Goal: Task Accomplishment & Management: Manage account settings

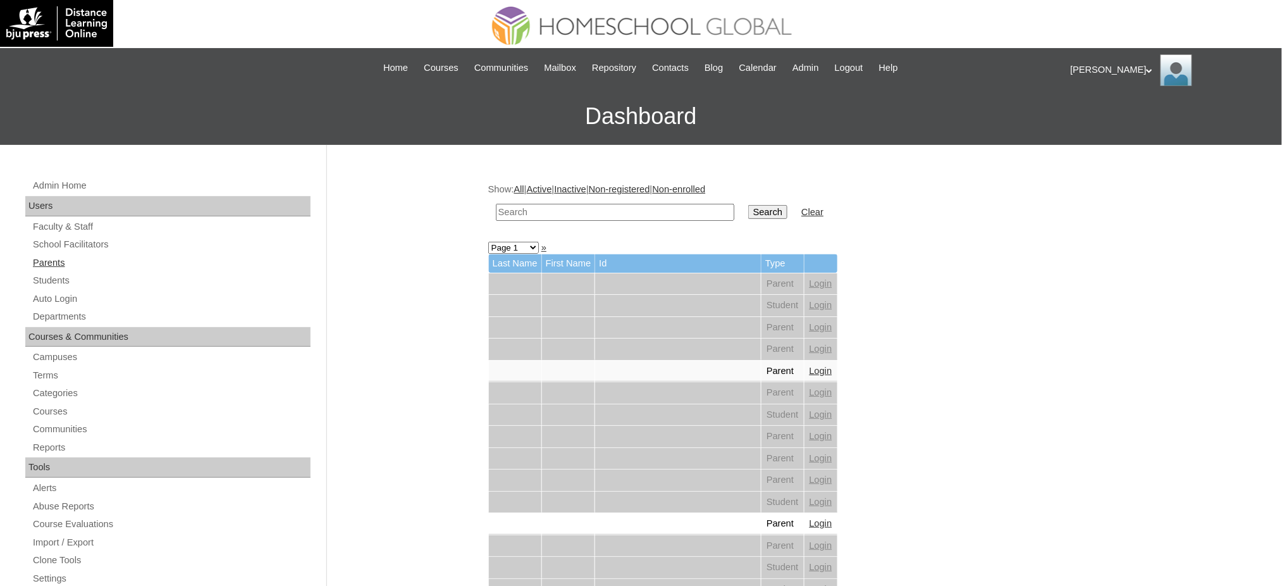
click at [59, 266] on link "Parents" at bounding box center [171, 263] width 279 height 16
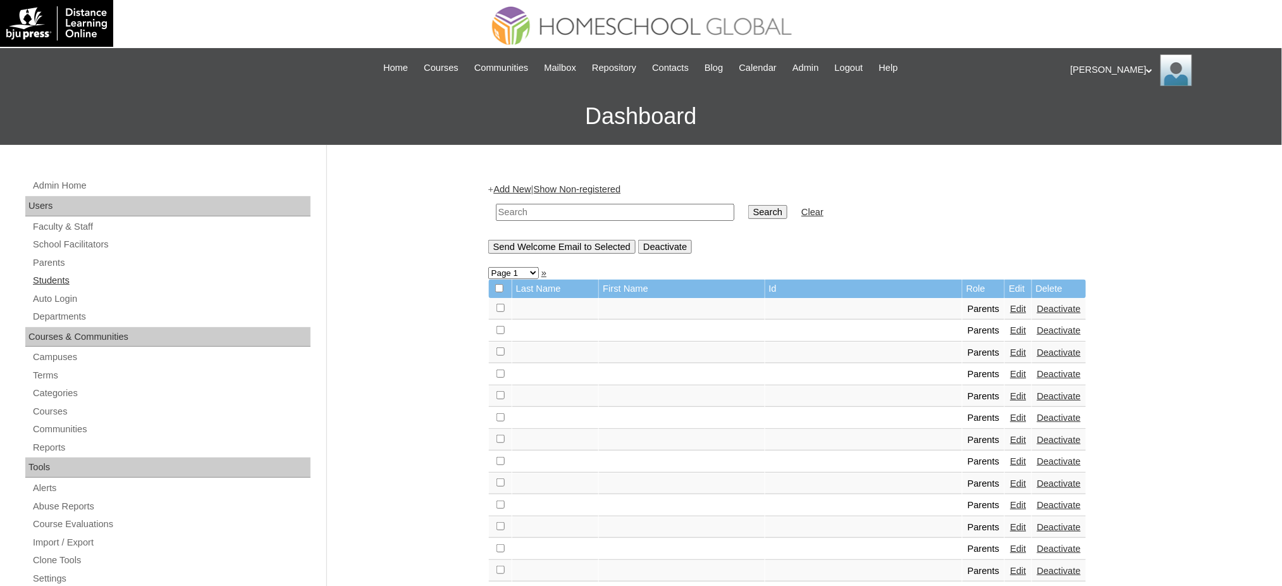
click at [42, 274] on link "Students" at bounding box center [171, 281] width 279 height 16
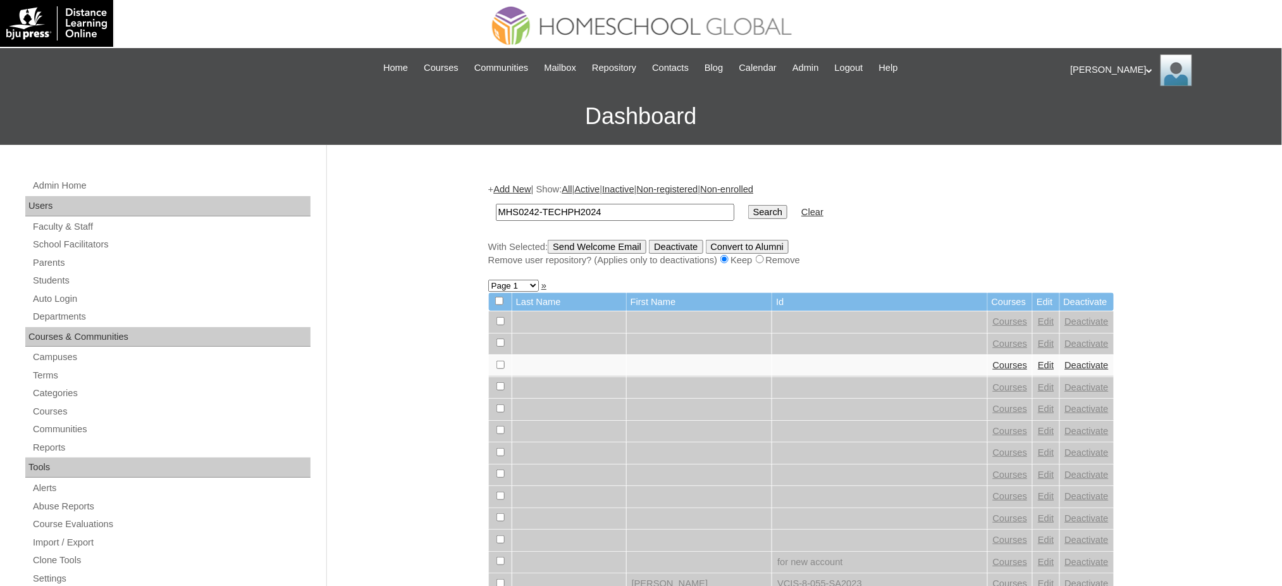
type input "MHS0242-TECHPH2024"
click at [748, 210] on input "Search" at bounding box center [767, 212] width 39 height 14
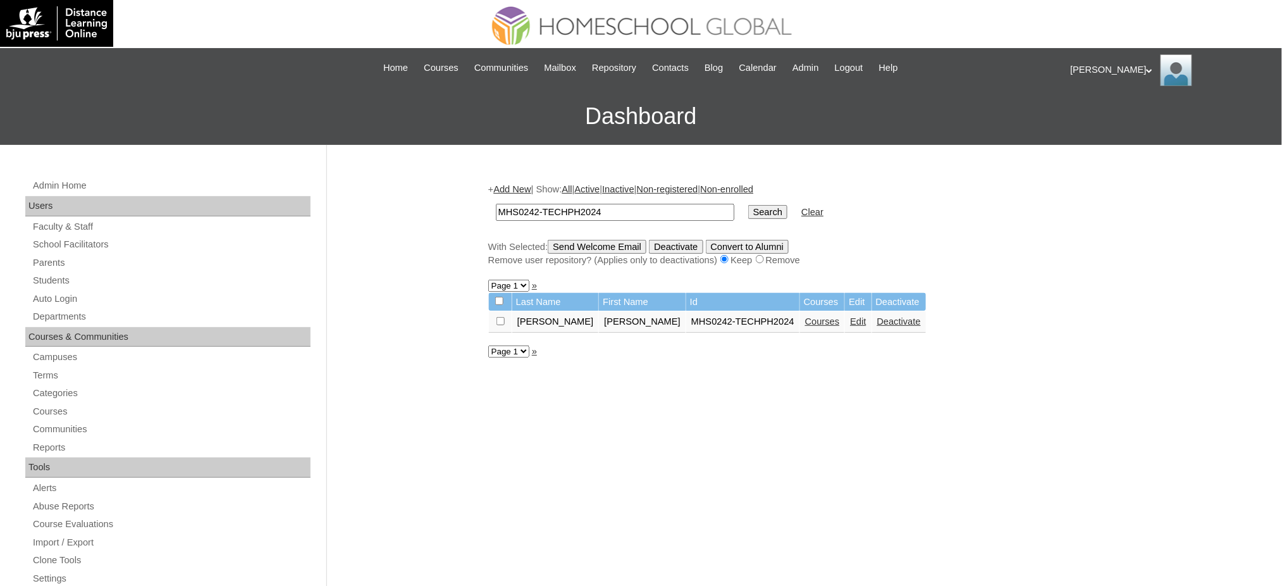
click at [850, 320] on link "Edit" at bounding box center [858, 321] width 16 height 10
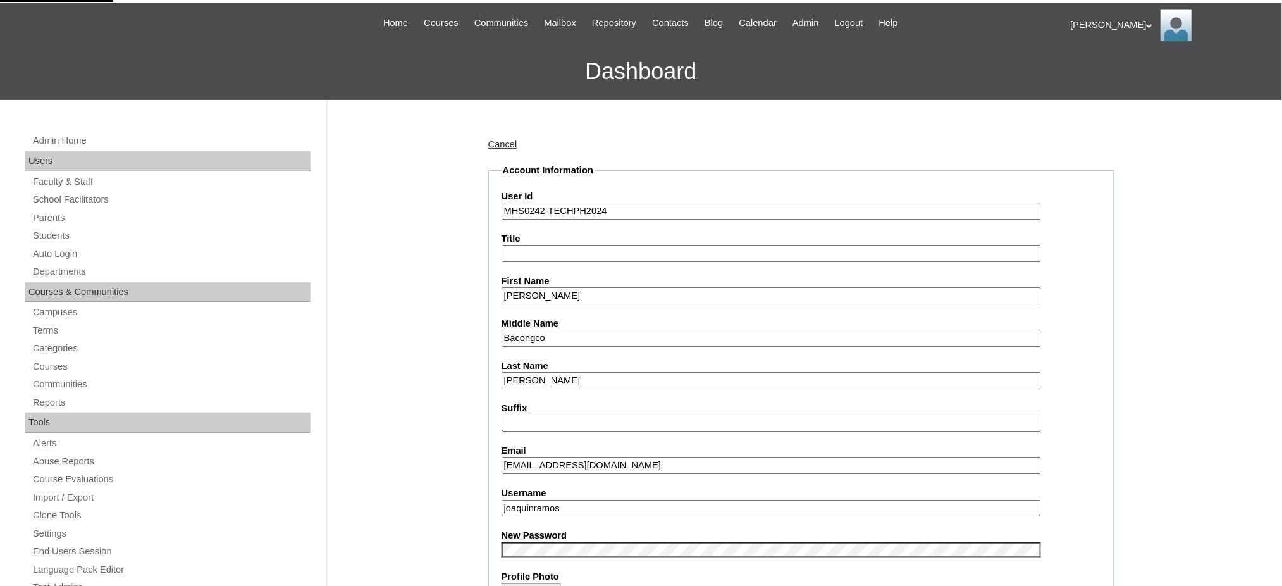
scroll to position [84, 0]
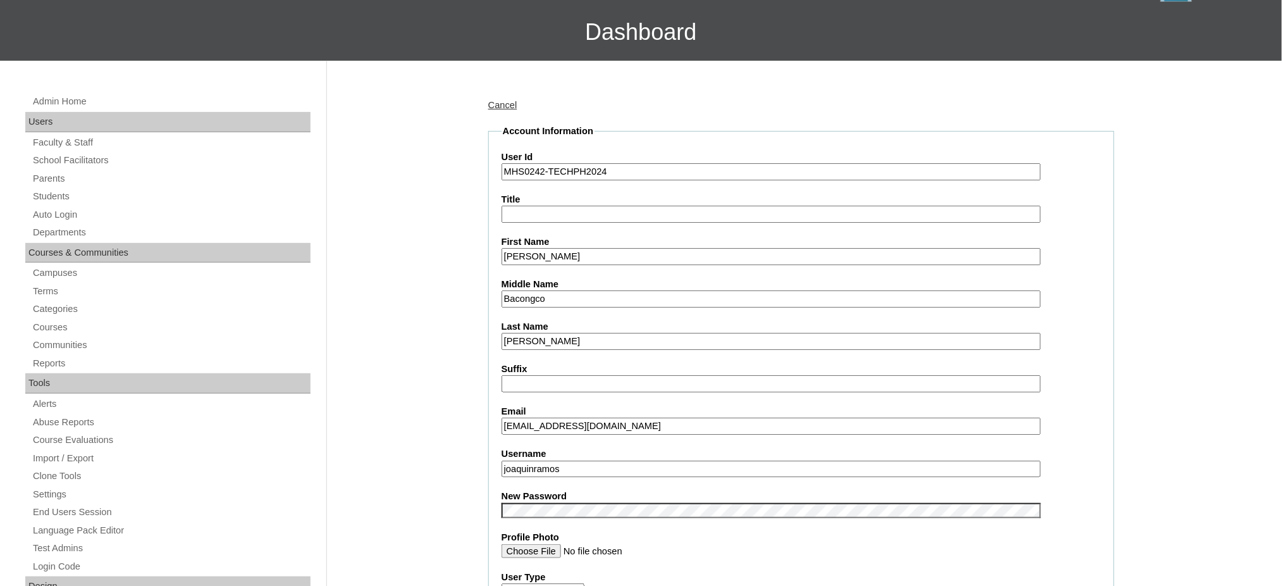
click at [586, 461] on input "joaquinramos" at bounding box center [772, 469] width 540 height 17
click at [553, 248] on input "Joaquin Kedryc" at bounding box center [772, 256] width 540 height 17
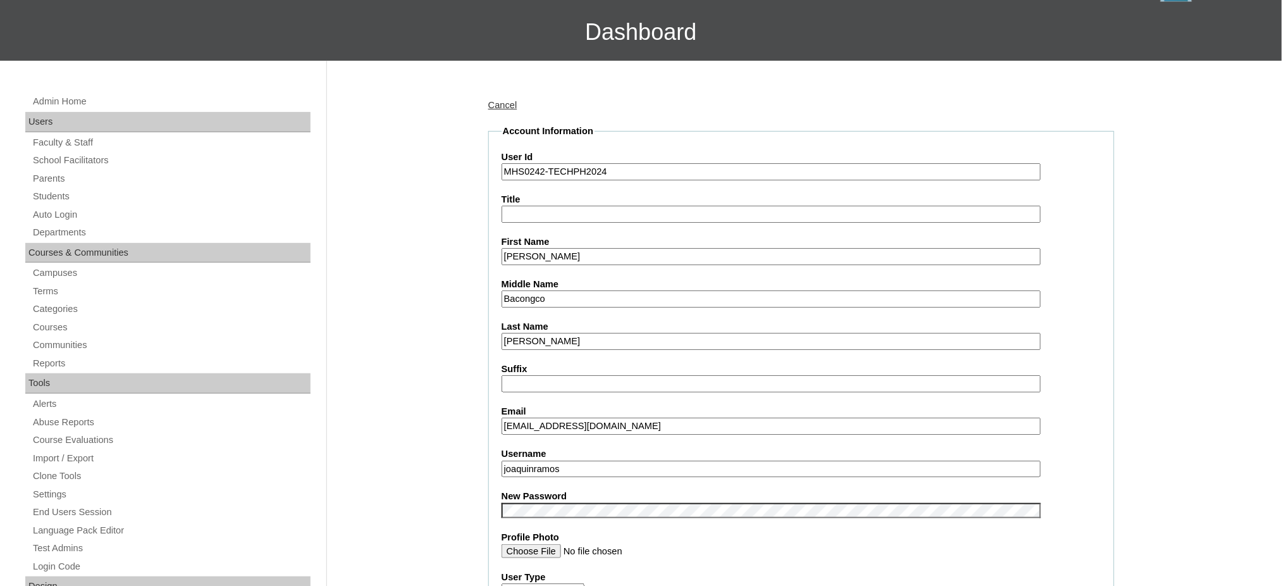
click at [553, 248] on input "Joaquin Kedryc" at bounding box center [772, 256] width 540 height 17
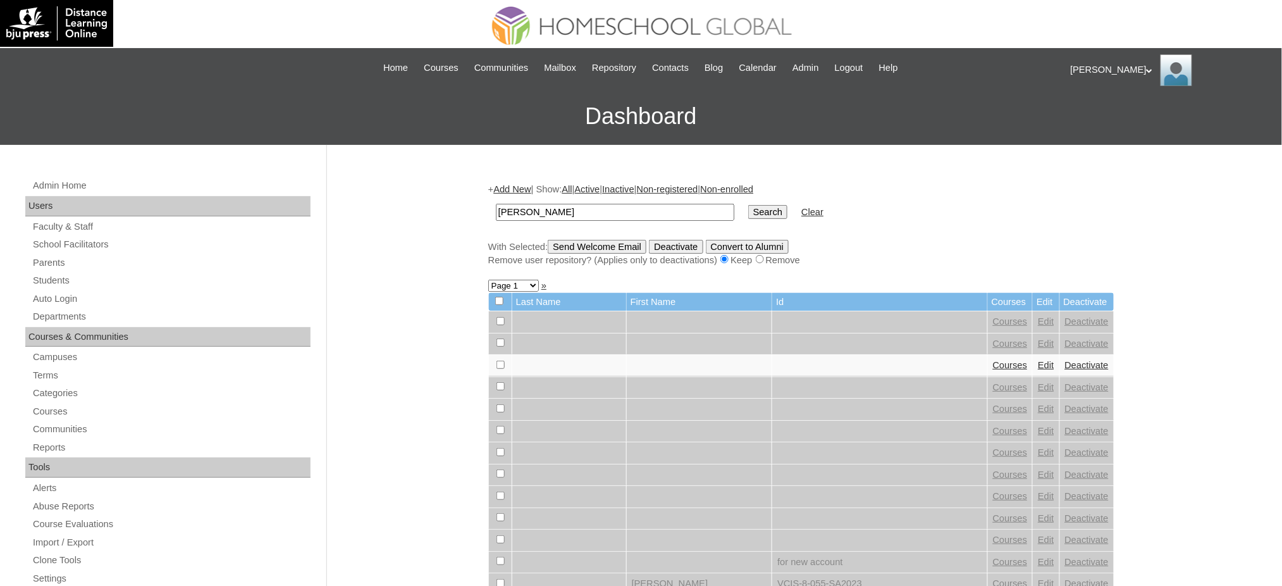
type input "Joaquin Kedryc"
click at [748, 208] on input "Search" at bounding box center [767, 212] width 39 height 14
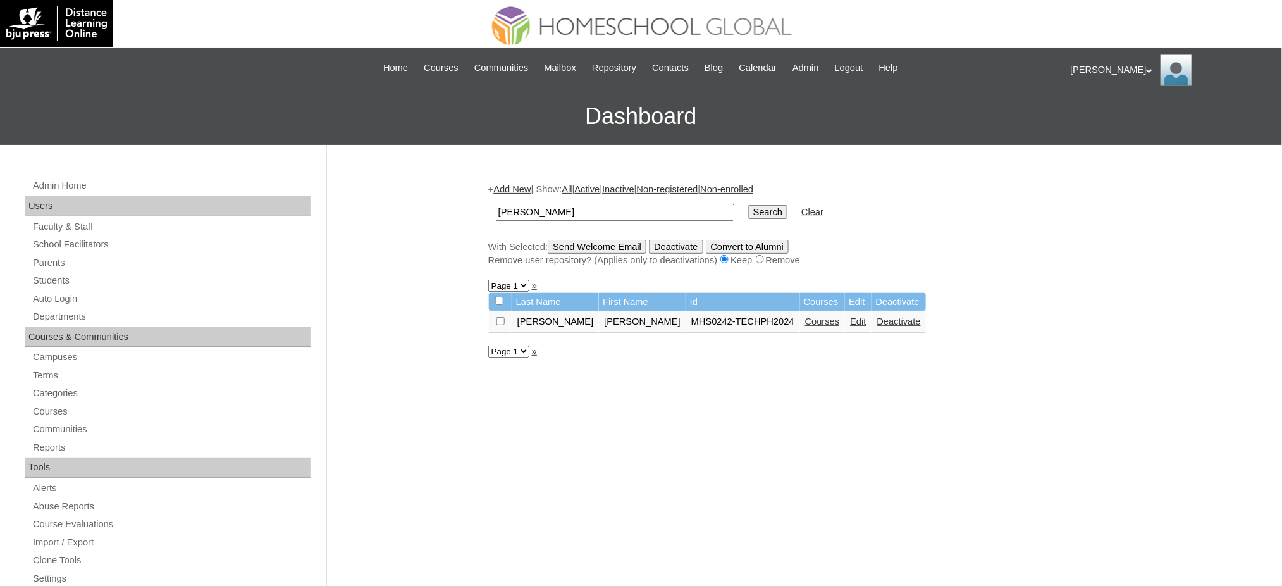
click at [805, 320] on link "Courses" at bounding box center [822, 321] width 35 height 10
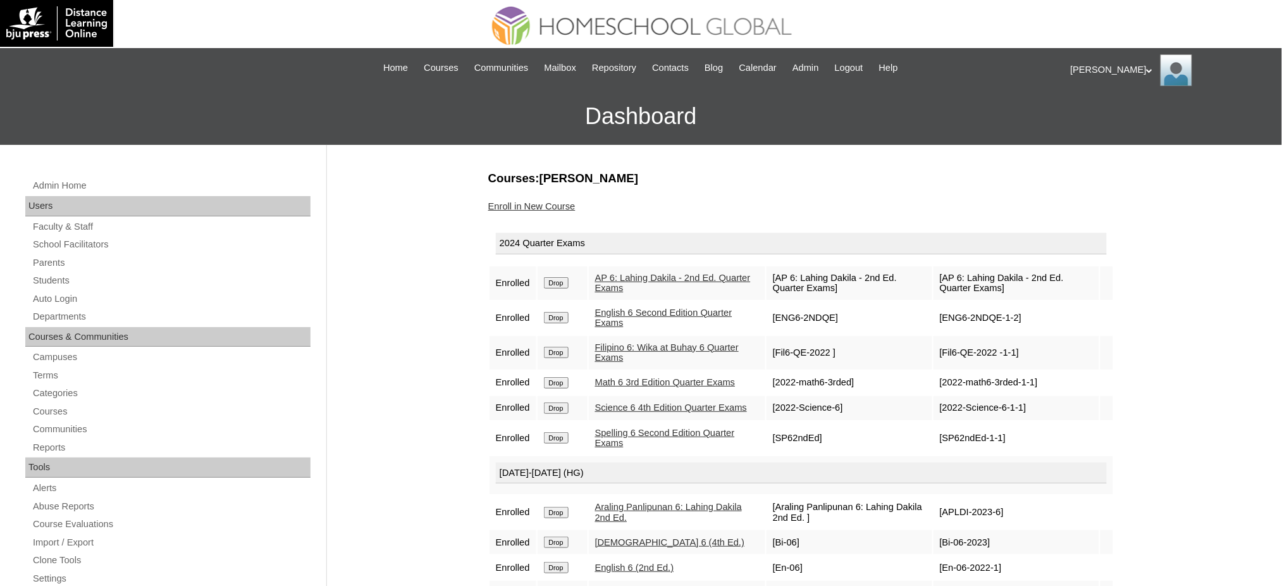
click at [560, 273] on td "Drop" at bounding box center [563, 283] width 50 height 34
click at [560, 282] on input "Drop" at bounding box center [556, 282] width 25 height 11
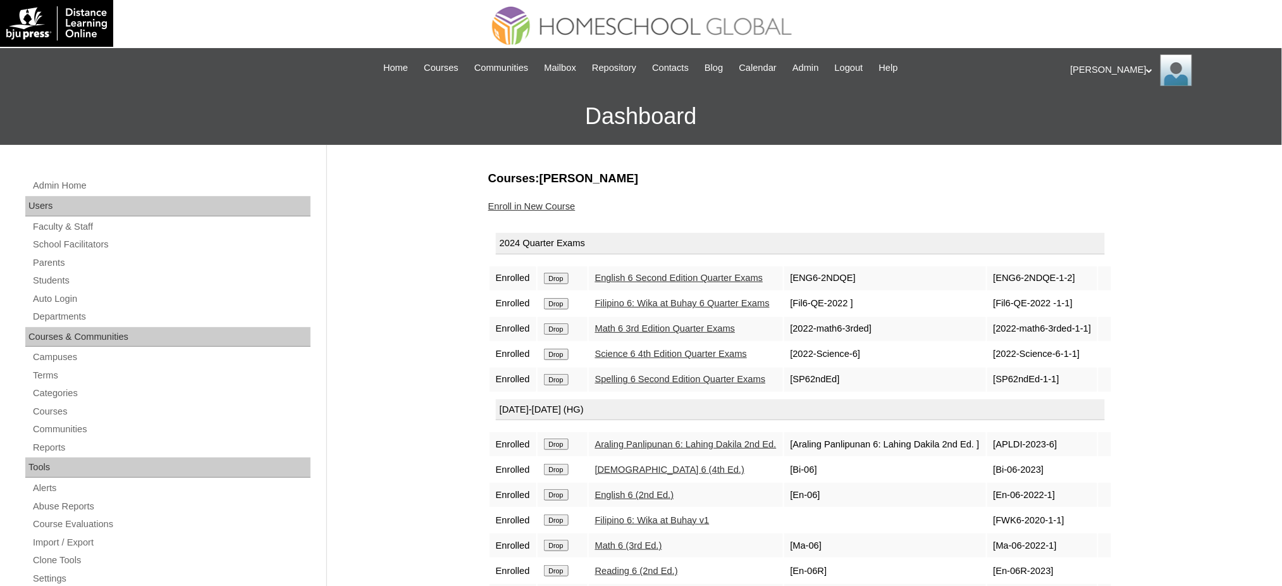
click at [568, 274] on input "Drop" at bounding box center [556, 278] width 25 height 11
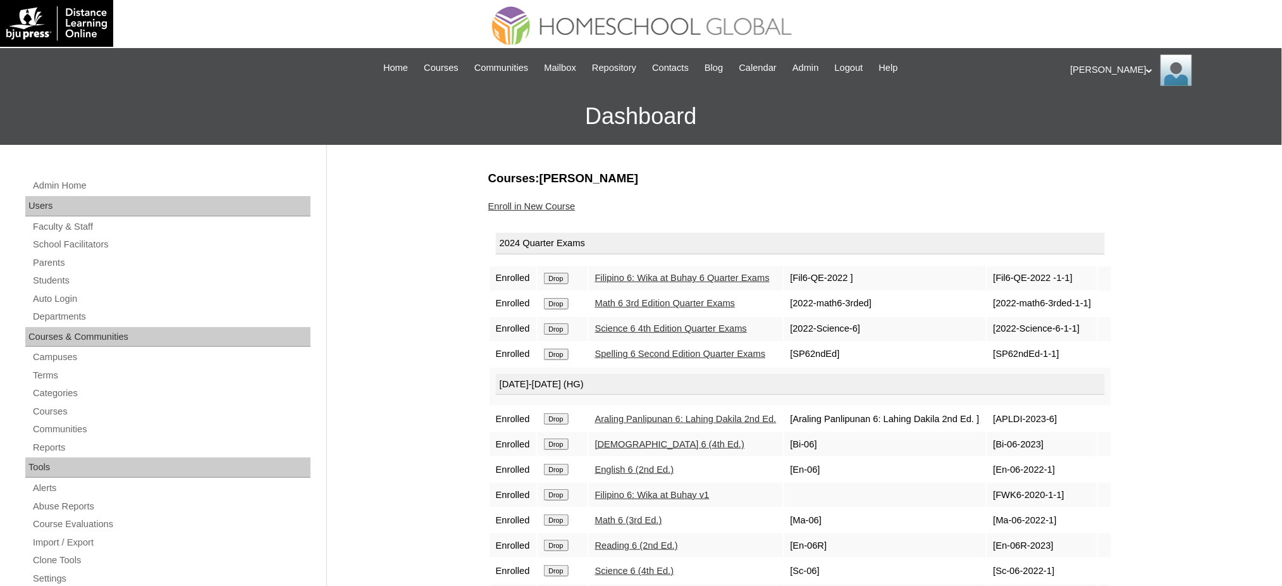
click at [564, 282] on input "Drop" at bounding box center [556, 278] width 25 height 11
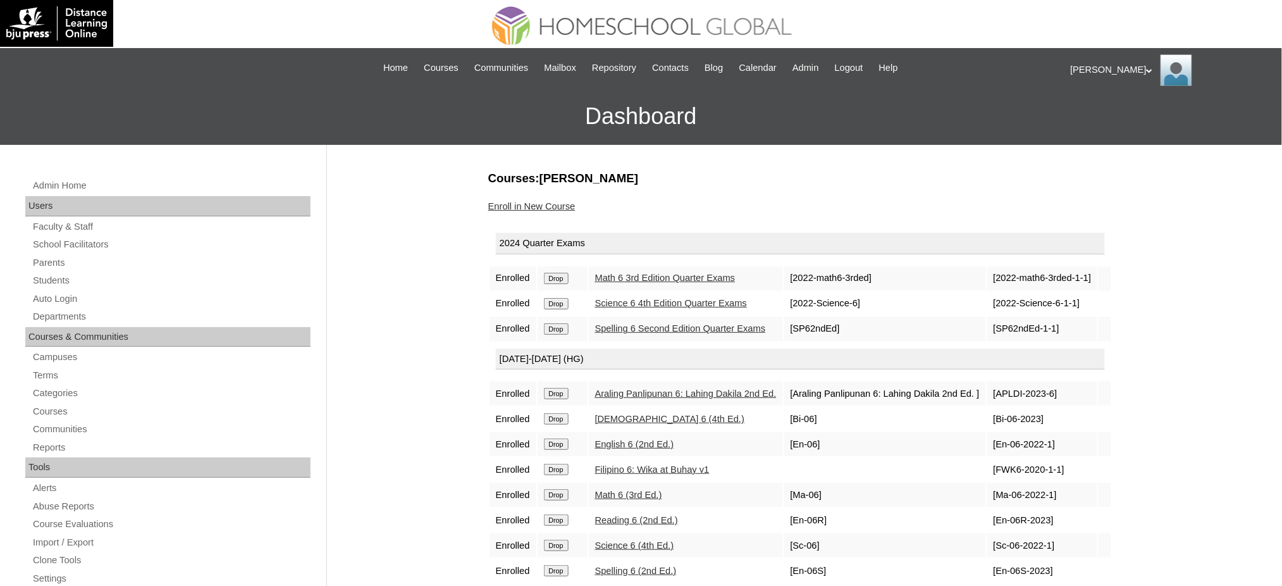
click at [567, 282] on input "Drop" at bounding box center [556, 278] width 25 height 11
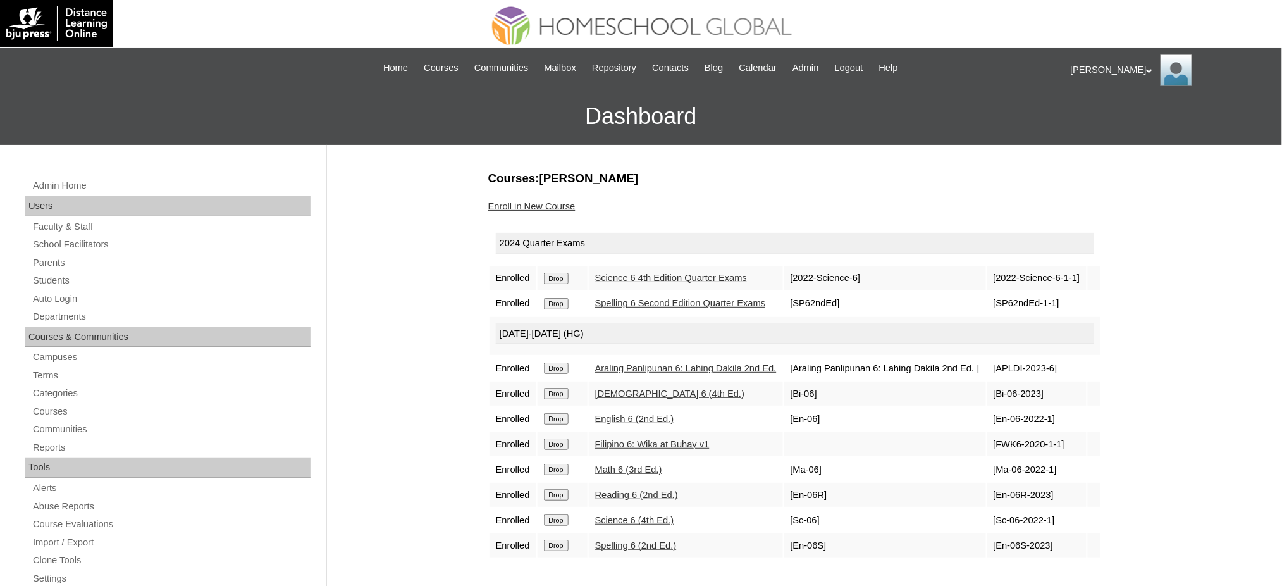
click at [552, 277] on input "Drop" at bounding box center [556, 278] width 25 height 11
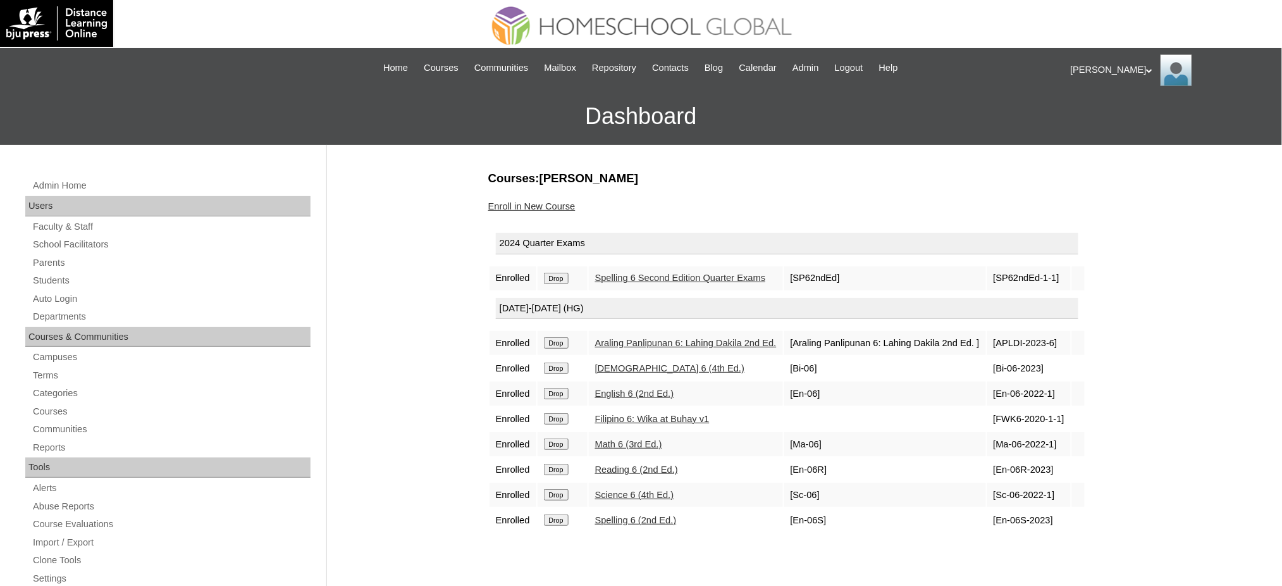
click at [564, 273] on input "Drop" at bounding box center [556, 278] width 25 height 11
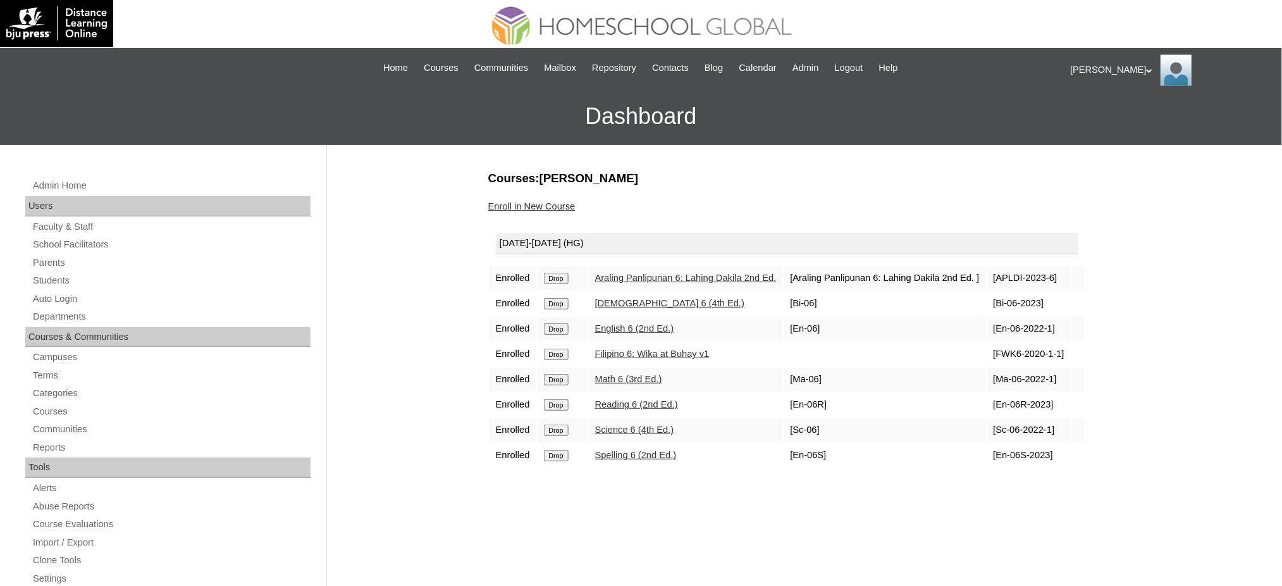
click at [559, 280] on input "Drop" at bounding box center [556, 278] width 25 height 11
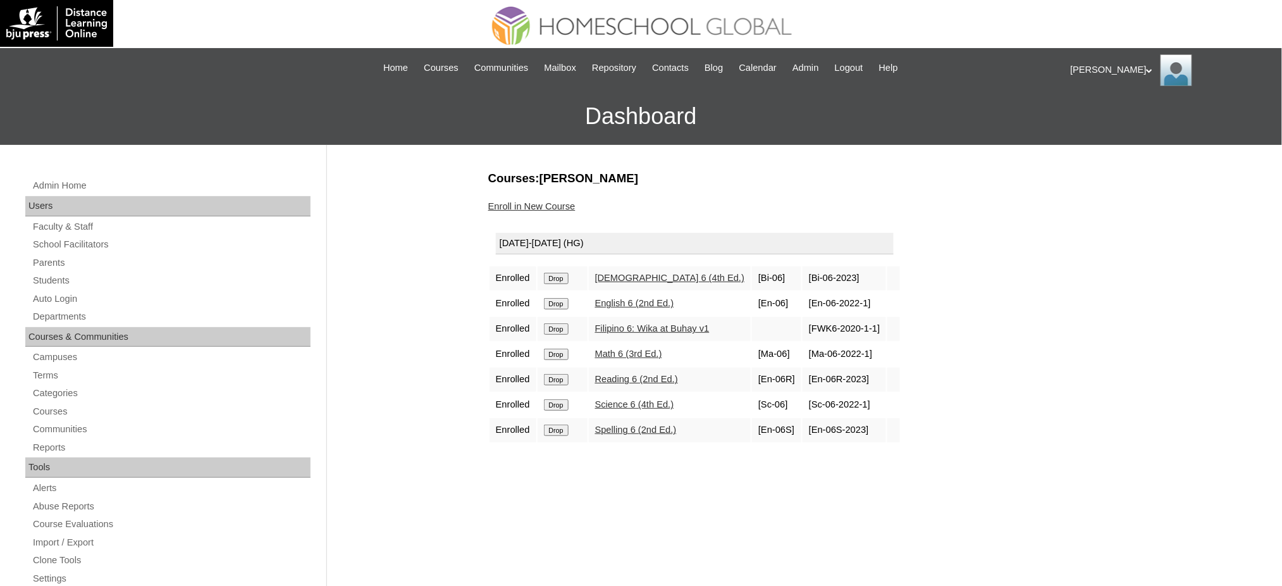
click at [558, 273] on input "Drop" at bounding box center [556, 278] width 25 height 11
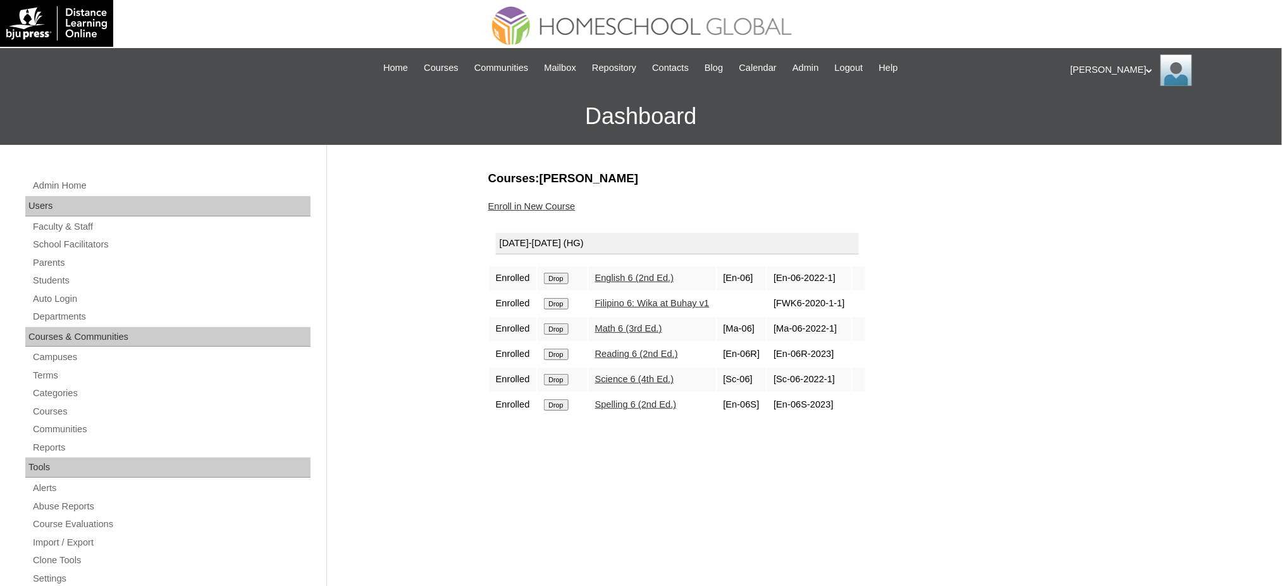
click at [549, 277] on input "Drop" at bounding box center [556, 278] width 25 height 11
click at [561, 282] on td "Drop" at bounding box center [563, 278] width 50 height 24
click at [561, 278] on input "Drop" at bounding box center [556, 278] width 25 height 11
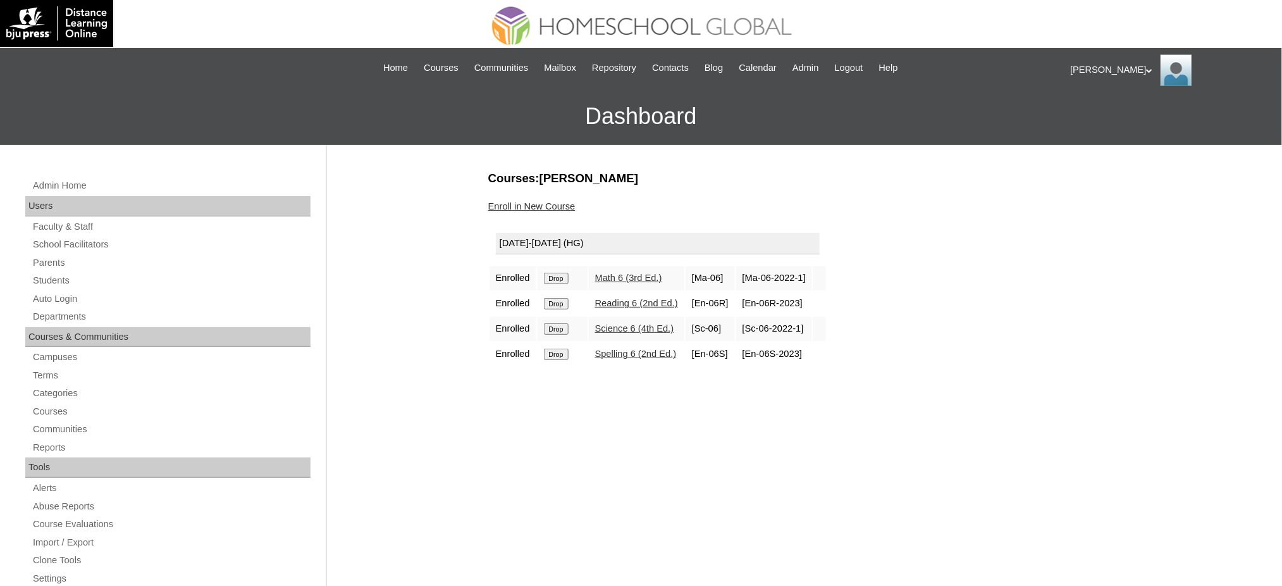
click at [555, 273] on input "Drop" at bounding box center [556, 278] width 25 height 11
click at [544, 278] on input "Drop" at bounding box center [556, 278] width 25 height 11
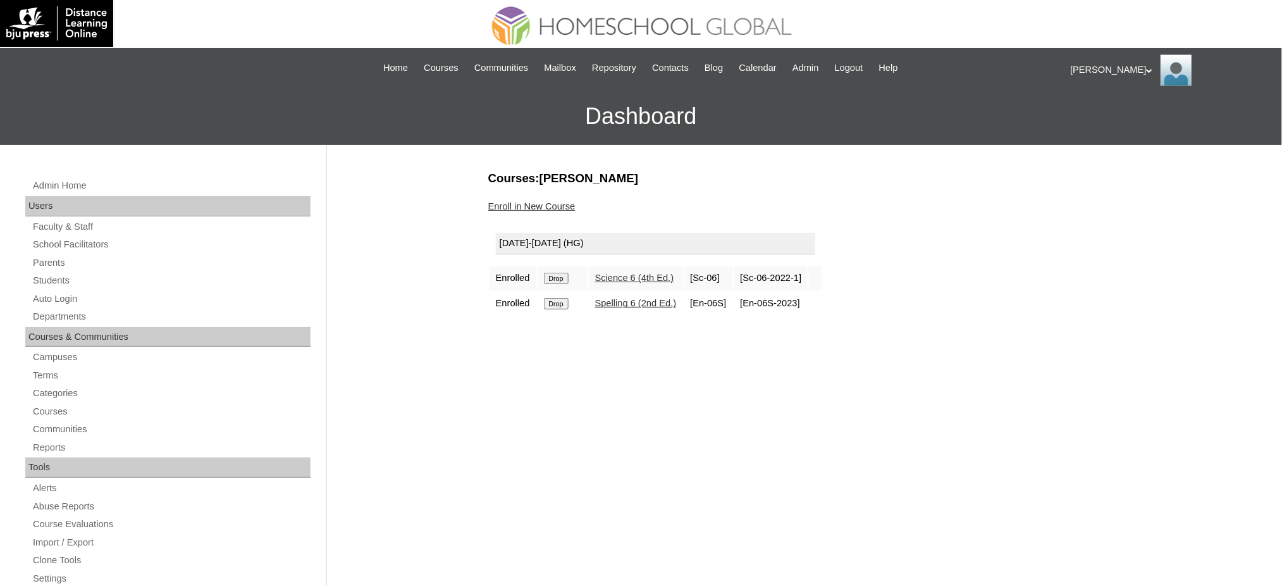
click at [559, 277] on input "Drop" at bounding box center [556, 278] width 25 height 11
click at [564, 275] on input "Drop" at bounding box center [556, 278] width 25 height 11
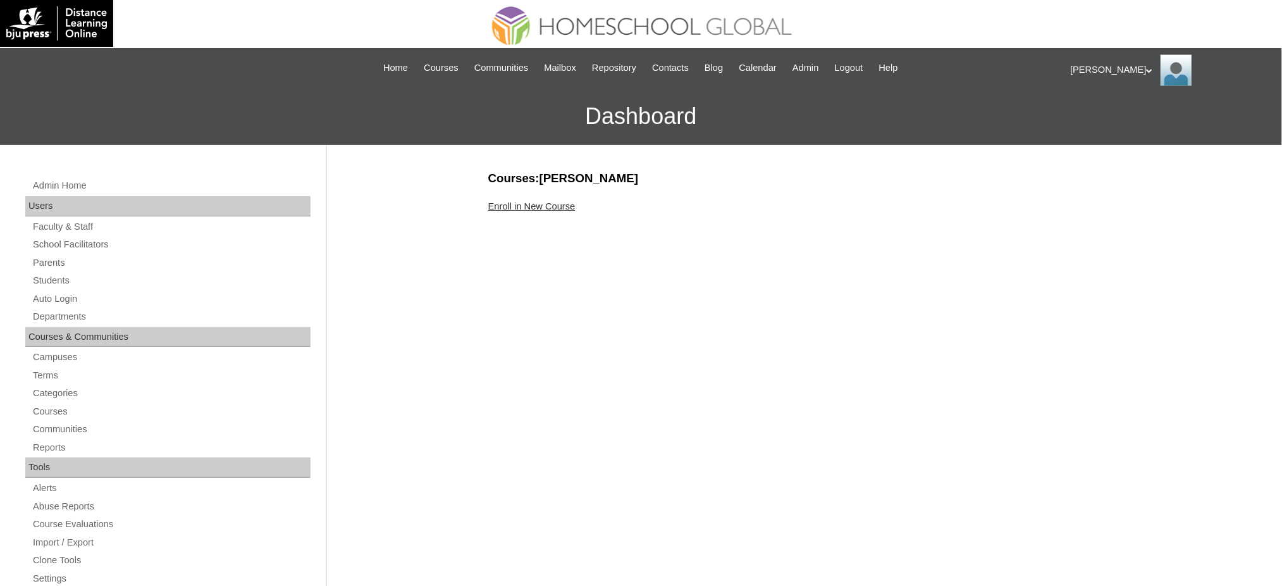
click at [540, 202] on link "Enroll in New Course" at bounding box center [531, 206] width 87 height 10
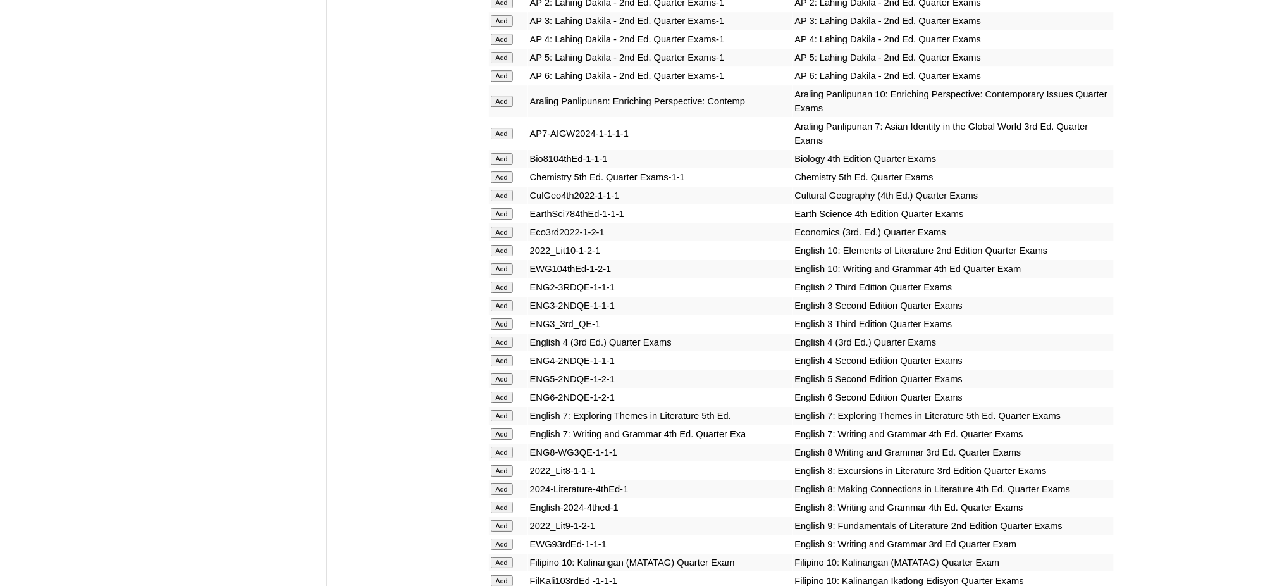
scroll to position [1434, 0]
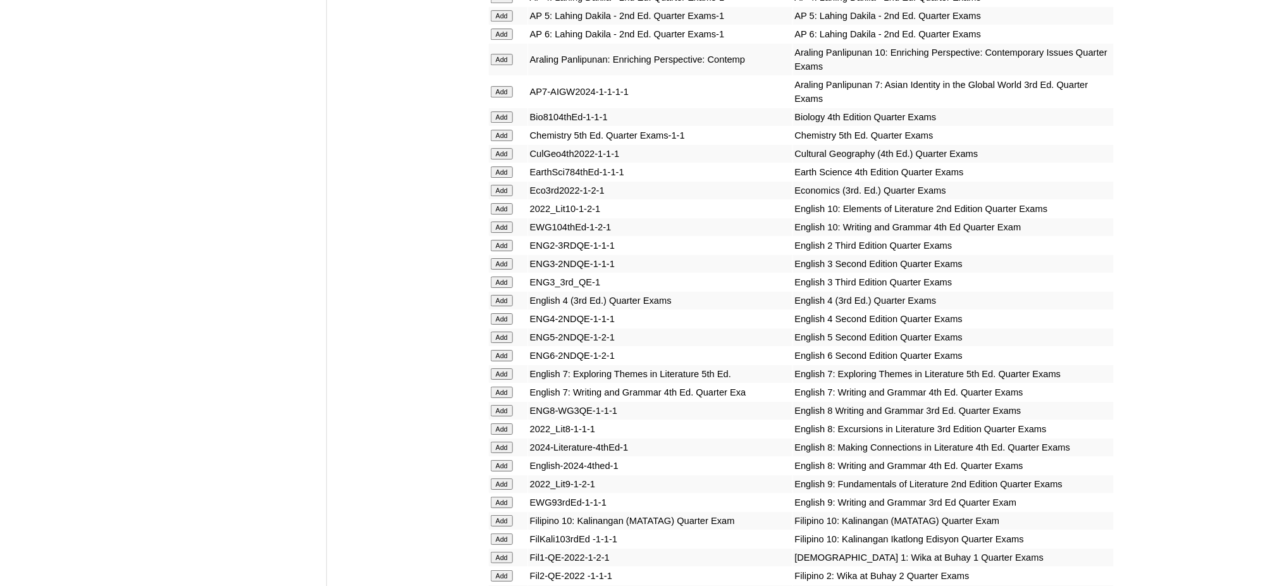
click at [499, 86] on input "Add" at bounding box center [502, 91] width 22 height 11
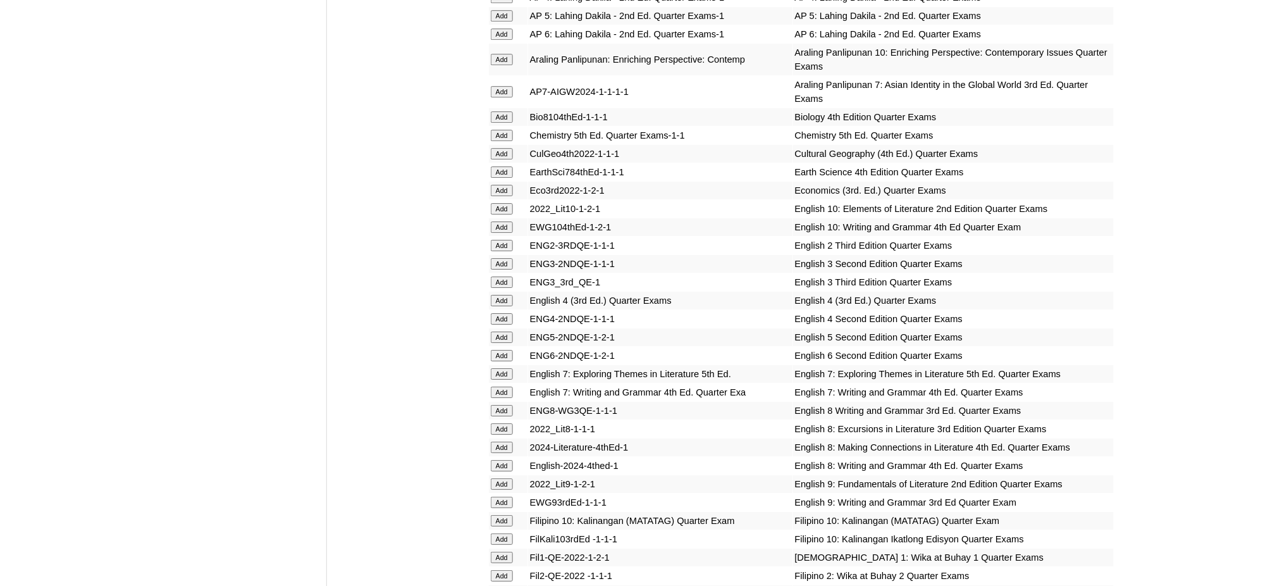
click at [499, 86] on input "Add" at bounding box center [502, 91] width 22 height 11
click at [504, 166] on input "Add" at bounding box center [502, 171] width 22 height 11
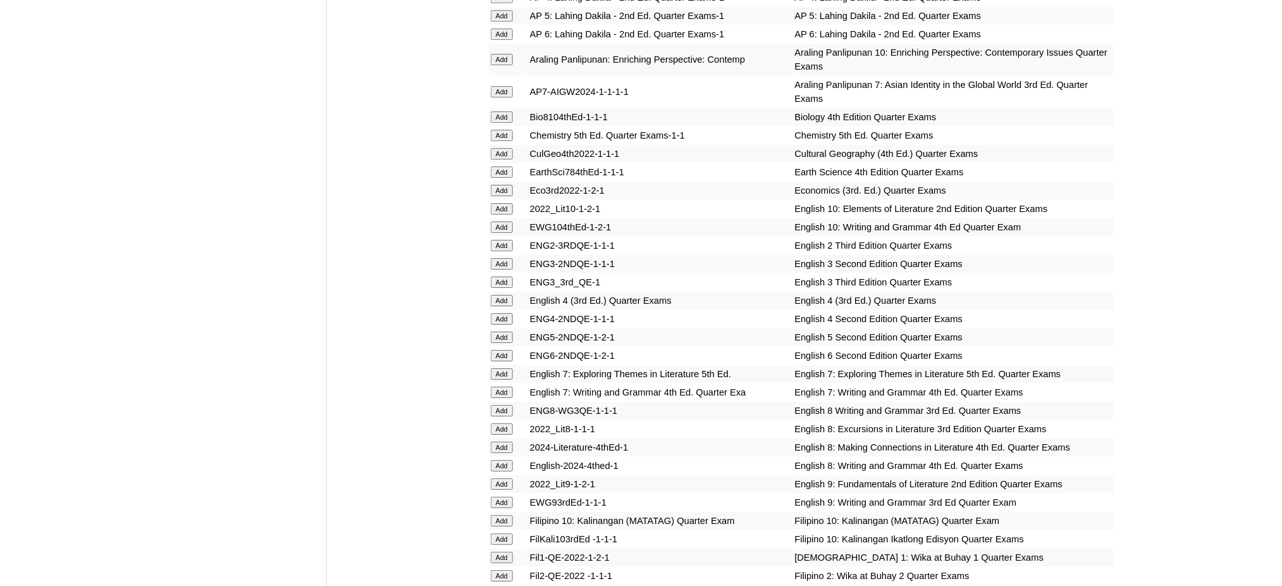
click at [504, 166] on input "Add" at bounding box center [502, 171] width 22 height 11
click at [509, 368] on input "Add" at bounding box center [502, 373] width 22 height 11
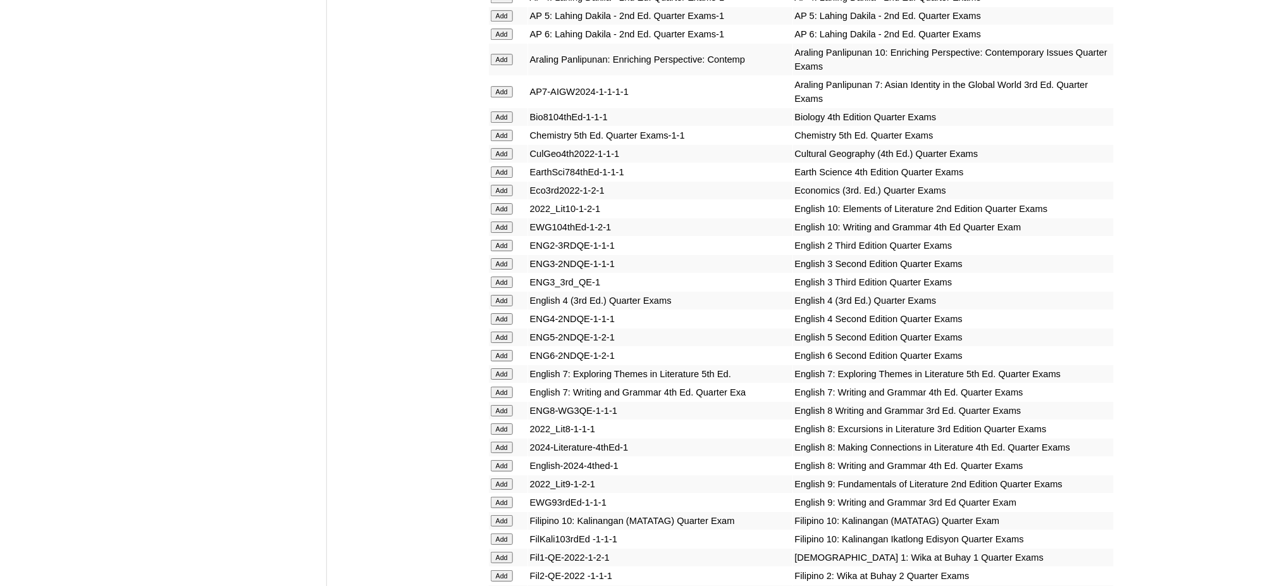
click at [504, 387] on input "Add" at bounding box center [502, 392] width 22 height 11
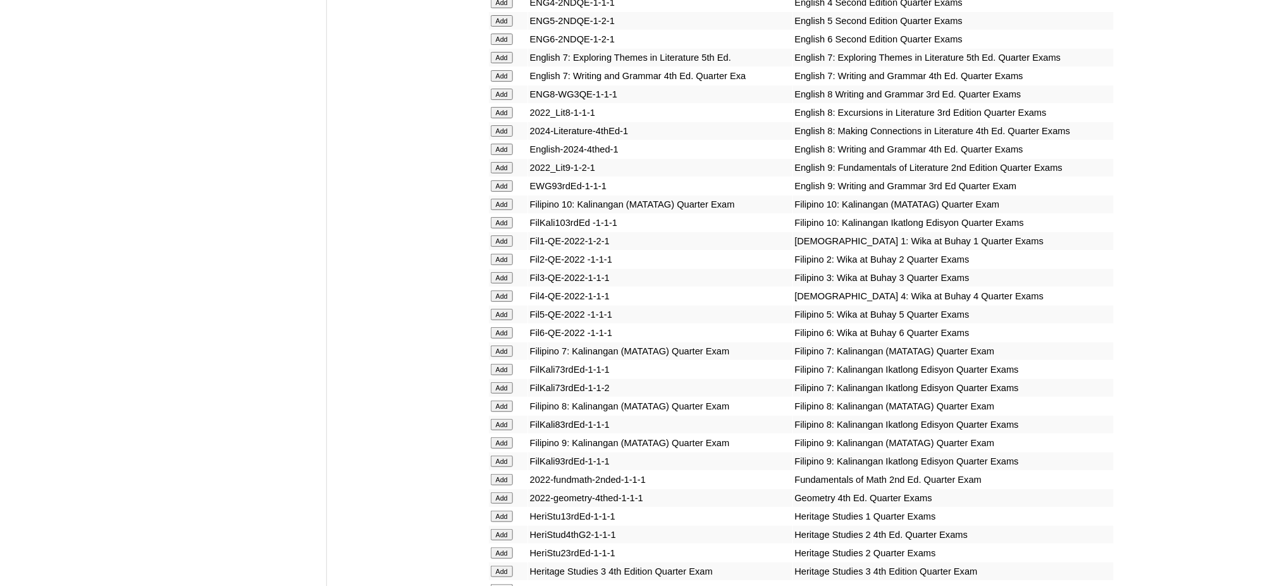
scroll to position [1771, 0]
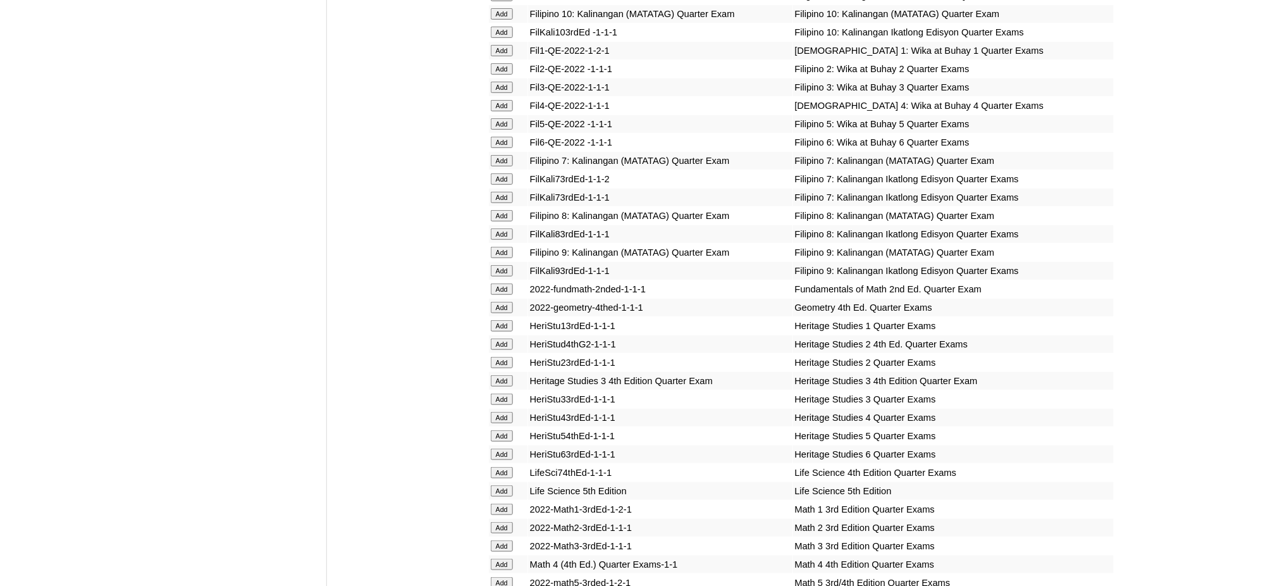
scroll to position [1940, 0]
click at [505, 156] on input "Add" at bounding box center [502, 161] width 22 height 11
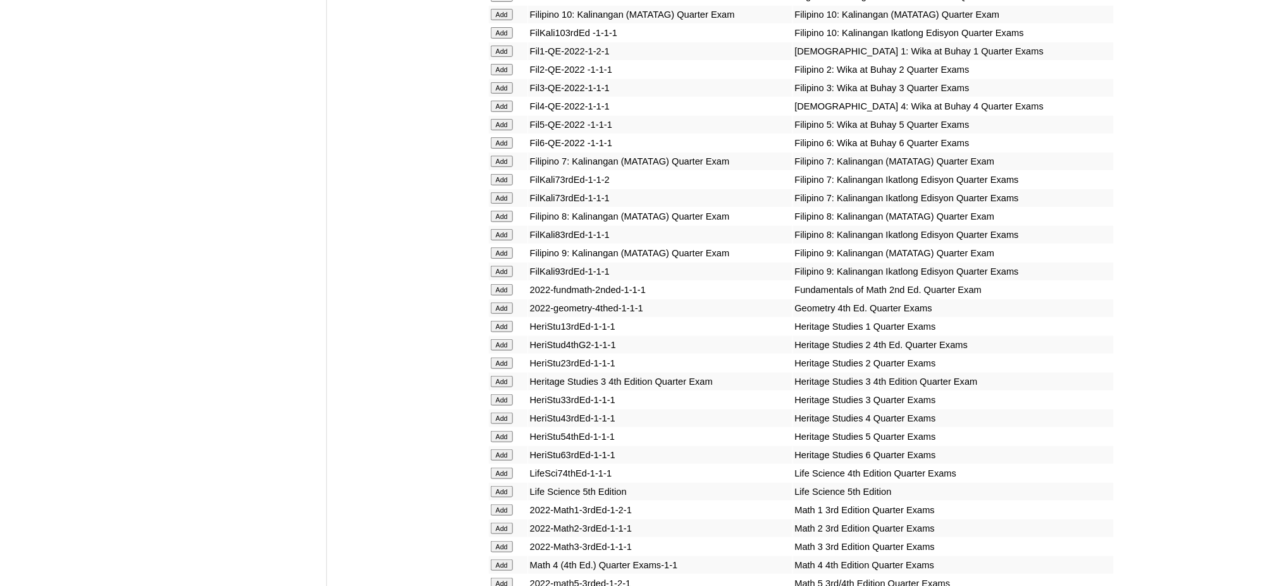
click at [505, 156] on input "Add" at bounding box center [502, 161] width 22 height 11
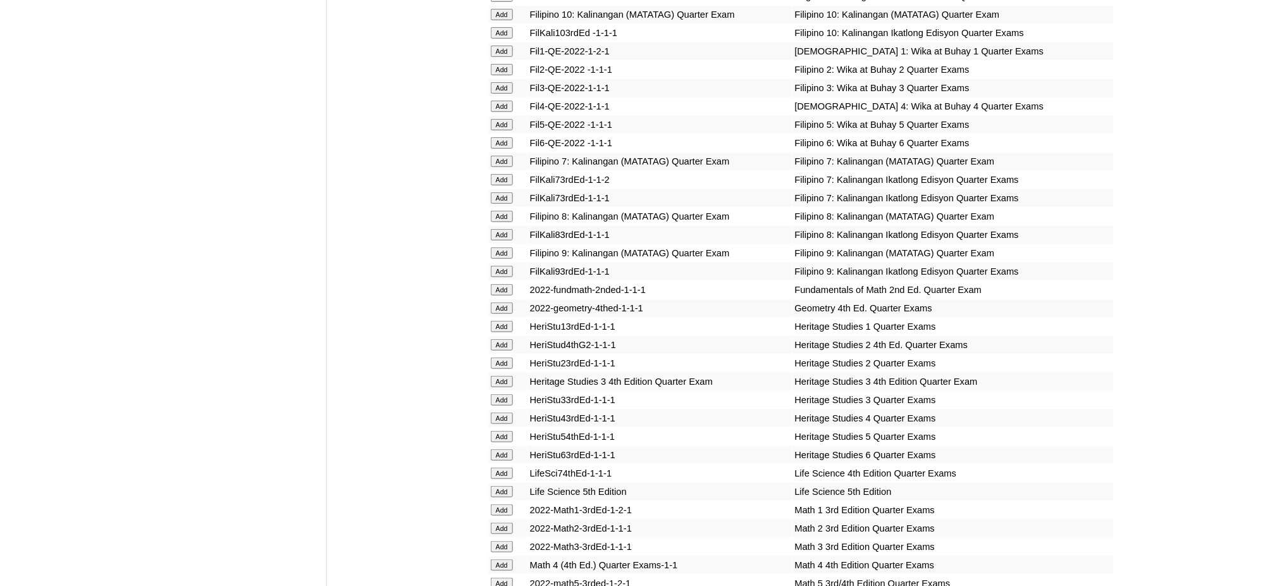
click at [505, 156] on input "Add" at bounding box center [502, 161] width 22 height 11
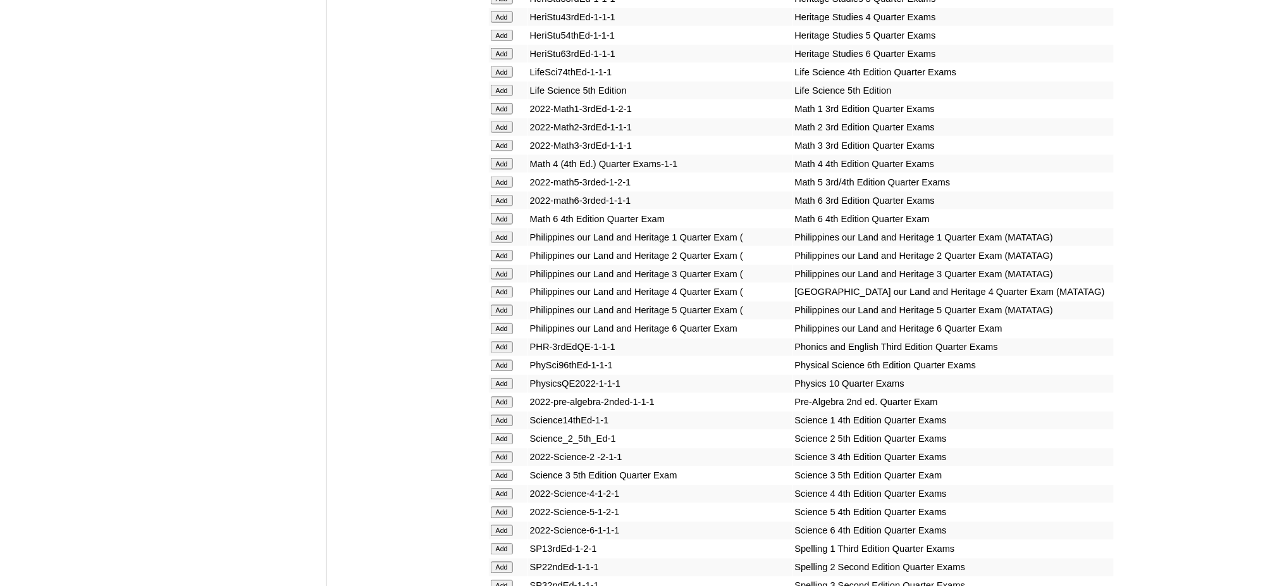
scroll to position [2362, 0]
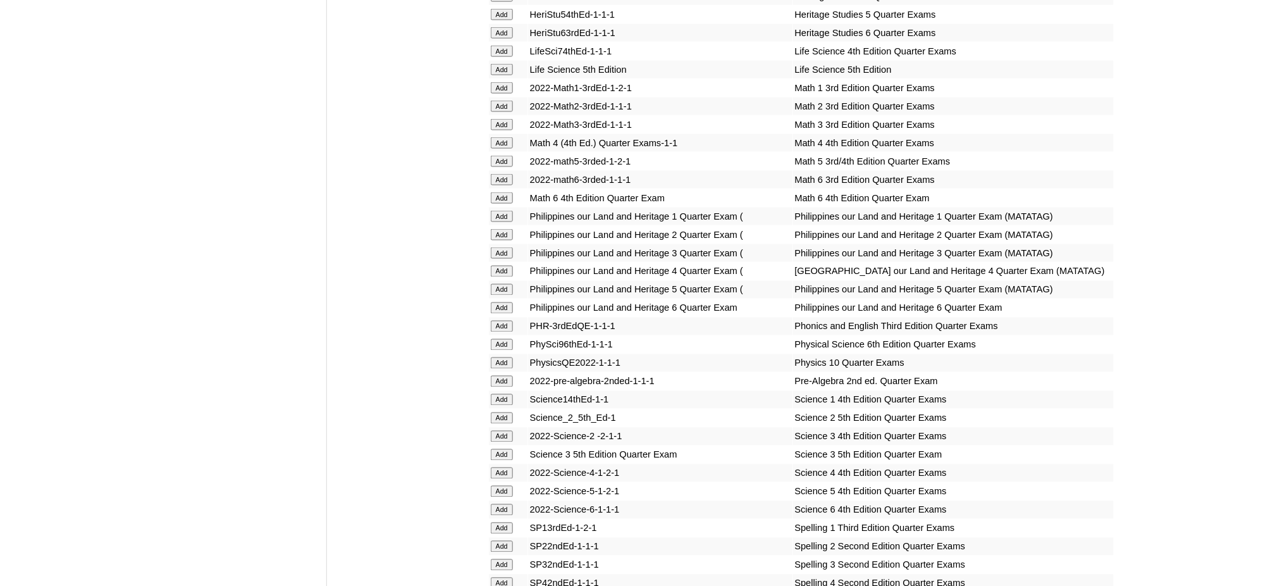
click at [506, 376] on input "Add" at bounding box center [502, 381] width 22 height 11
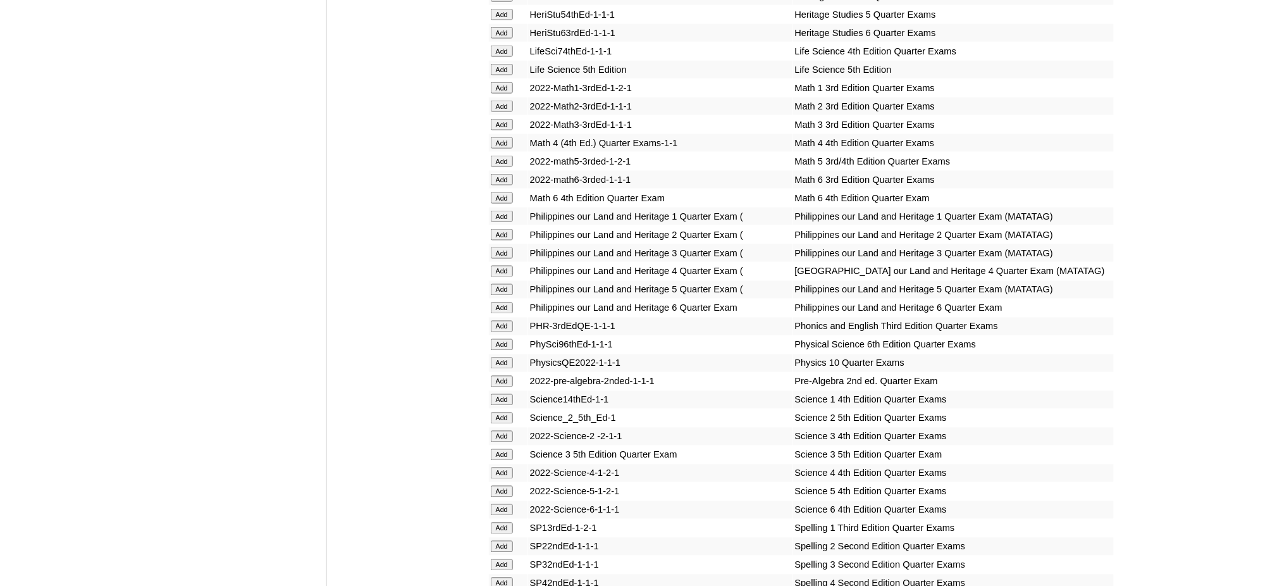
click at [506, 376] on input "Add" at bounding box center [502, 381] width 22 height 11
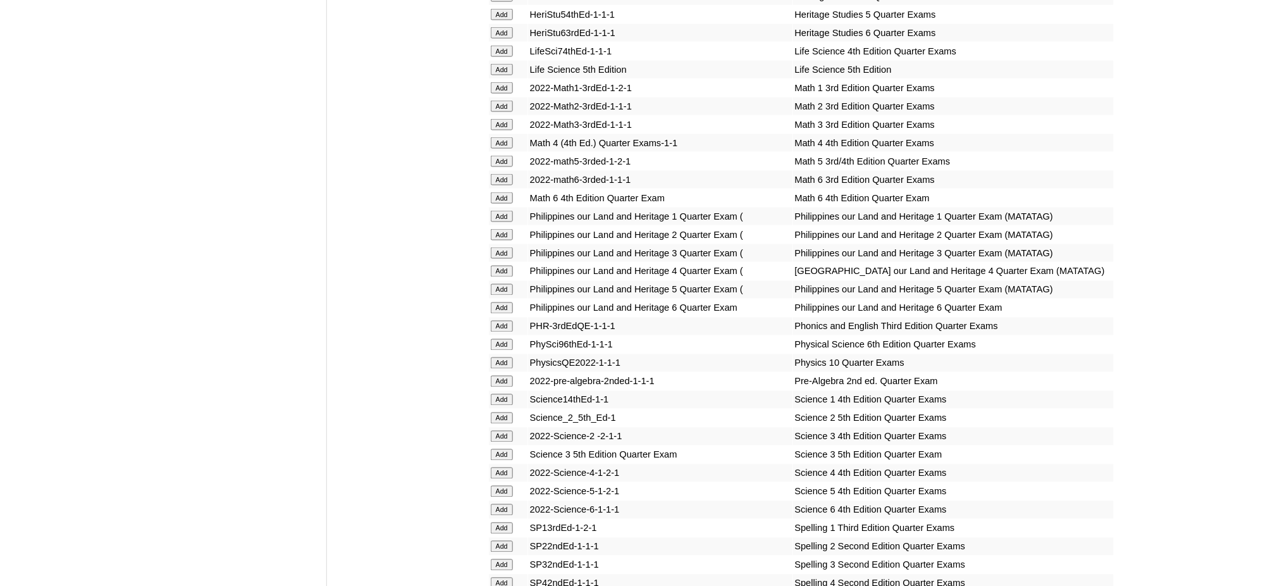
click at [506, 376] on input "Add" at bounding box center [502, 381] width 22 height 11
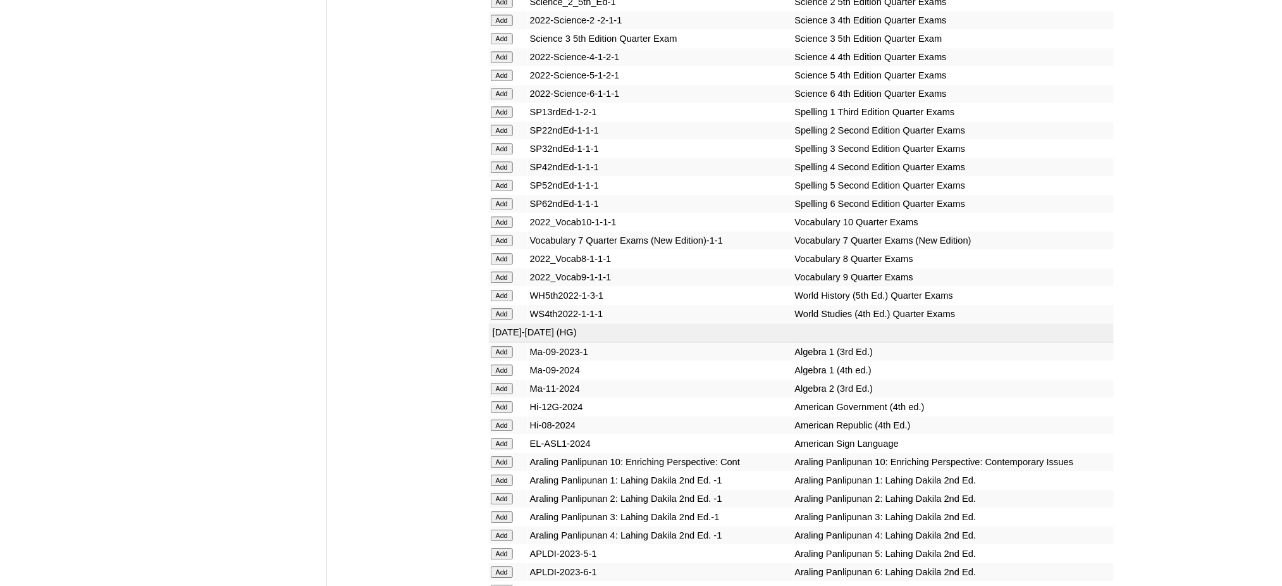
scroll to position [2784, 0]
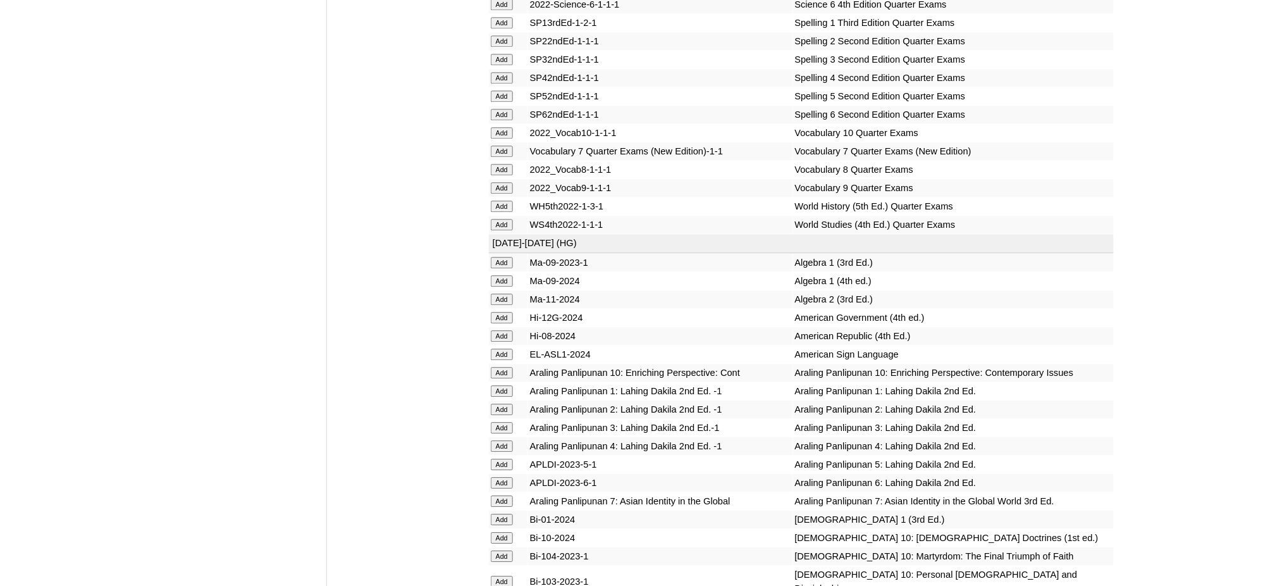
scroll to position [2868, 0]
click at [495, 145] on input "Add" at bounding box center [502, 150] width 22 height 11
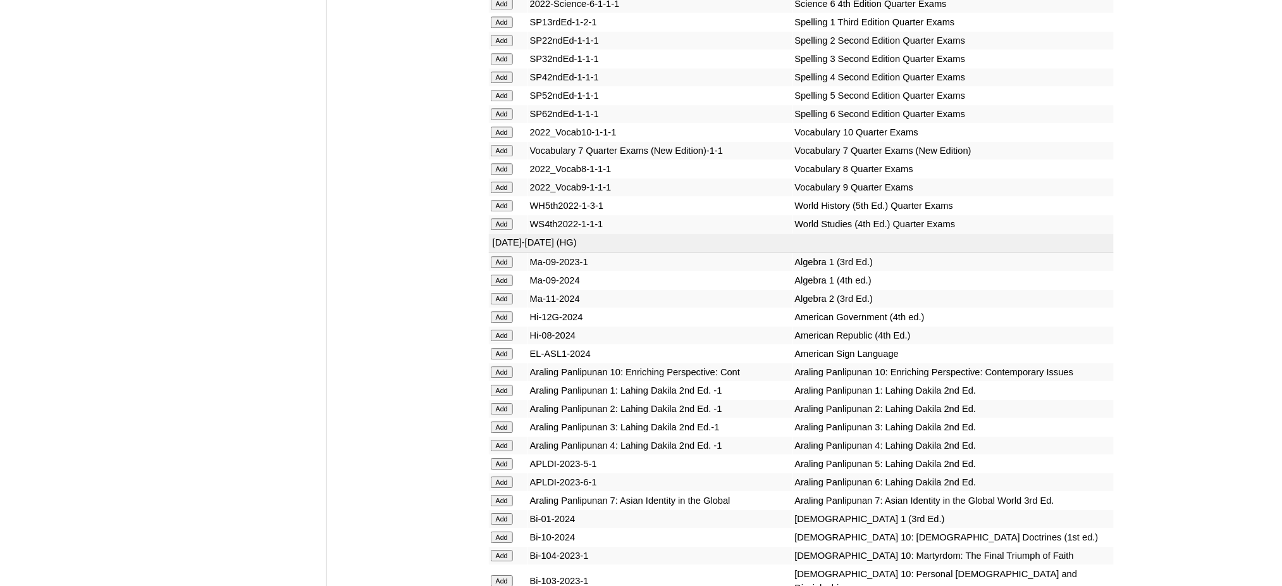
click at [495, 145] on input "Add" at bounding box center [502, 150] width 22 height 11
click at [497, 495] on input "Add" at bounding box center [502, 500] width 22 height 11
click at [496, 495] on input "Add" at bounding box center [502, 500] width 22 height 11
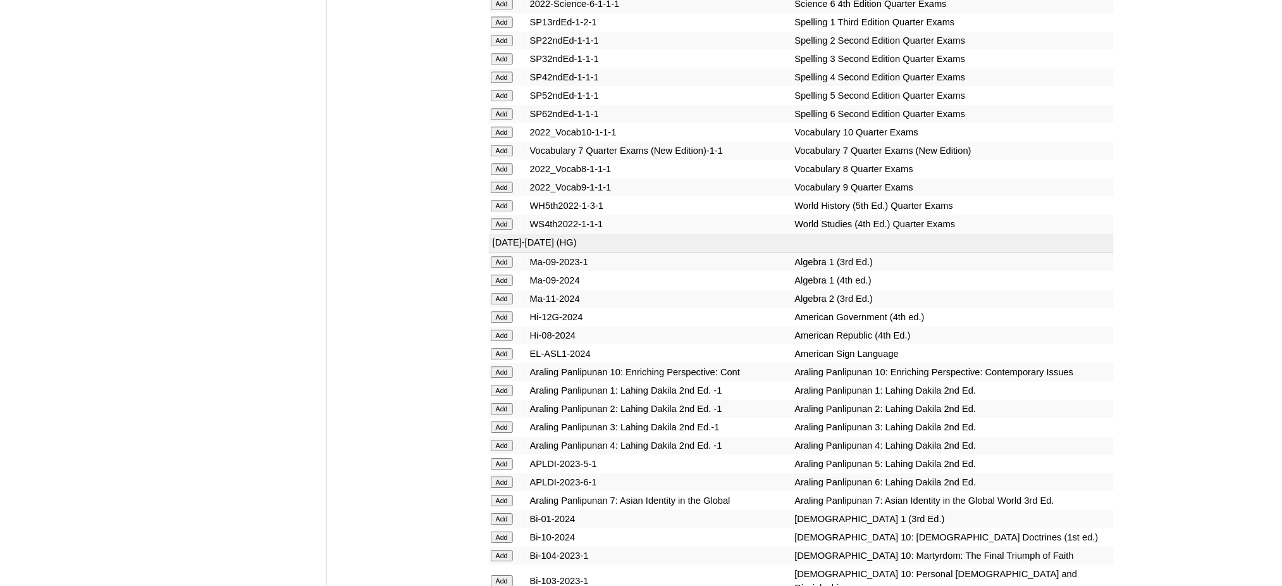
click at [496, 495] on input "Add" at bounding box center [502, 500] width 22 height 11
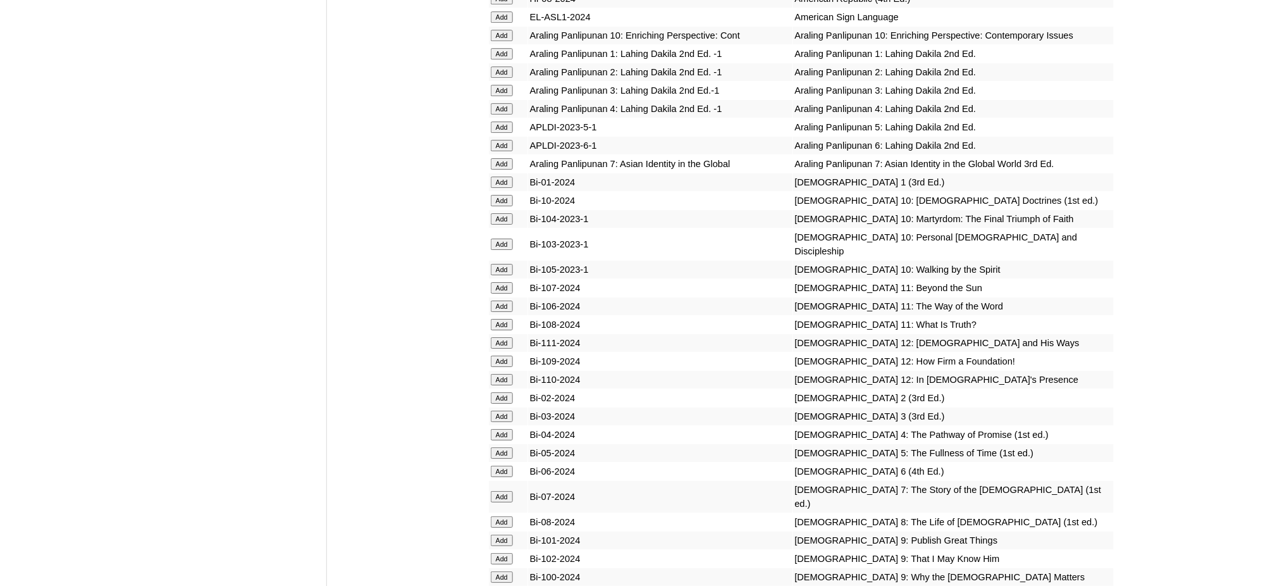
scroll to position [3205, 0]
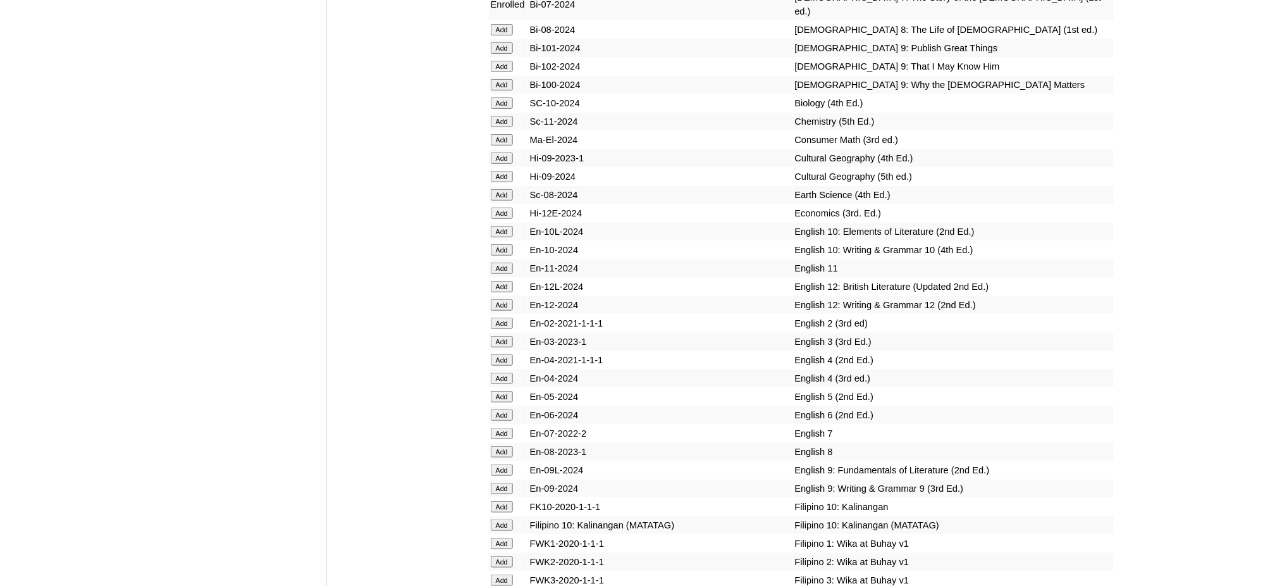
scroll to position [3711, 0]
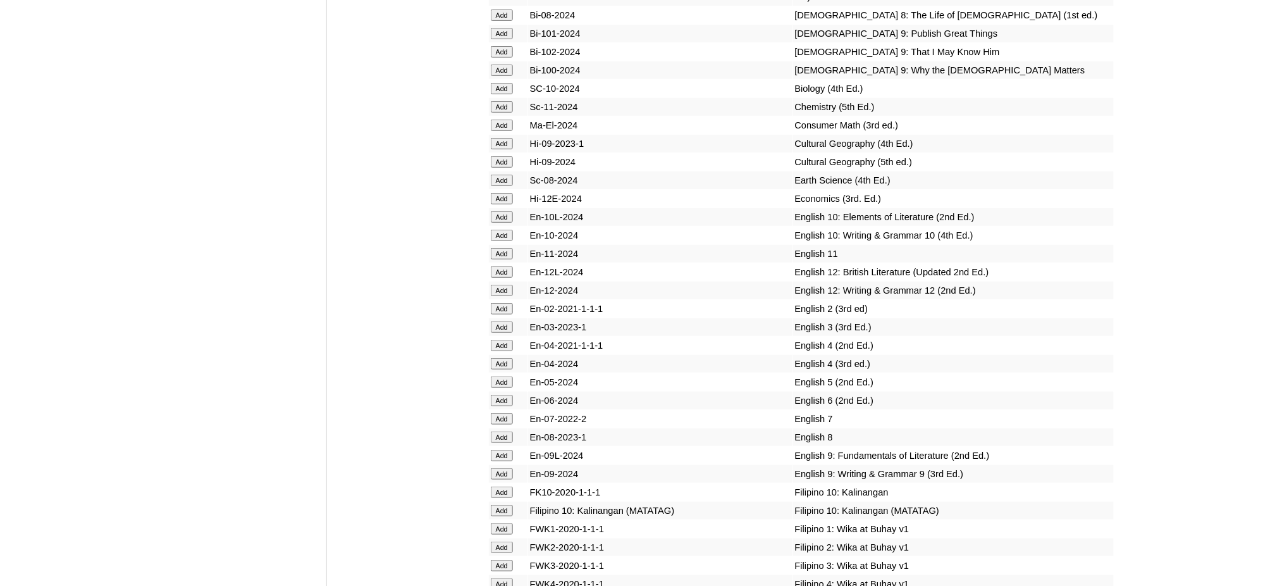
click at [502, 175] on input "Add" at bounding box center [502, 180] width 22 height 11
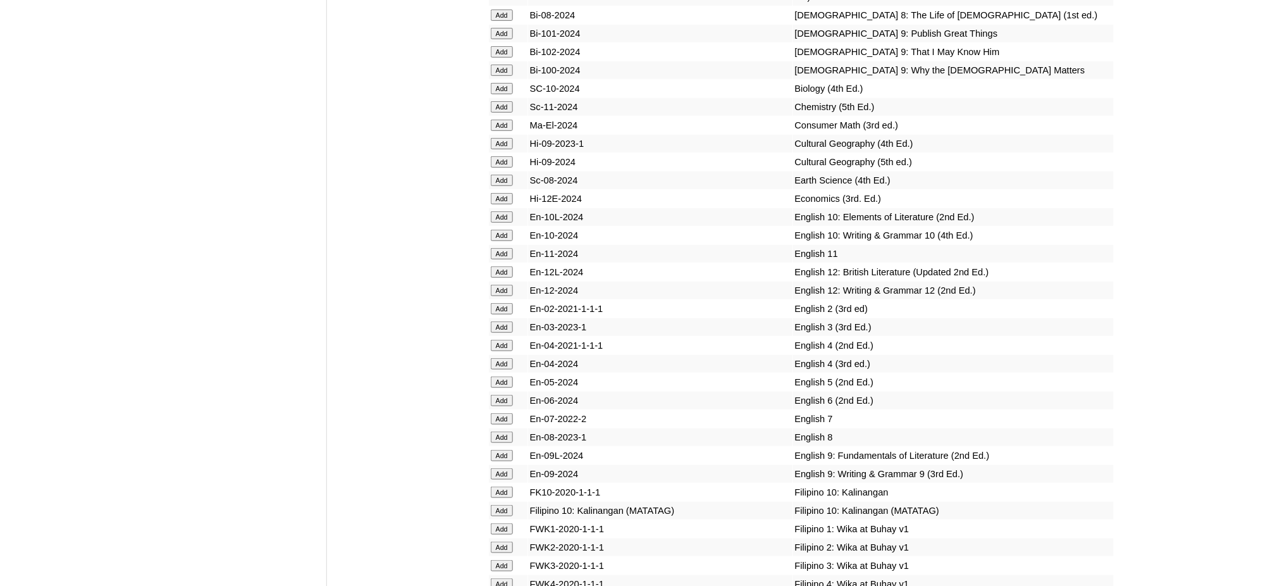
click at [502, 175] on input "Add" at bounding box center [502, 180] width 22 height 11
click at [494, 413] on input "Add" at bounding box center [502, 418] width 22 height 11
click at [495, 413] on input "Add" at bounding box center [502, 418] width 22 height 11
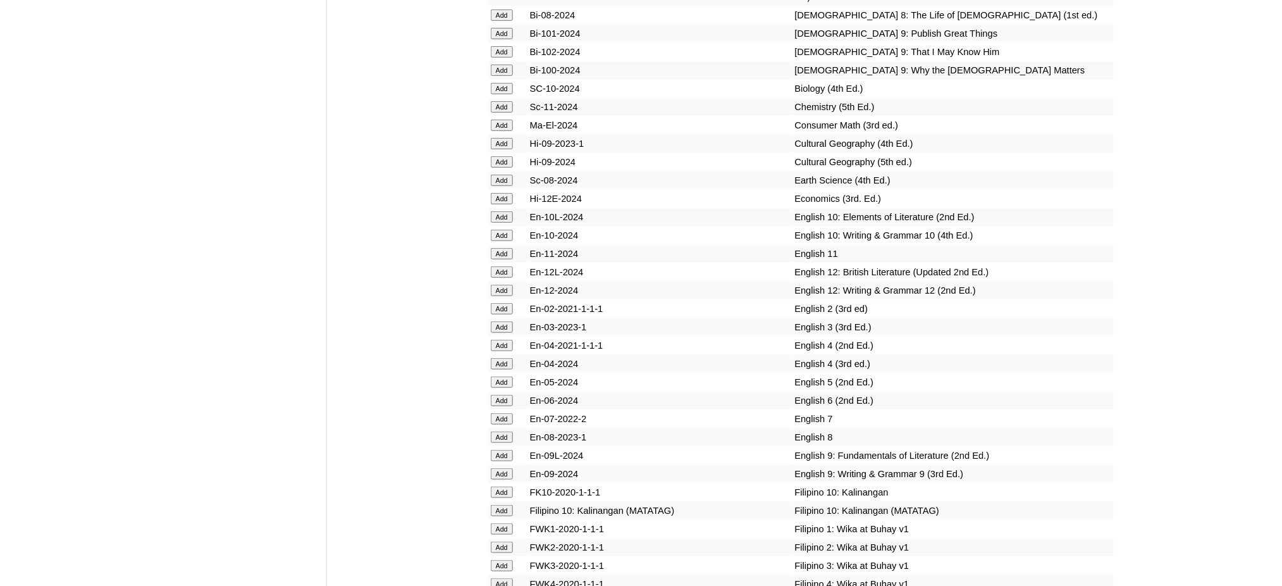
click at [495, 413] on input "Add" at bounding box center [502, 418] width 22 height 11
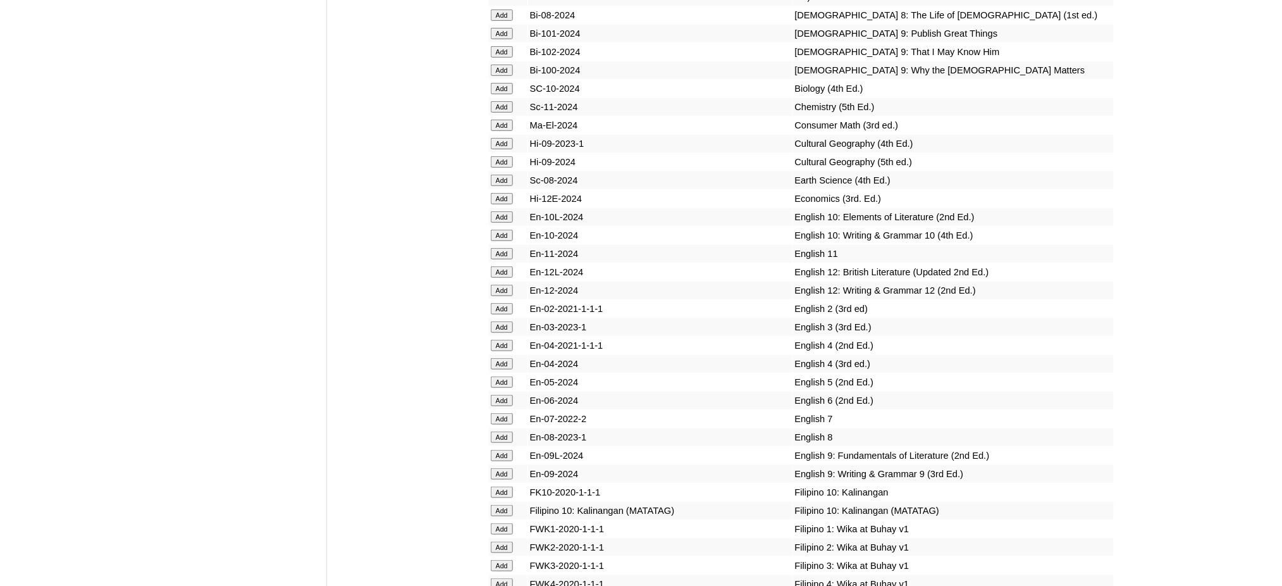
click at [495, 413] on input "Add" at bounding box center [502, 418] width 22 height 11
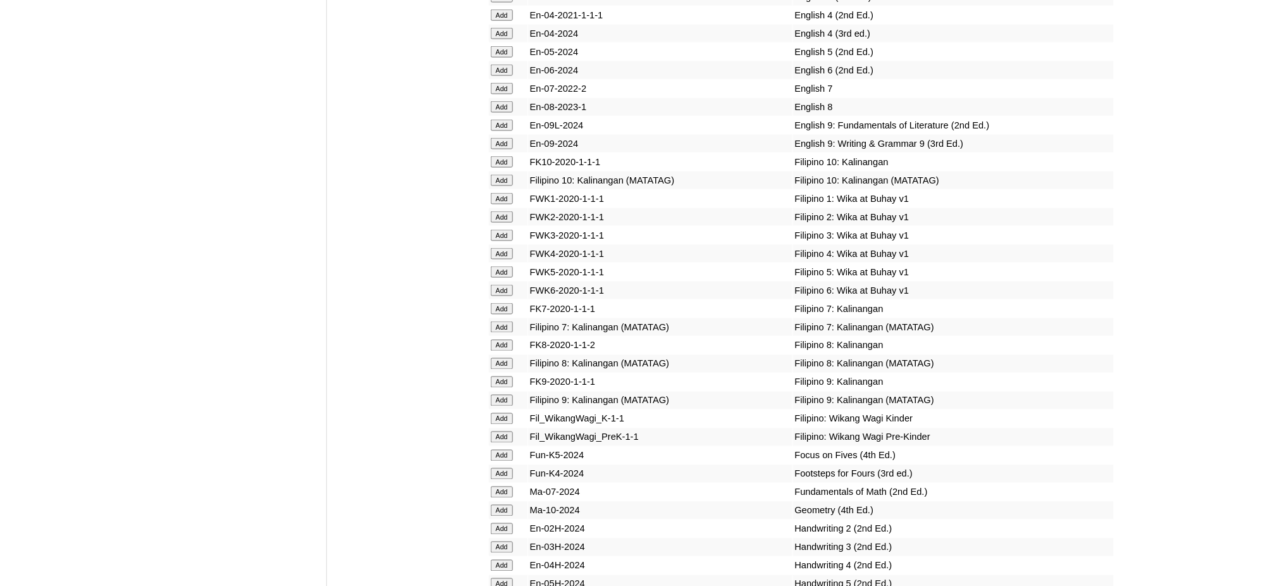
scroll to position [4133, 0]
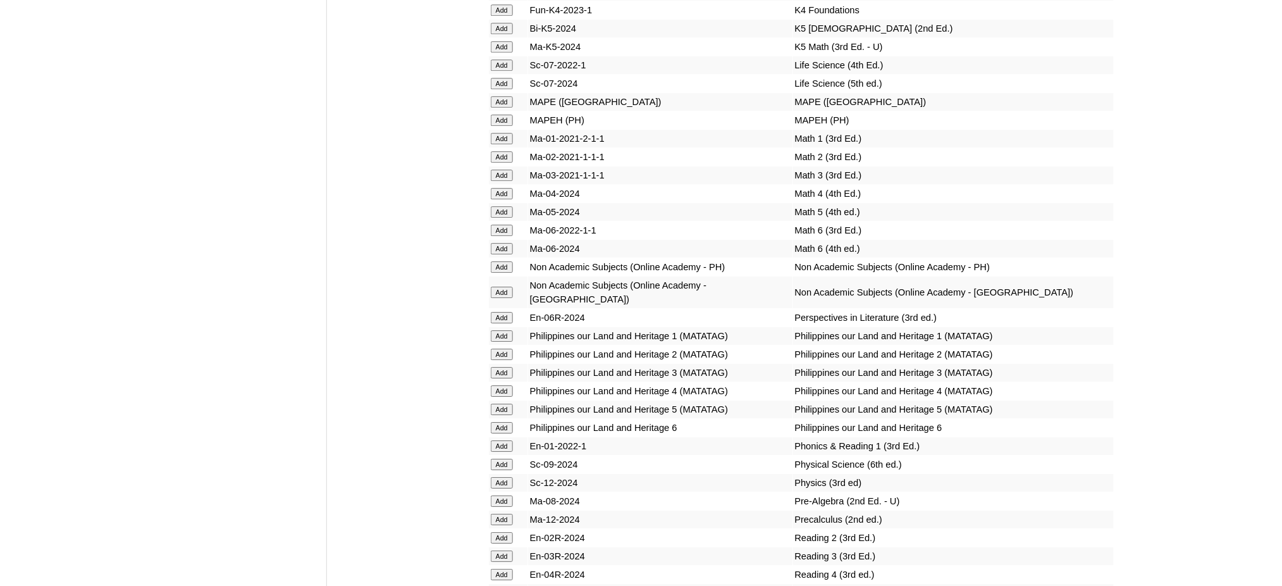
scroll to position [4892, 0]
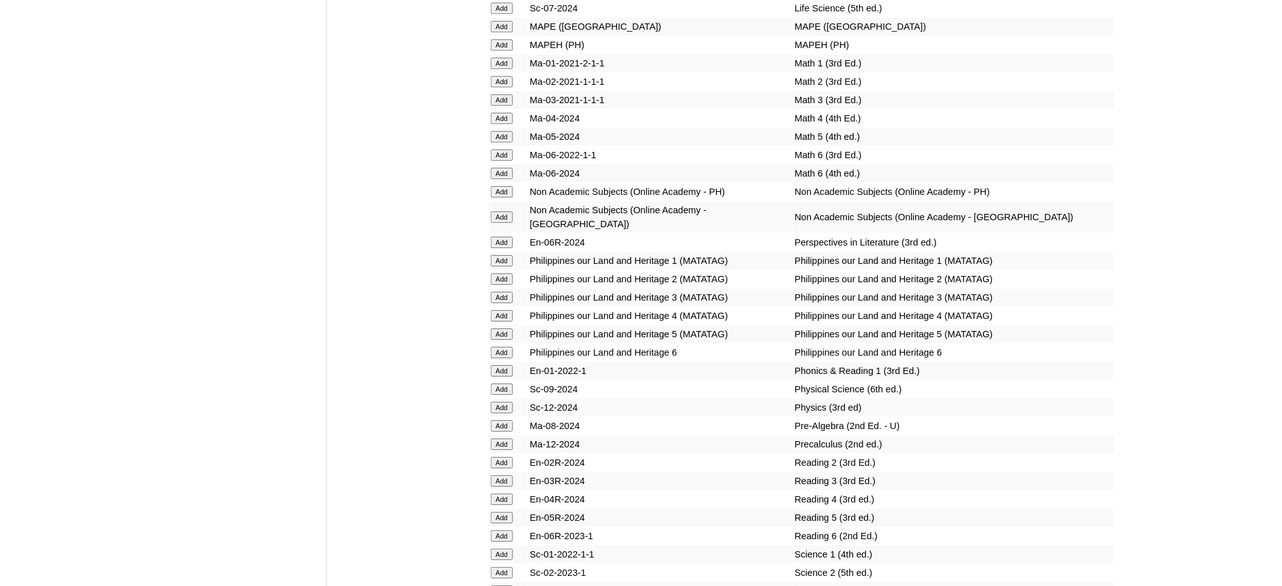
click at [503, 420] on input "Add" at bounding box center [502, 425] width 22 height 11
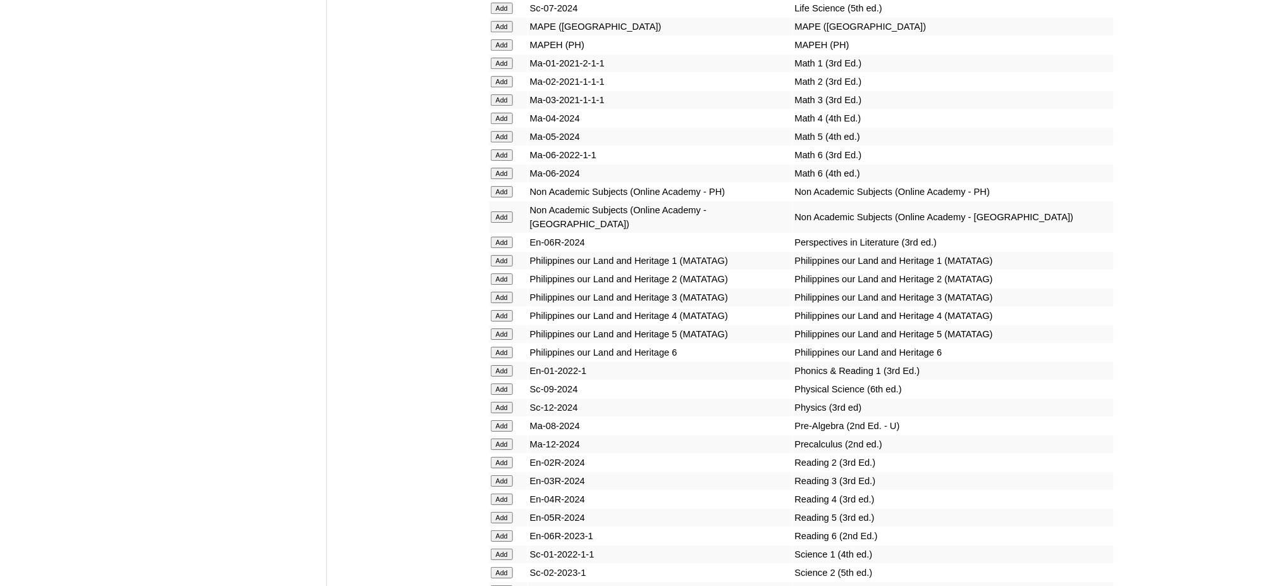
click at [503, 420] on input "Add" at bounding box center [502, 425] width 22 height 11
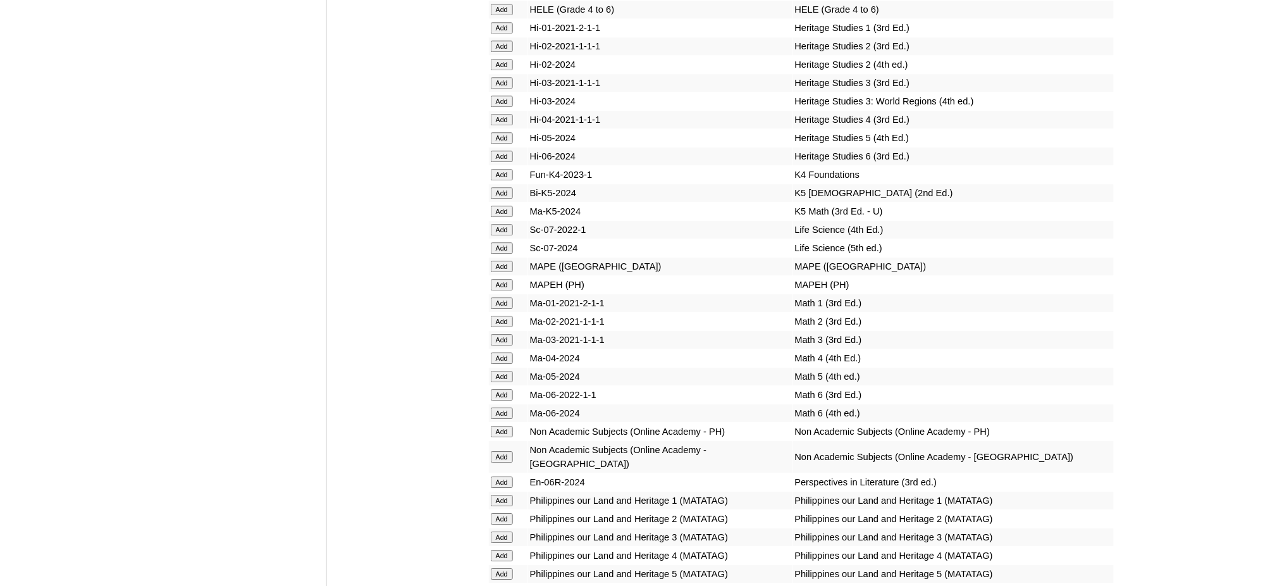
scroll to position [4639, 0]
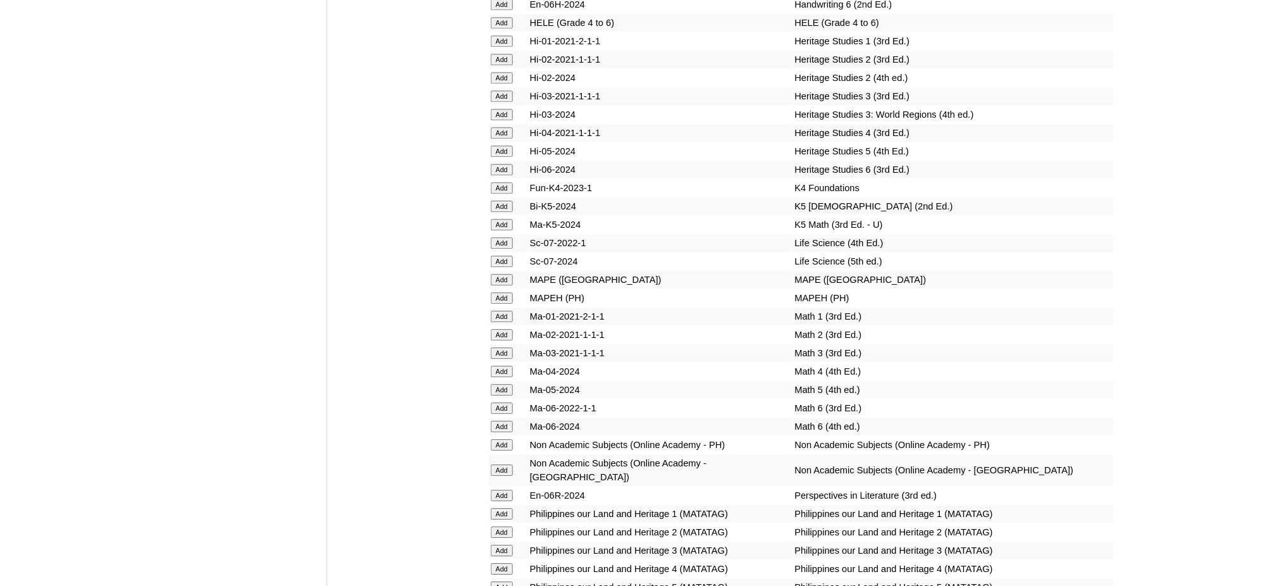
click at [497, 292] on input "Add" at bounding box center [502, 297] width 22 height 11
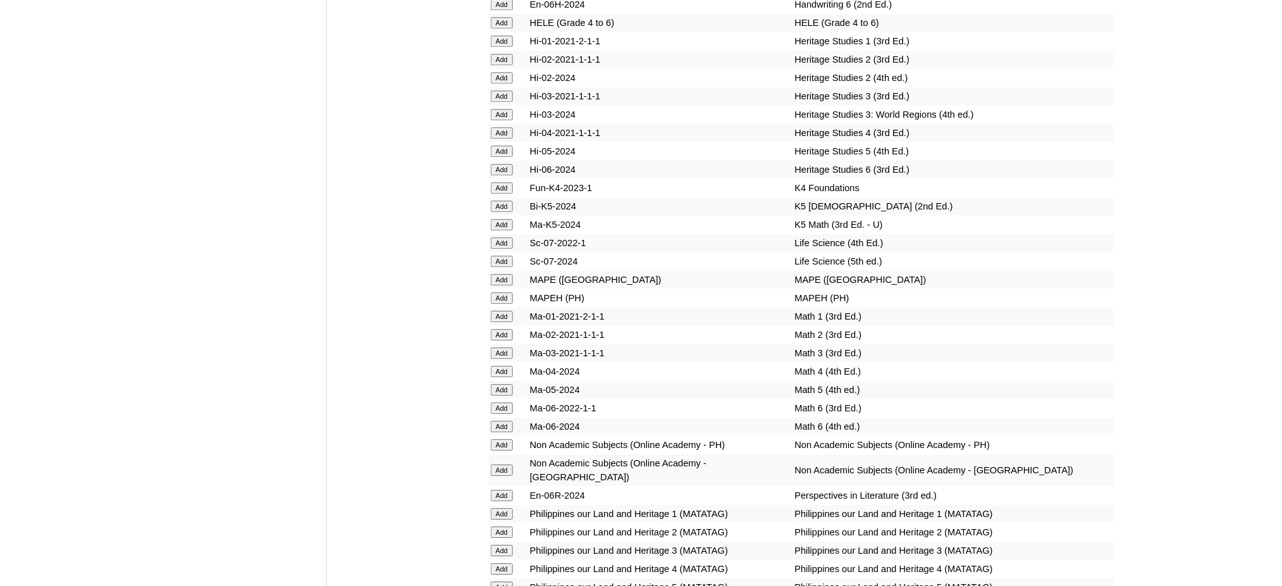
click at [497, 292] on input "Add" at bounding box center [502, 297] width 22 height 11
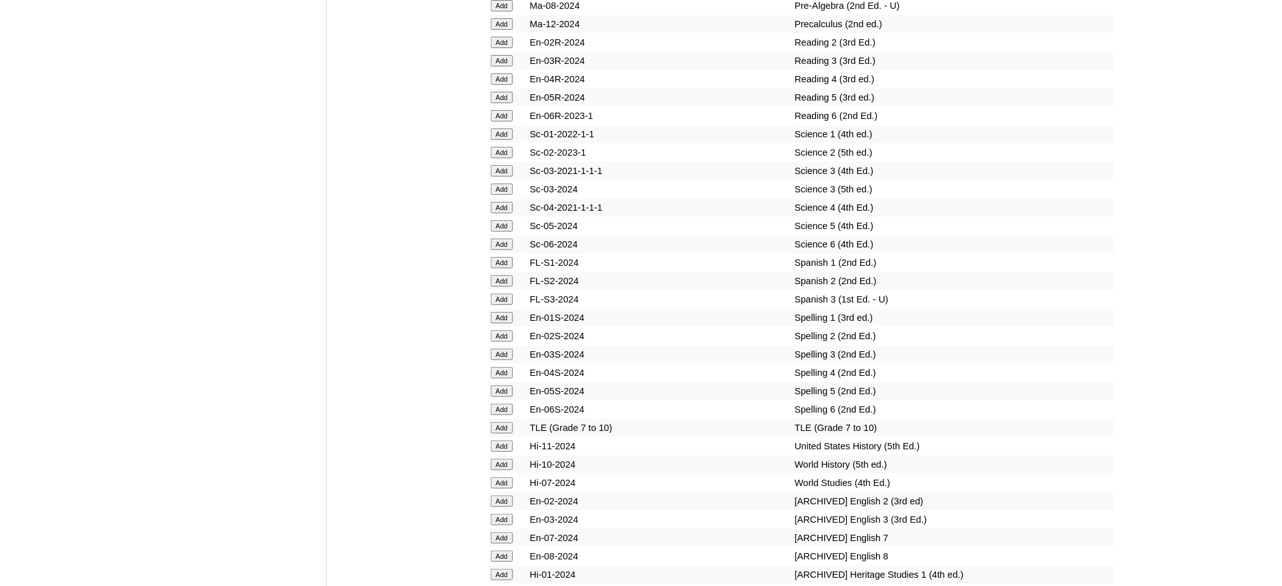
scroll to position [5314, 0]
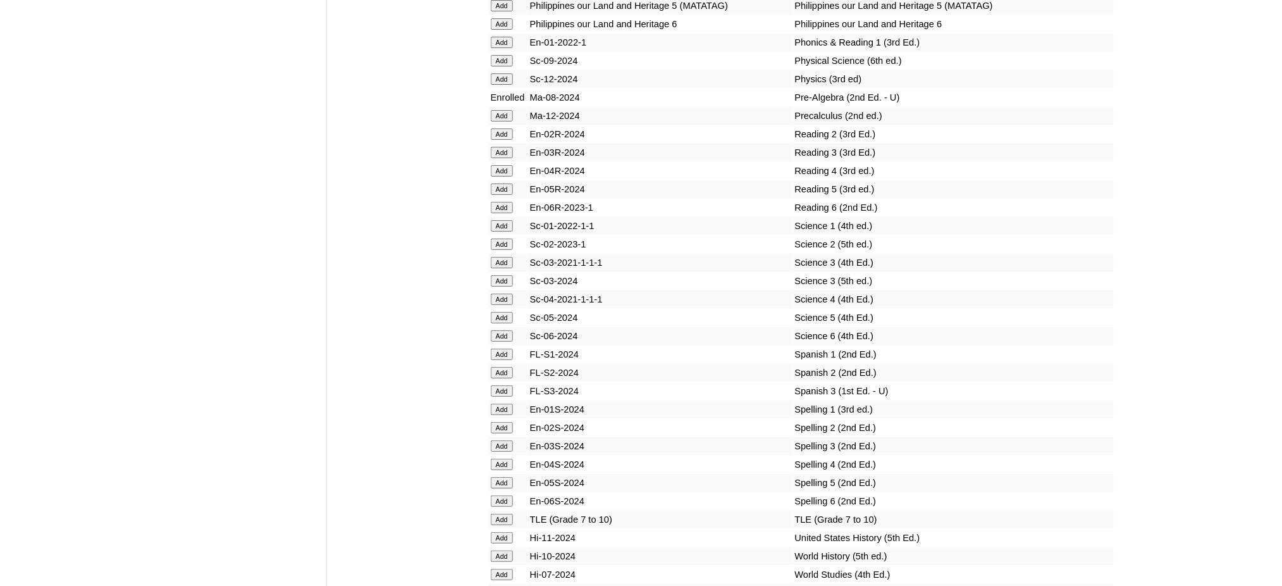
scroll to position [5229, 0]
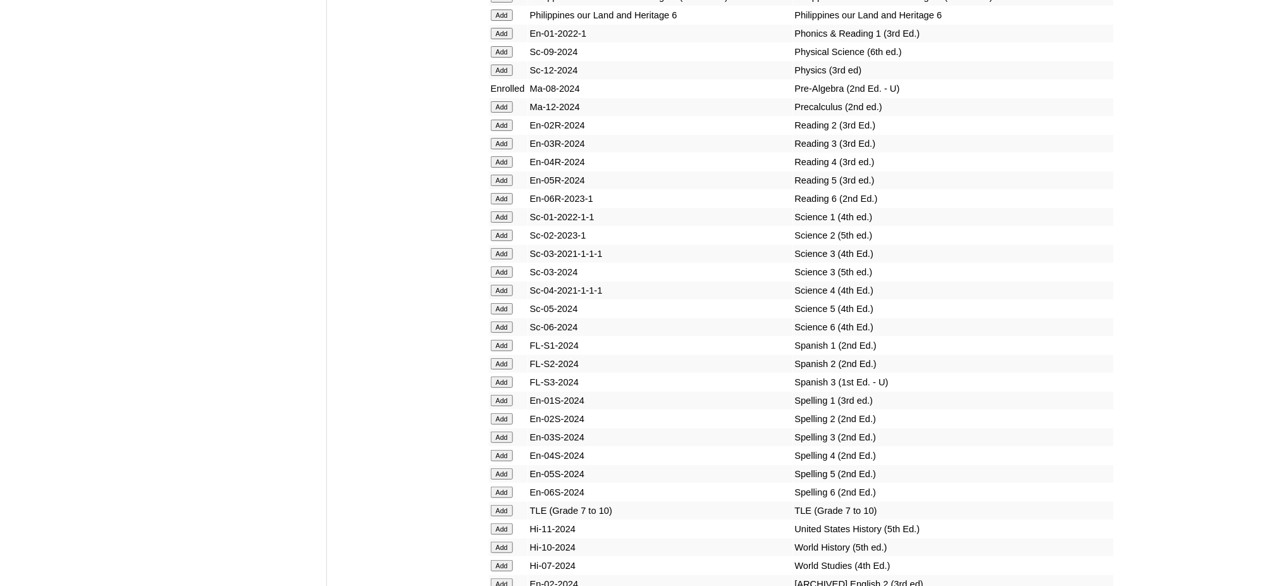
click at [501, 505] on input "Add" at bounding box center [502, 510] width 22 height 11
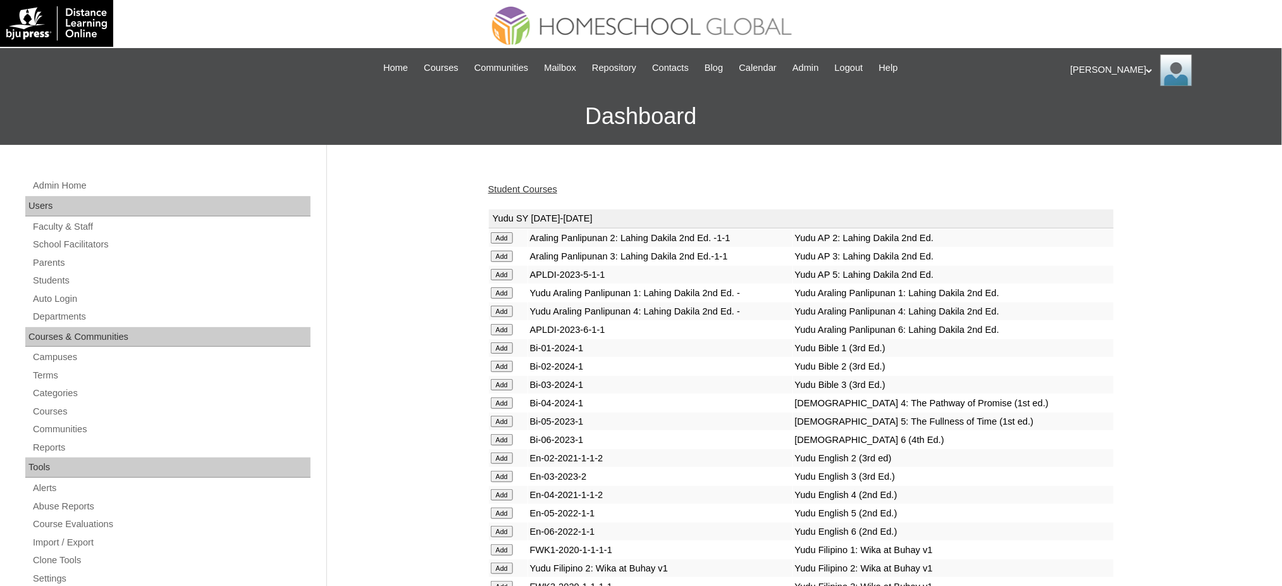
click at [524, 187] on link "Student Courses" at bounding box center [522, 189] width 69 height 10
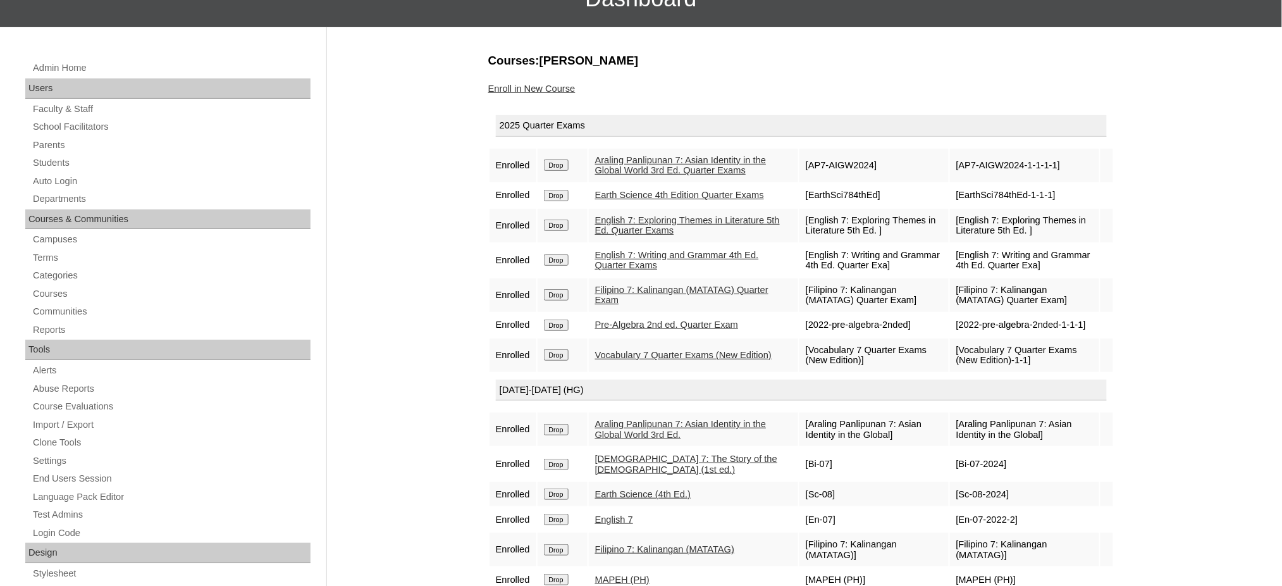
scroll to position [84, 0]
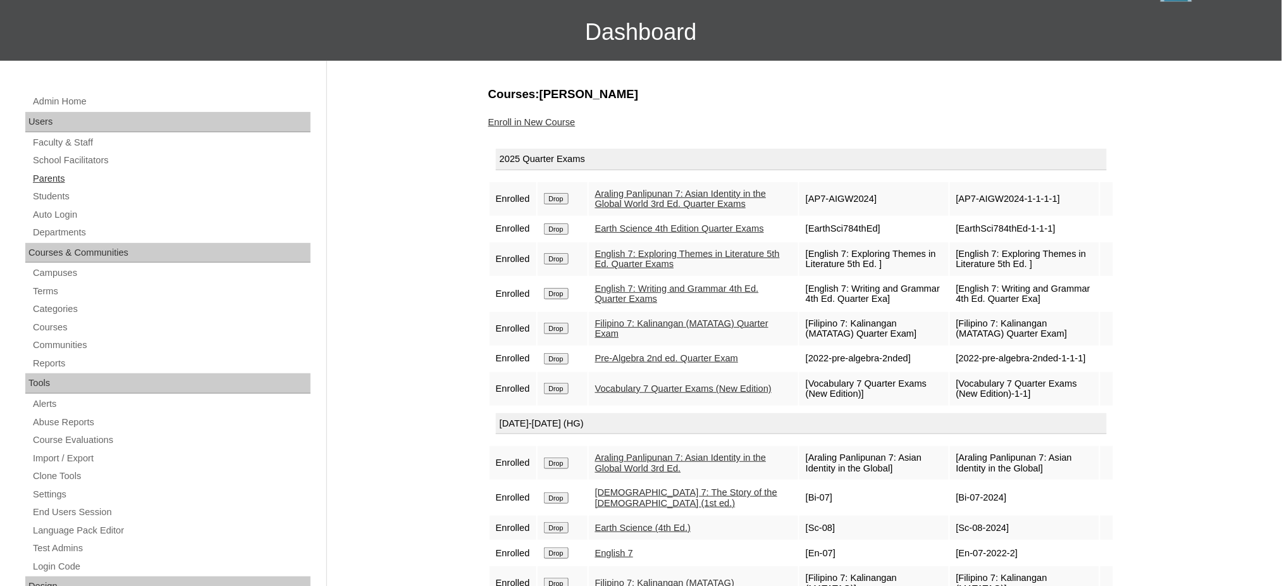
click at [53, 177] on link "Parents" at bounding box center [171, 179] width 279 height 16
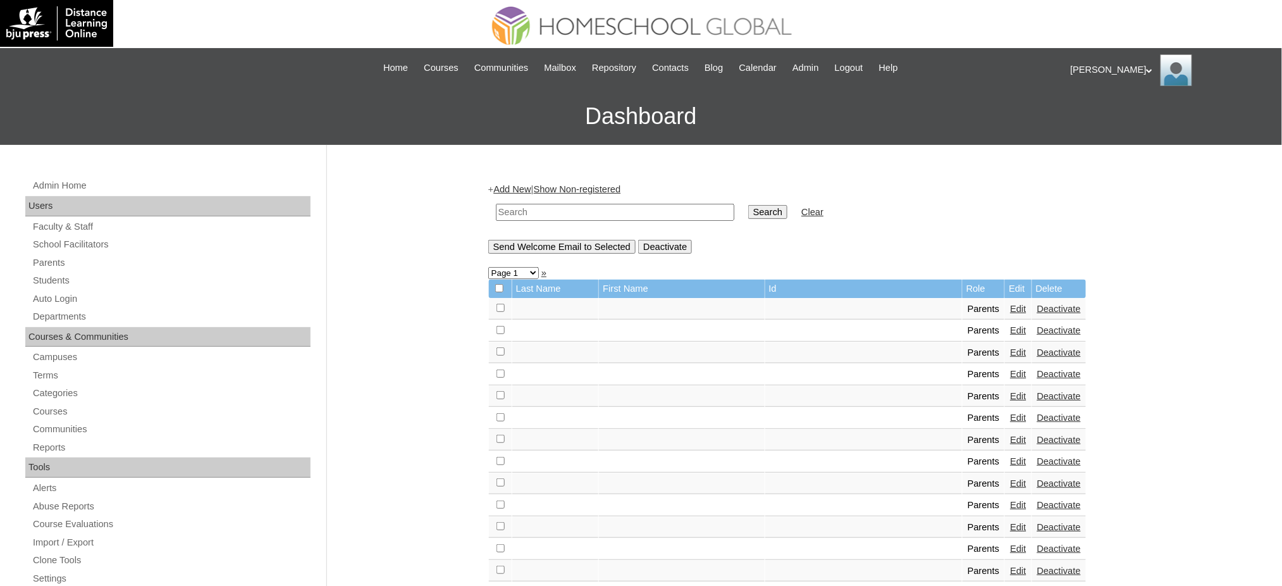
click at [590, 220] on td at bounding box center [615, 212] width 251 height 30
click at [595, 217] on input "text" at bounding box center [615, 212] width 238 height 17
paste input "MHP0203-TECHPH2025"
type input "MHP0203-TECHPH2025"
click at [748, 211] on input "Search" at bounding box center [767, 212] width 39 height 14
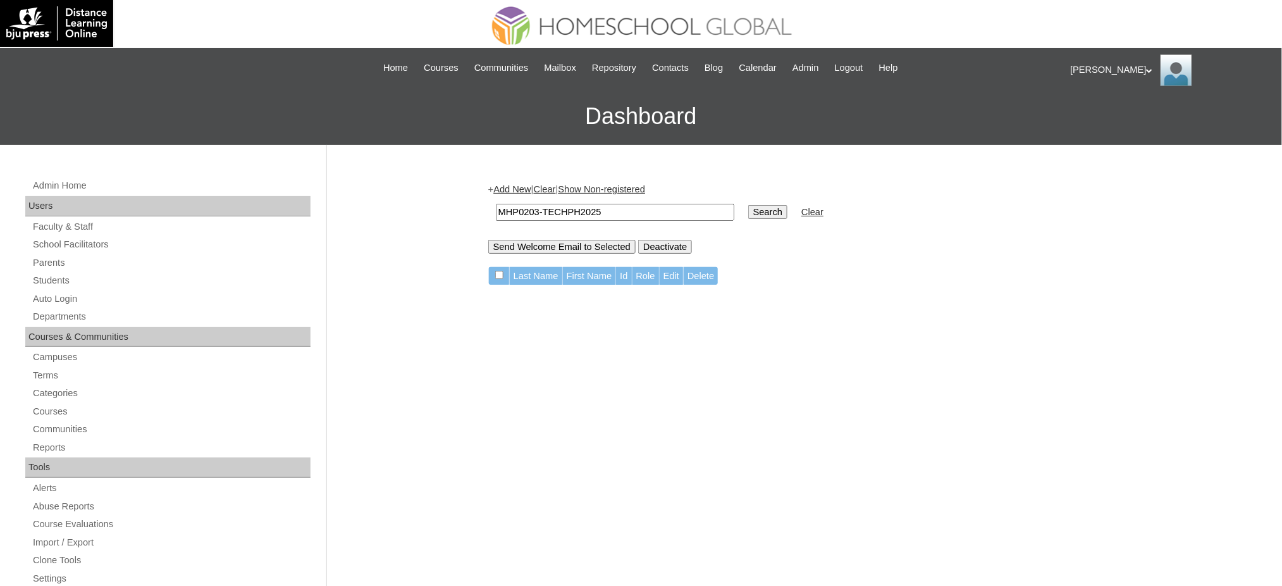
click at [510, 190] on link "Add New" at bounding box center [511, 189] width 37 height 10
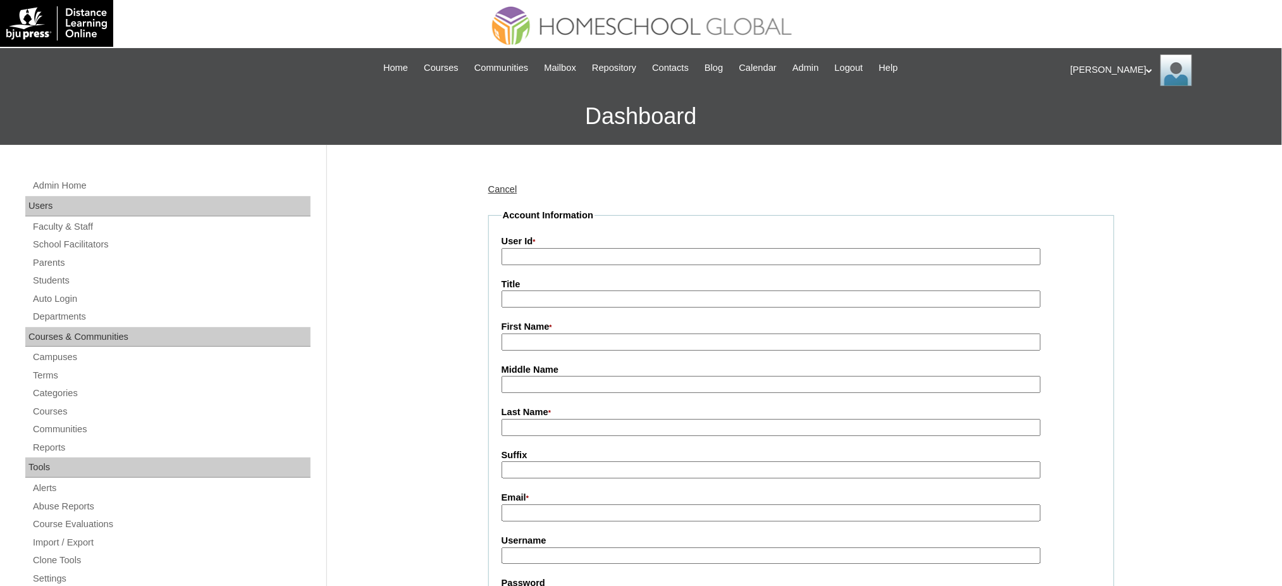
click at [579, 259] on input "User Id *" at bounding box center [772, 256] width 540 height 17
paste input "MHP0203-TECHPH2025"
type input "MHP0203-TECHPH2025"
click at [554, 299] on input "Title" at bounding box center [772, 298] width 540 height 17
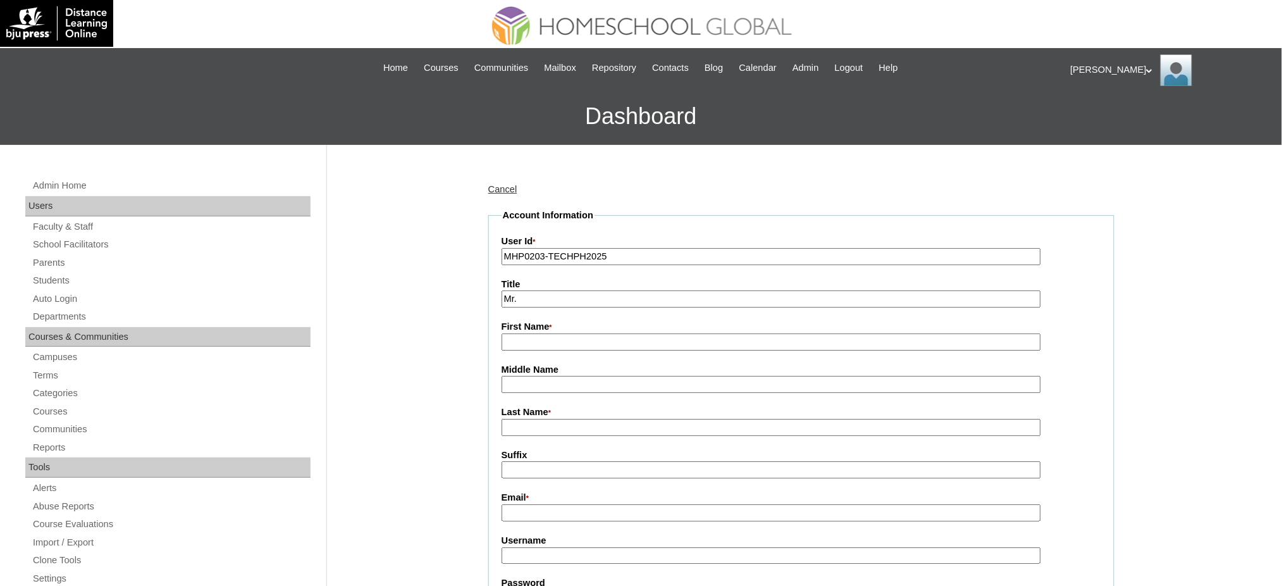
type input "Mr."
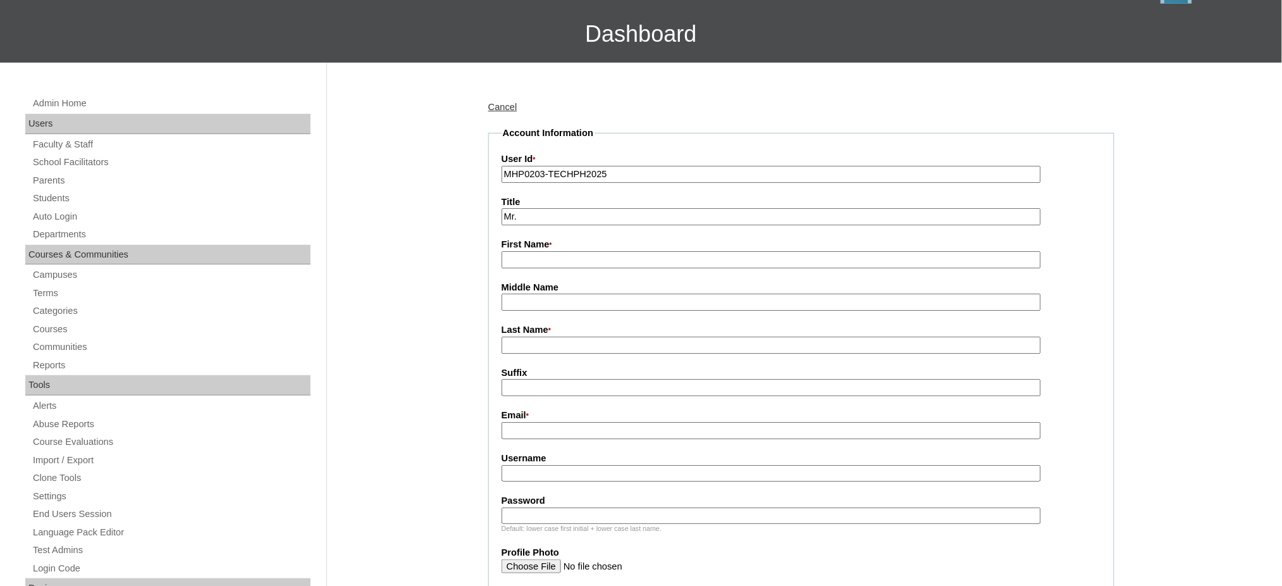
scroll to position [84, 0]
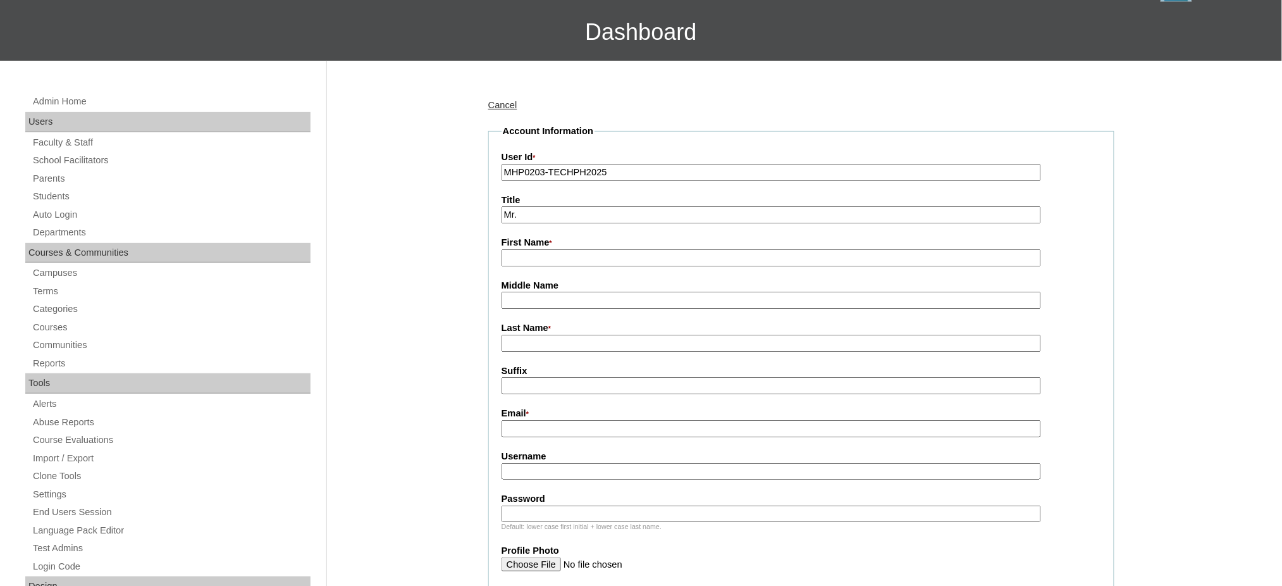
click at [543, 260] on input "First Name *" at bounding box center [772, 257] width 540 height 17
paste input "[PERSON_NAME]"
type input "[PERSON_NAME]"
click at [548, 342] on input "Last Name *" at bounding box center [772, 343] width 540 height 17
paste input "Goco"
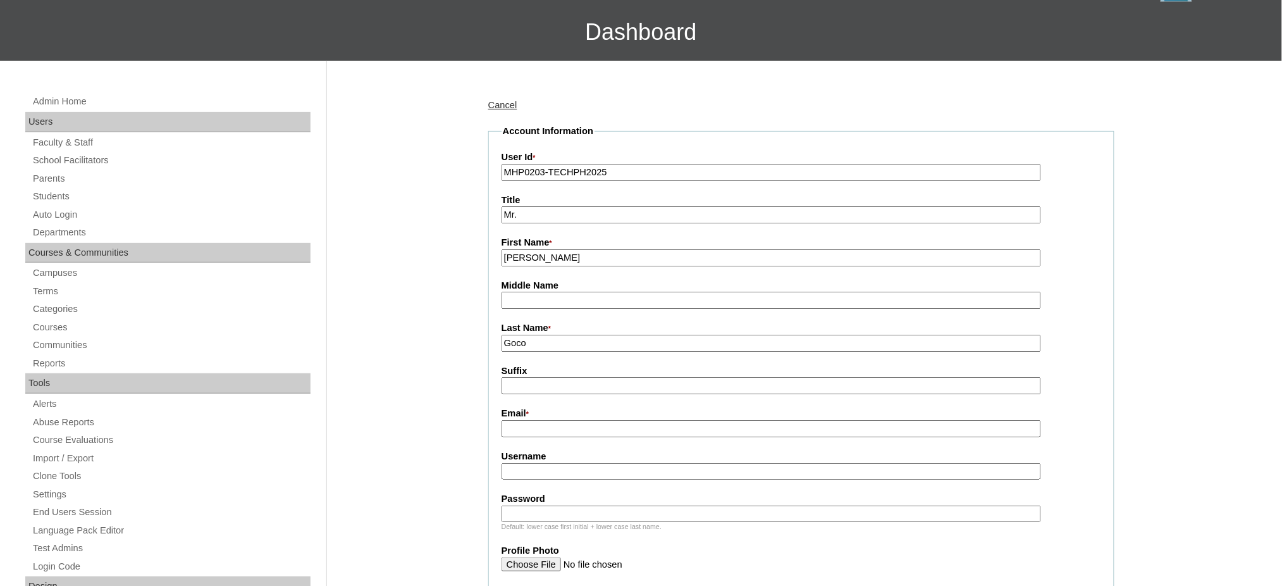
type input "Goco"
click at [531, 424] on input "Email *" at bounding box center [772, 428] width 540 height 17
paste input "[EMAIL_ADDRESS][DOMAIN_NAME]"
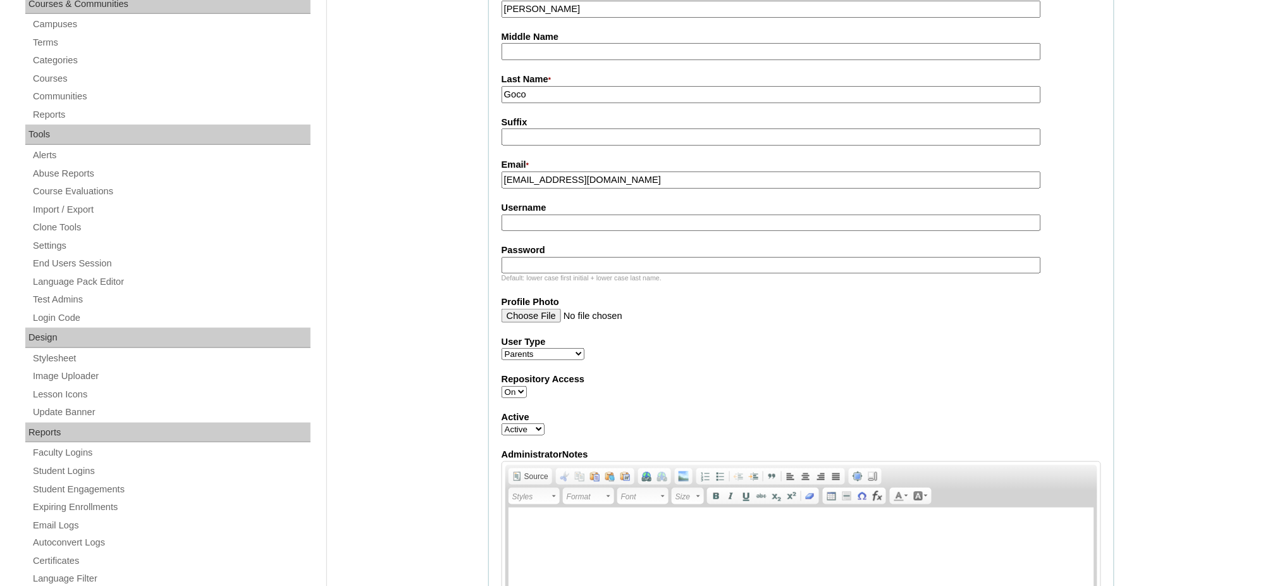
scroll to position [337, 0]
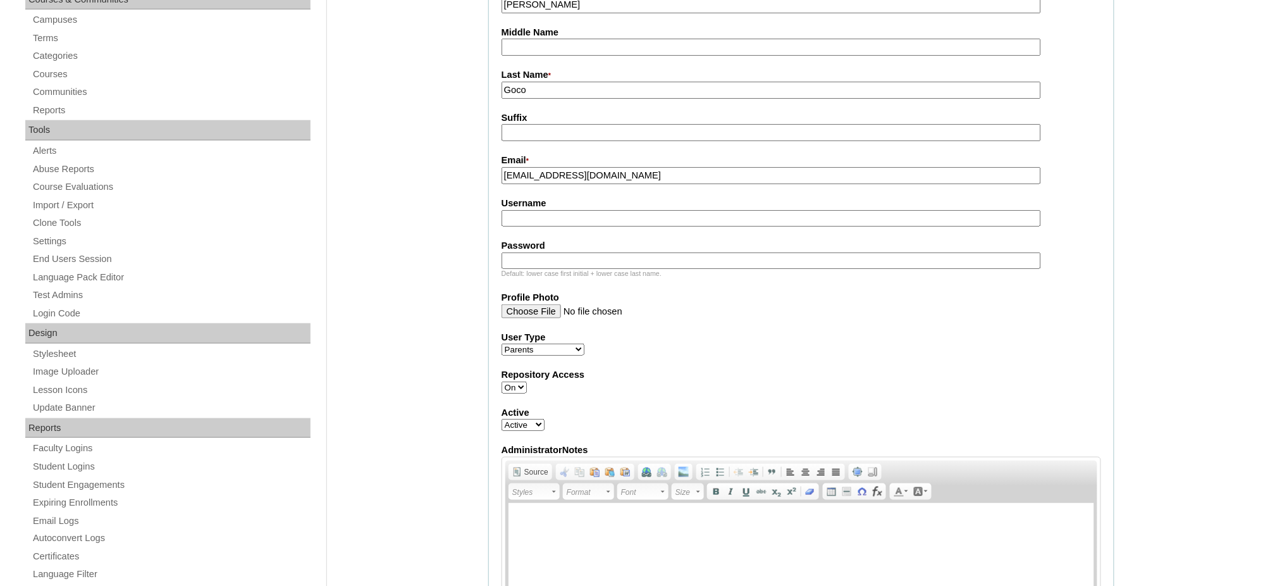
type input "[EMAIL_ADDRESS][DOMAIN_NAME]"
click at [566, 210] on input "Username" at bounding box center [772, 218] width 540 height 17
paste input "gocoO2025"
type input "gocoO2025"
click at [521, 256] on input "Password" at bounding box center [772, 260] width 540 height 17
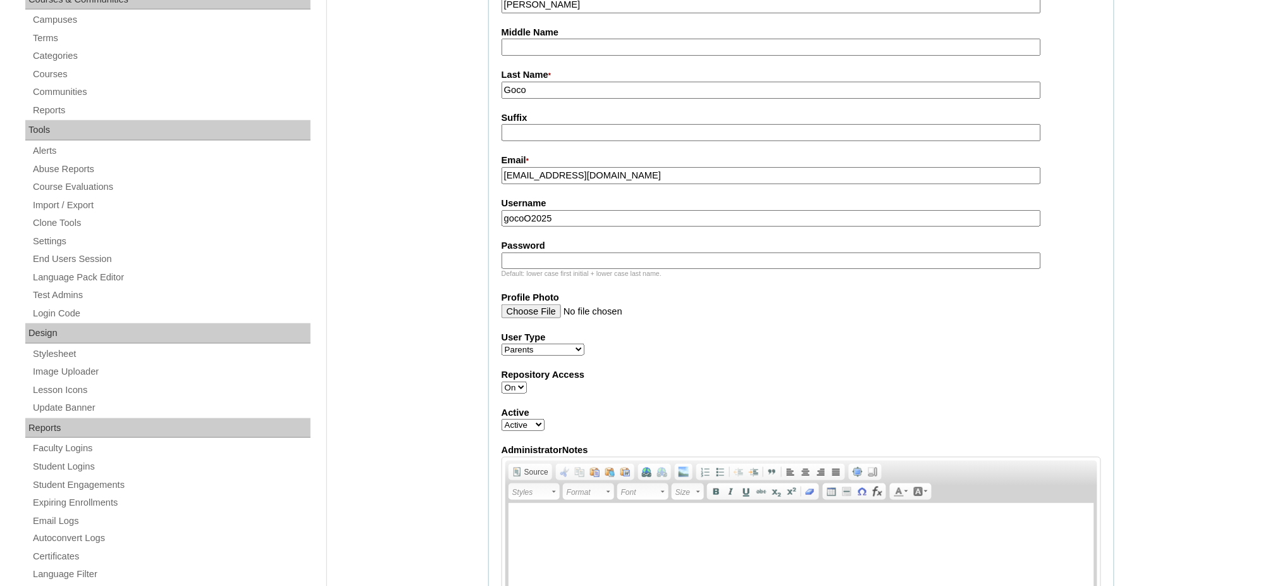
paste input "techJAg742"
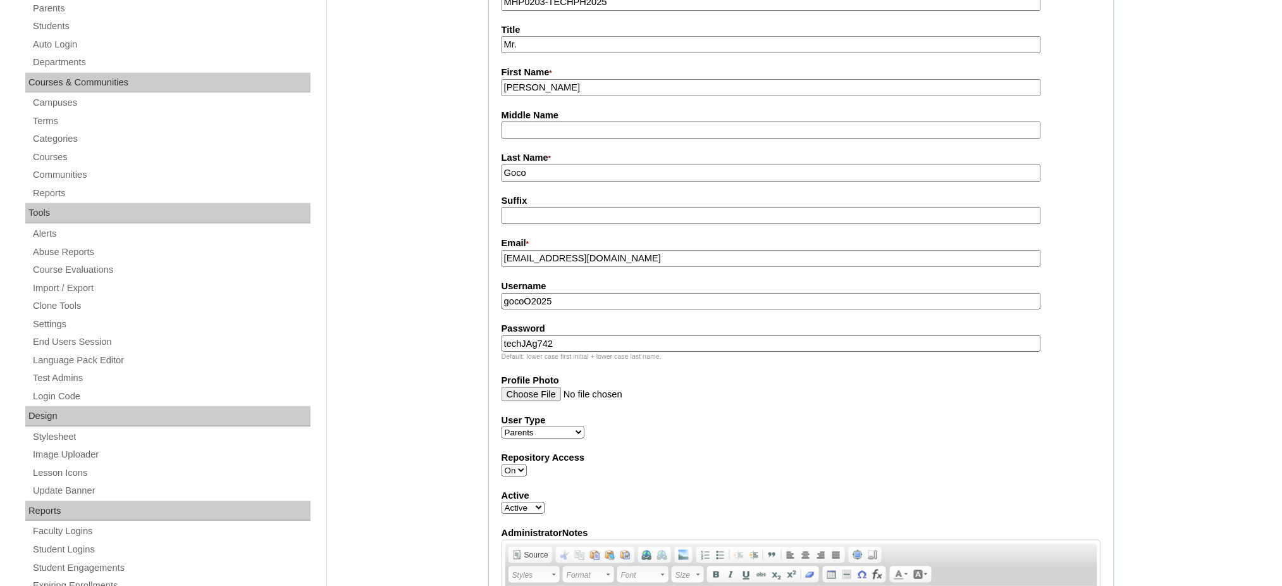
scroll to position [253, 0]
type input "techJAg742"
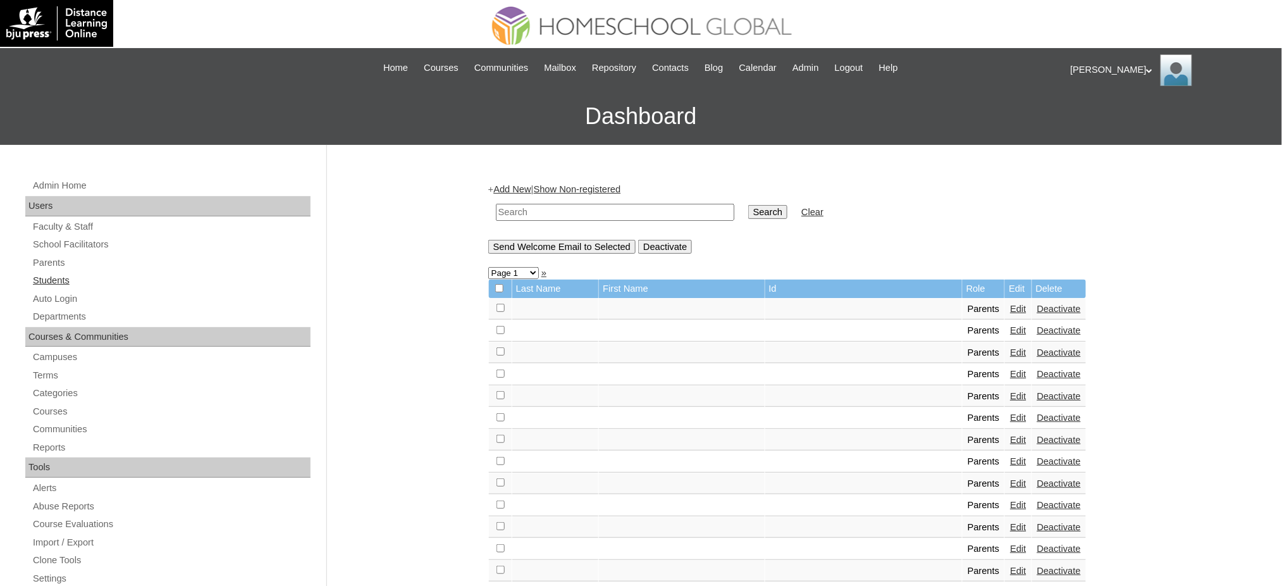
click at [46, 276] on link "Students" at bounding box center [171, 281] width 279 height 16
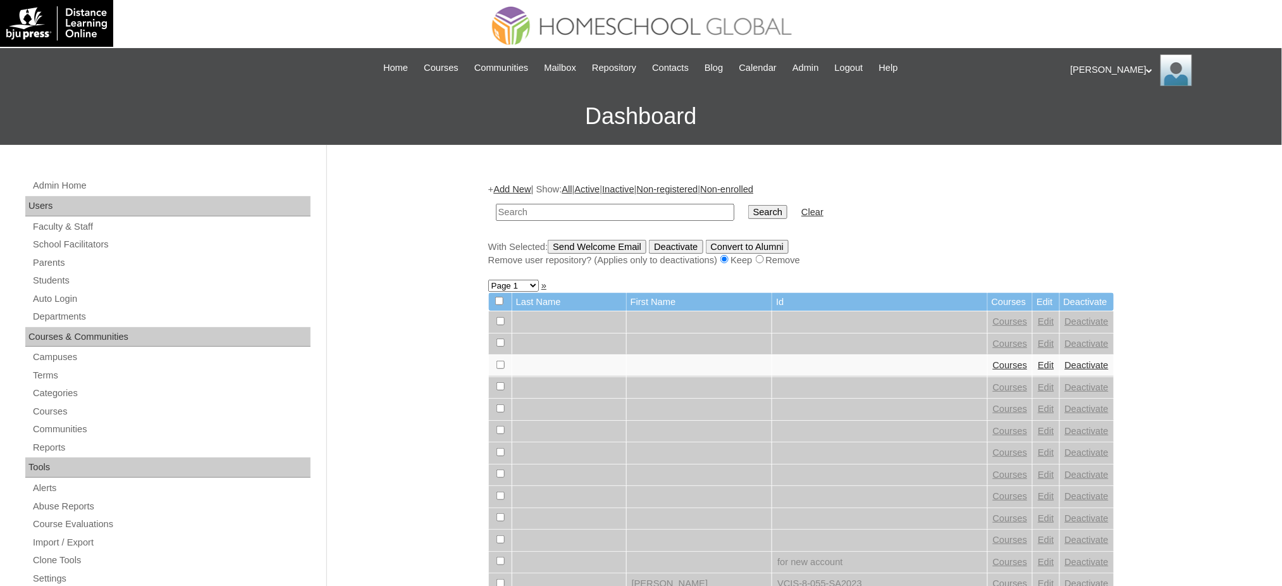
click at [530, 189] on link "Add New" at bounding box center [511, 189] width 37 height 10
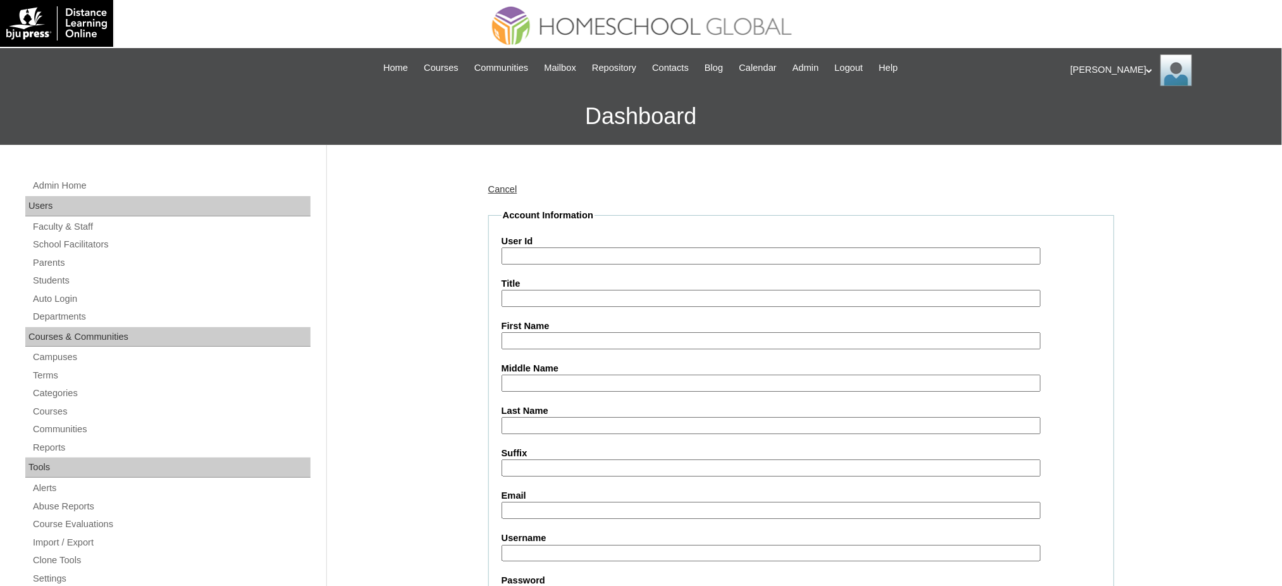
click at [517, 259] on input "User Id" at bounding box center [772, 255] width 540 height 17
paste input "MHS00301-TECHPH2025"
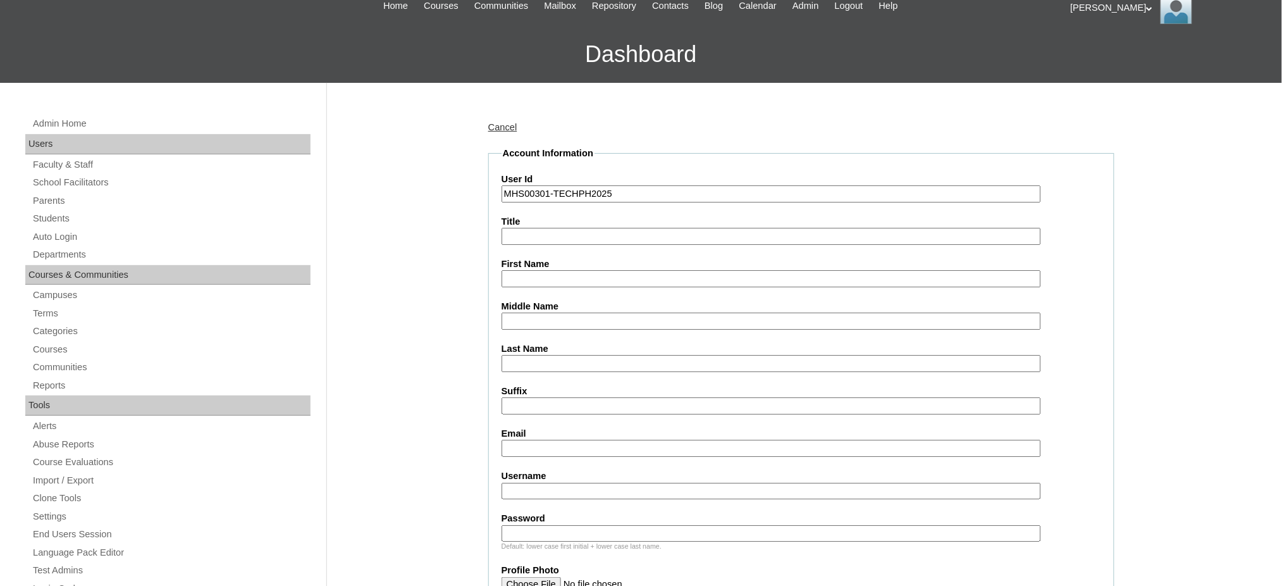
scroll to position [84, 0]
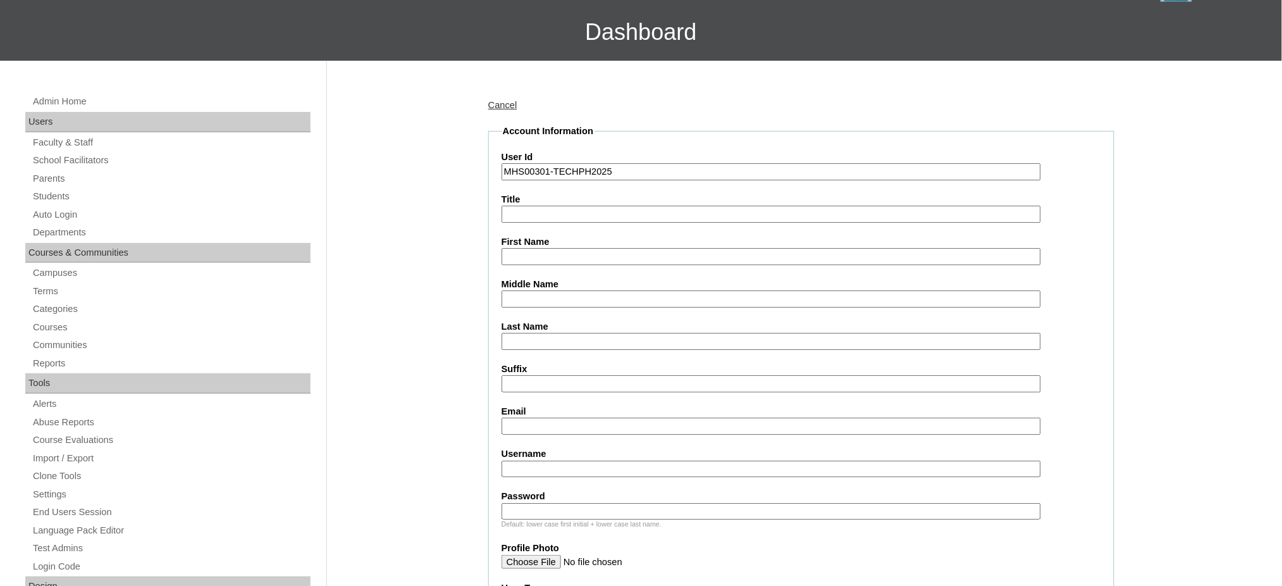
type input "MHS00301-TECHPH2025"
click at [543, 253] on input "First Name" at bounding box center [772, 256] width 540 height 17
paste input "[PERSON_NAME]"
type input "[PERSON_NAME]"
click at [548, 291] on input "Middle Name" at bounding box center [772, 298] width 540 height 17
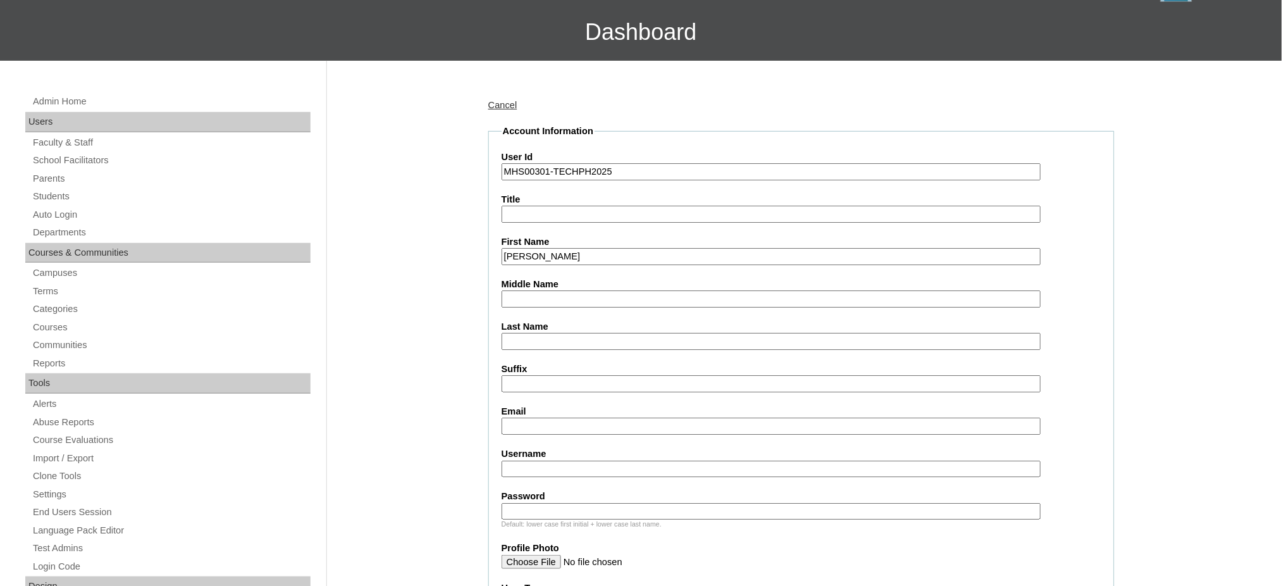
paste input "[PERSON_NAME]"
type input "[PERSON_NAME]"
click at [519, 333] on input "Last Name" at bounding box center [772, 341] width 540 height 17
paste input "Goco"
type input "Goco"
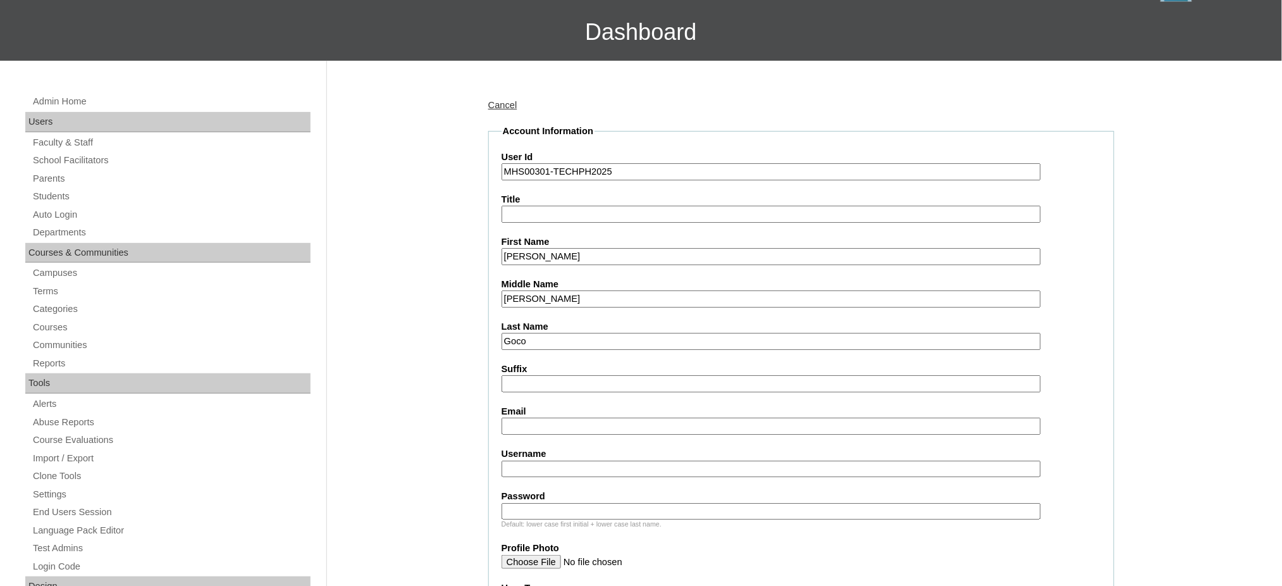
click at [555, 418] on input "Email" at bounding box center [772, 426] width 540 height 17
paste input "[EMAIL_ADDRESS][DOMAIN_NAME]"
type input "[EMAIL_ADDRESS][DOMAIN_NAME]"
click at [525, 461] on input "Username" at bounding box center [772, 469] width 540 height 17
paste input "gocoO2025"
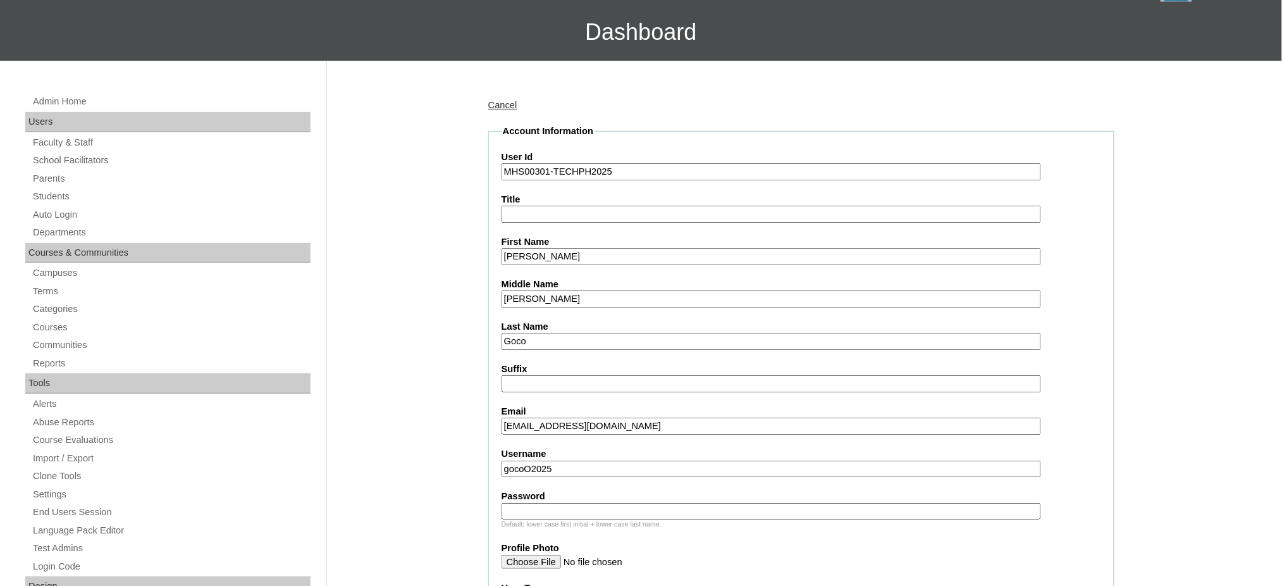
type input "gocoO2025"
click at [557, 505] on input "Password" at bounding box center [772, 511] width 540 height 17
paste input "techJAg742"
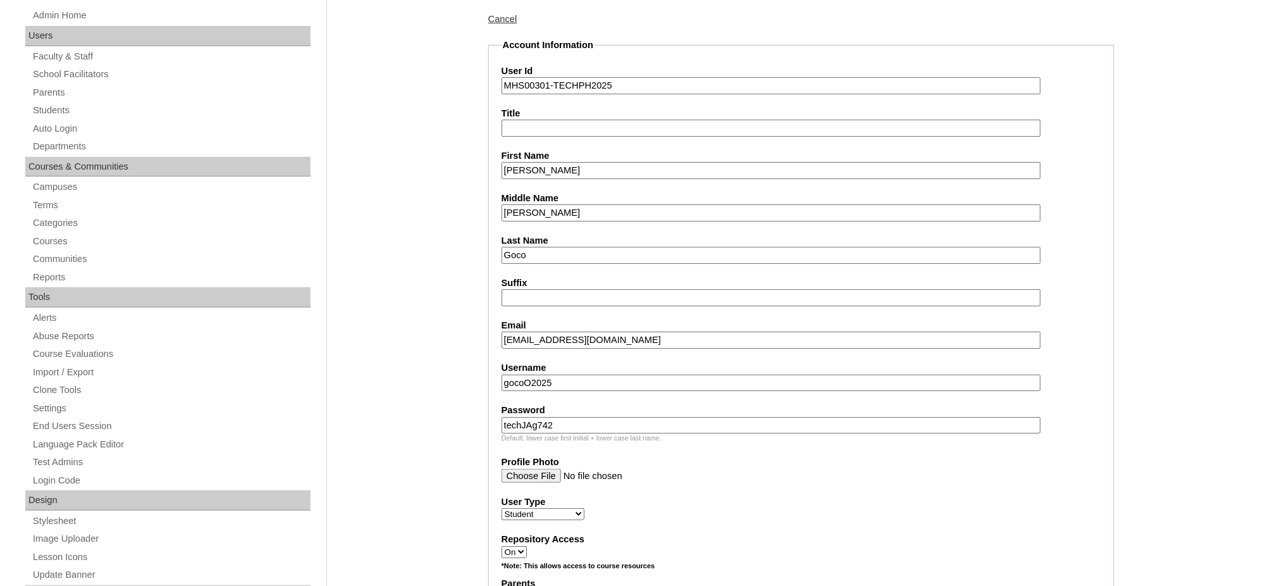
scroll to position [253, 0]
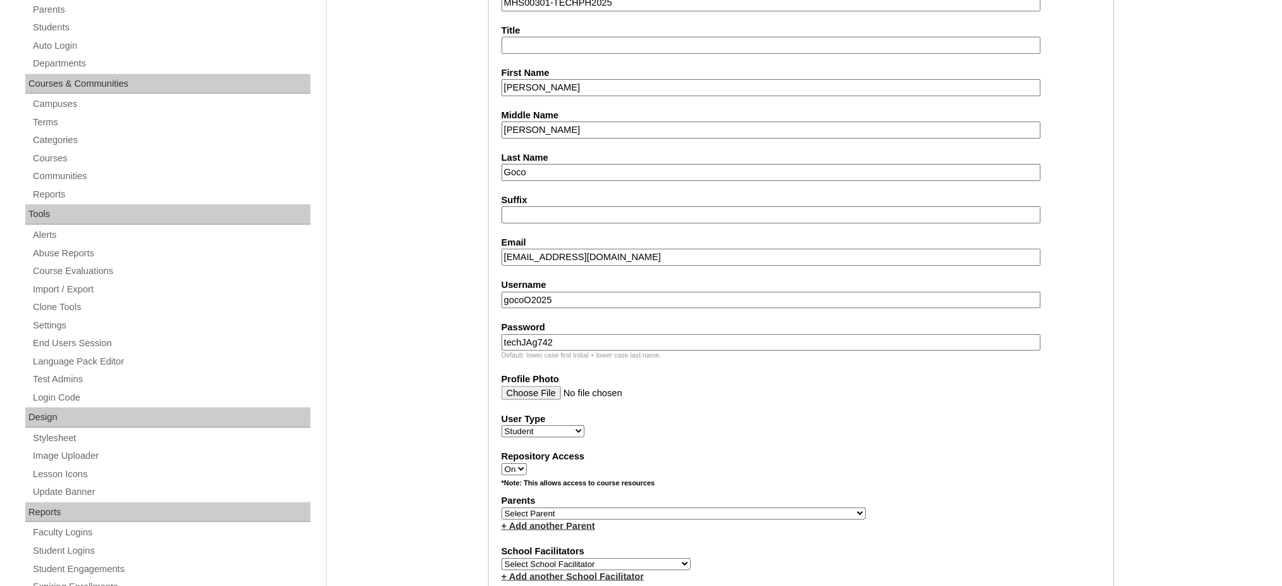
type input "techJAg742"
click at [715, 507] on select "Select Parent , , , , , , , , , , , , , , , , , , , , , , , , , , , , , , , , ,…" at bounding box center [684, 513] width 364 height 12
select select "43965"
click at [502, 507] on select "Select Parent , , , , , , , , , , , , , , , , , , , , , , , , , , , , , , , , ,…" at bounding box center [684, 513] width 364 height 12
click at [552, 88] on input "[PERSON_NAME]" at bounding box center [772, 87] width 540 height 17
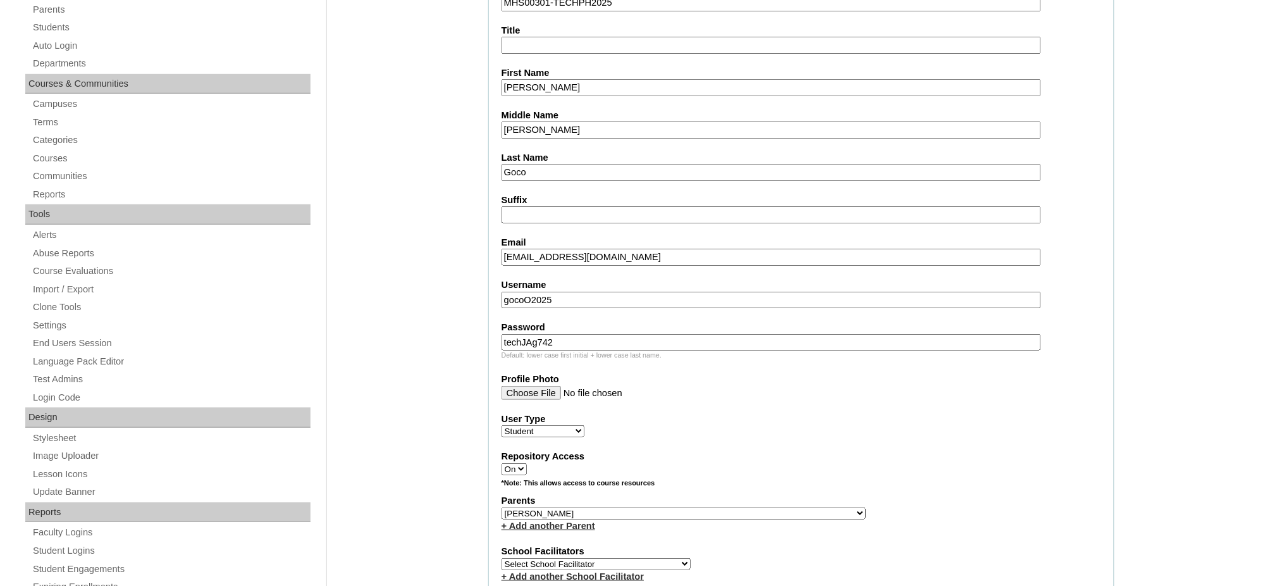
click at [552, 88] on input "[PERSON_NAME]" at bounding box center [772, 87] width 540 height 17
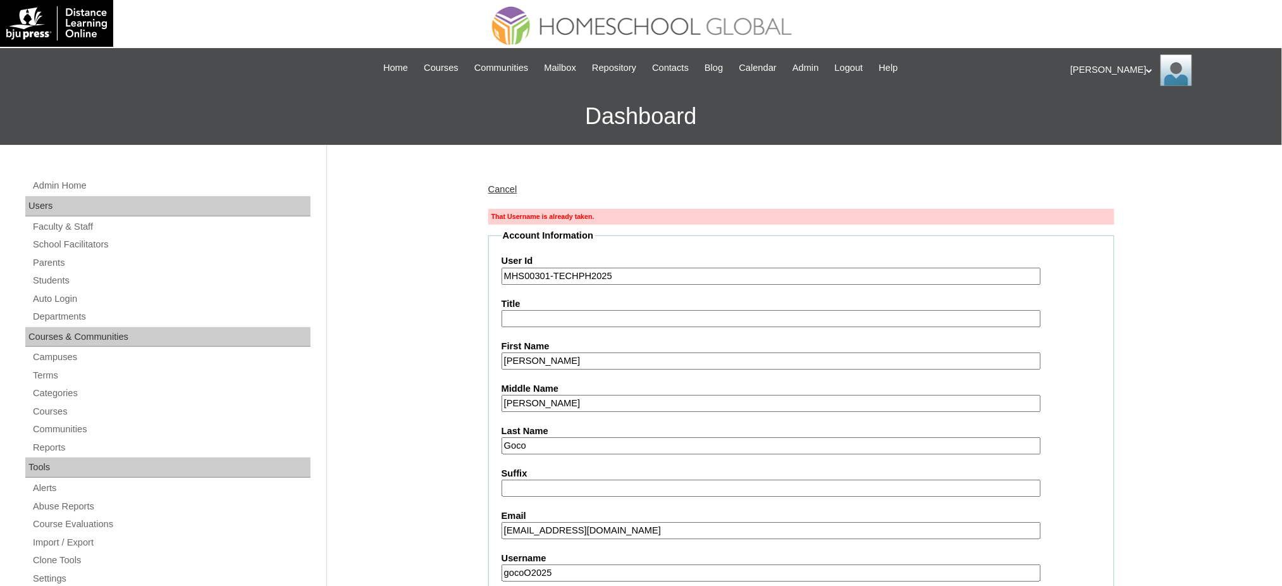
scroll to position [168, 0]
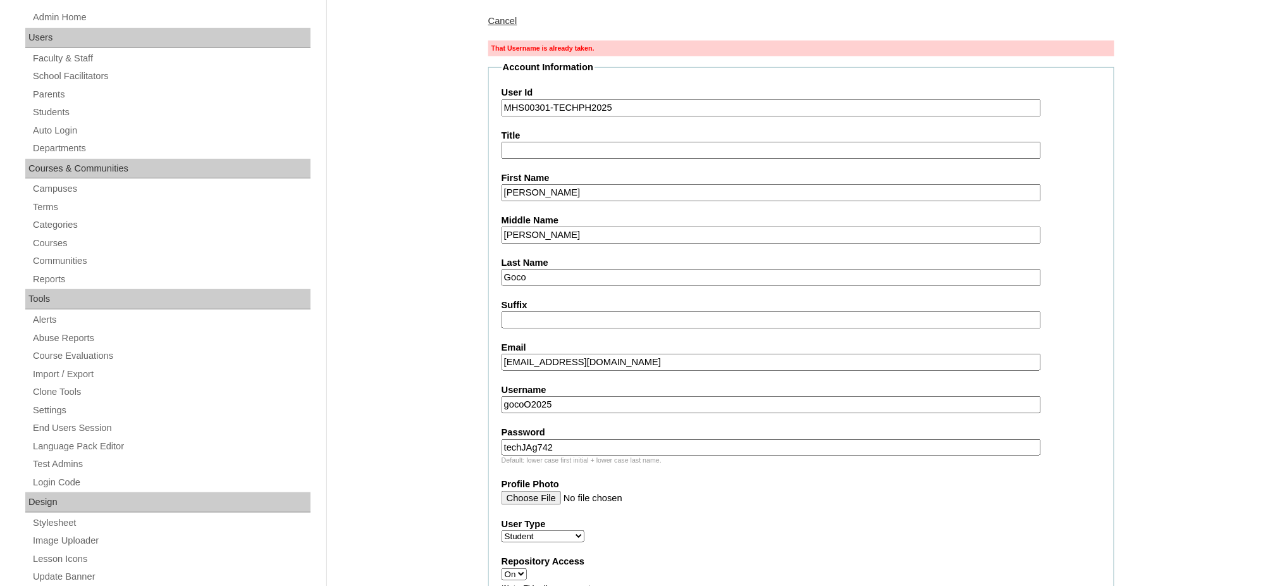
click at [534, 397] on input "gocoO2025" at bounding box center [772, 404] width 540 height 17
click at [563, 396] on input "gocoO2025" at bounding box center [772, 404] width 540 height 17
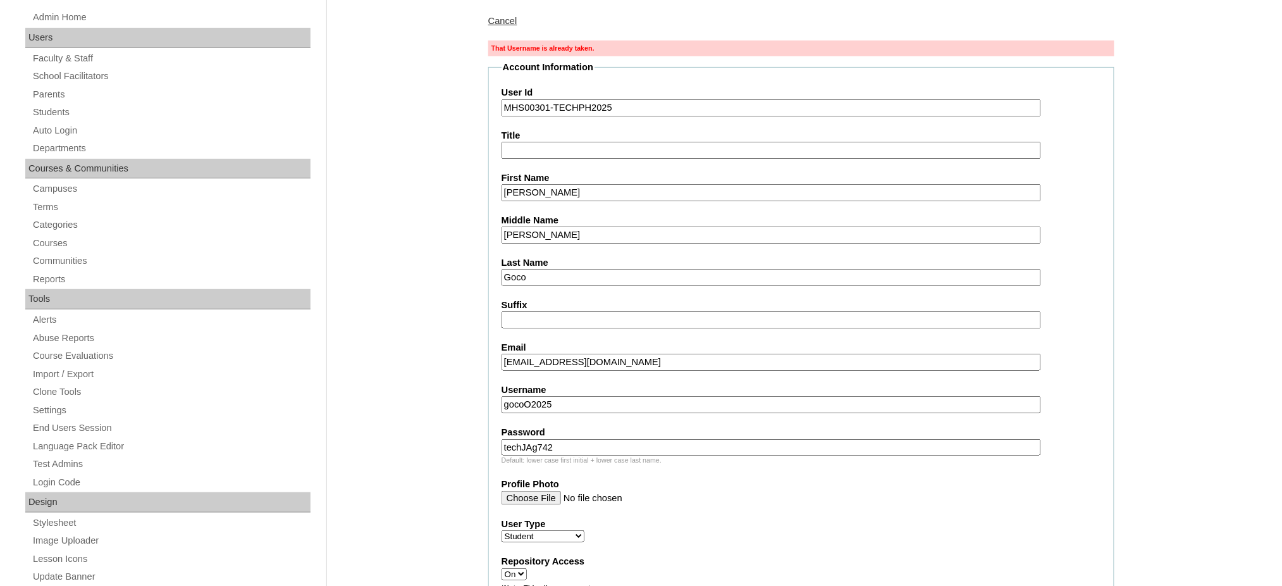
click at [563, 396] on input "gocoO2025" at bounding box center [772, 404] width 540 height 17
paste input "josegoco"
type input "josegoco"
click at [571, 440] on input "techJAg742" at bounding box center [772, 447] width 540 height 17
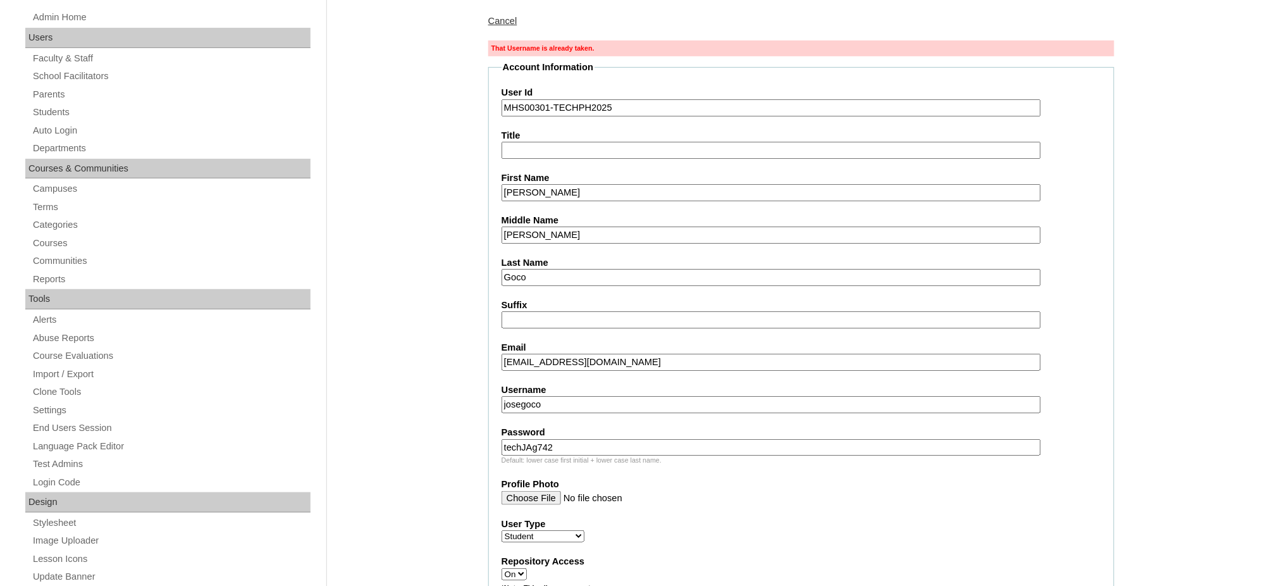
click at [571, 440] on input "techJAg742" at bounding box center [772, 447] width 540 height 17
paste input "250006685"
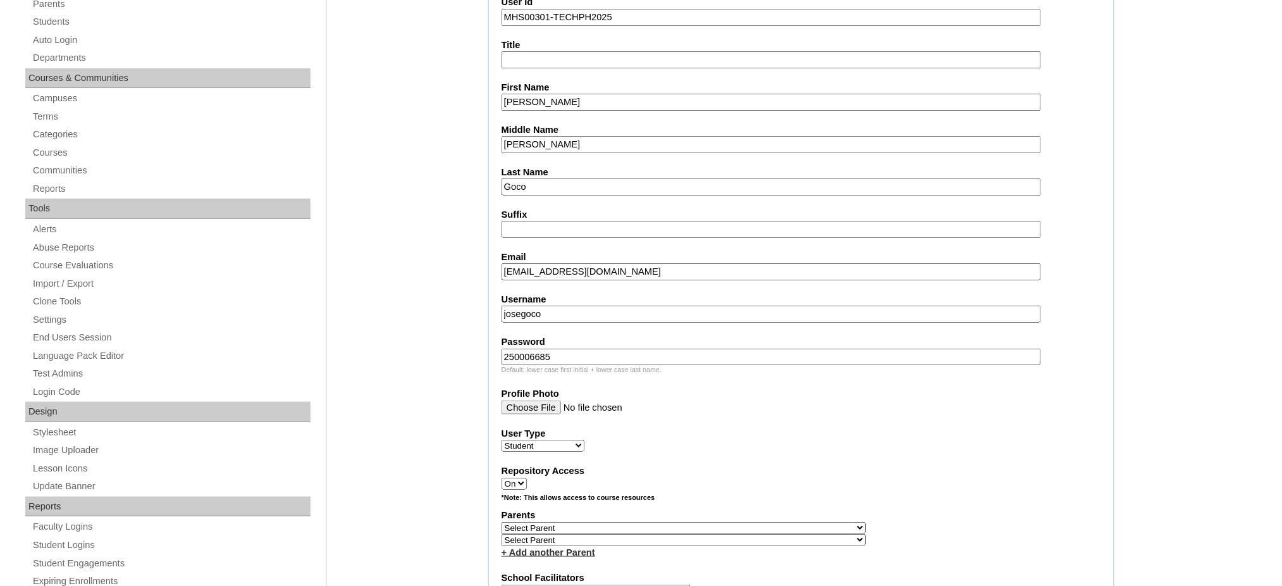
scroll to position [337, 0]
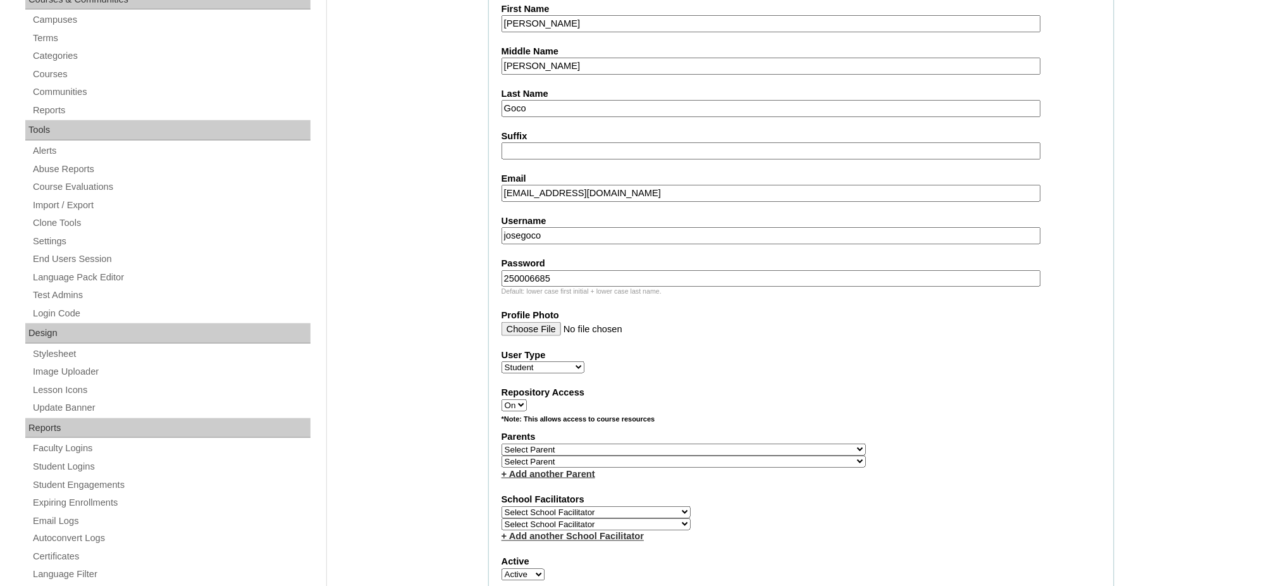
type input "250006685"
click at [716, 443] on select "Select Parent , , , , , , , , , , , , , , , , , , , , , , , , , , , , , , , , ,…" at bounding box center [684, 449] width 364 height 12
select select "43965"
click at [502, 443] on select "Select Parent , , , , , , , , , , , , , , , , , , , , , , , , , , , , , , , , ,…" at bounding box center [684, 449] width 364 height 12
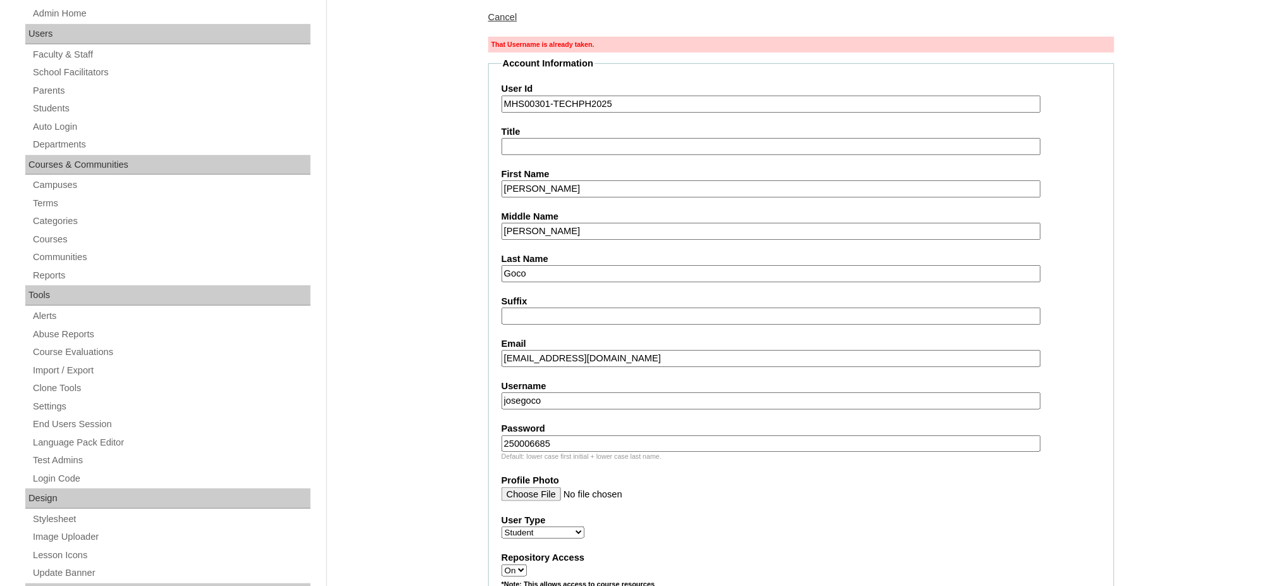
scroll to position [168, 0]
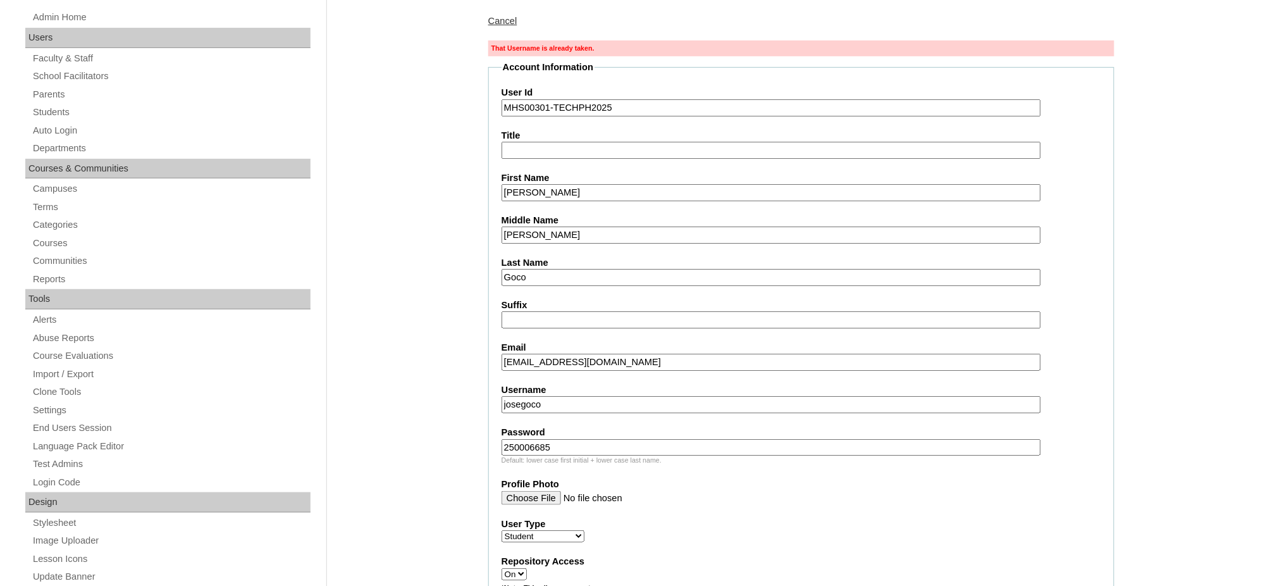
click at [568, 192] on input "Jose Andres" at bounding box center [772, 192] width 540 height 17
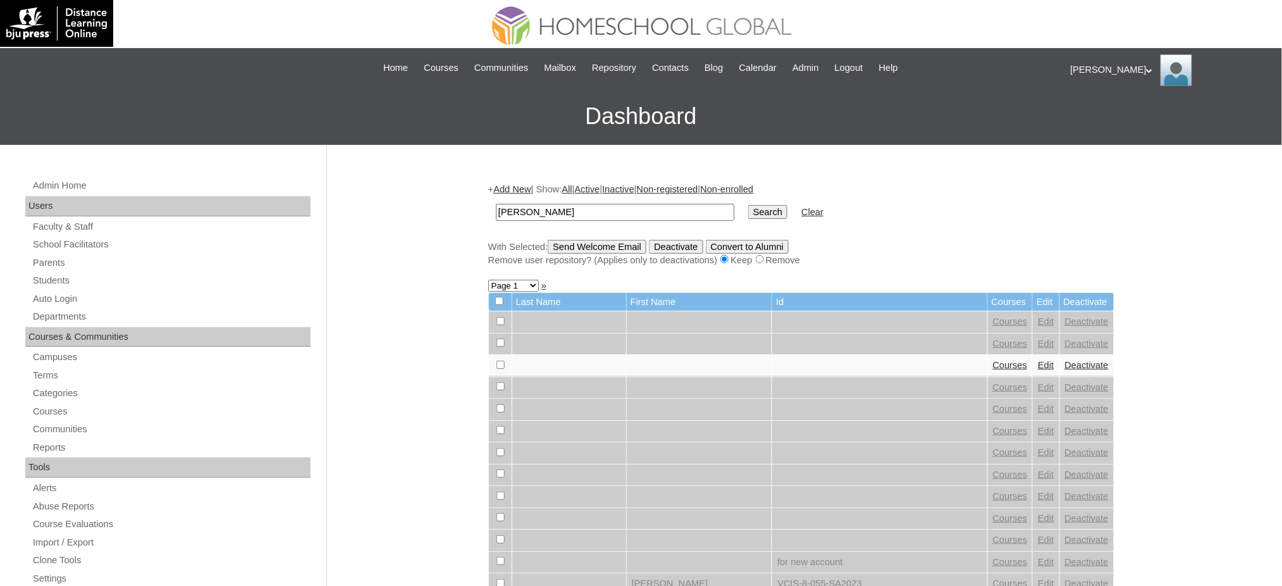
type input "[PERSON_NAME]"
click at [748, 207] on input "Search" at bounding box center [767, 212] width 39 height 14
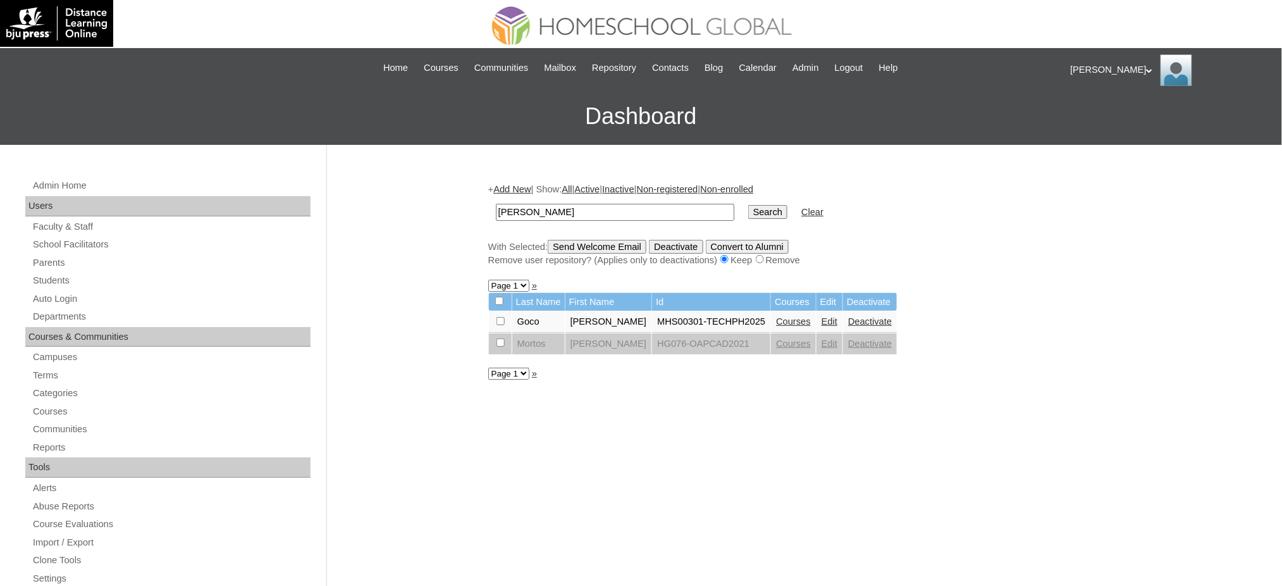
click at [776, 316] on link "Courses" at bounding box center [793, 321] width 35 height 10
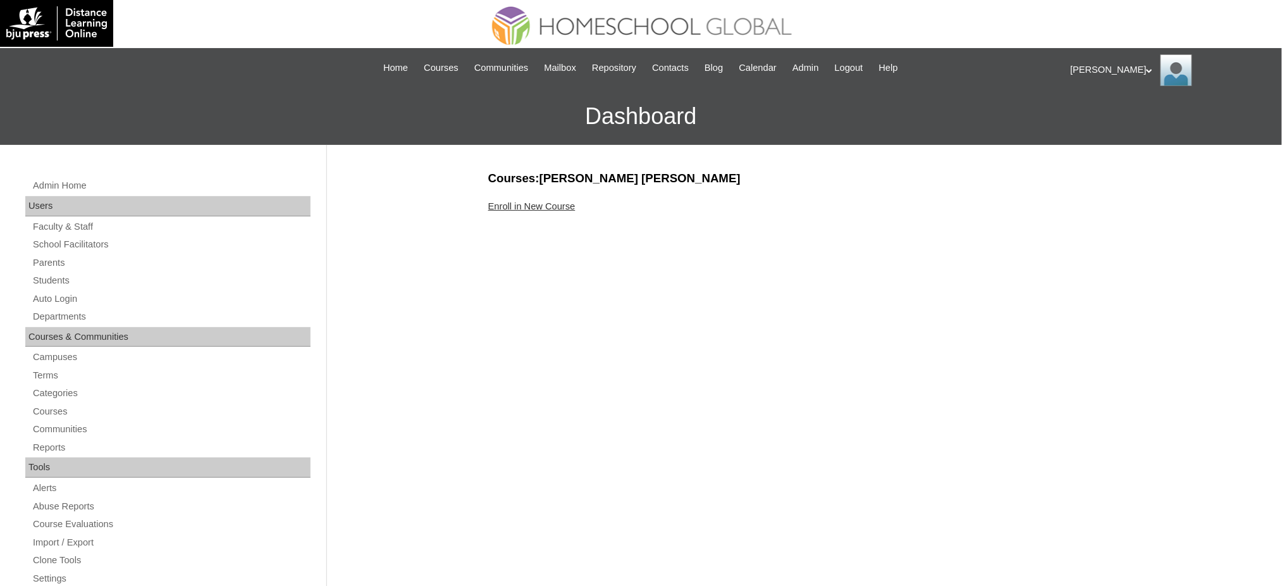
click at [520, 205] on link "Enroll in New Course" at bounding box center [531, 206] width 87 height 10
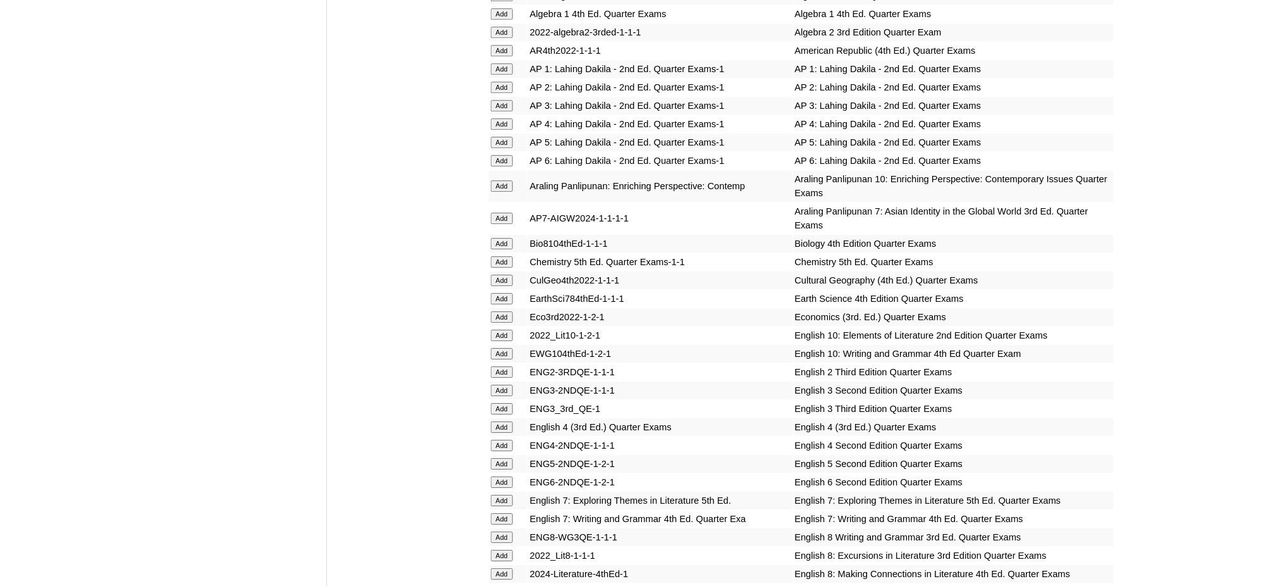
scroll to position [1349, 0]
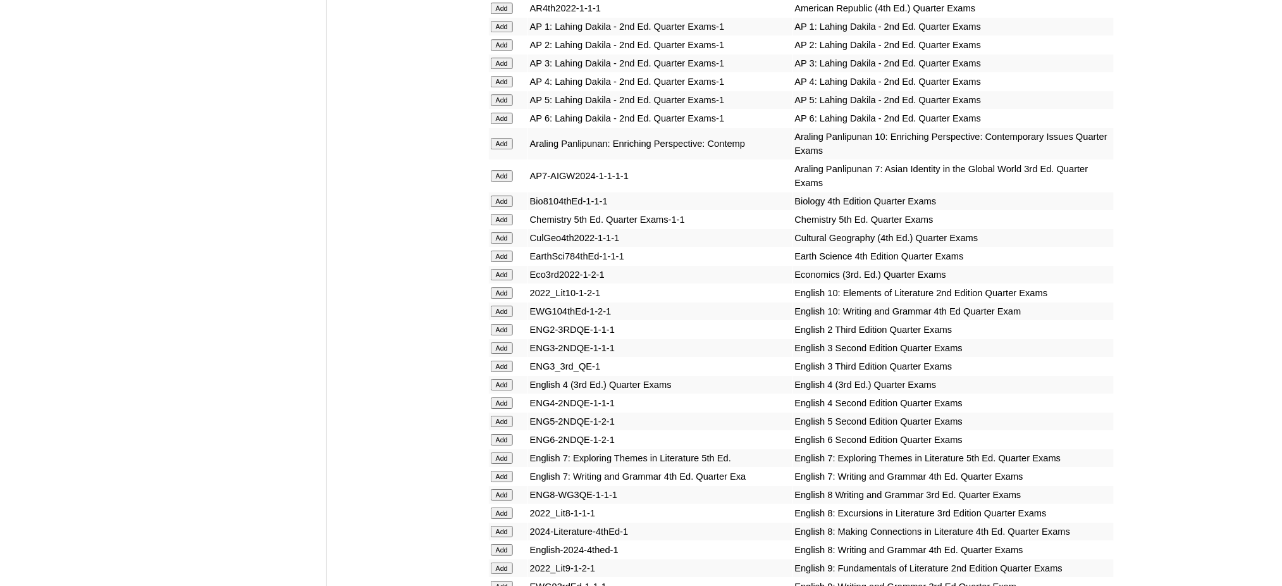
click at [511, 170] on input "Add" at bounding box center [502, 175] width 22 height 11
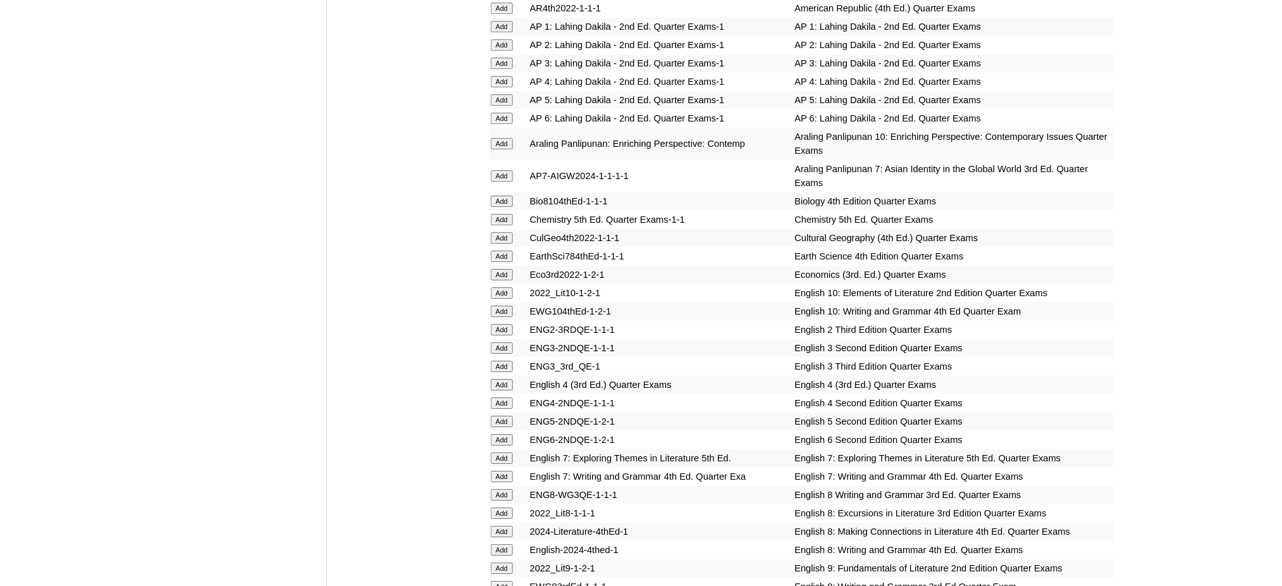
click at [509, 251] on input "Add" at bounding box center [502, 256] width 22 height 11
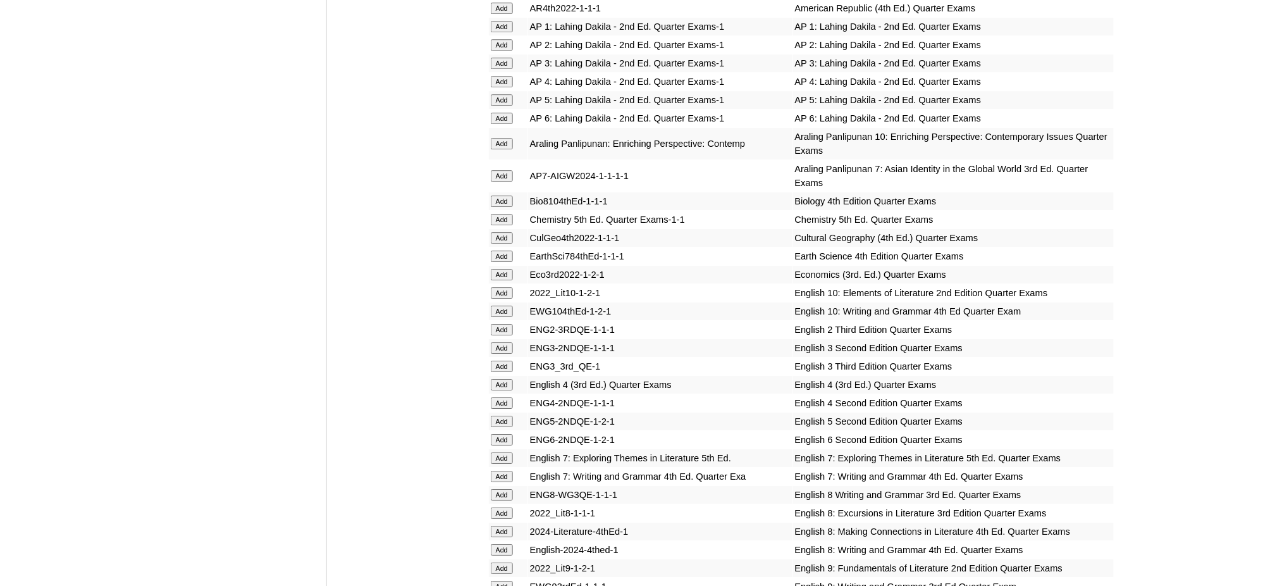
click at [509, 251] on input "Add" at bounding box center [502, 256] width 22 height 11
click at [501, 452] on input "Add" at bounding box center [502, 457] width 22 height 11
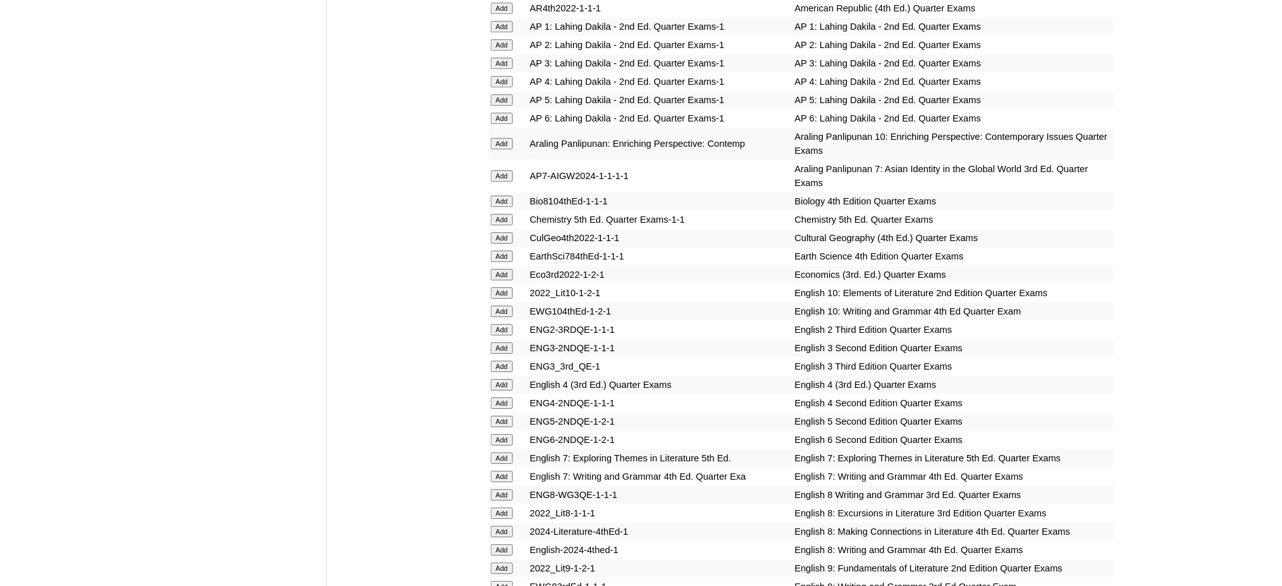
click at [502, 471] on input "Add" at bounding box center [502, 476] width 22 height 11
click at [501, 471] on input "Add" at bounding box center [502, 476] width 22 height 11
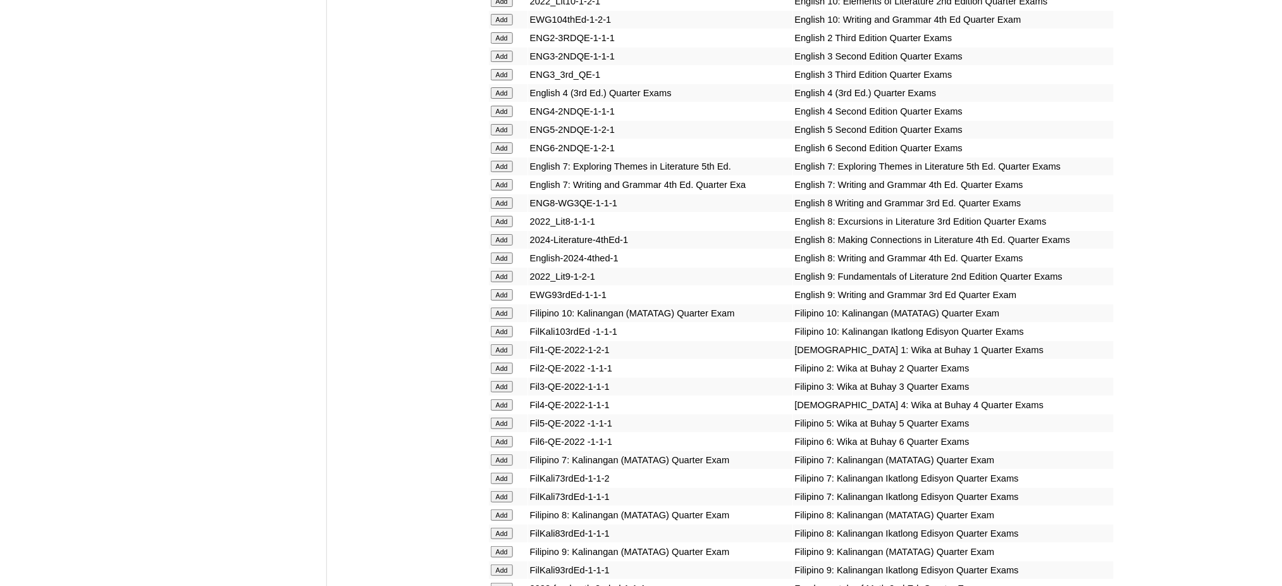
scroll to position [1687, 0]
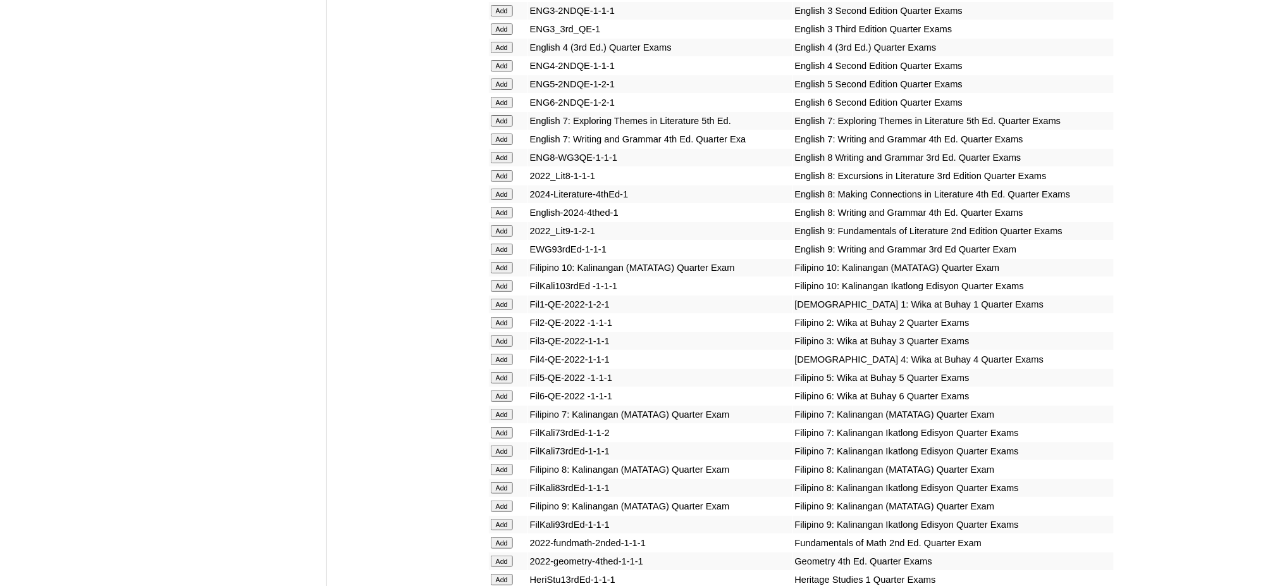
click at [500, 409] on input "Add" at bounding box center [502, 414] width 22 height 11
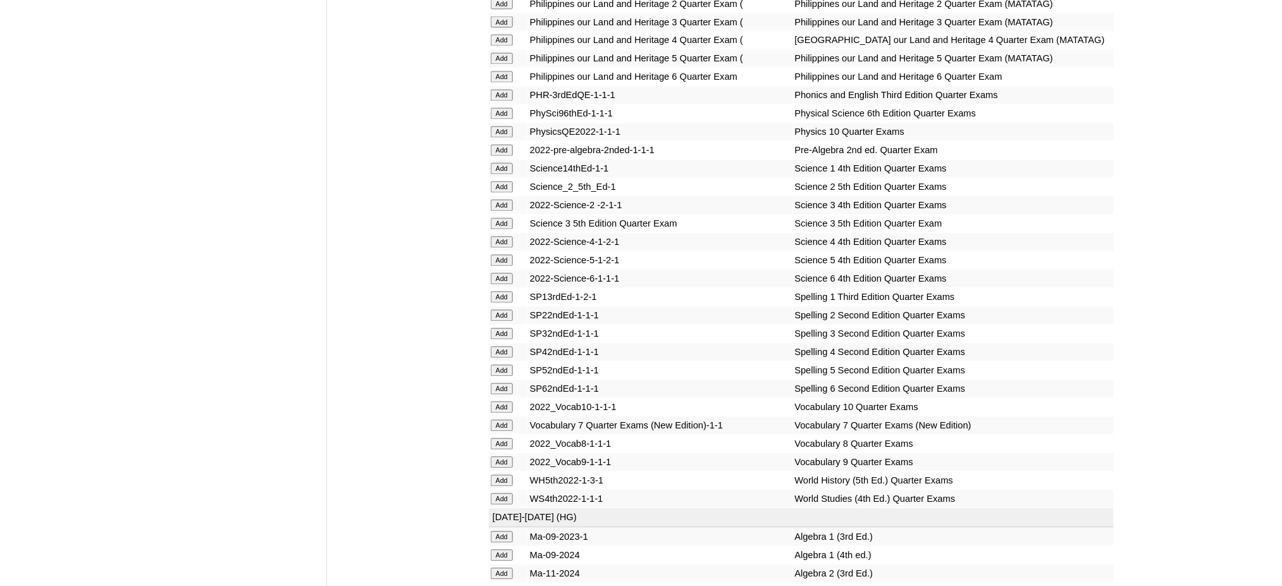
scroll to position [2615, 0]
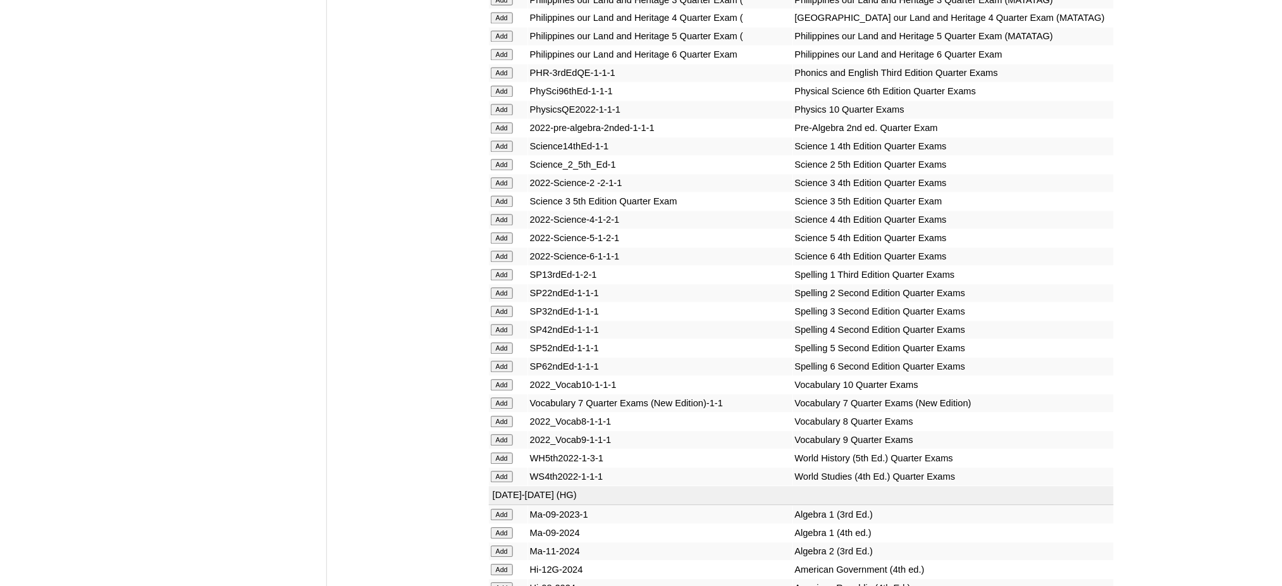
click at [506, 123] on input "Add" at bounding box center [502, 128] width 22 height 11
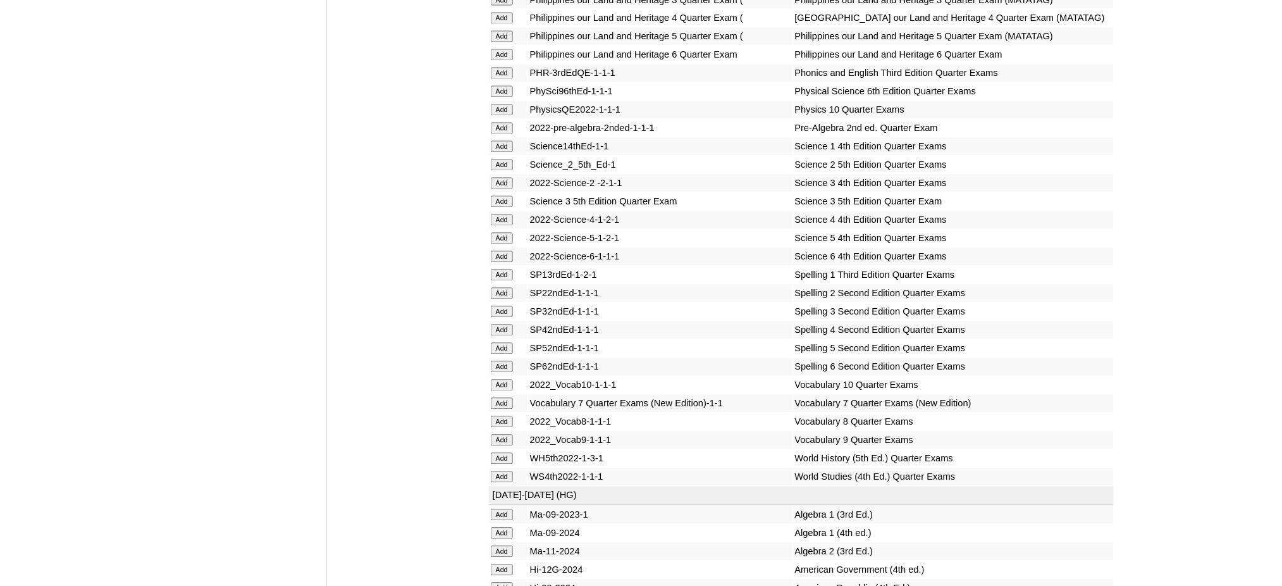
click at [506, 123] on input "Add" at bounding box center [502, 128] width 22 height 11
click at [508, 398] on input "Add" at bounding box center [502, 403] width 22 height 11
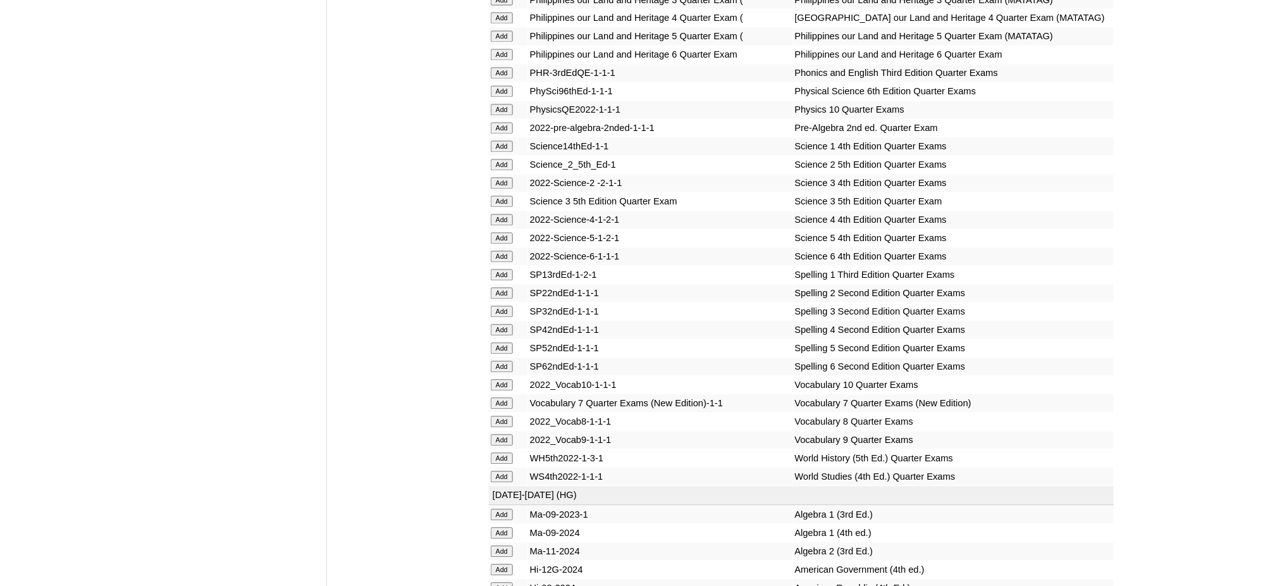
click at [508, 398] on input "Add" at bounding box center [502, 403] width 22 height 11
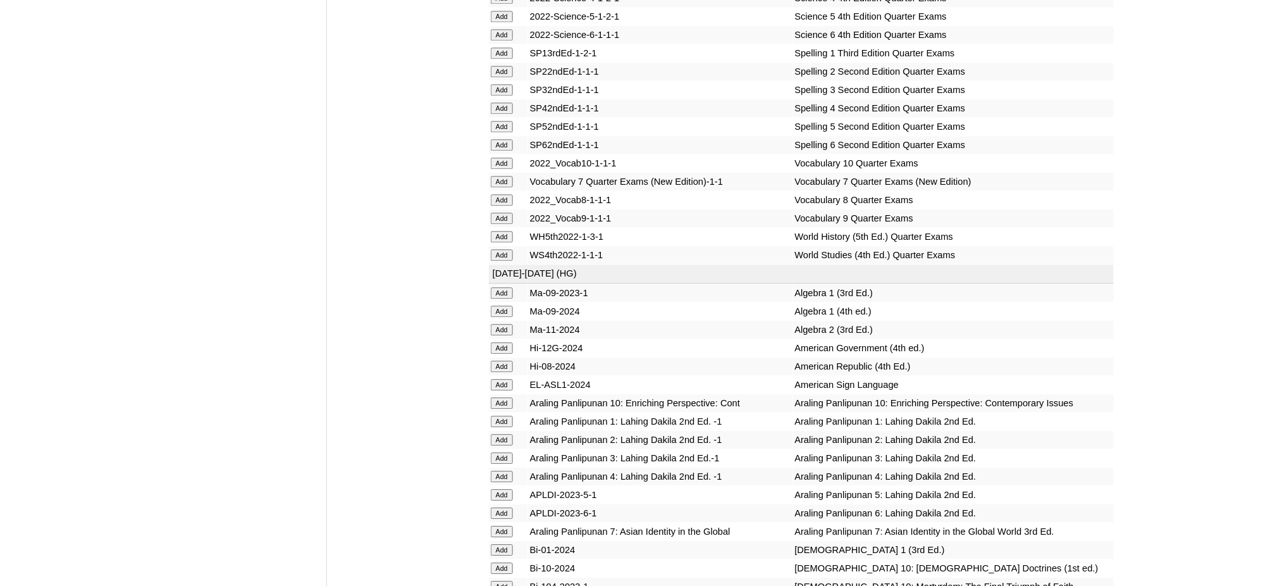
scroll to position [2952, 0]
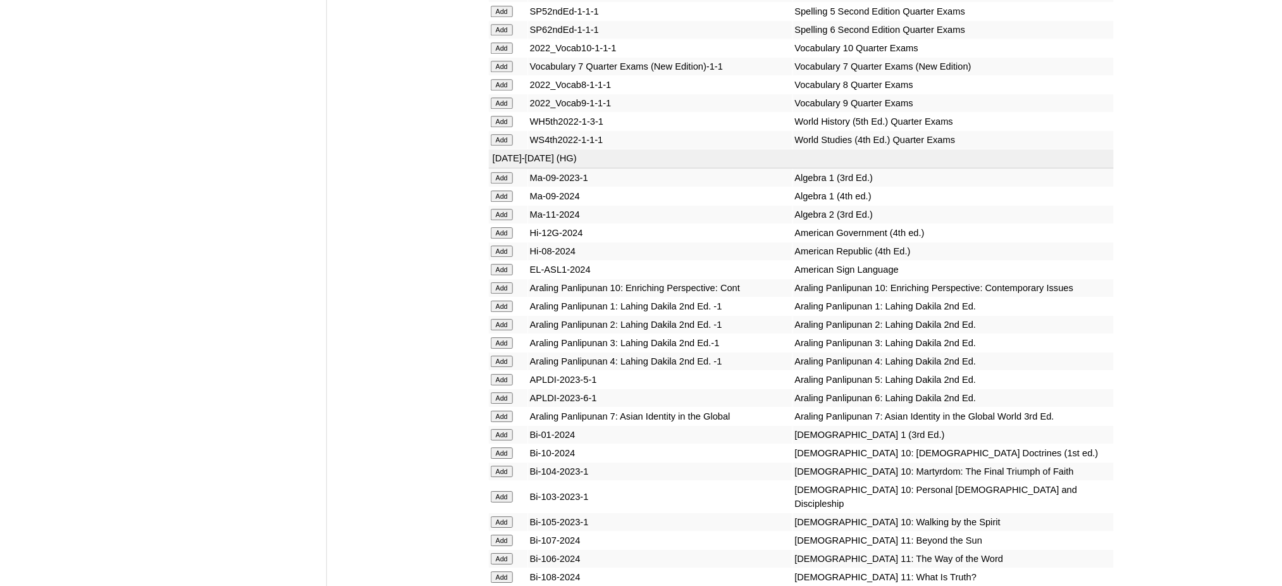
click at [505, 411] on input "Add" at bounding box center [502, 416] width 22 height 11
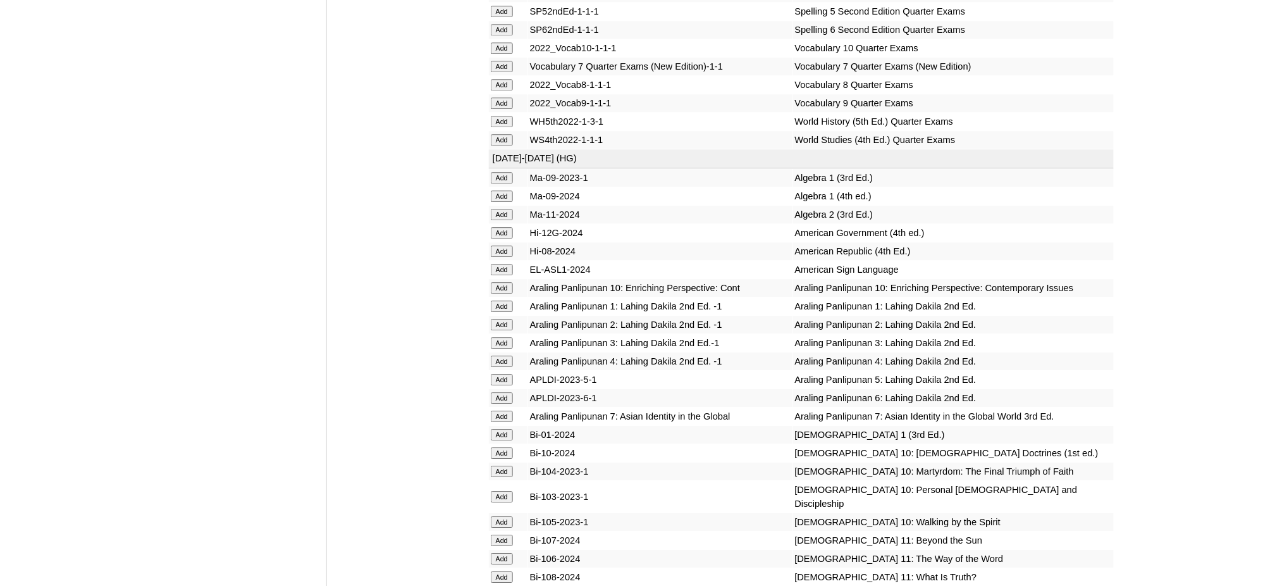
click at [505, 411] on input "Add" at bounding box center [502, 416] width 22 height 11
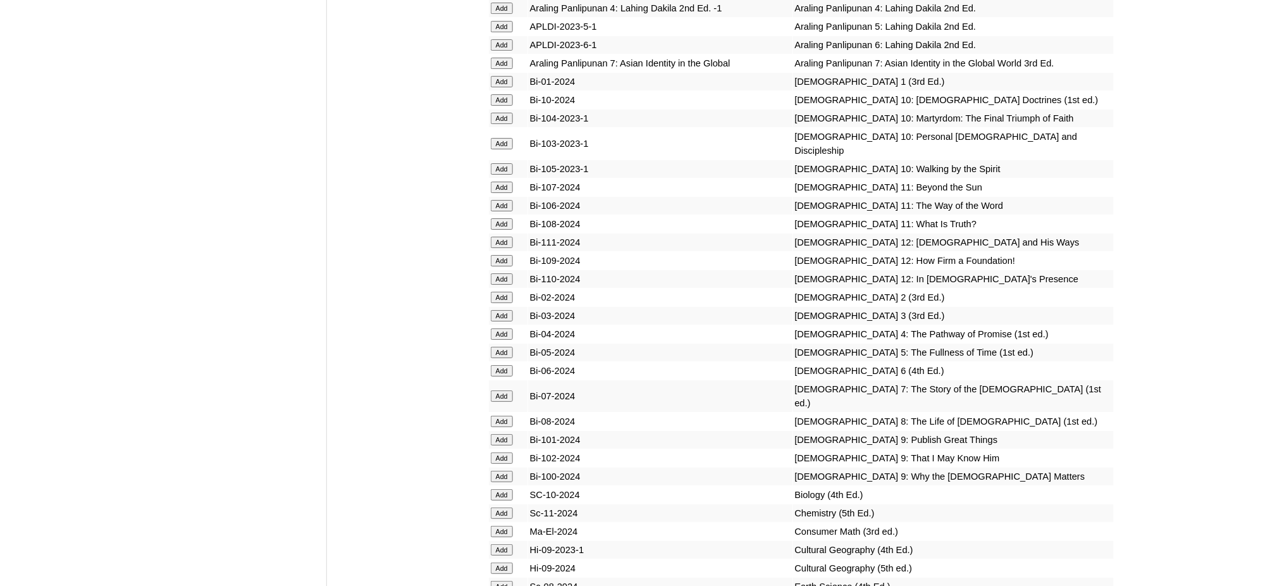
scroll to position [3374, 0]
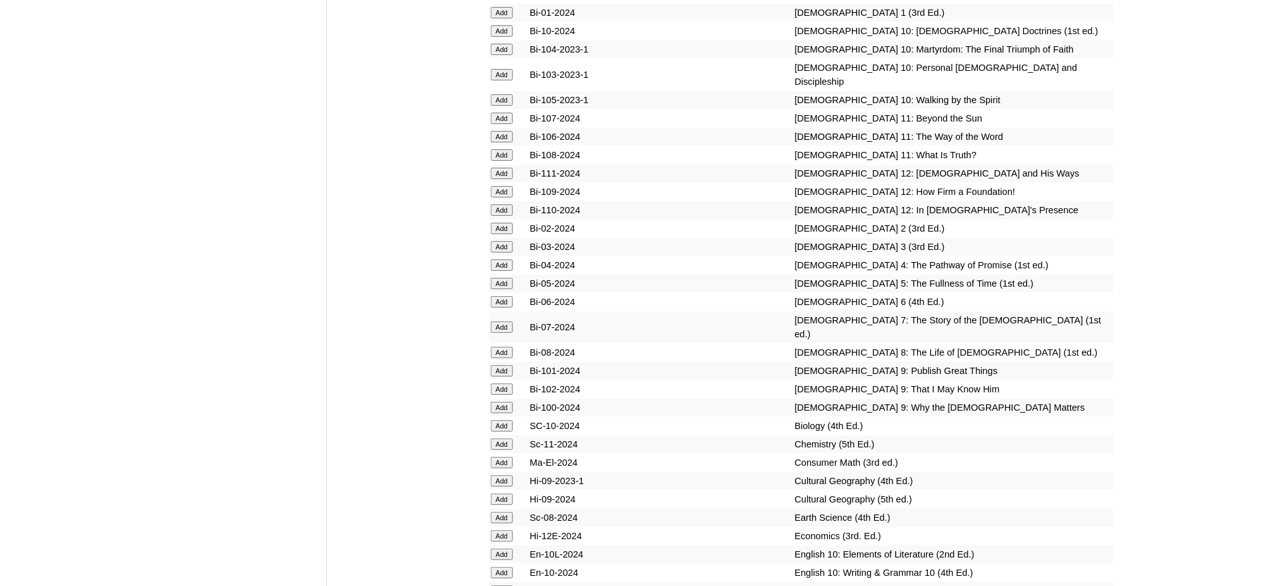
click at [496, 321] on input "Add" at bounding box center [502, 326] width 22 height 11
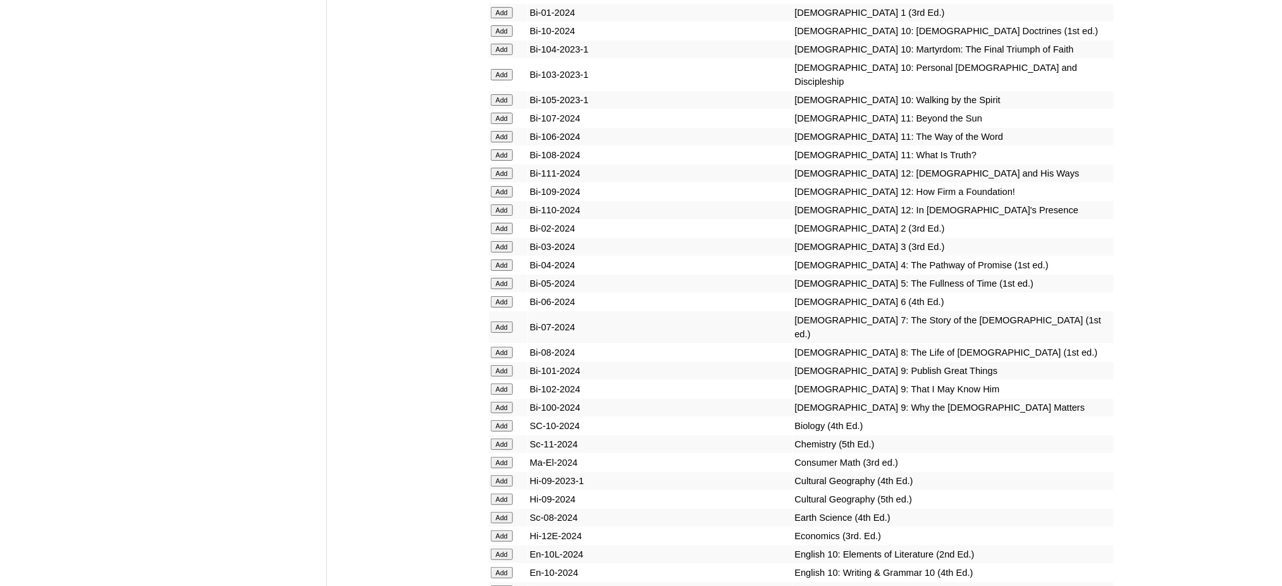
click at [496, 321] on input "Add" at bounding box center [502, 326] width 22 height 11
click at [509, 512] on input "Add" at bounding box center [502, 517] width 22 height 11
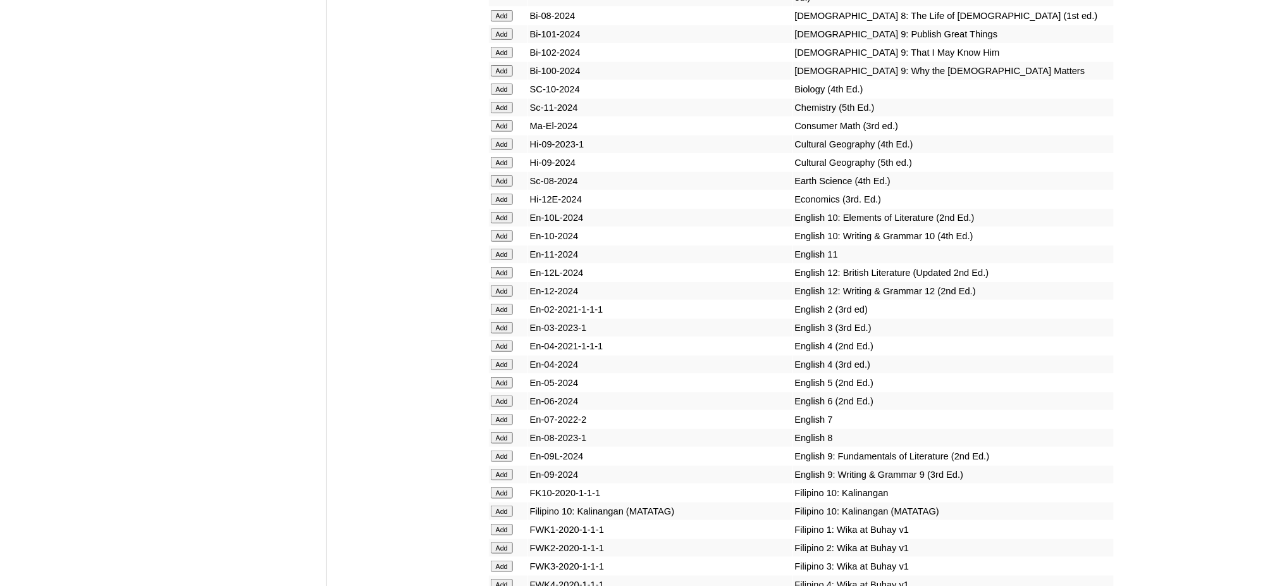
scroll to position [3711, 0]
click at [505, 413] on input "Add" at bounding box center [502, 418] width 22 height 11
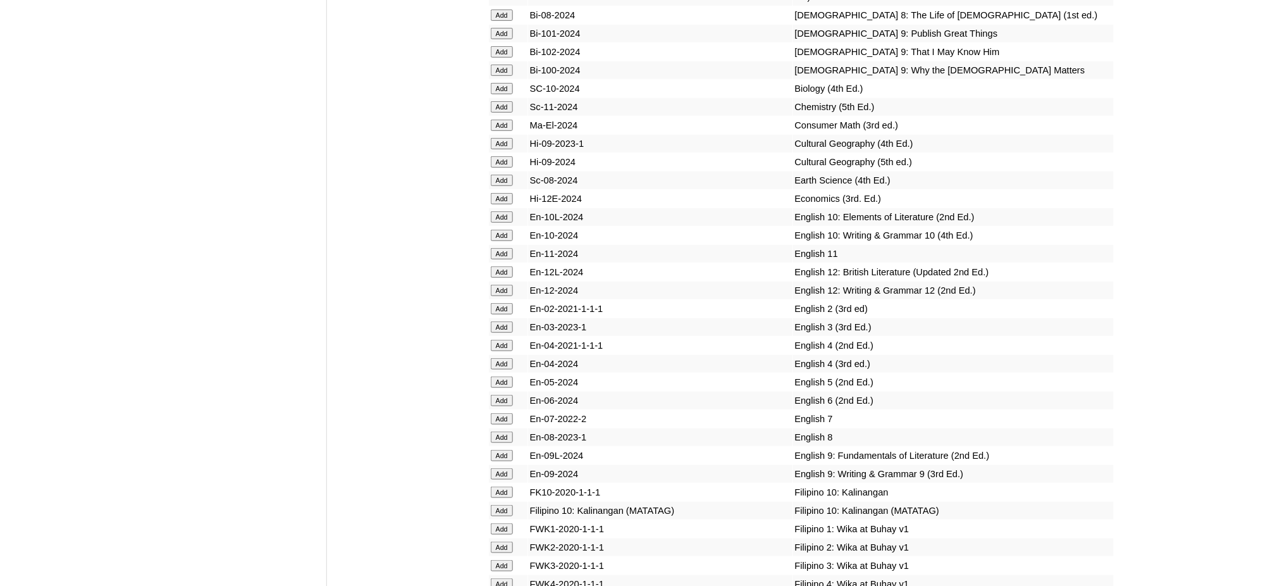
click at [505, 413] on input "Add" at bounding box center [502, 418] width 22 height 11
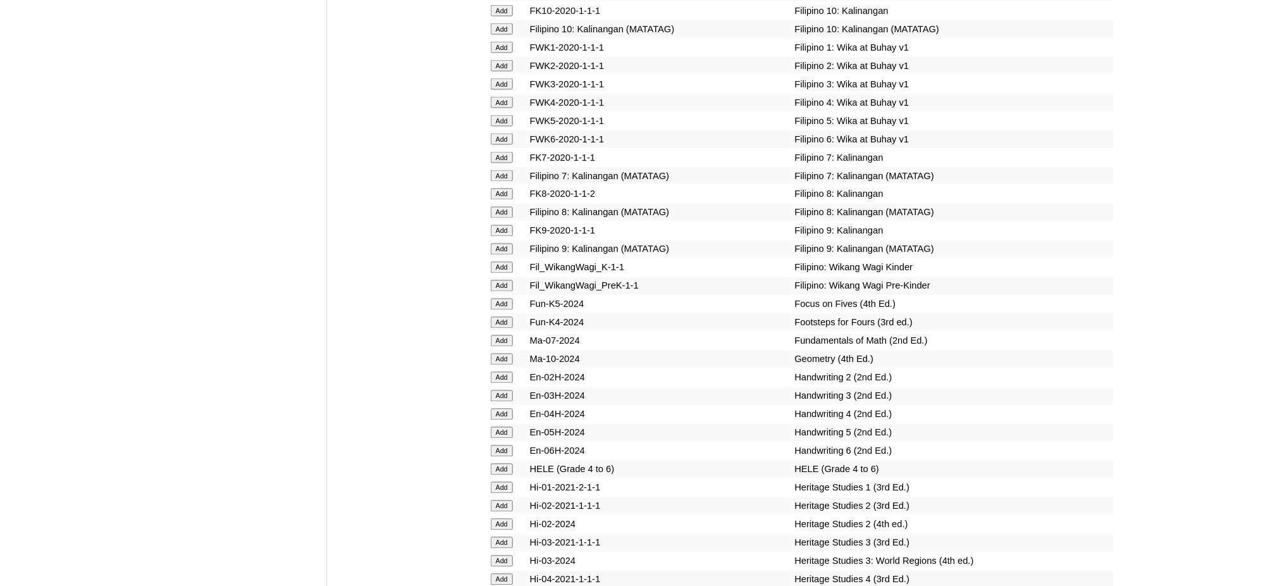
scroll to position [4217, 0]
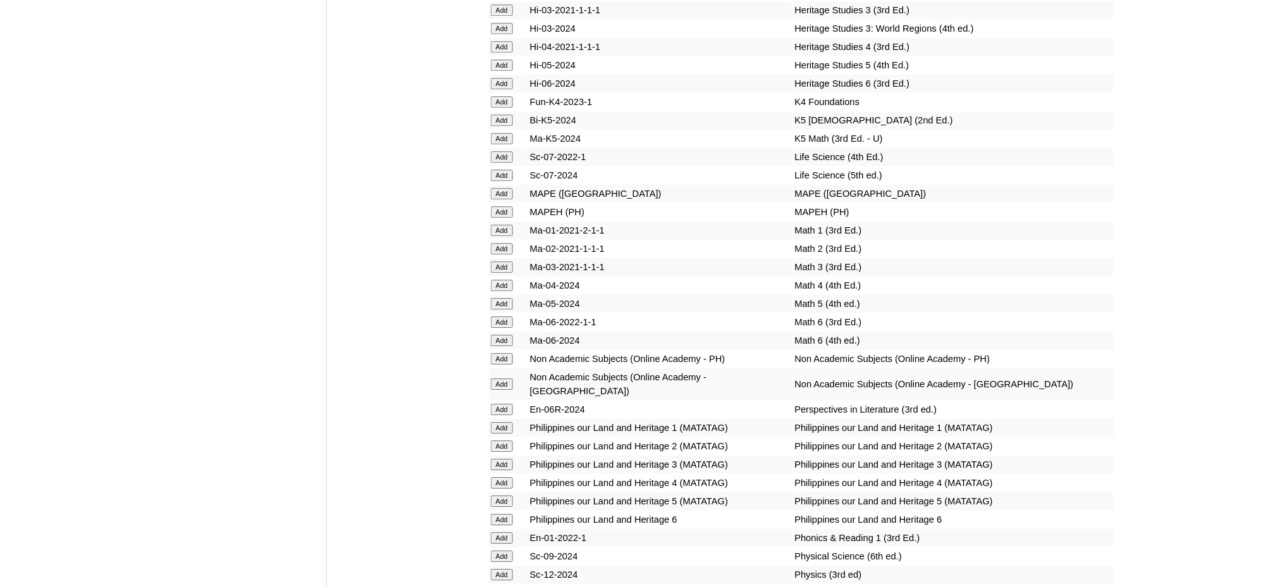
scroll to position [4723, 0]
click at [499, 208] on input "Add" at bounding box center [502, 213] width 22 height 11
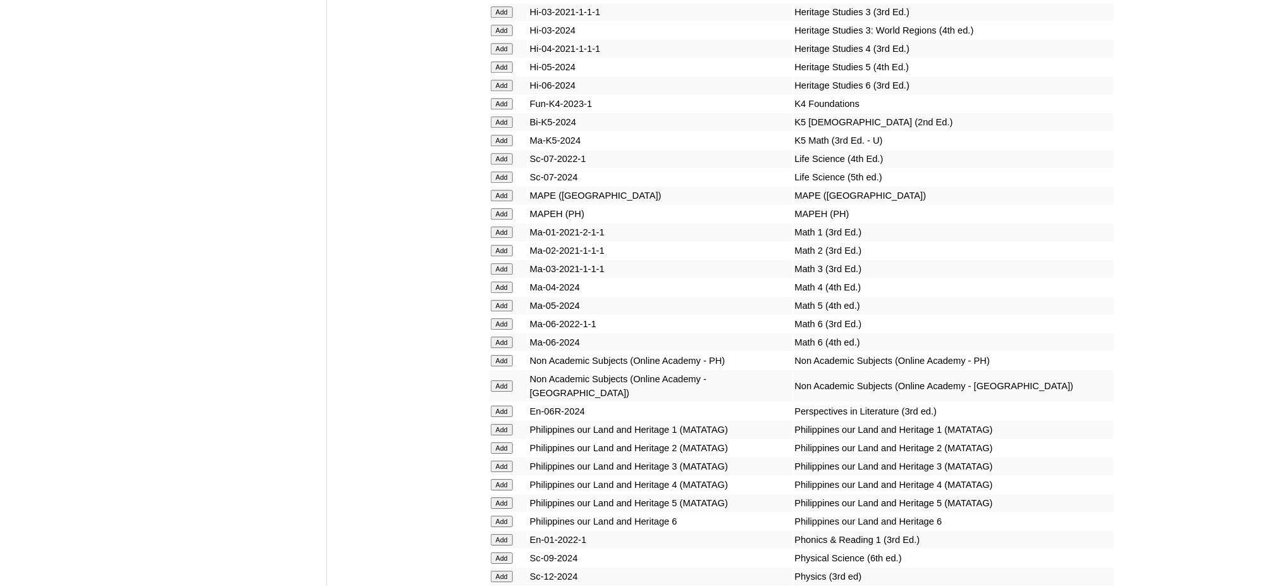
click at [499, 208] on input "Add" at bounding box center [502, 213] width 22 height 11
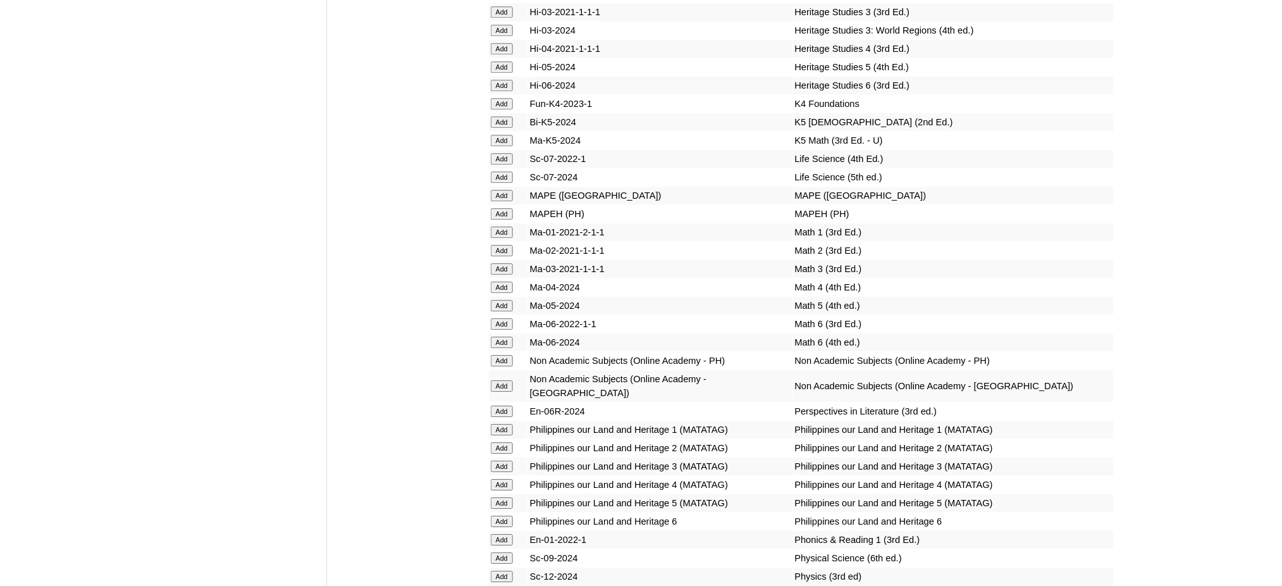
click at [499, 208] on input "Add" at bounding box center [502, 213] width 22 height 11
click at [506, 585] on input "Add" at bounding box center [502, 594] width 22 height 11
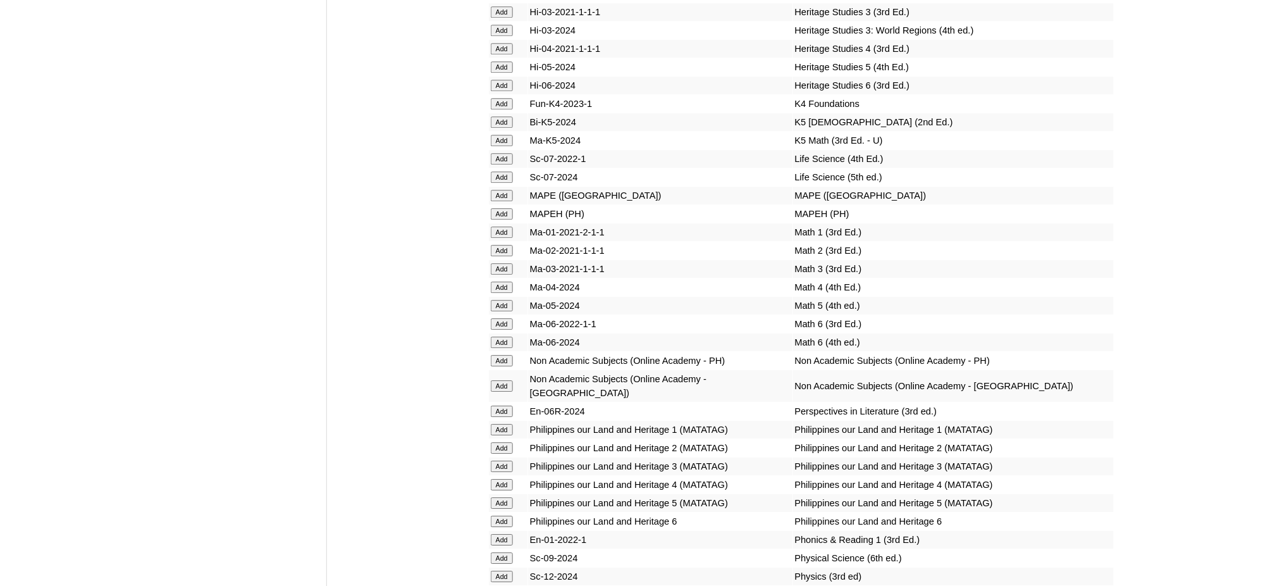
click at [506, 585] on input "Add" at bounding box center [502, 594] width 22 height 11
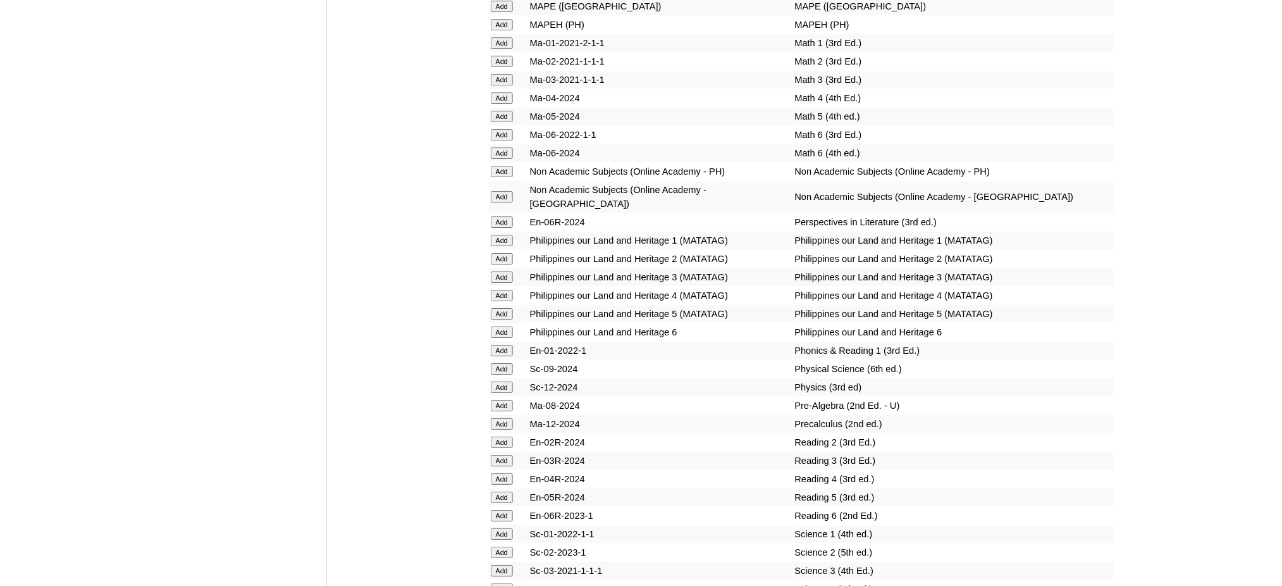
scroll to position [5314, 0]
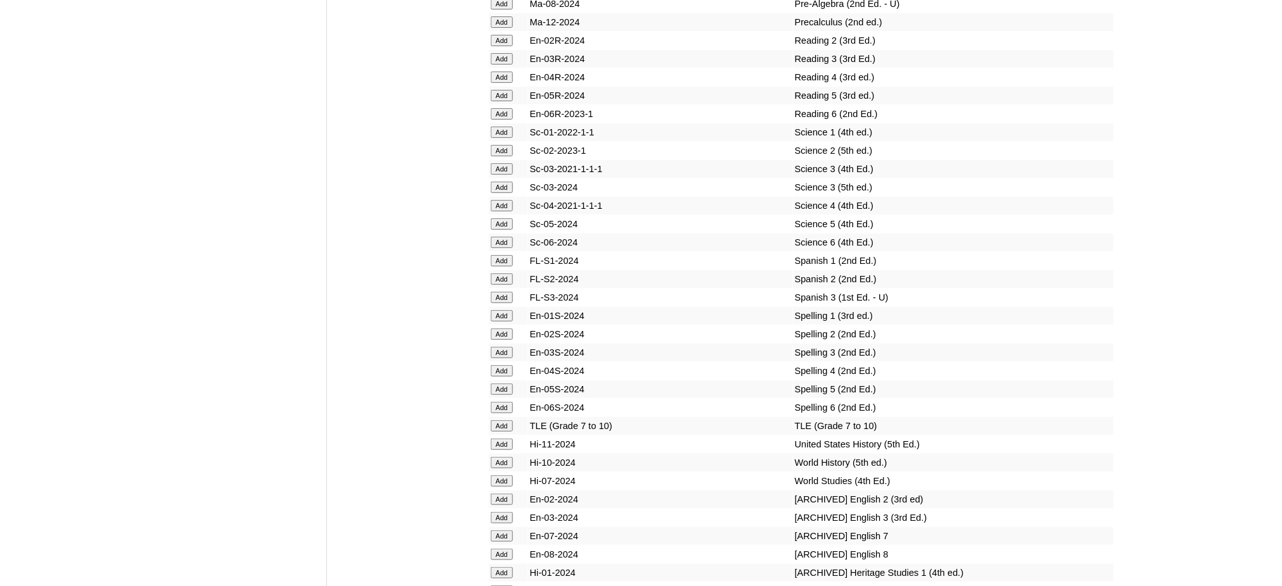
click at [506, 420] on input "Add" at bounding box center [502, 425] width 22 height 11
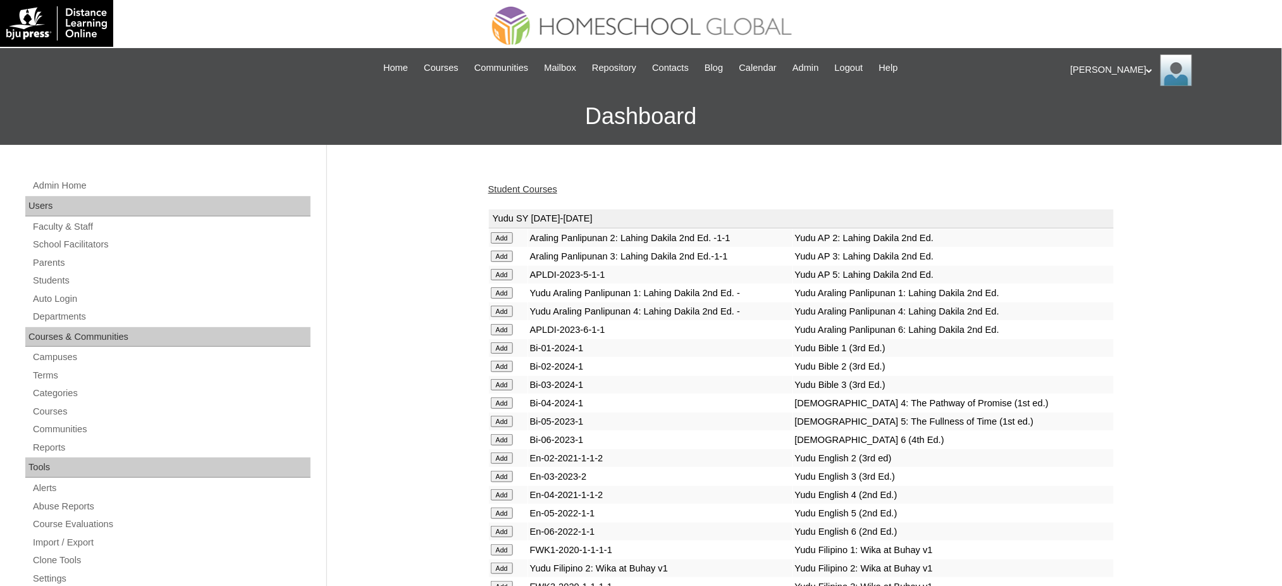
click at [533, 190] on link "Student Courses" at bounding box center [522, 189] width 69 height 10
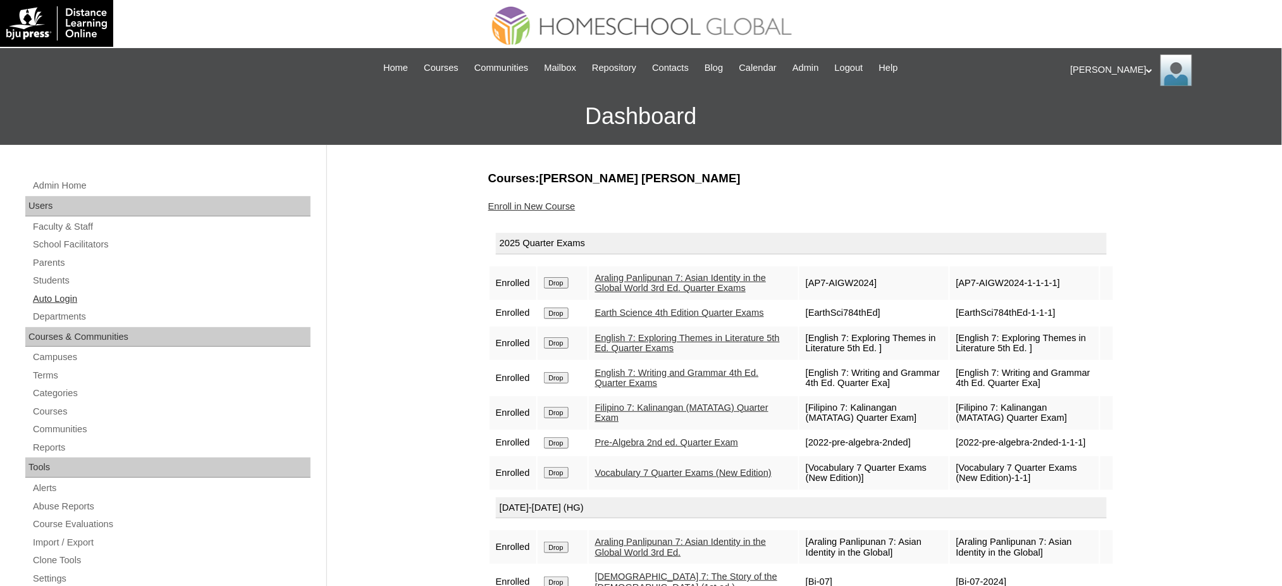
click at [72, 301] on link "Auto Login" at bounding box center [171, 299] width 279 height 16
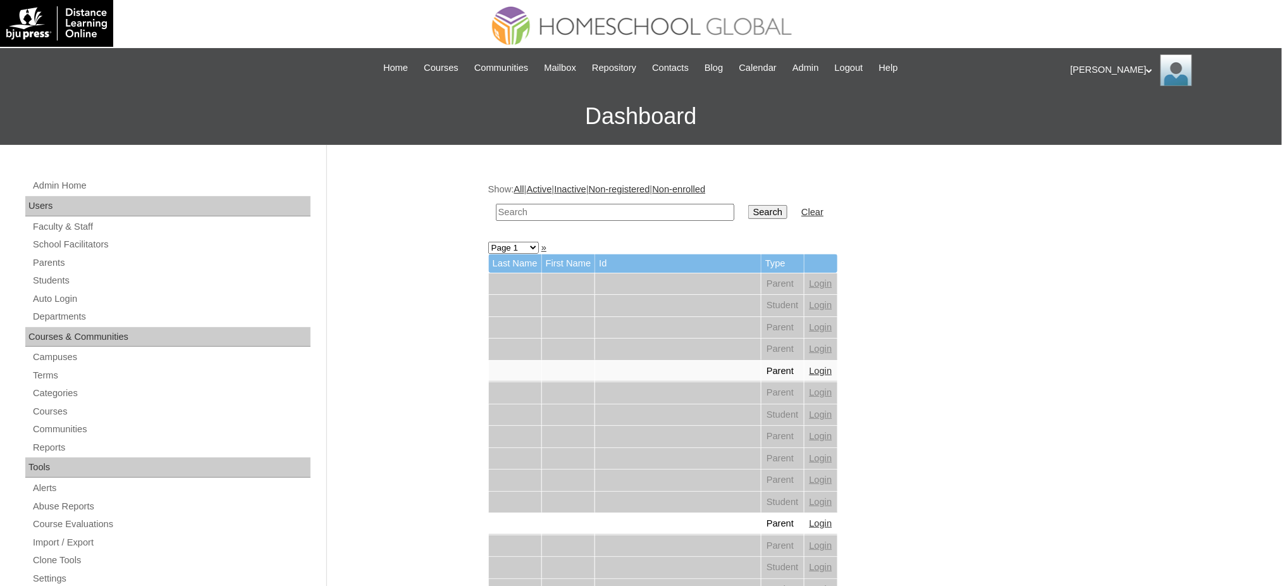
click at [501, 213] on input "text" at bounding box center [615, 212] width 238 height 17
paste input "[PERSON_NAME]"
type input "[PERSON_NAME]"
click at [748, 212] on input "Search" at bounding box center [767, 212] width 39 height 14
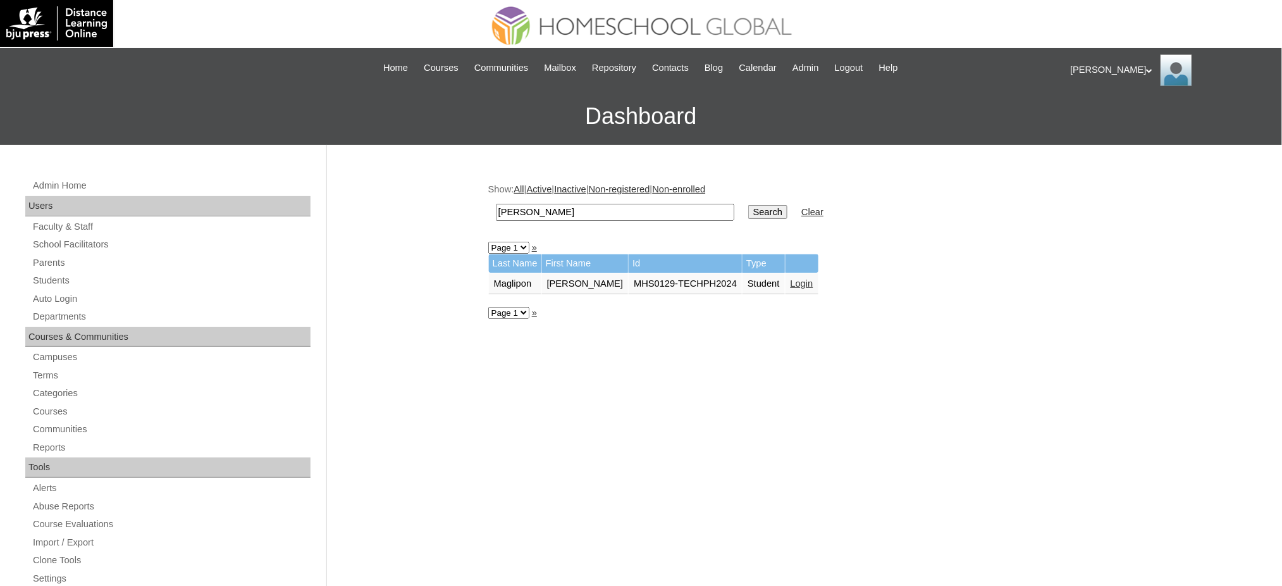
click at [797, 278] on link "Login" at bounding box center [802, 283] width 23 height 10
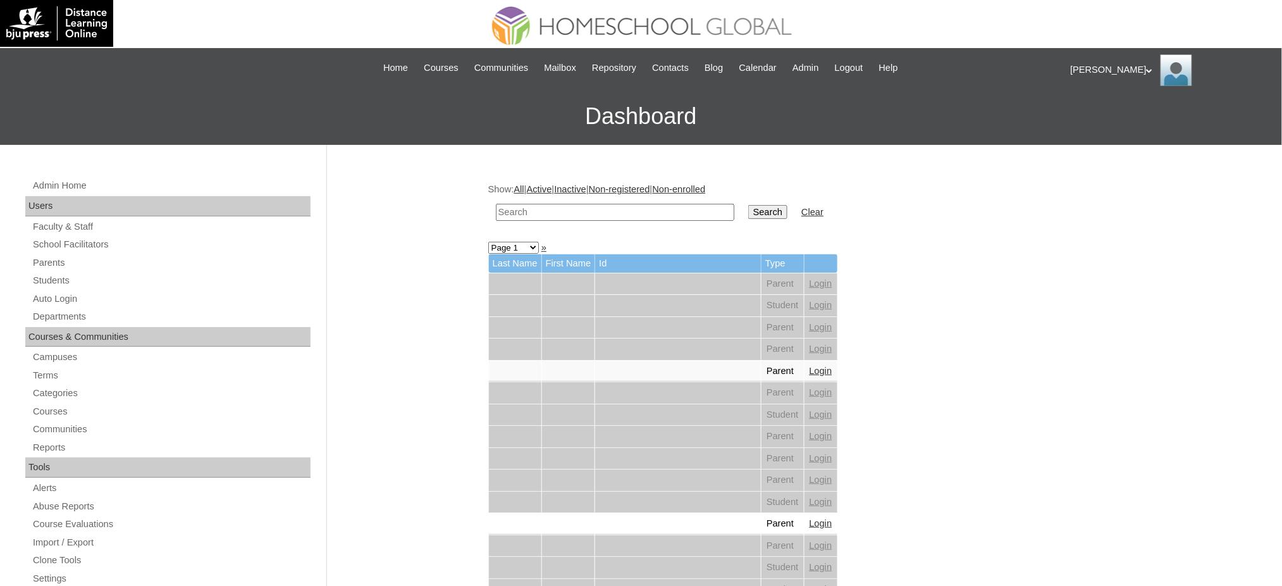
click at [634, 212] on input "text" at bounding box center [615, 212] width 238 height 17
paste input "[PERSON_NAME]"
type input "[PERSON_NAME]"
click at [748, 216] on input "Search" at bounding box center [767, 212] width 39 height 14
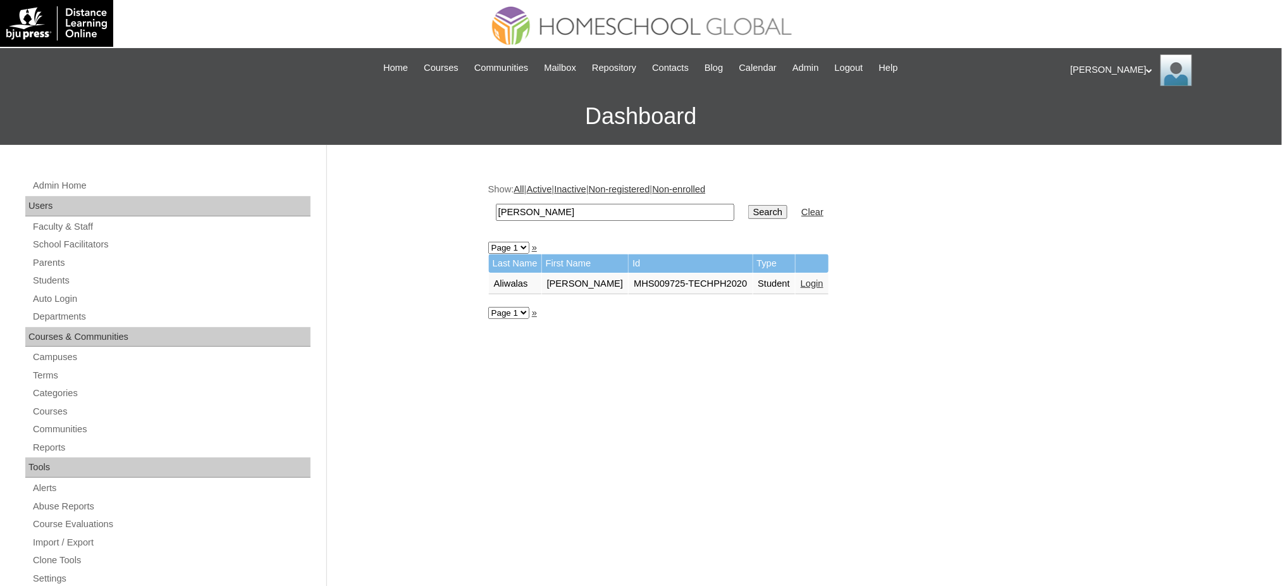
click at [801, 278] on link "Login" at bounding box center [812, 283] width 23 height 10
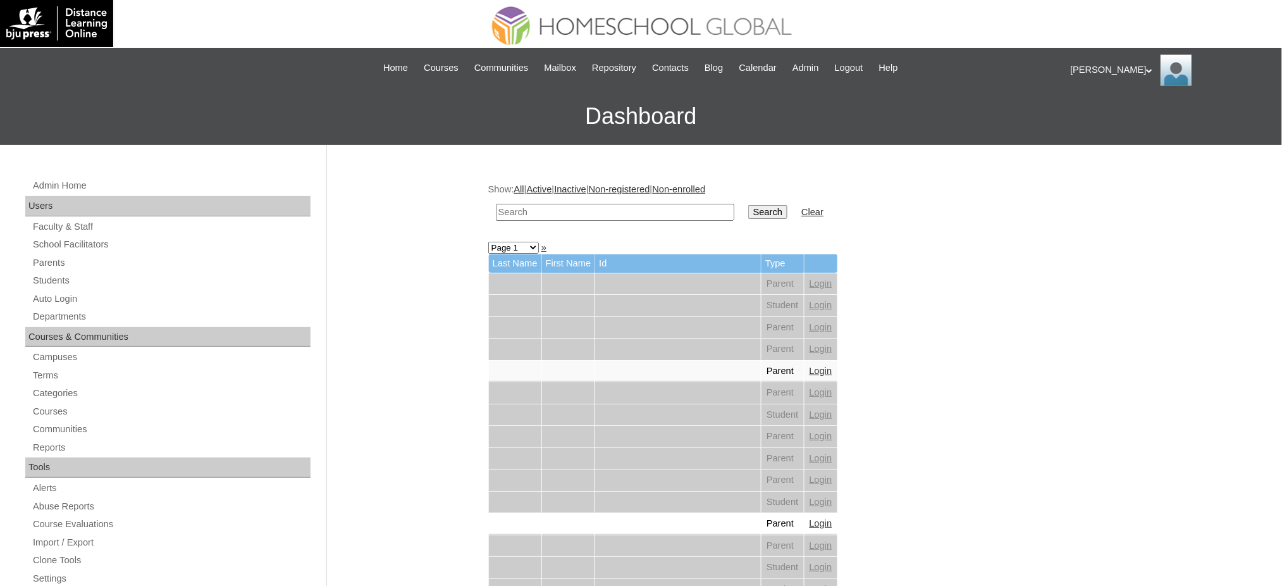
drag, startPoint x: 554, startPoint y: 211, endPoint x: 561, endPoint y: 213, distance: 8.0
click at [554, 211] on input "text" at bounding box center [615, 212] width 238 height 17
paste input "[PERSON_NAME]"
type input "[PERSON_NAME]"
click at [748, 214] on input "Search" at bounding box center [767, 212] width 39 height 14
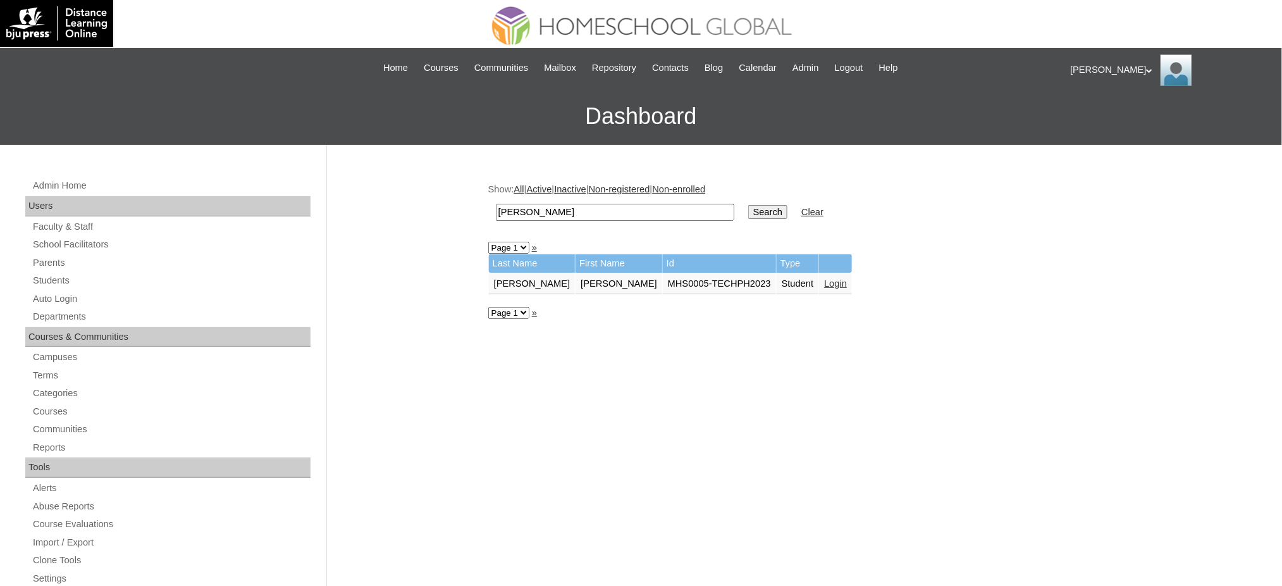
click at [824, 283] on link "Login" at bounding box center [835, 283] width 23 height 10
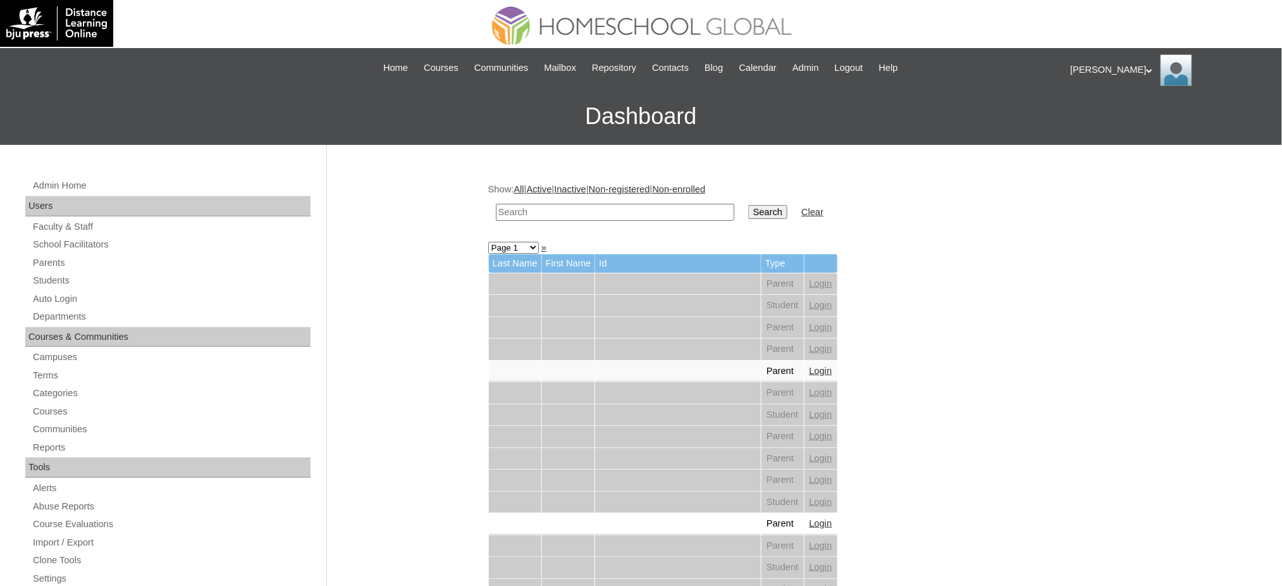
click at [635, 212] on input "text" at bounding box center [615, 212] width 238 height 17
paste input "MHP0121-TECHPH2024"
type input "MHP0121-TECHPH2024"
click at [748, 211] on input "Search" at bounding box center [767, 212] width 39 height 14
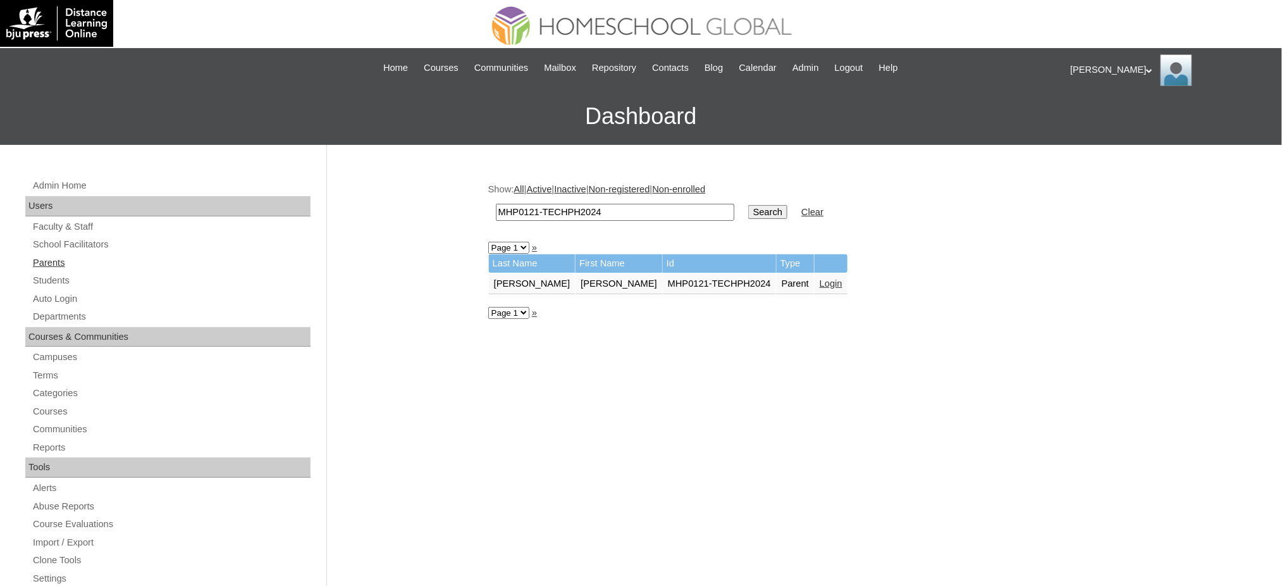
click at [39, 268] on link "Parents" at bounding box center [171, 263] width 279 height 16
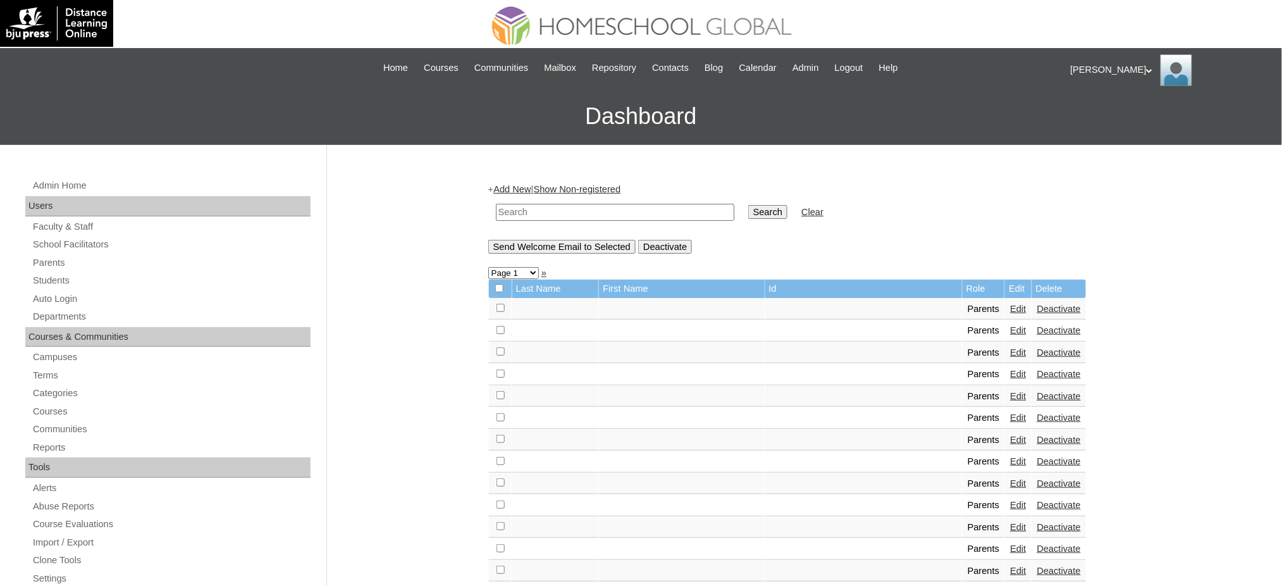
click at [559, 215] on input "text" at bounding box center [615, 212] width 238 height 17
paste input "MHP0121-TECHPH2024"
type input "MHP0121-TECHPH2024"
click at [748, 209] on input "Search" at bounding box center [767, 212] width 39 height 14
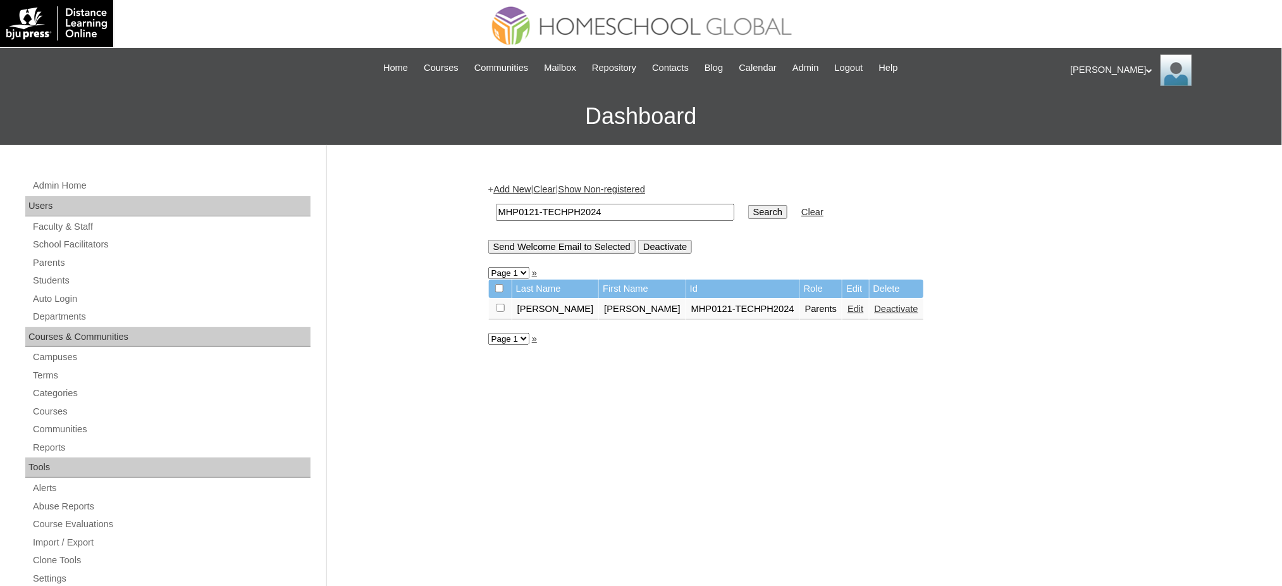
click at [848, 304] on link "Edit" at bounding box center [856, 309] width 16 height 10
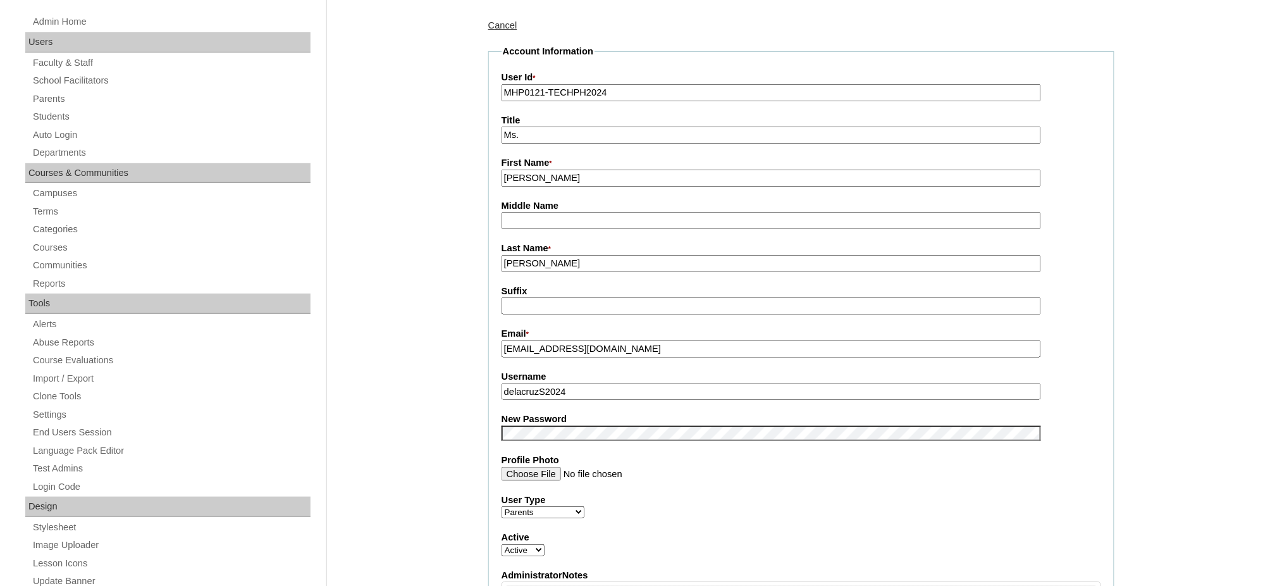
scroll to position [168, 0]
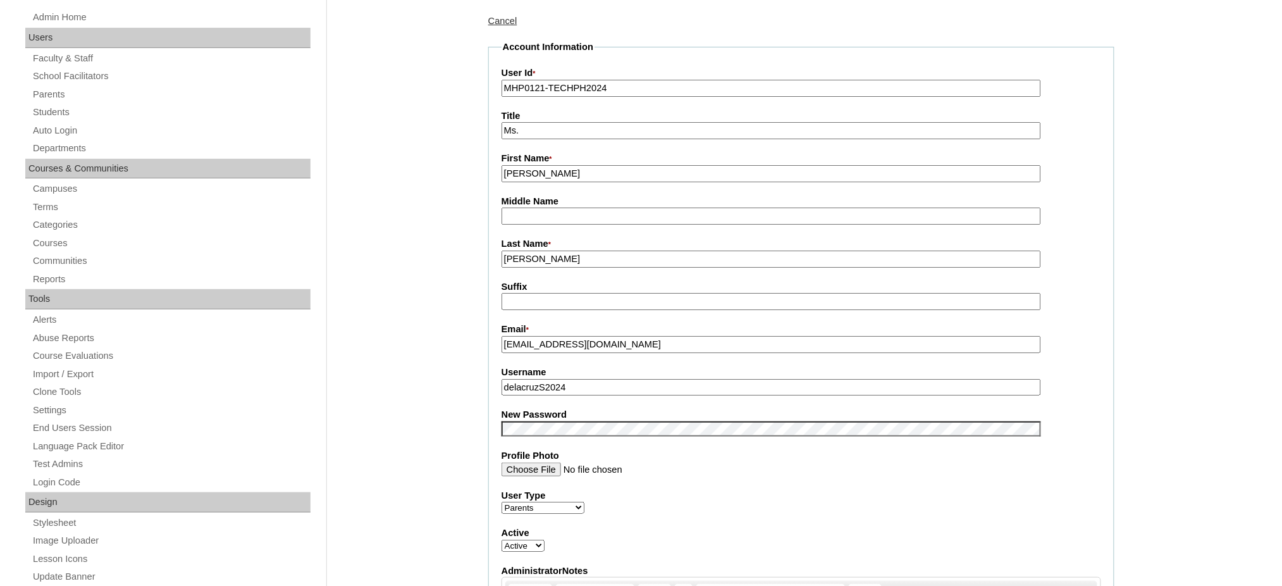
click at [589, 382] on input "delacruzS2024" at bounding box center [772, 387] width 540 height 17
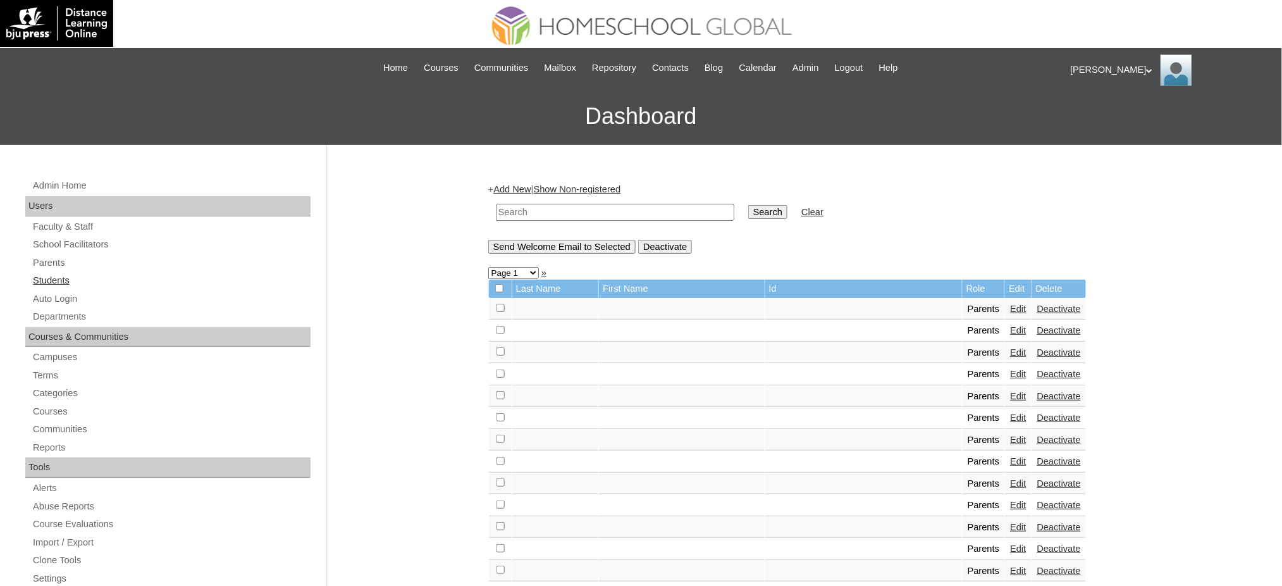
click at [53, 276] on link "Students" at bounding box center [171, 281] width 279 height 16
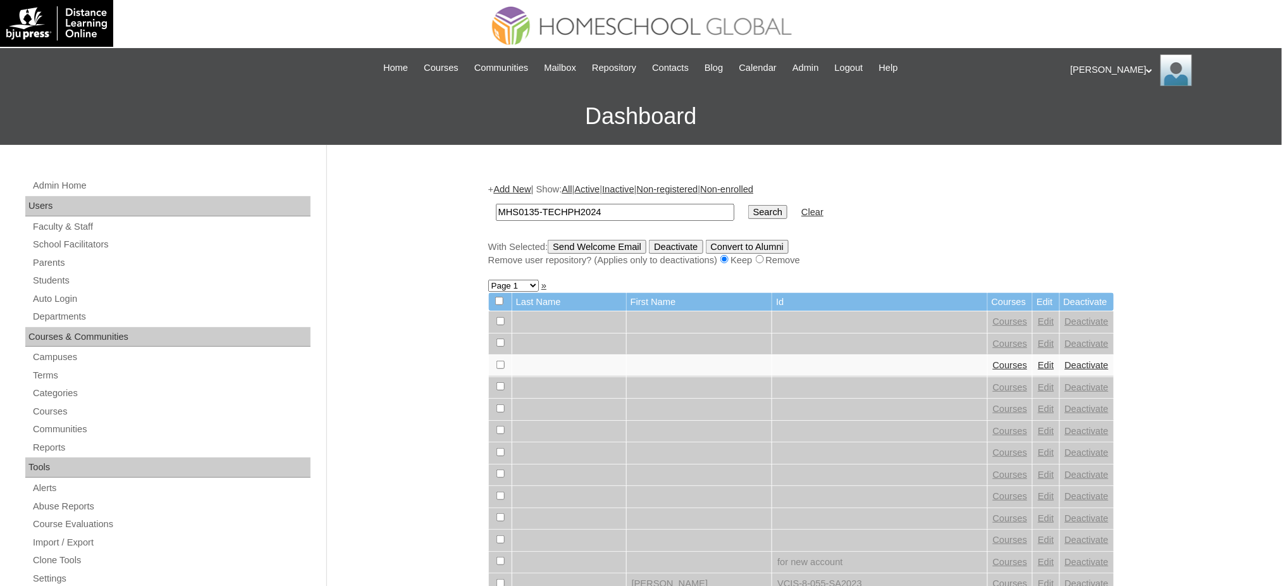
type input "MHS0135-TECHPH2024"
click at [748, 211] on input "Search" at bounding box center [767, 212] width 39 height 14
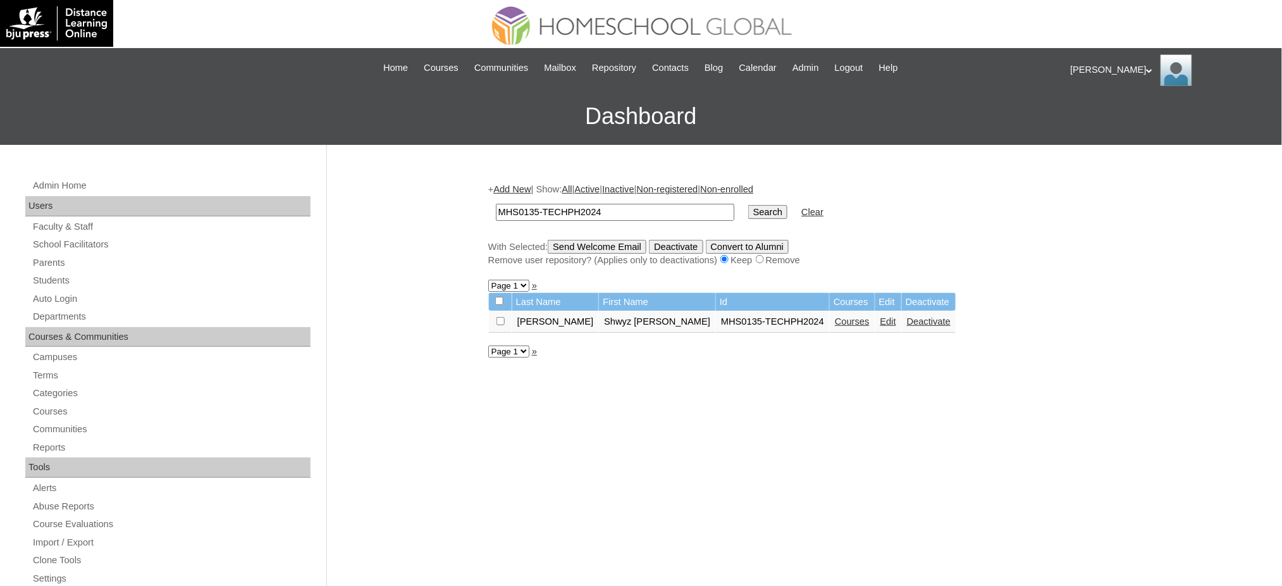
click at [881, 316] on link "Edit" at bounding box center [889, 321] width 16 height 10
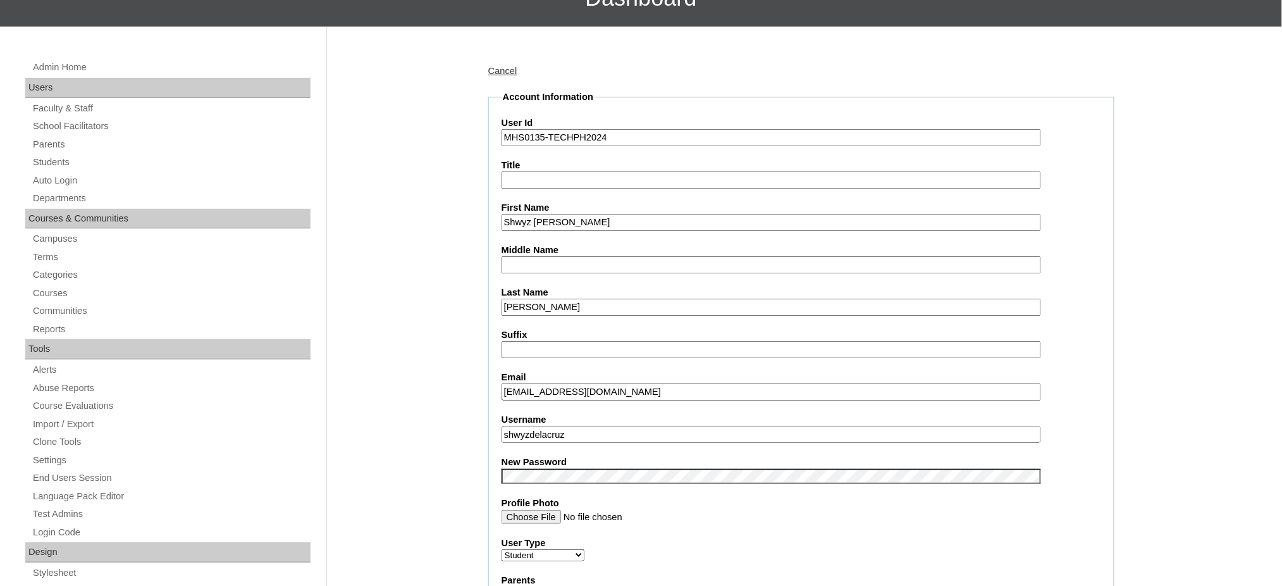
scroll to position [168, 0]
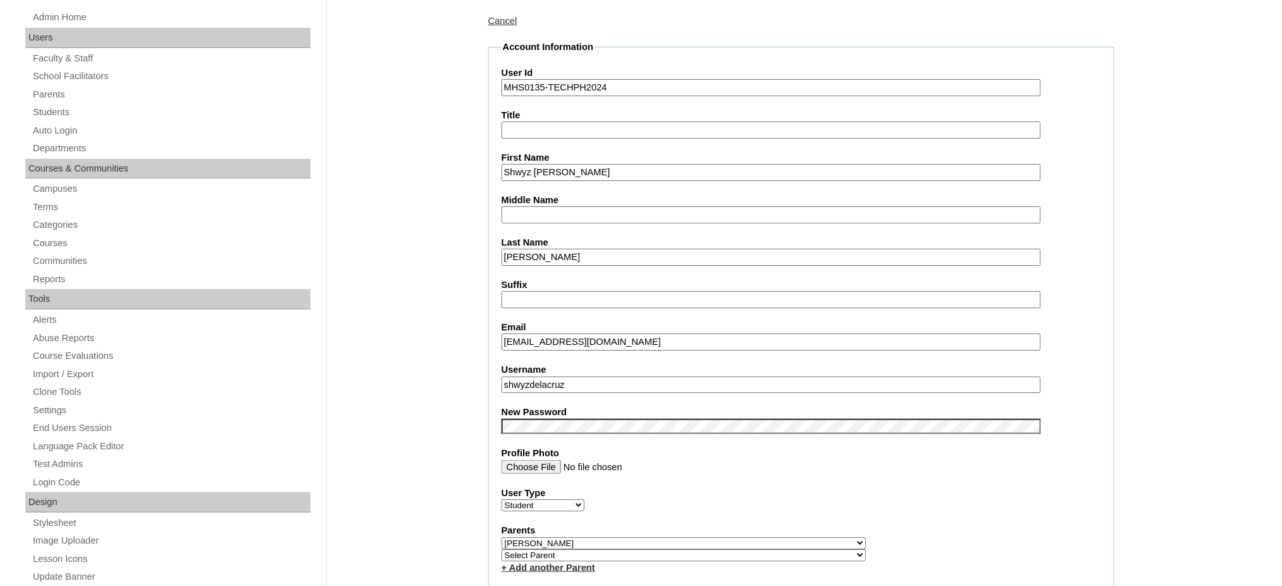
click at [540, 382] on fieldset "Account Information User Id MHS0135-TECHPH2024 Title First Name Shwyz Airich [P…" at bounding box center [801, 552] width 626 height 1024
click at [542, 376] on input "shwyzdelacruz" at bounding box center [772, 384] width 540 height 17
click at [592, 172] on input "Shwyz Airich Mccullen" at bounding box center [772, 172] width 540 height 17
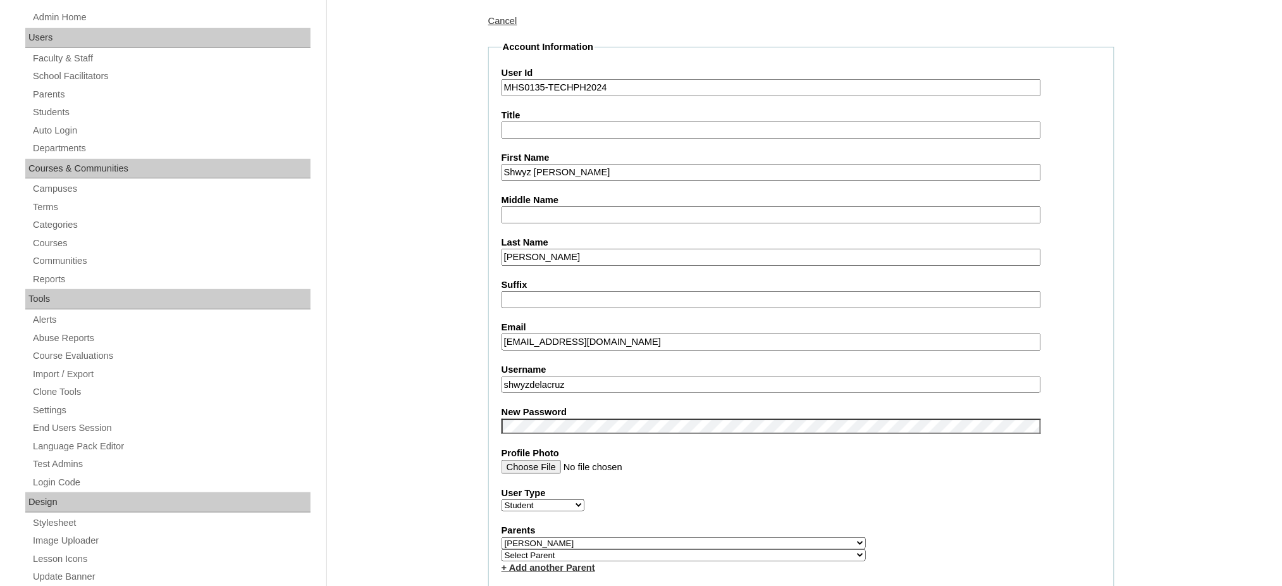
click at [592, 173] on input "Shwyz Airich Mccullen" at bounding box center [772, 172] width 540 height 17
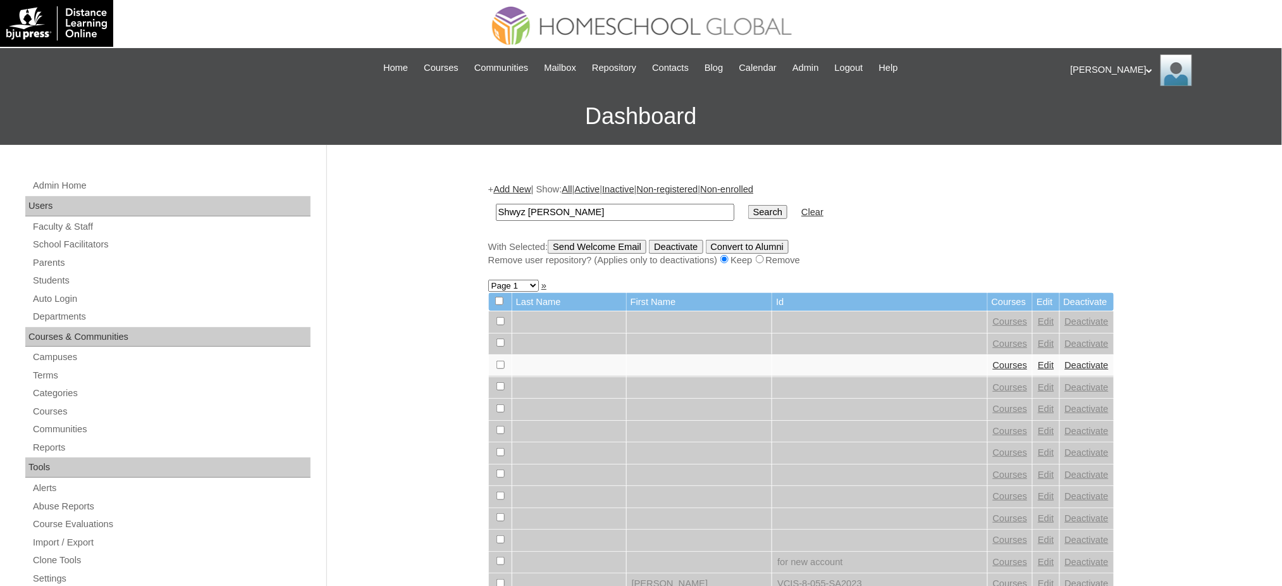
type input "Shwyz [PERSON_NAME]"
click at [748, 205] on input "Search" at bounding box center [767, 212] width 39 height 14
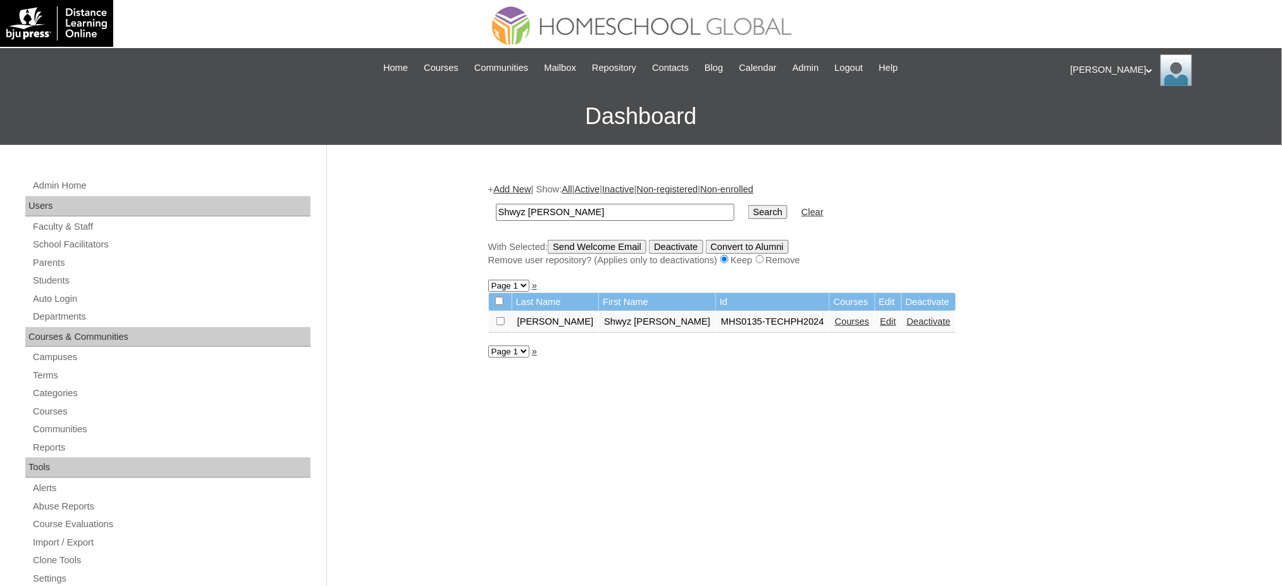
click at [835, 318] on link "Courses" at bounding box center [852, 321] width 35 height 10
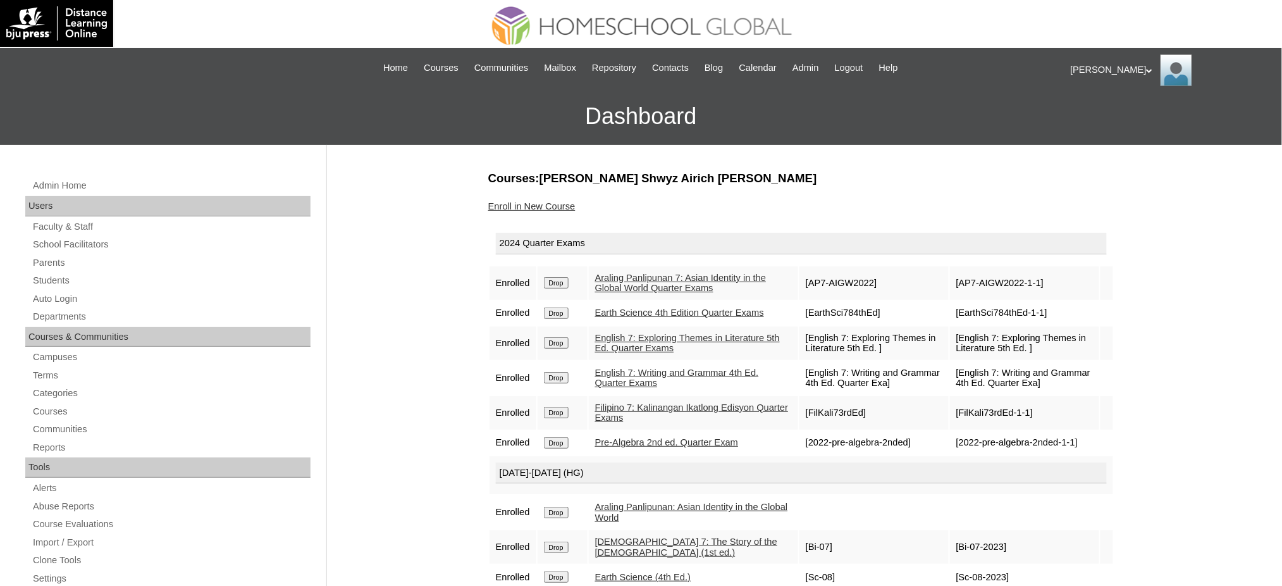
click at [555, 282] on input "Drop" at bounding box center [556, 282] width 25 height 11
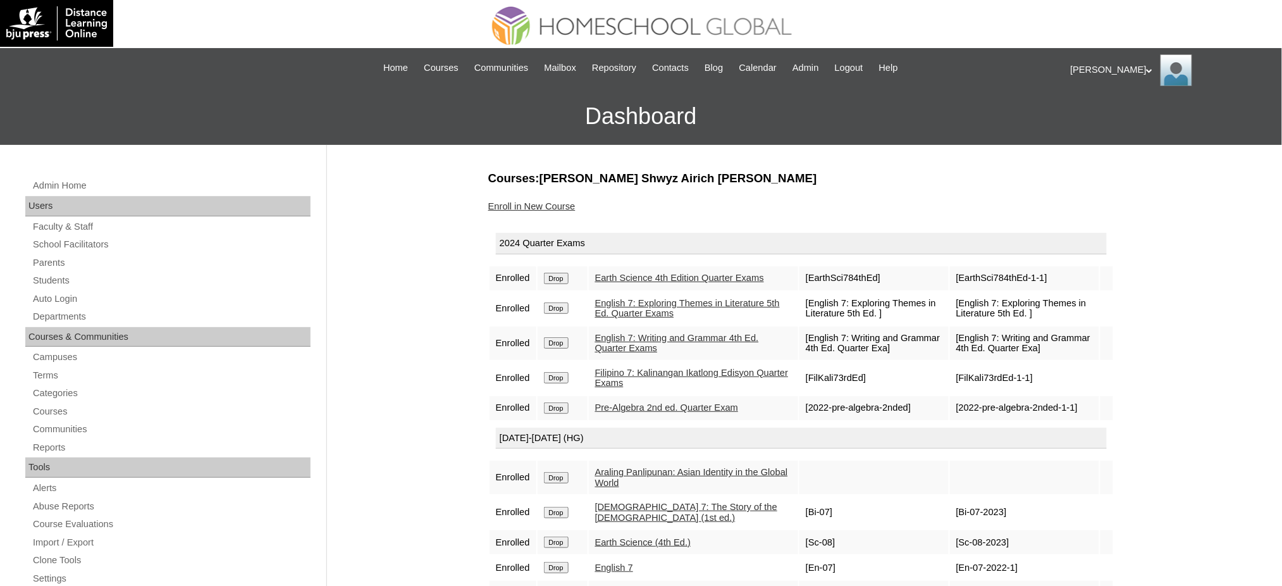
drag, startPoint x: 0, startPoint y: 0, endPoint x: 566, endPoint y: 277, distance: 629.8
click at [566, 277] on input "Drop" at bounding box center [556, 278] width 25 height 11
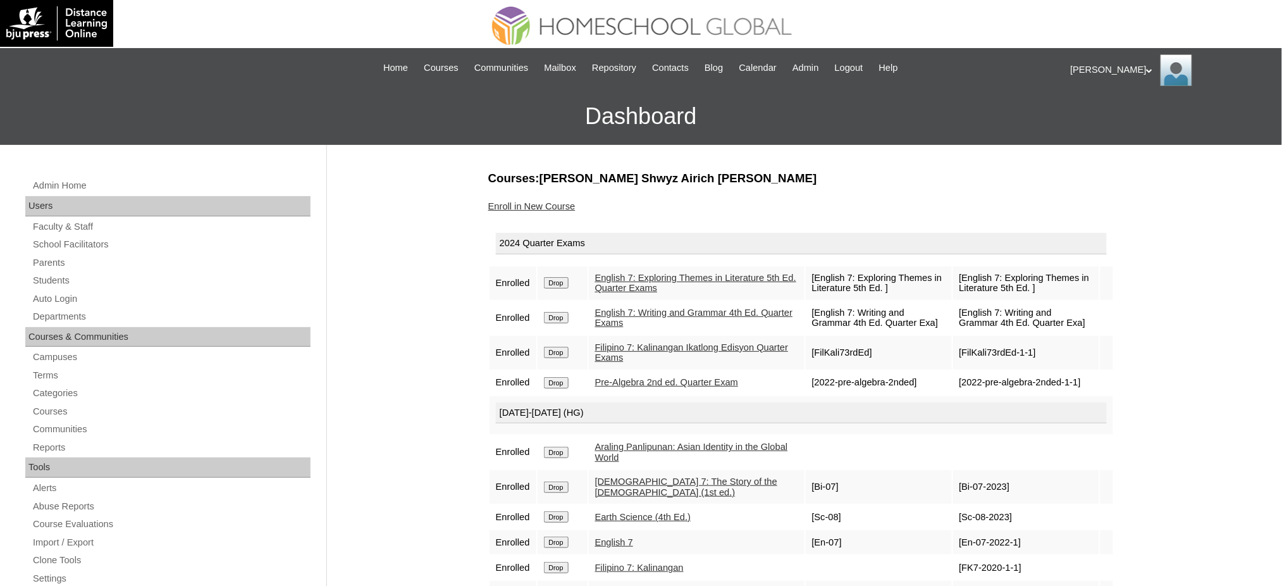
click at [568, 283] on input "Drop" at bounding box center [556, 282] width 25 height 11
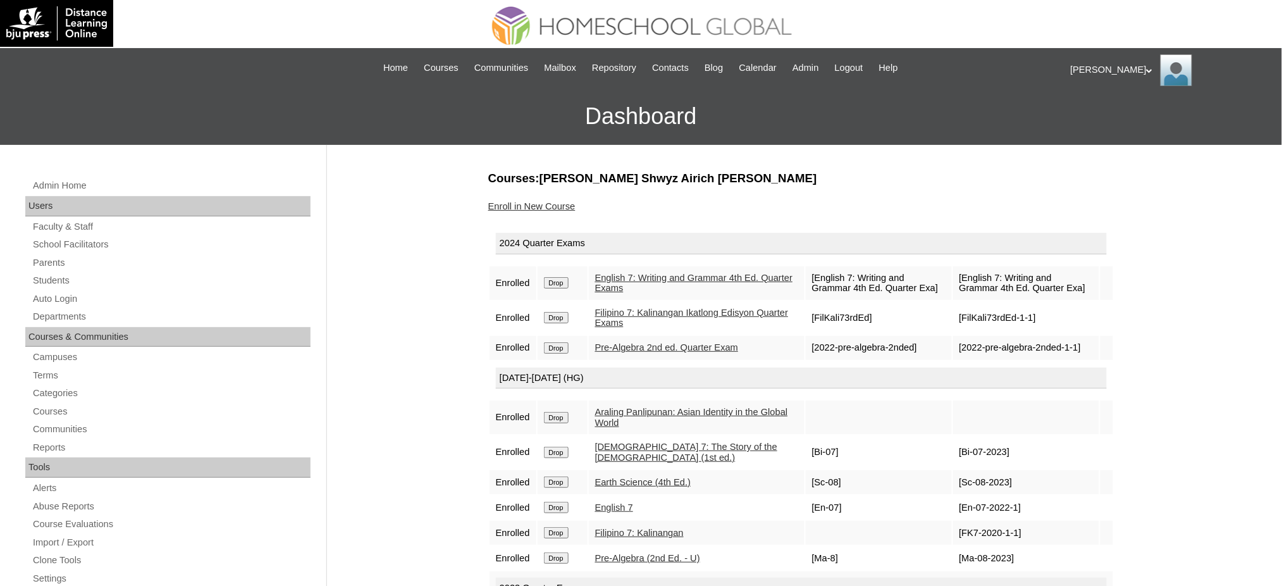
drag, startPoint x: 0, startPoint y: 0, endPoint x: 785, endPoint y: 77, distance: 788.9
click at [582, 263] on tbody "2024 Quarter Exams Enrolled Drop English 7: Writing and Grammar 4th Ed. Quarter…" at bounding box center [802, 430] width 624 height 409
click at [555, 280] on input "Drop" at bounding box center [556, 282] width 25 height 11
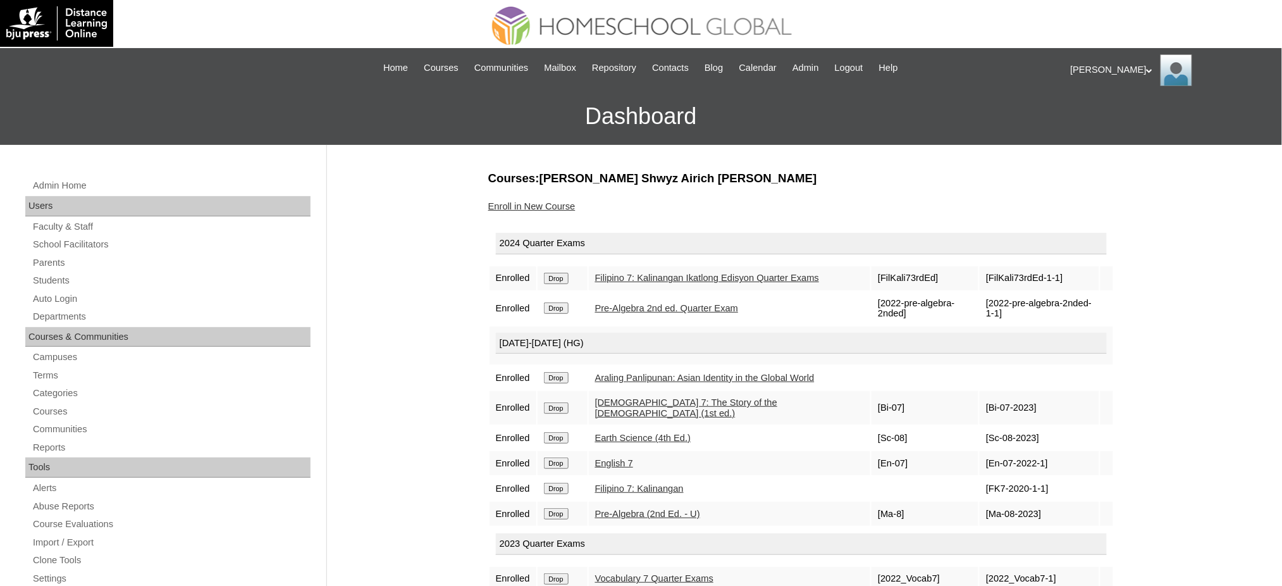
click at [561, 276] on input "Drop" at bounding box center [556, 278] width 25 height 11
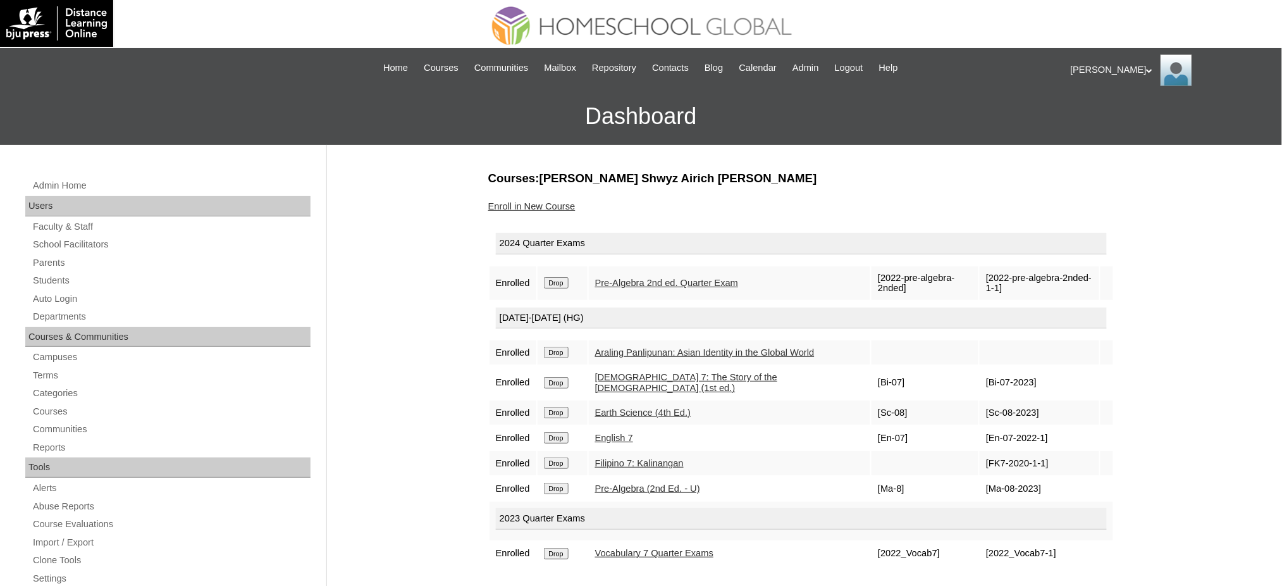
click at [572, 282] on form "Drop" at bounding box center [562, 282] width 37 height 10
click at [561, 283] on input "Drop" at bounding box center [556, 282] width 25 height 11
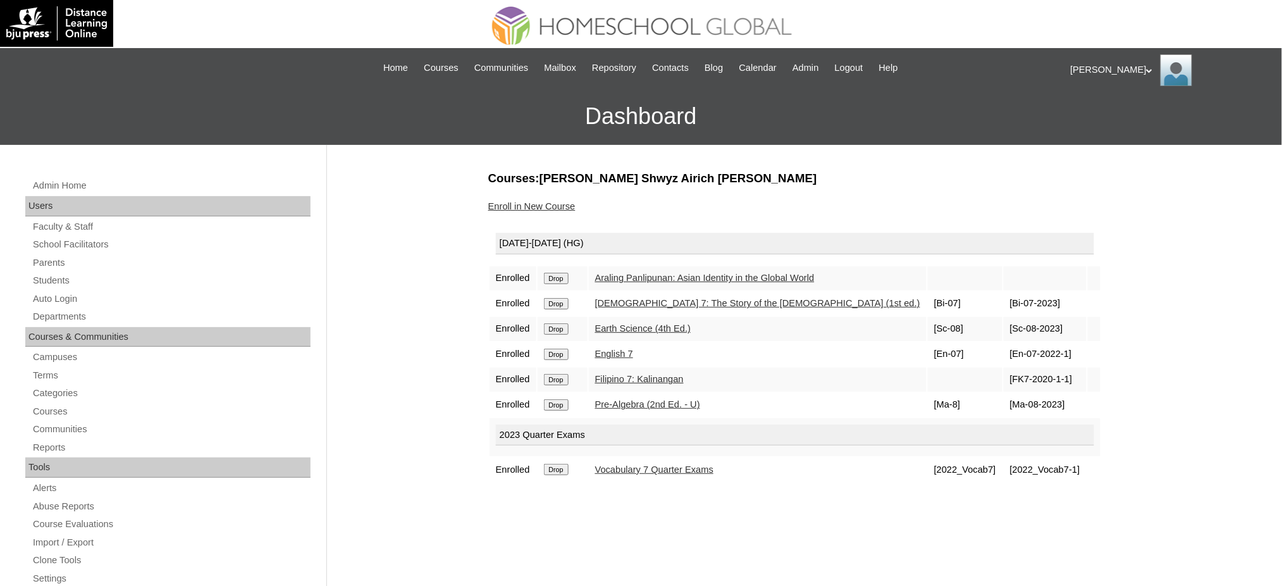
click at [566, 282] on td "Drop" at bounding box center [563, 278] width 50 height 24
click at [555, 279] on input "Drop" at bounding box center [556, 278] width 25 height 11
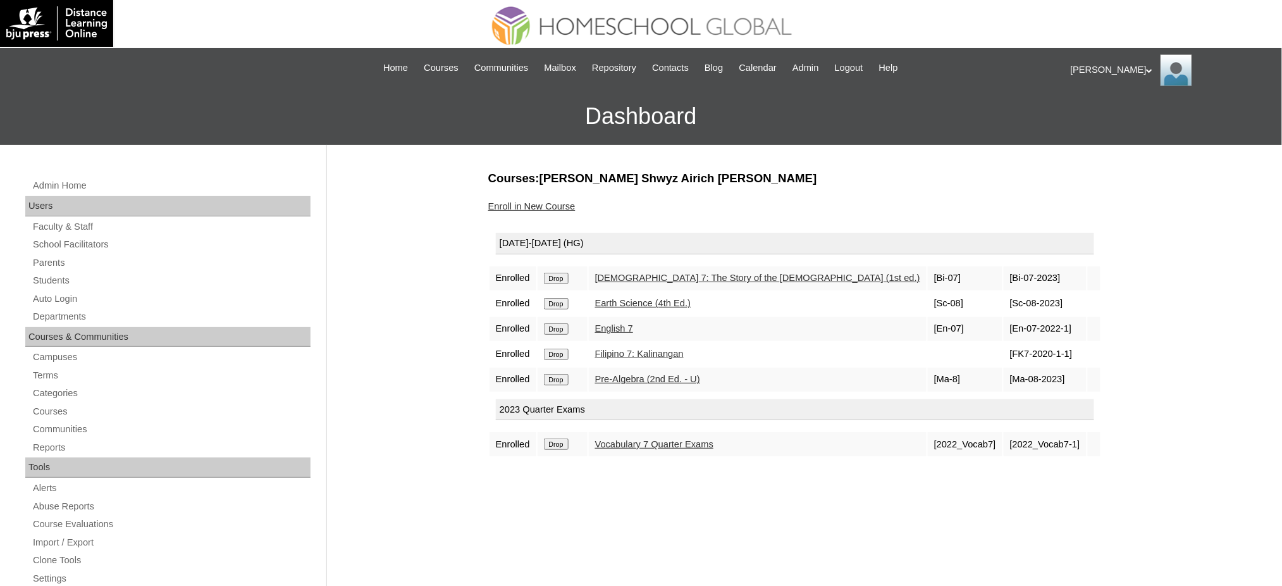
click at [554, 273] on input "Drop" at bounding box center [556, 278] width 25 height 11
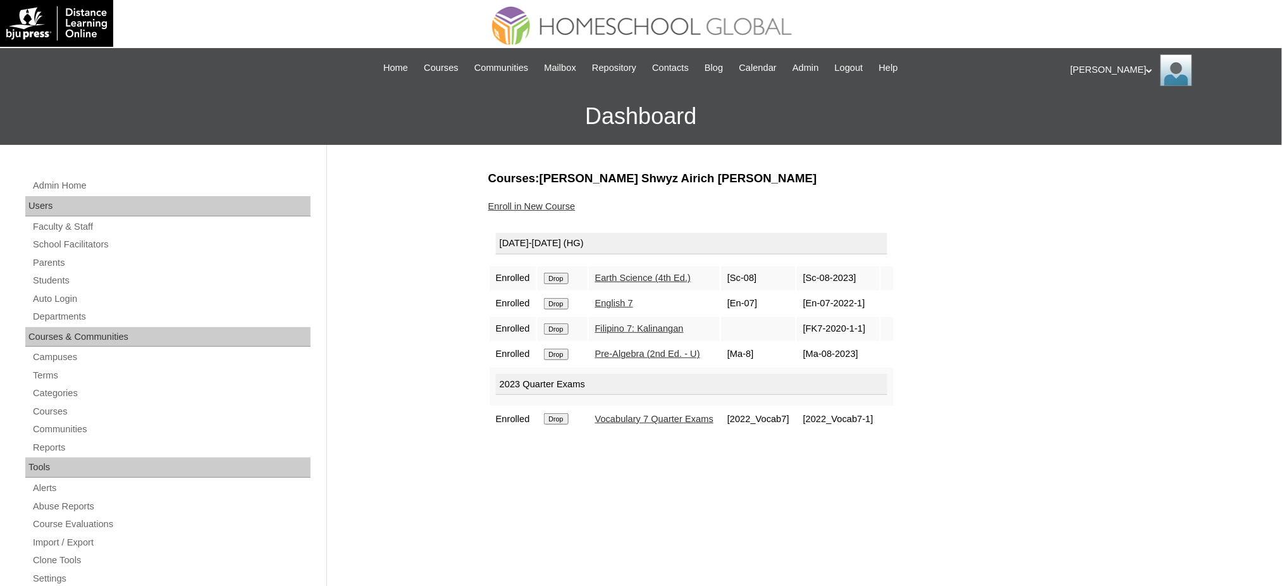
click at [568, 275] on input "Drop" at bounding box center [556, 278] width 25 height 11
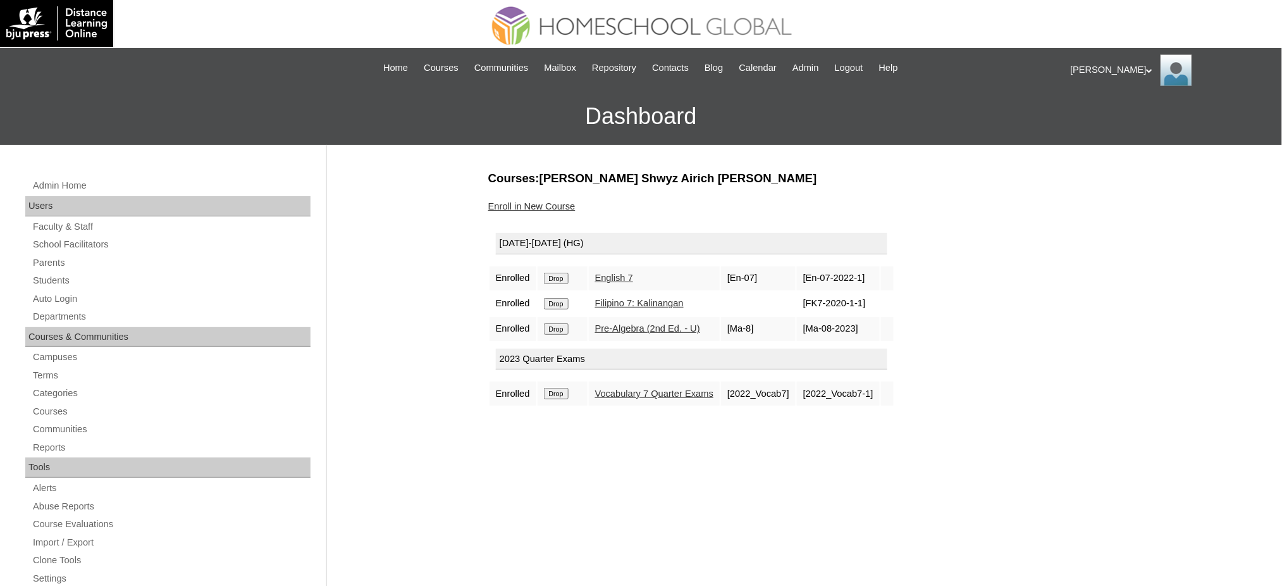
click at [554, 277] on input "Drop" at bounding box center [556, 278] width 25 height 11
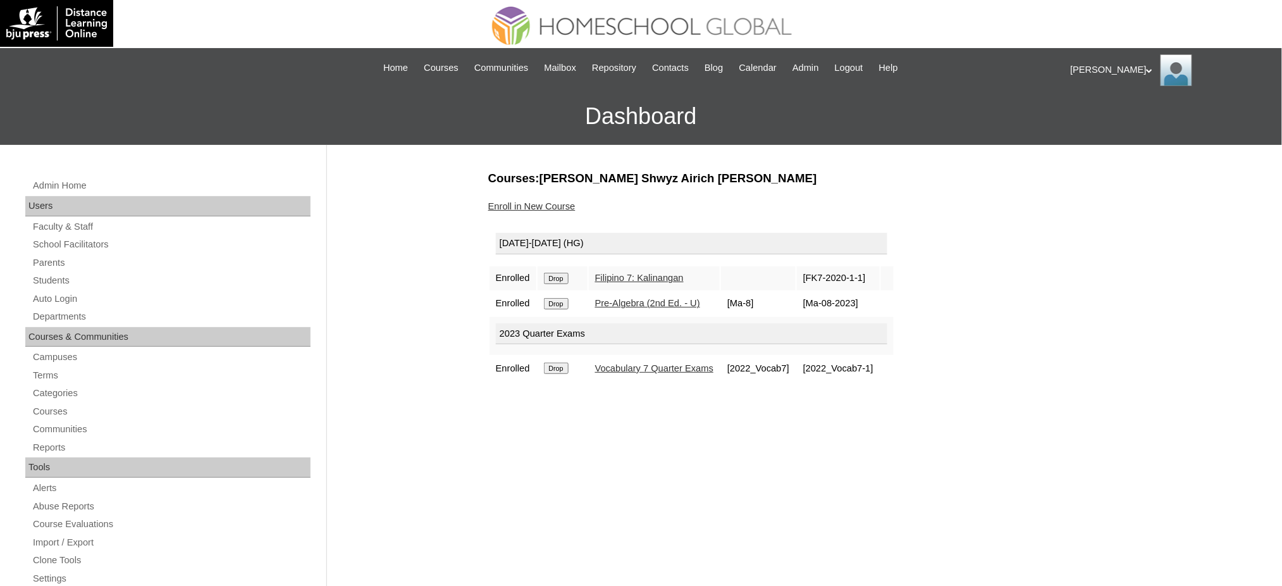
click at [555, 273] on input "Drop" at bounding box center [556, 278] width 25 height 11
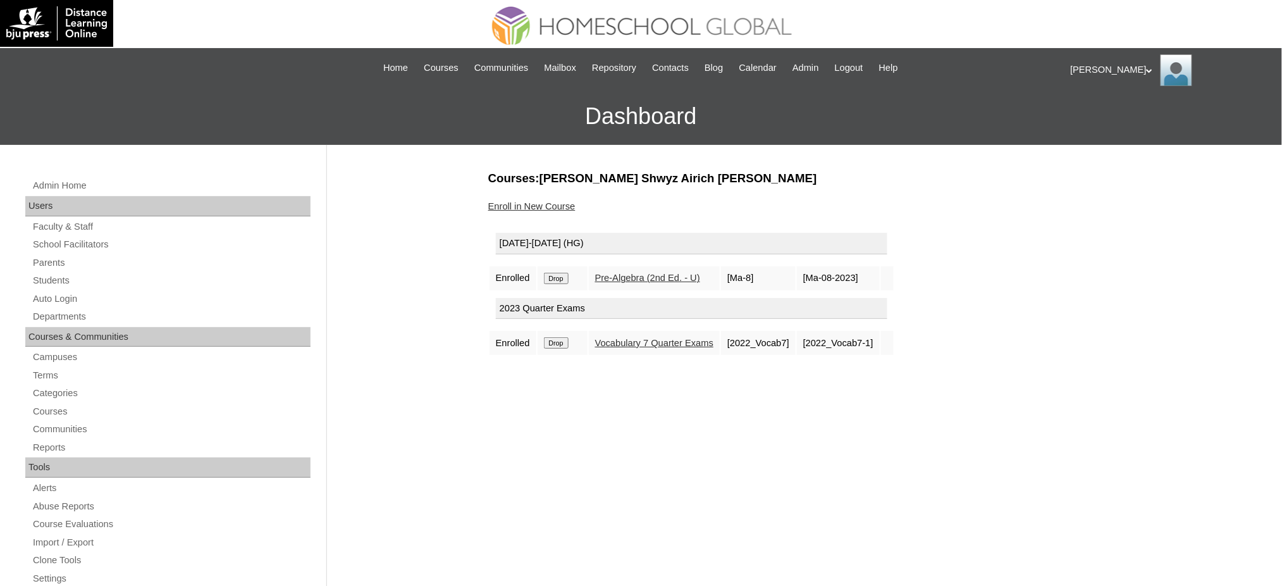
click at [567, 275] on input "Drop" at bounding box center [556, 278] width 25 height 11
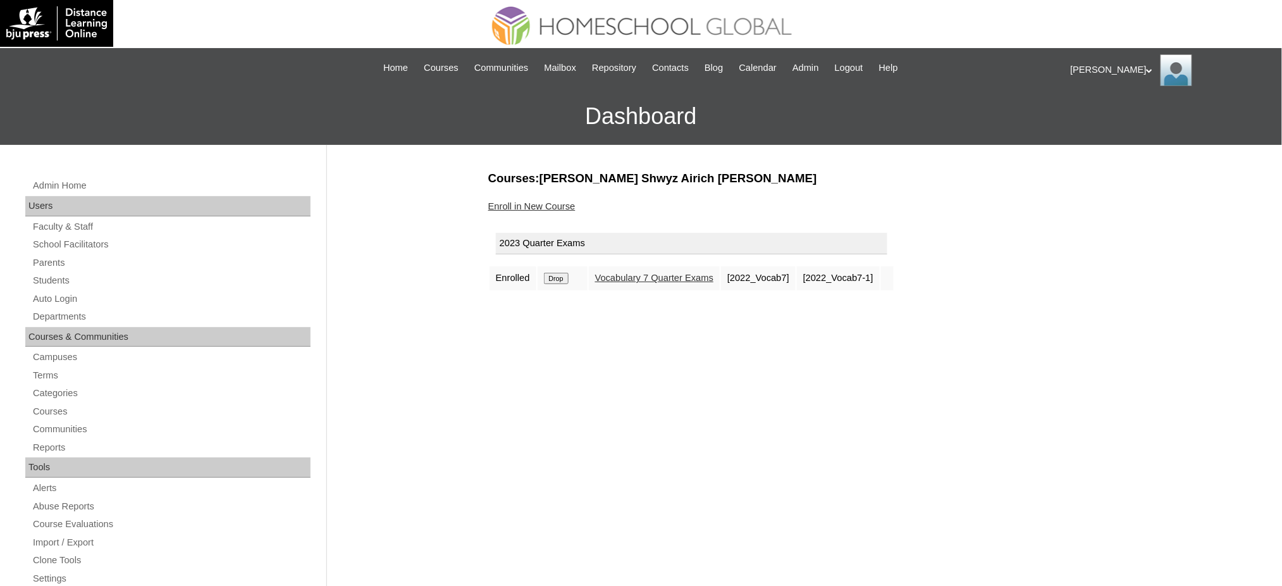
click at [567, 280] on input "Drop" at bounding box center [556, 278] width 25 height 11
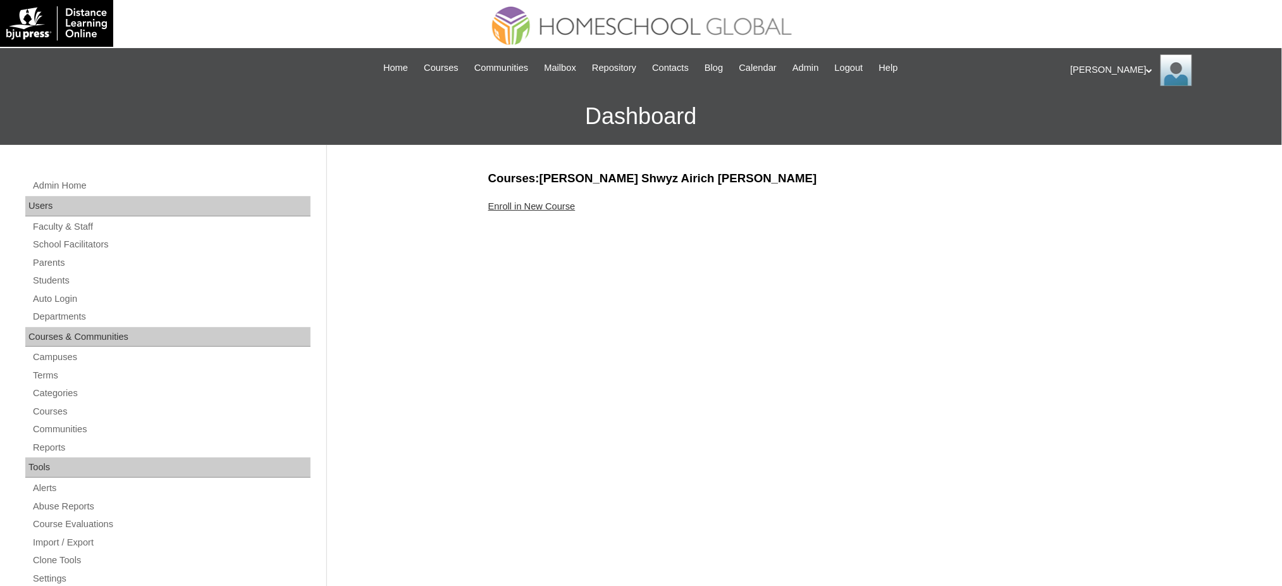
click at [549, 201] on link "Enroll in New Course" at bounding box center [531, 206] width 87 height 10
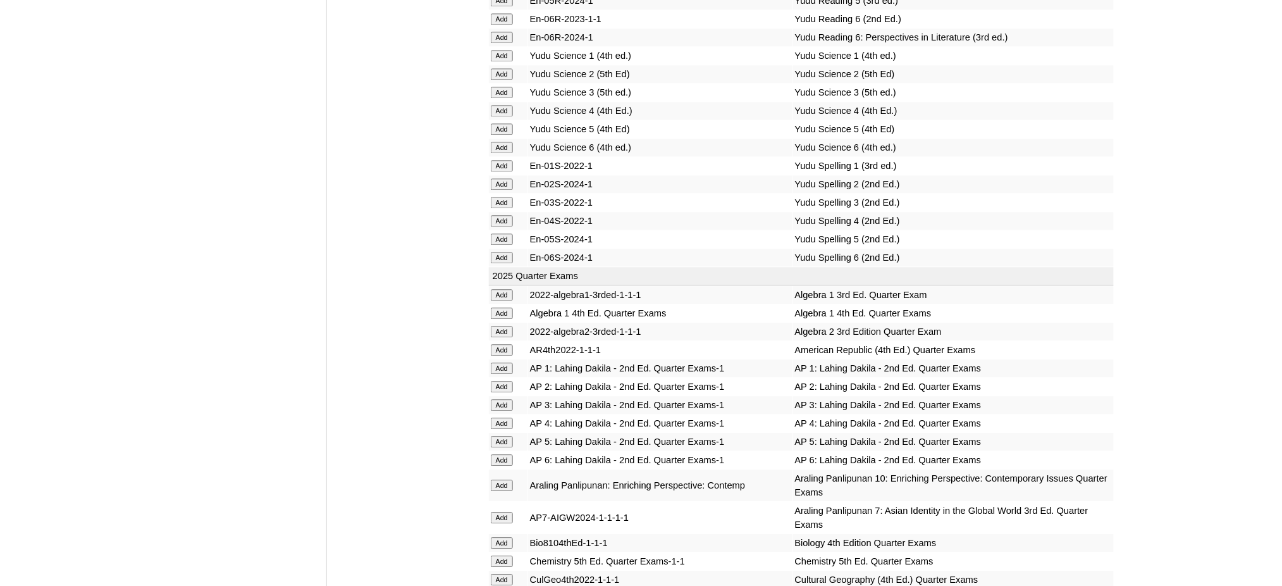
scroll to position [1096, 0]
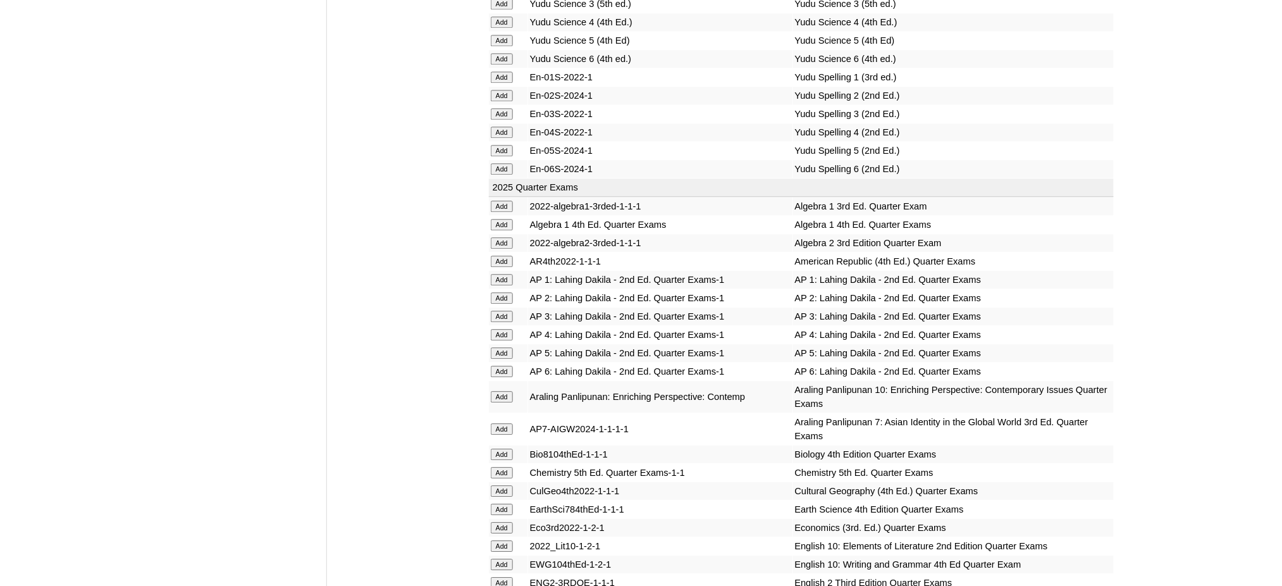
click at [504, 219] on input "Add" at bounding box center [502, 224] width 22 height 11
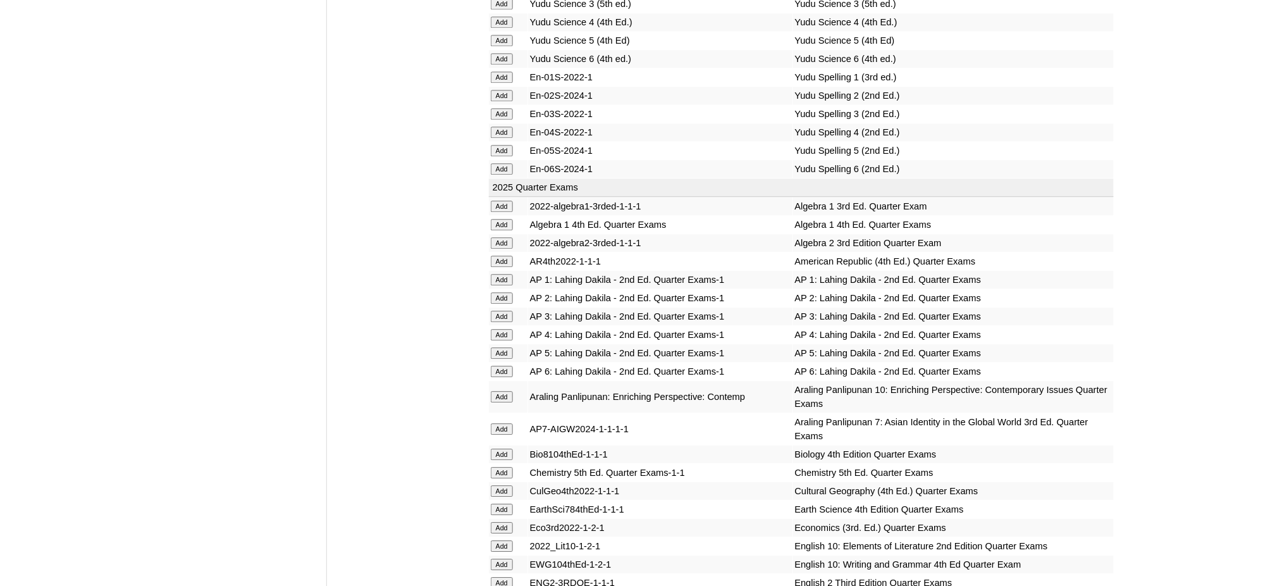
click at [510, 449] on input "Add" at bounding box center [502, 454] width 22 height 11
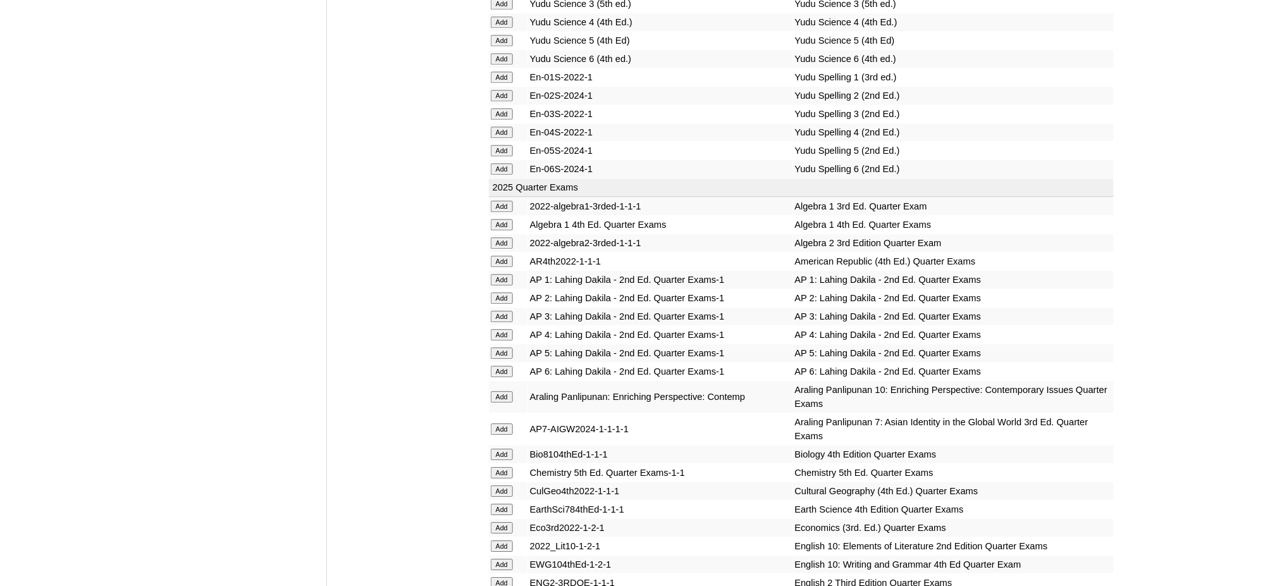
click at [510, 449] on input "Add" at bounding box center [502, 454] width 22 height 11
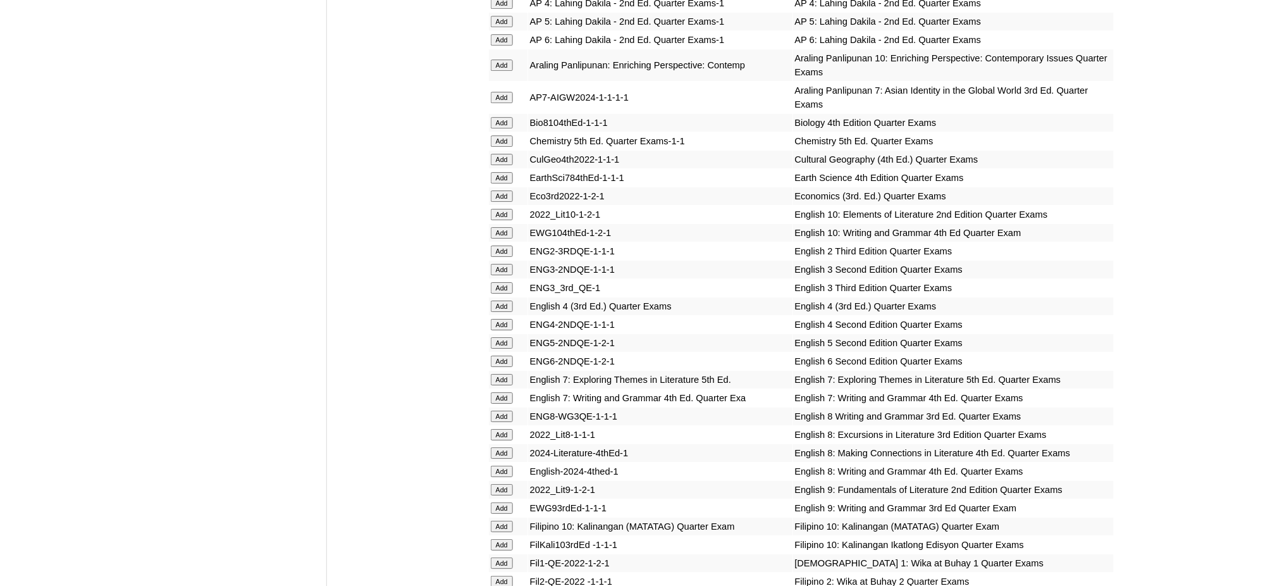
scroll to position [1434, 0]
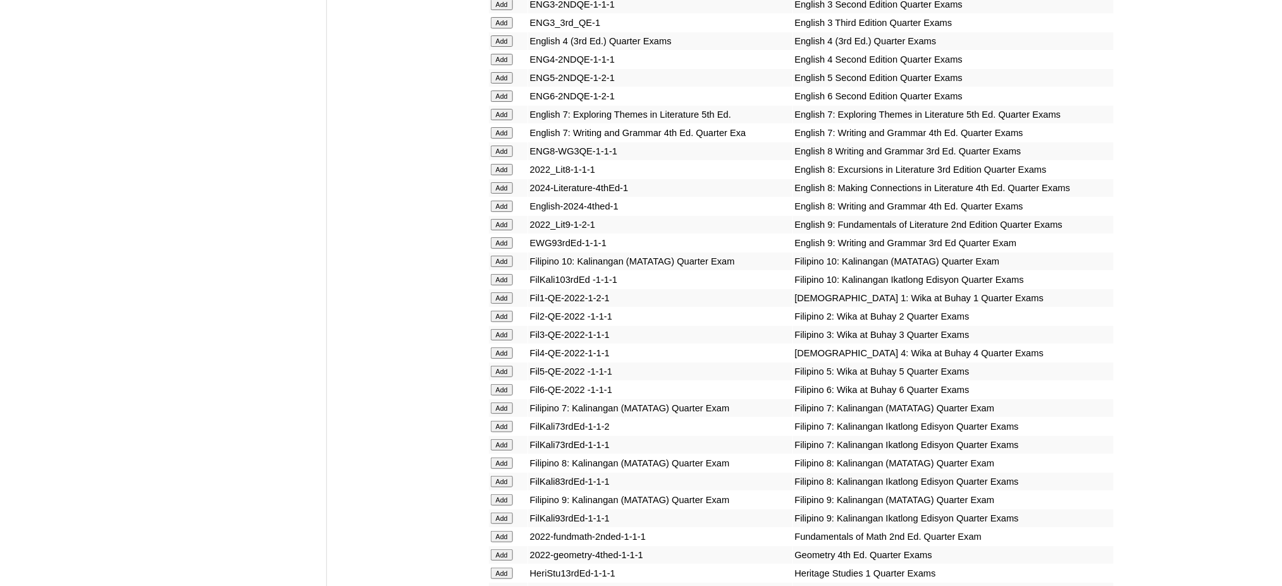
scroll to position [1771, 0]
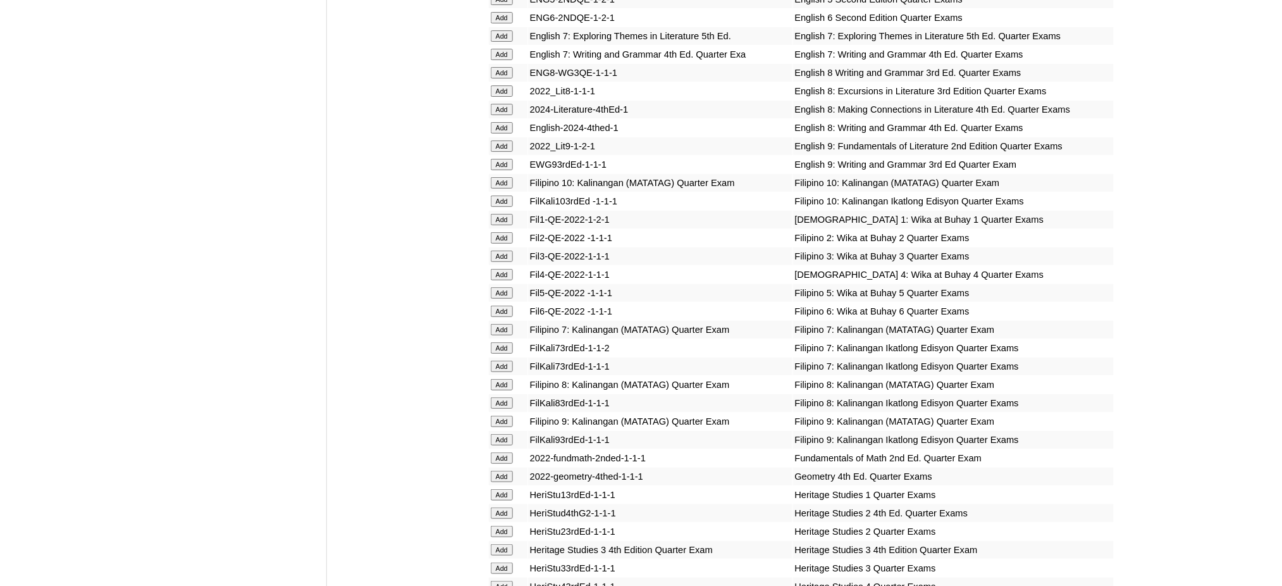
click at [509, 104] on input "Add" at bounding box center [502, 109] width 22 height 11
click at [501, 122] on input "Add" at bounding box center [502, 127] width 22 height 11
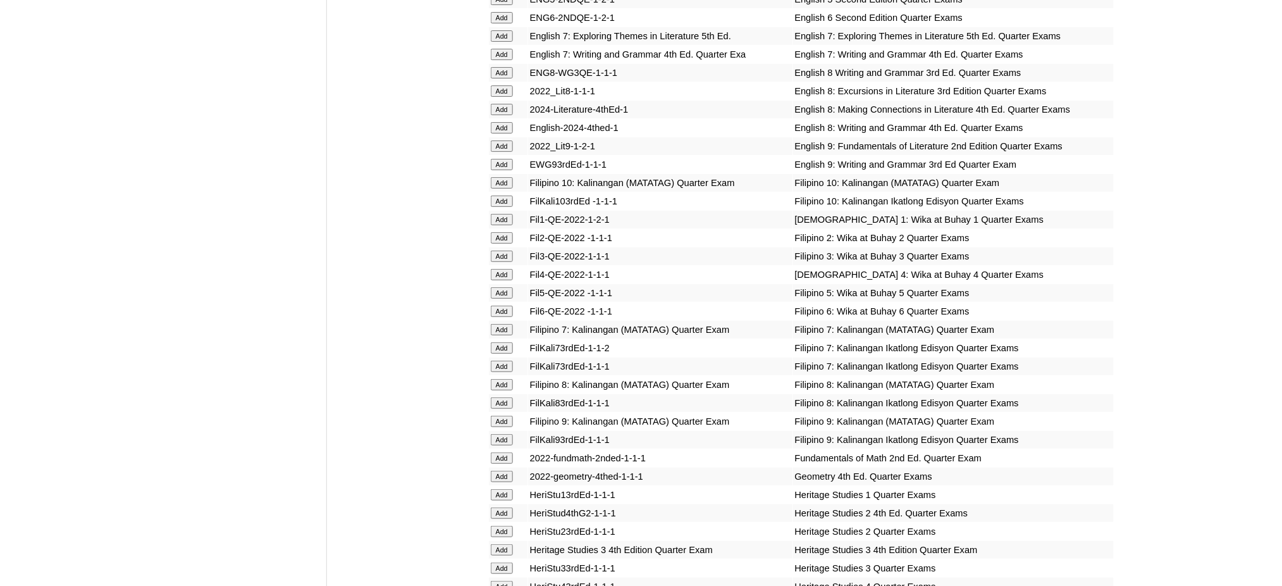
click at [501, 122] on input "Add" at bounding box center [502, 127] width 22 height 11
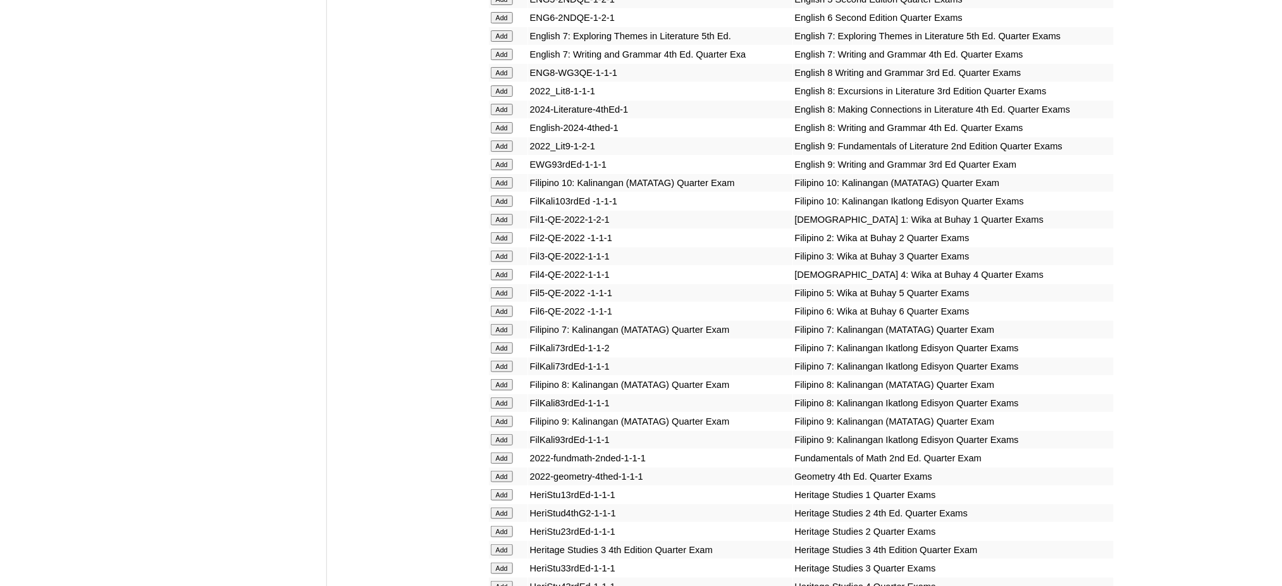
click at [493, 379] on input "Add" at bounding box center [502, 384] width 22 height 11
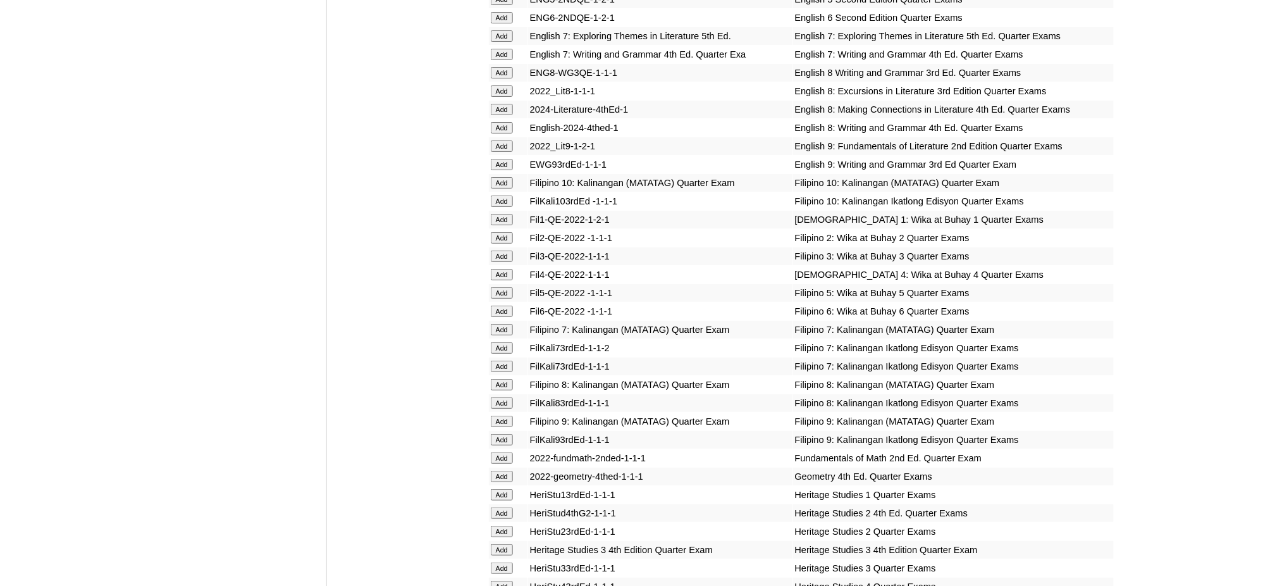
click at [493, 379] on input "Add" at bounding box center [502, 384] width 22 height 11
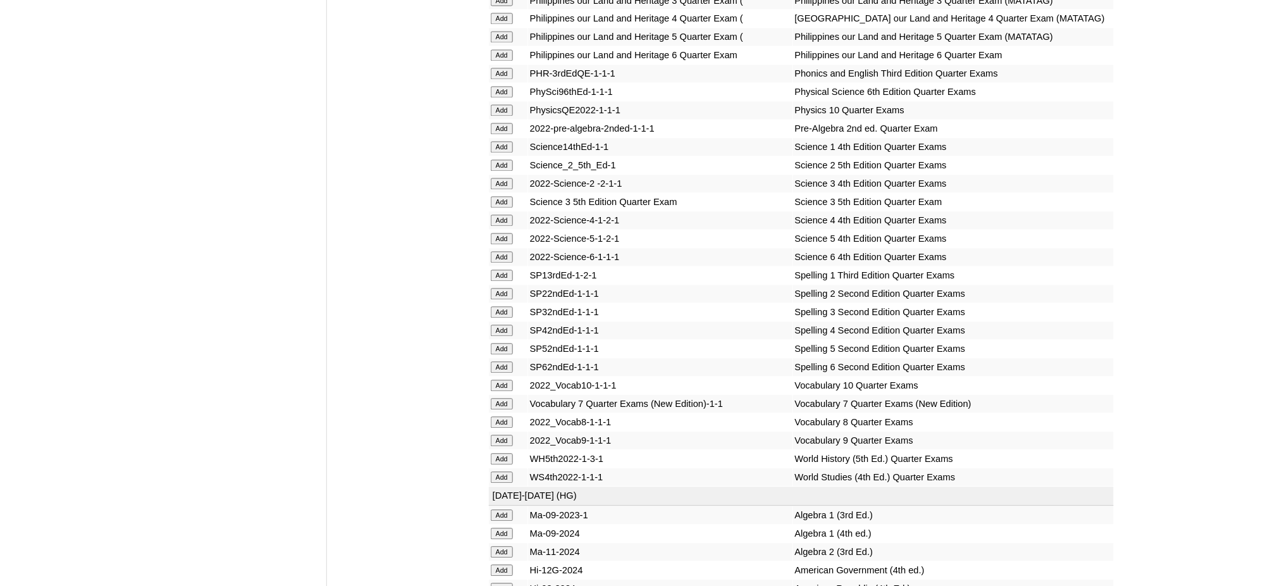
scroll to position [2699, 0]
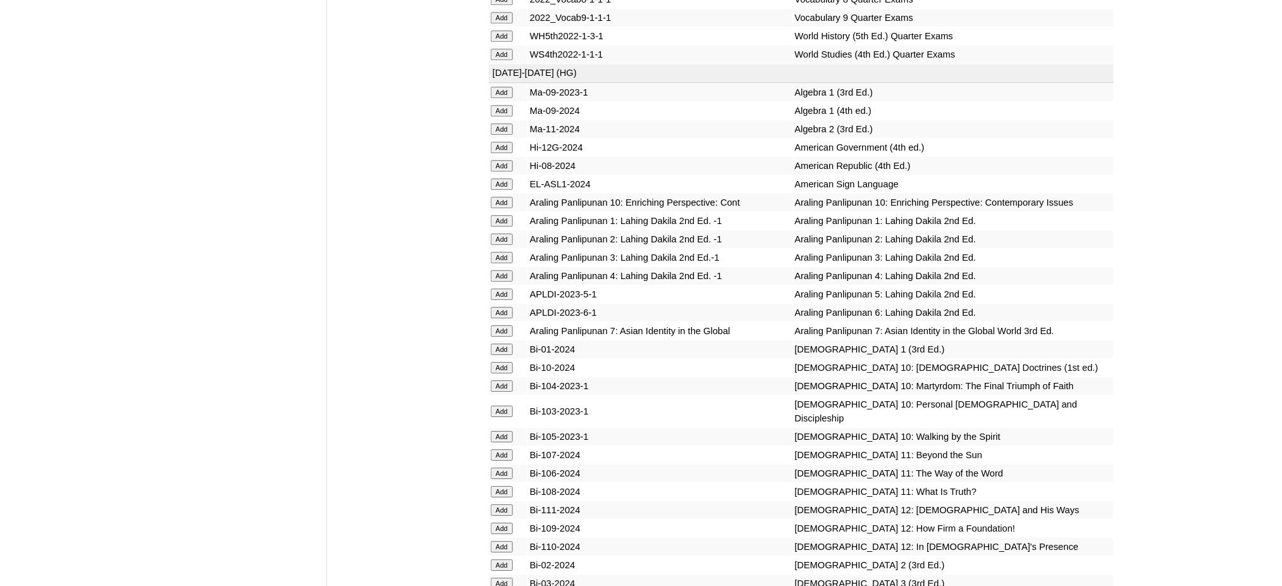
scroll to position [3037, 0]
click at [506, 31] on input "Add" at bounding box center [502, 36] width 22 height 11
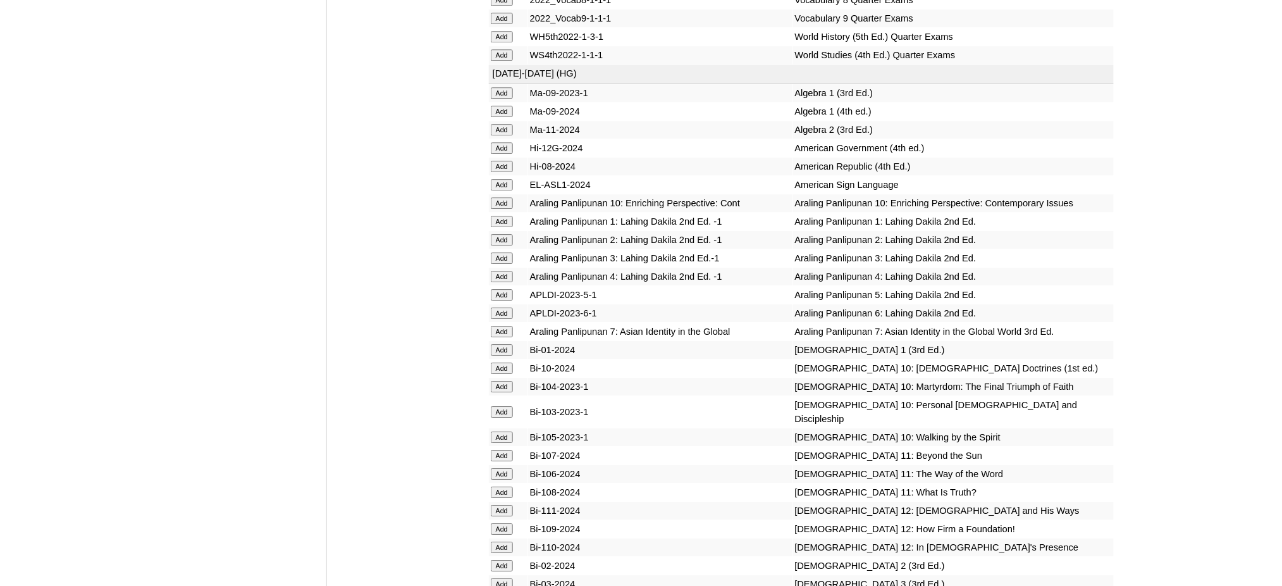
click at [500, 106] on input "Add" at bounding box center [502, 111] width 22 height 11
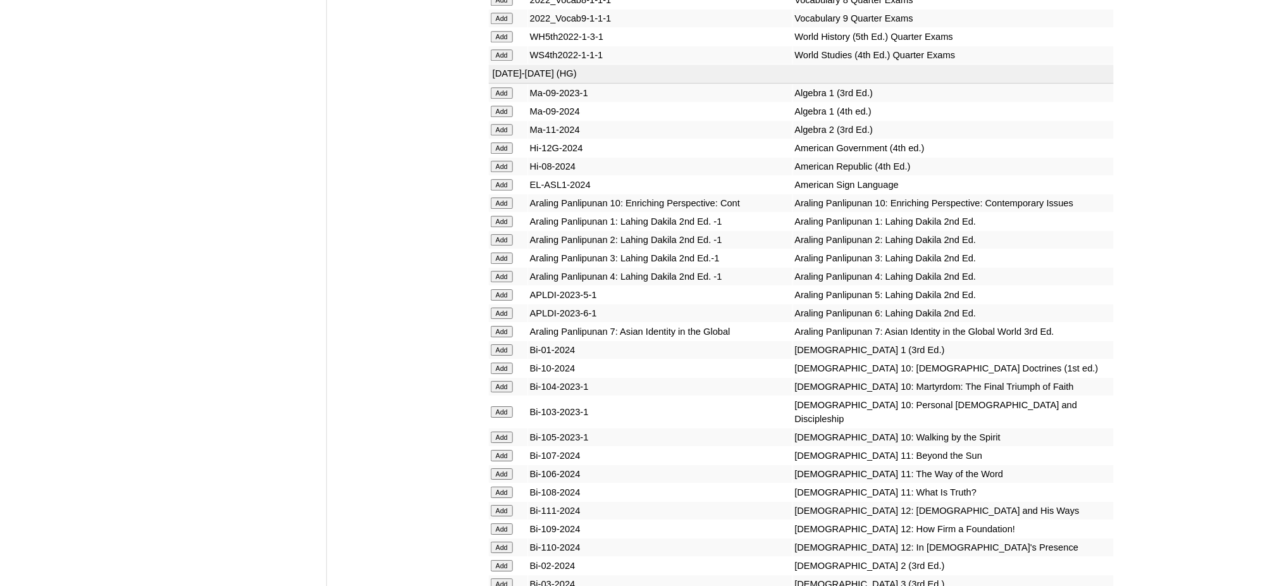
click at [500, 106] on input "Add" at bounding box center [502, 111] width 22 height 11
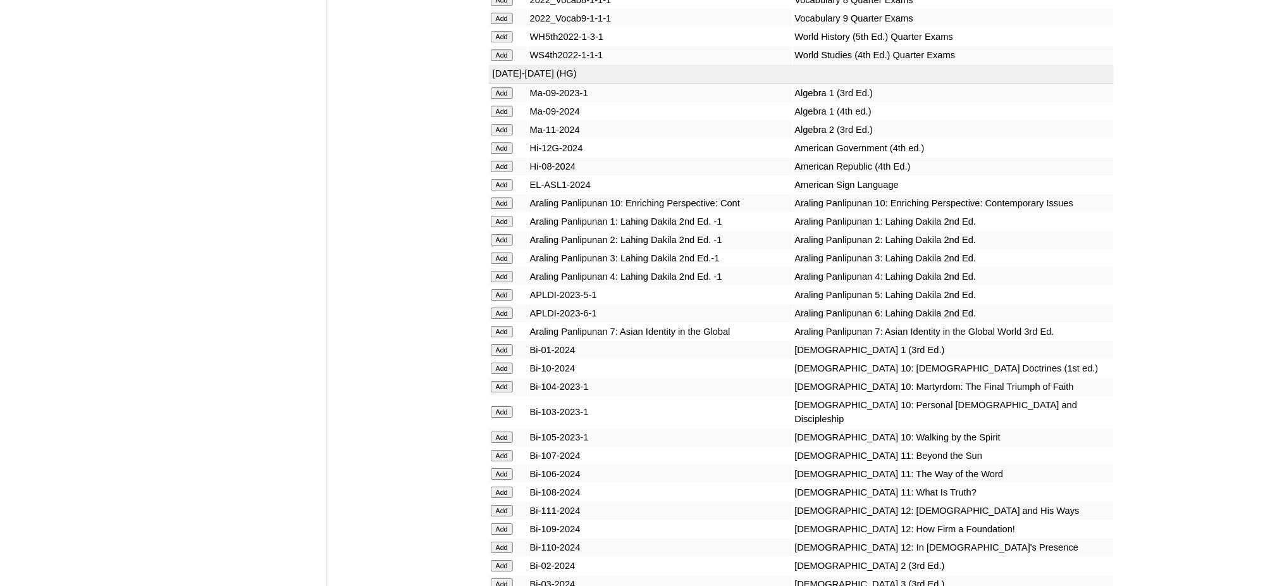
click at [500, 106] on input "Add" at bounding box center [502, 111] width 22 height 11
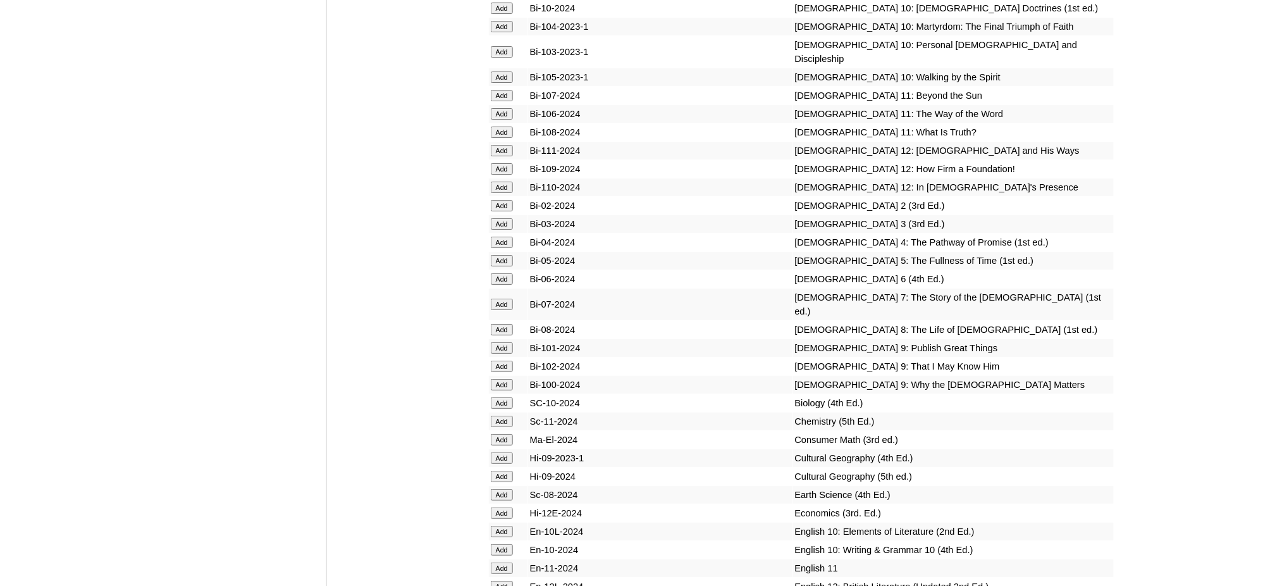
scroll to position [3458, 0]
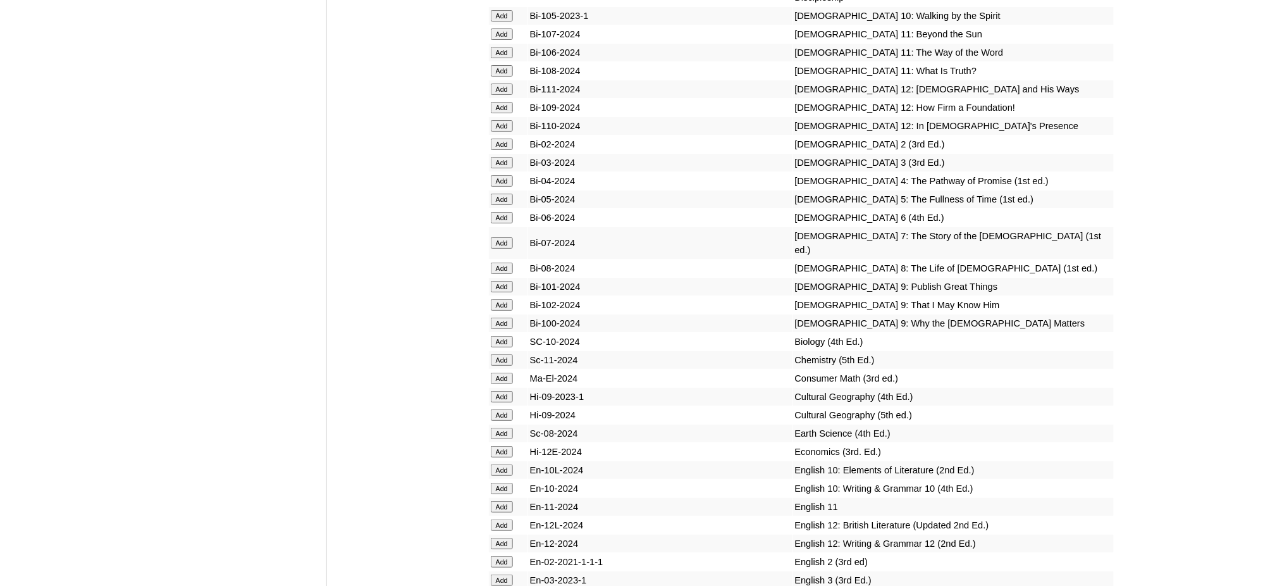
click at [498, 263] on input "Add" at bounding box center [502, 268] width 22 height 11
click at [500, 336] on input "Add" at bounding box center [502, 341] width 22 height 11
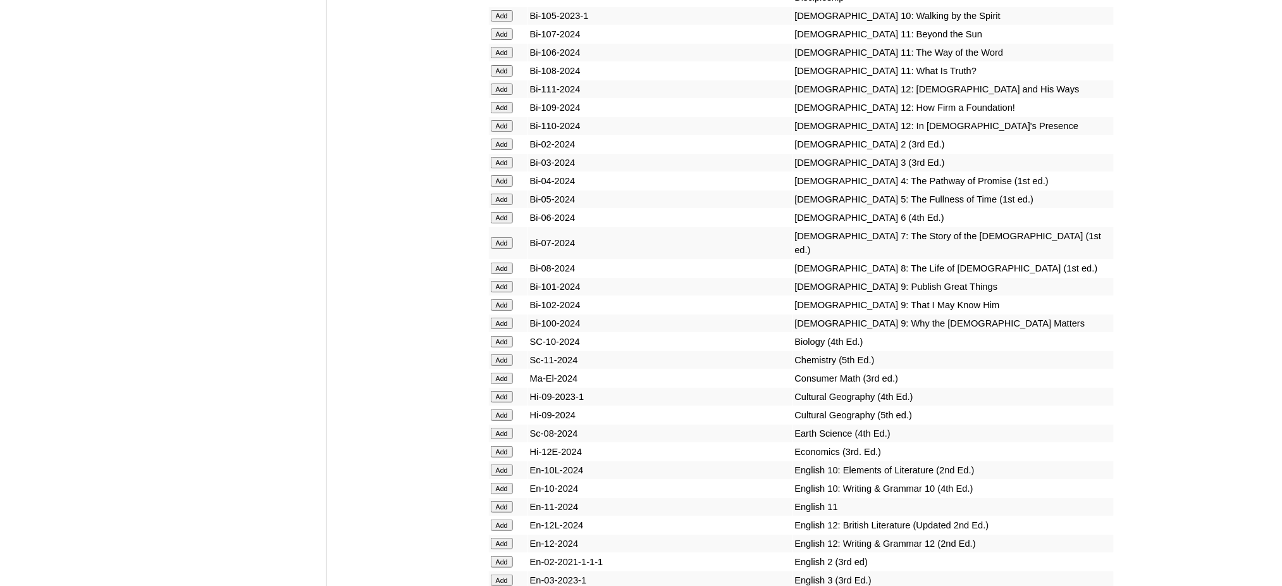
click at [500, 336] on input "Add" at bounding box center [502, 341] width 22 height 11
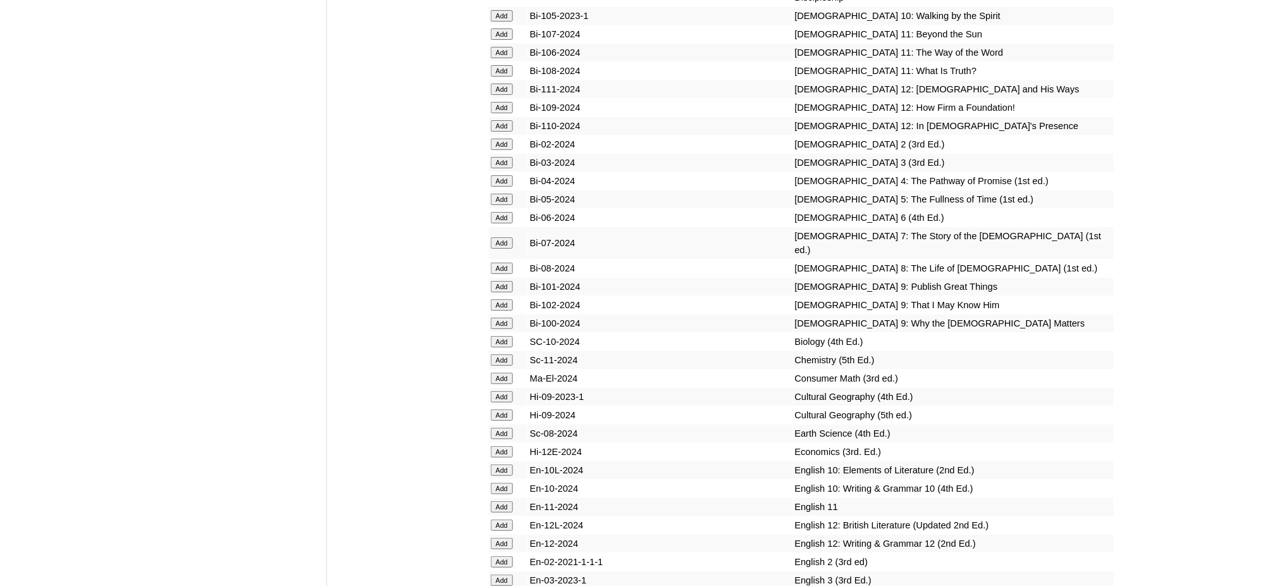
click at [500, 336] on input "Add" at bounding box center [502, 341] width 22 height 11
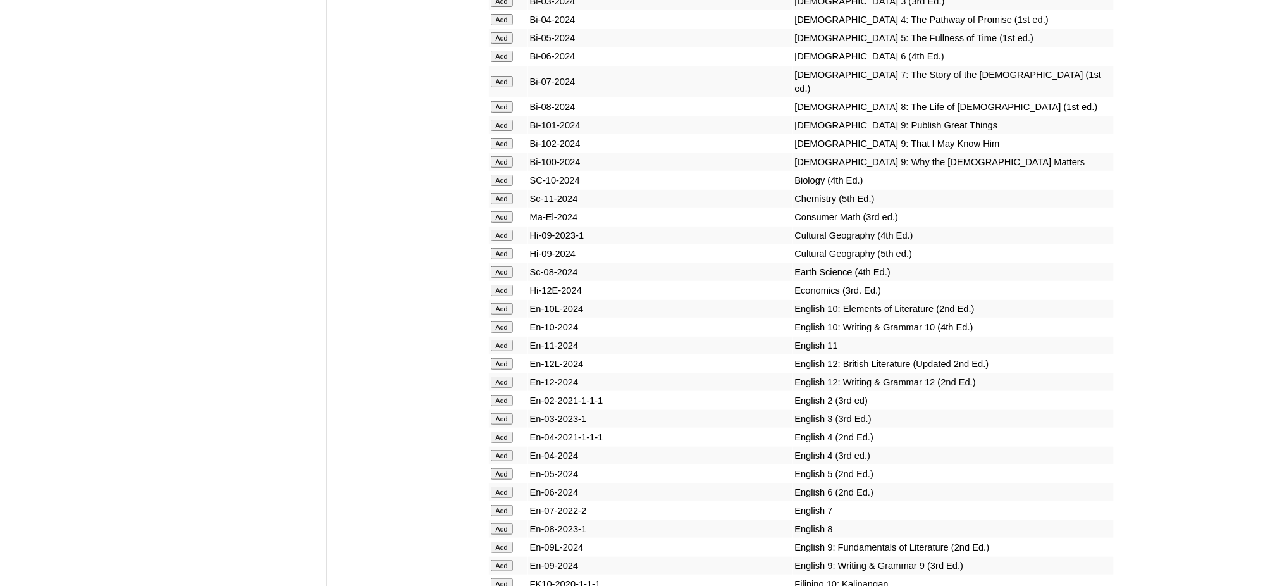
scroll to position [3711, 0]
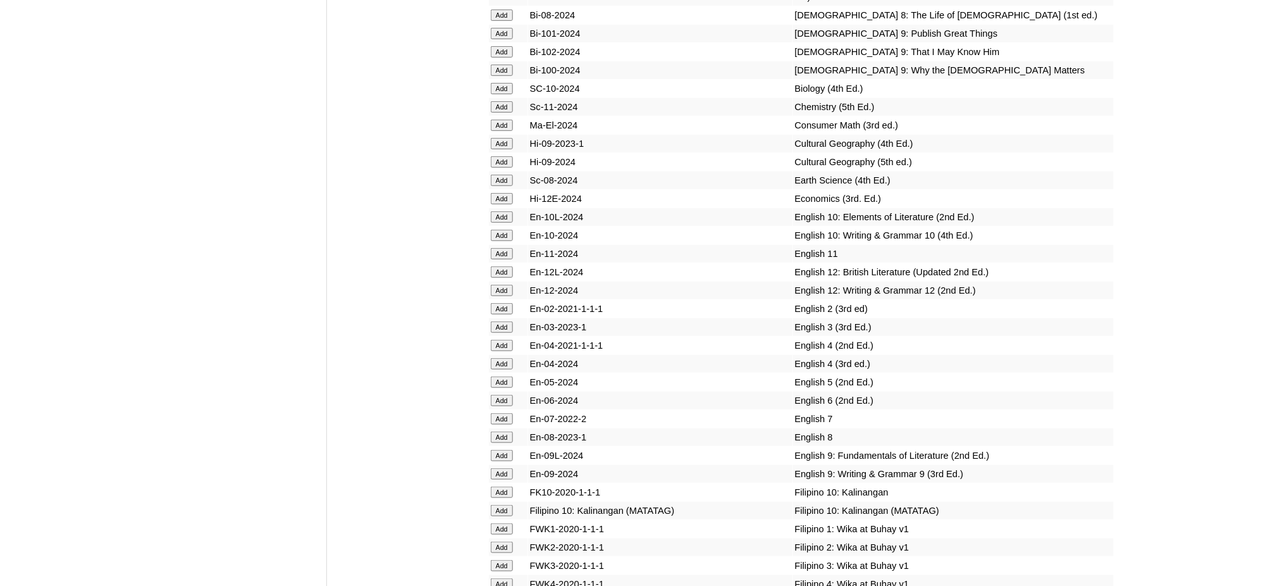
click at [504, 431] on input "Add" at bounding box center [502, 436] width 22 height 11
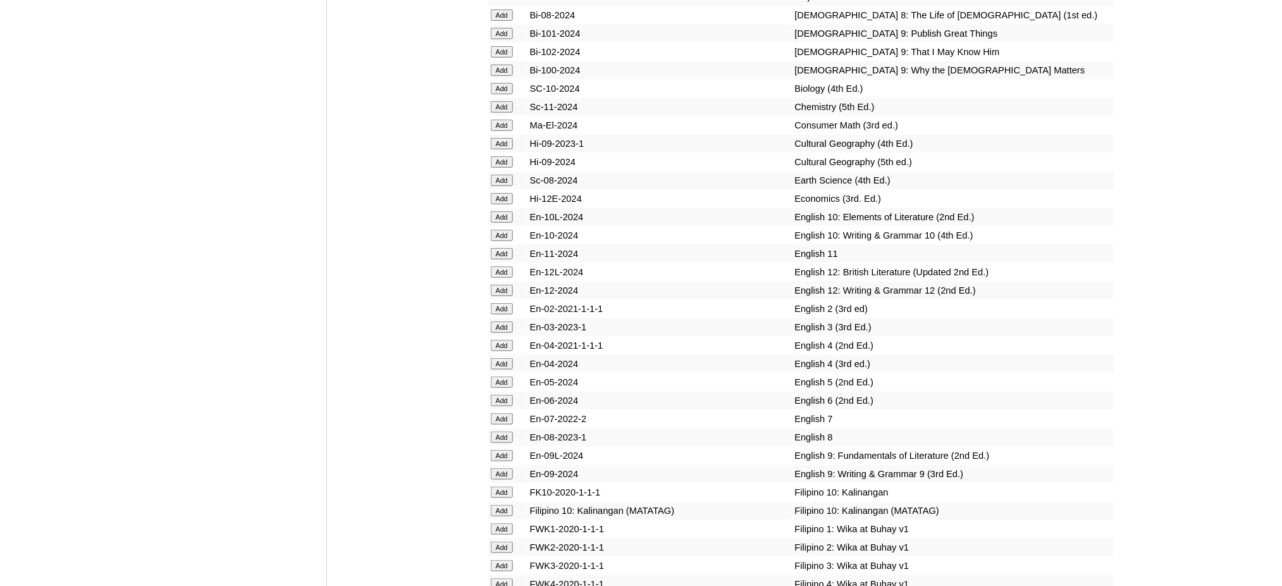
click at [504, 431] on input "Add" at bounding box center [502, 436] width 22 height 11
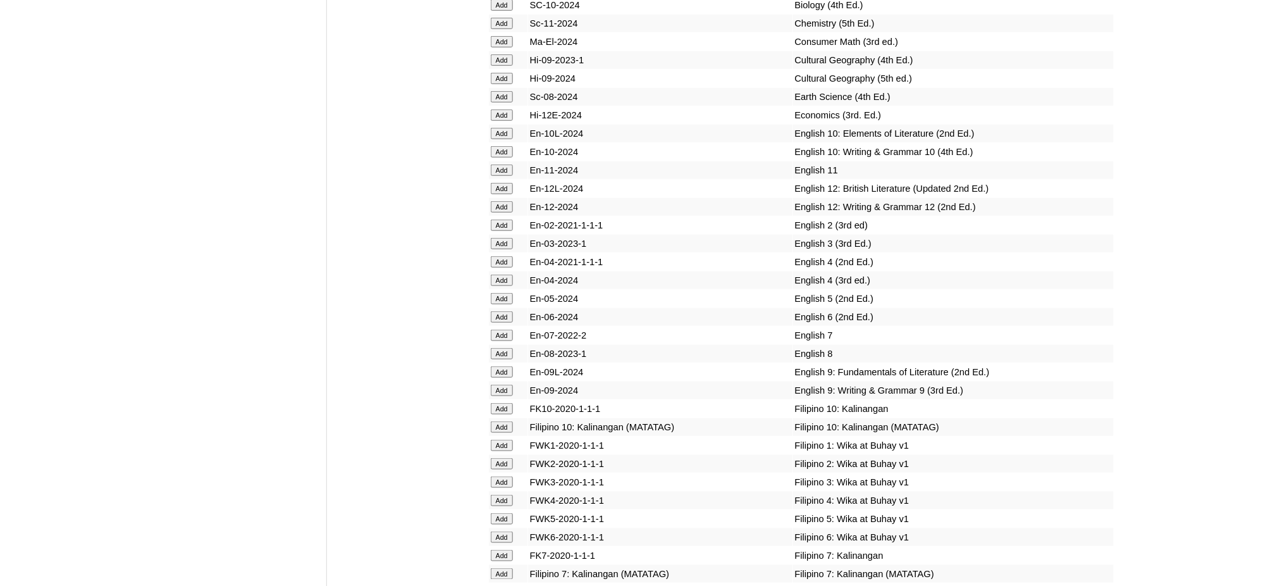
scroll to position [3796, 0]
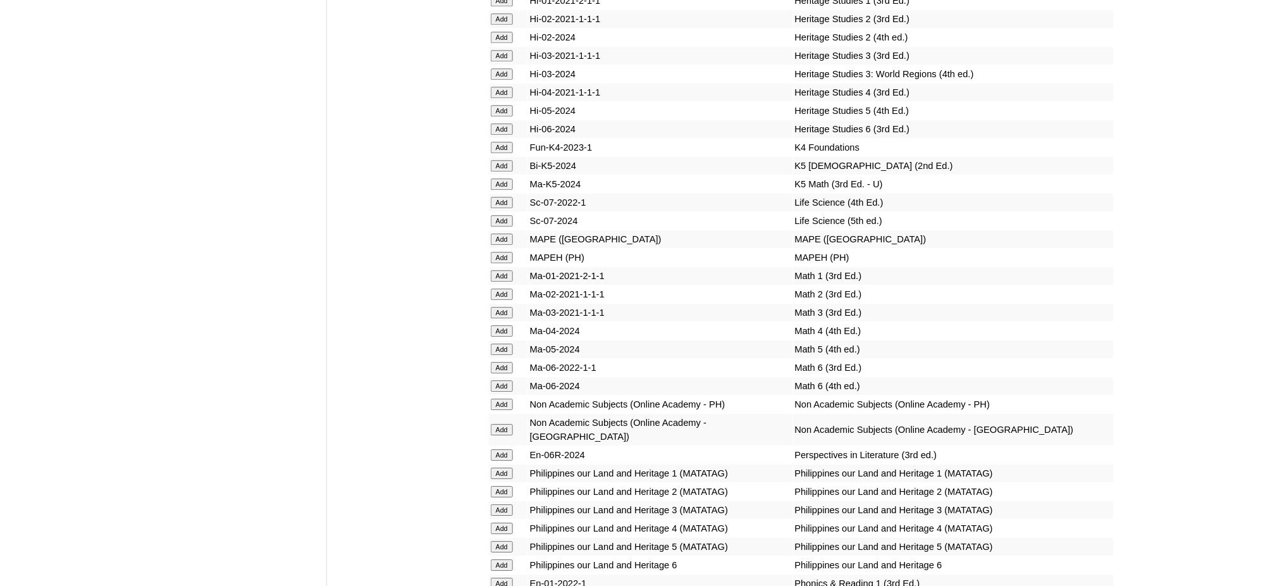
scroll to position [4723, 0]
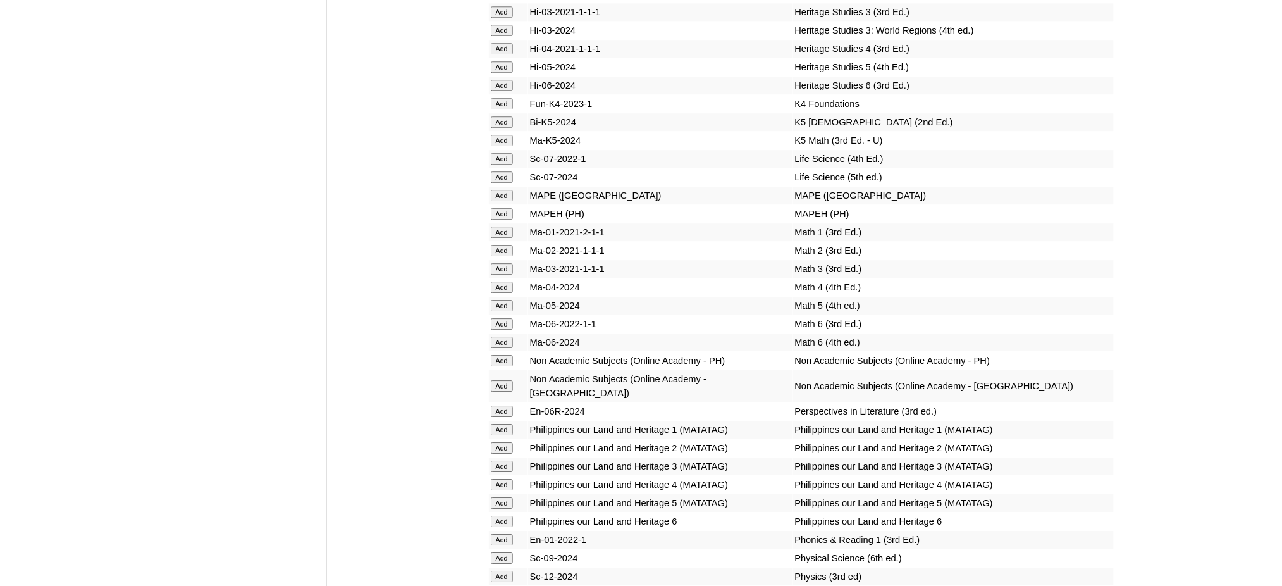
click at [503, 208] on input "Add" at bounding box center [502, 213] width 22 height 11
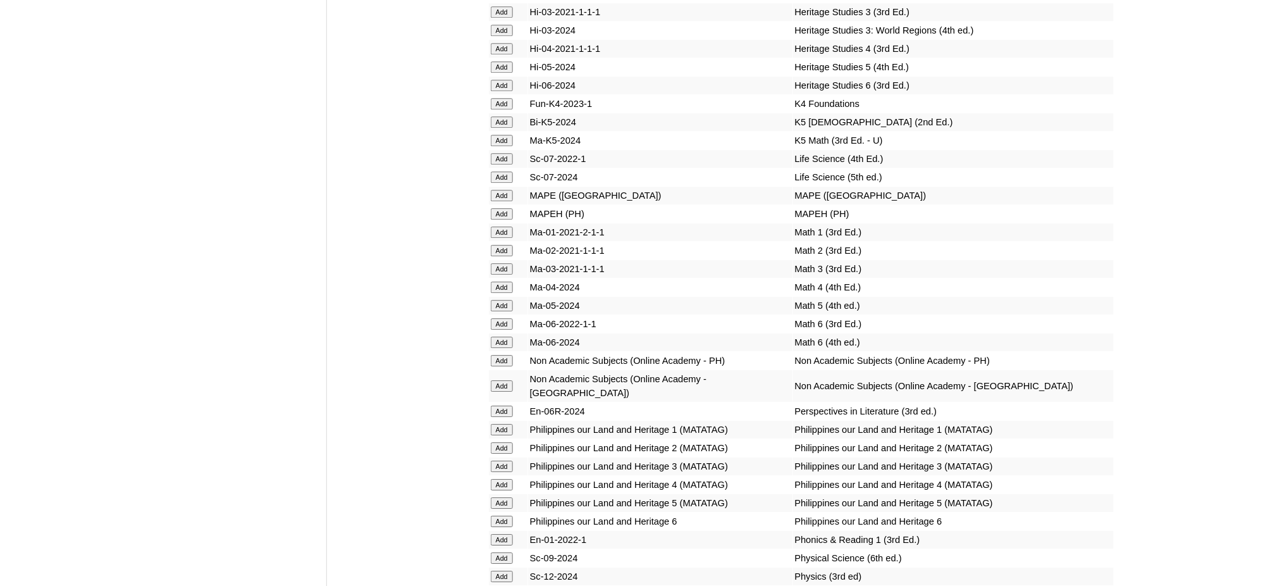
click at [503, 208] on input "Add" at bounding box center [502, 213] width 22 height 11
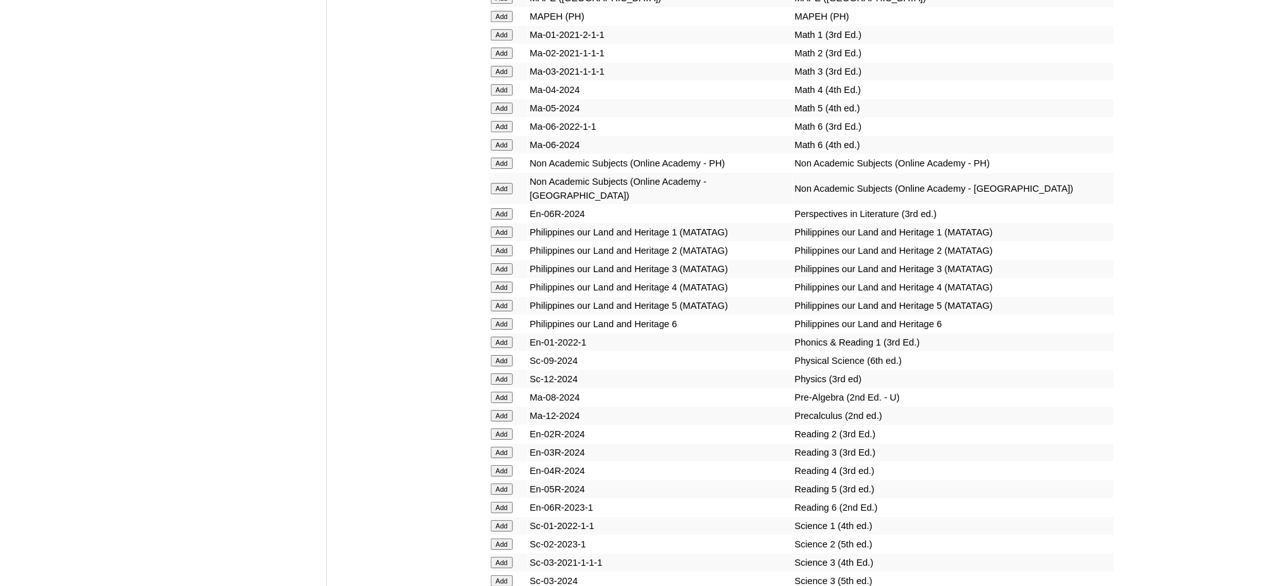
scroll to position [5061, 0]
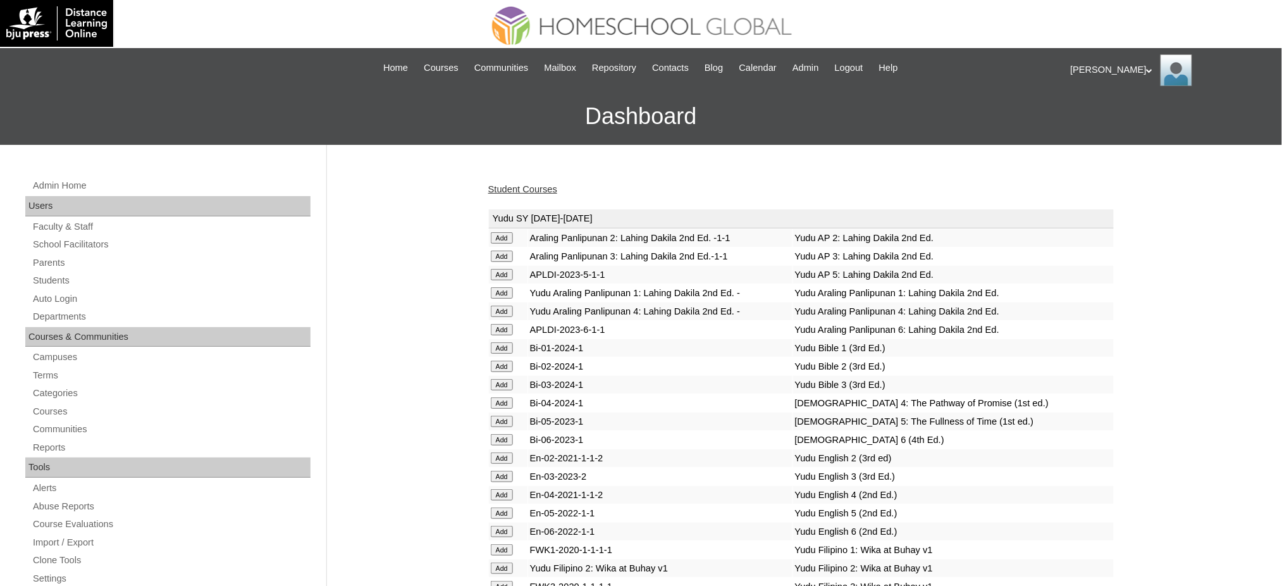
click at [547, 186] on link "Student Courses" at bounding box center [522, 189] width 69 height 10
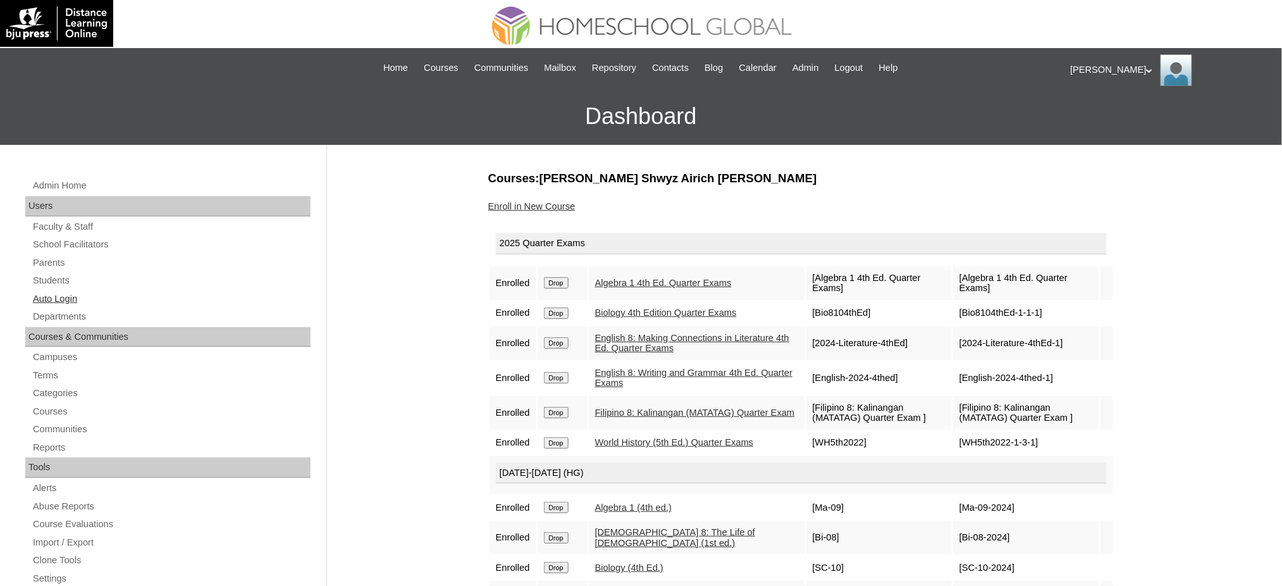
click at [48, 292] on link "Auto Login" at bounding box center [171, 299] width 279 height 16
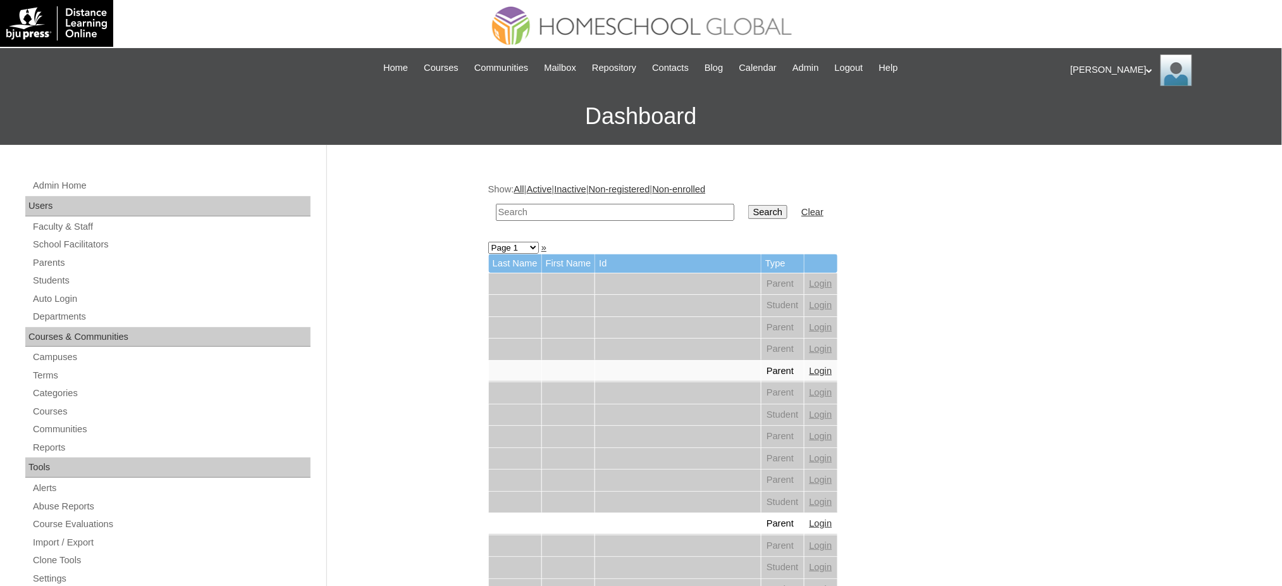
click at [677, 211] on input "text" at bounding box center [615, 212] width 238 height 17
paste input "[PERSON_NAME]"
type input "[PERSON_NAME]"
click at [748, 207] on input "Search" at bounding box center [767, 212] width 39 height 14
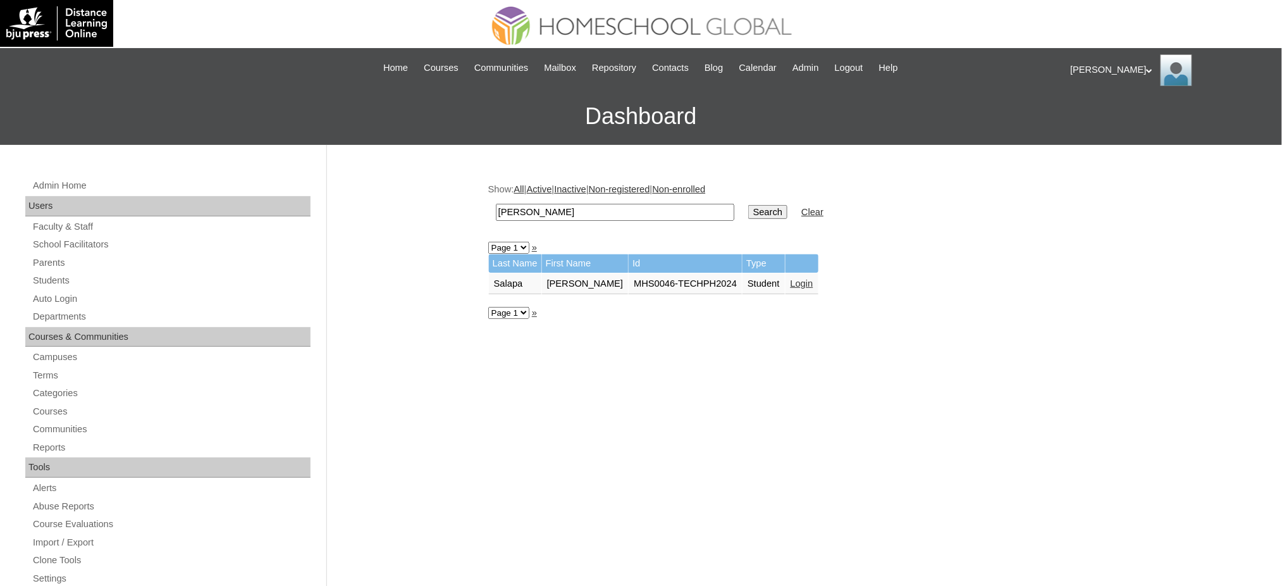
click at [791, 283] on link "Login" at bounding box center [802, 283] width 23 height 10
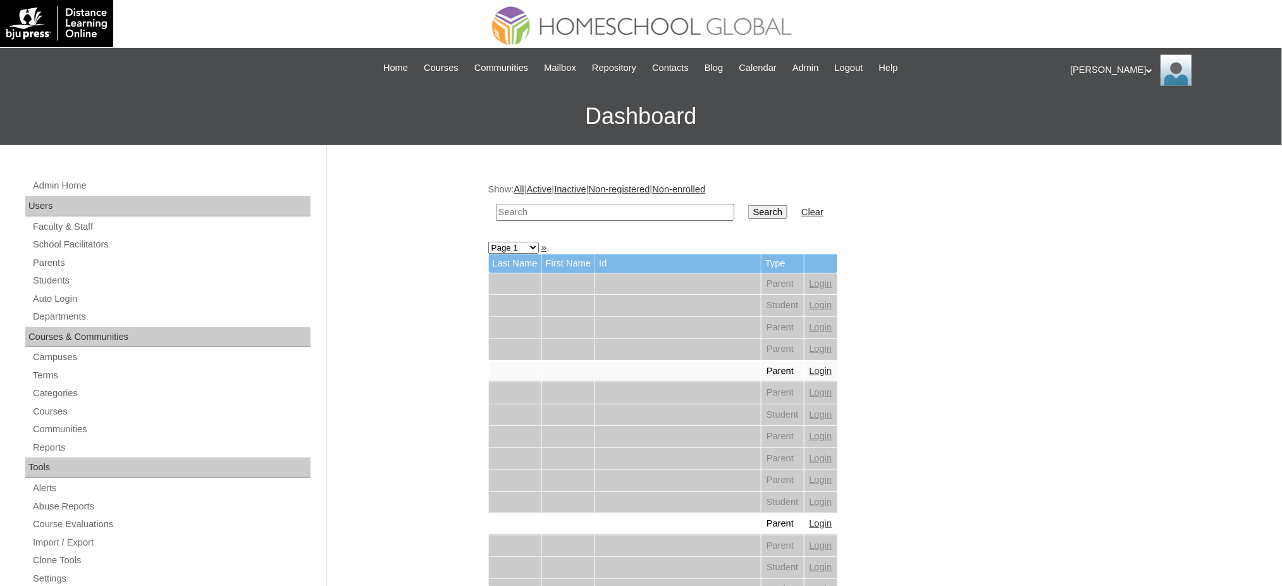
click at [574, 209] on input "text" at bounding box center [615, 212] width 238 height 17
paste input "Estabaya"
type input "Estabaya"
click at [748, 206] on input "Search" at bounding box center [767, 212] width 39 height 14
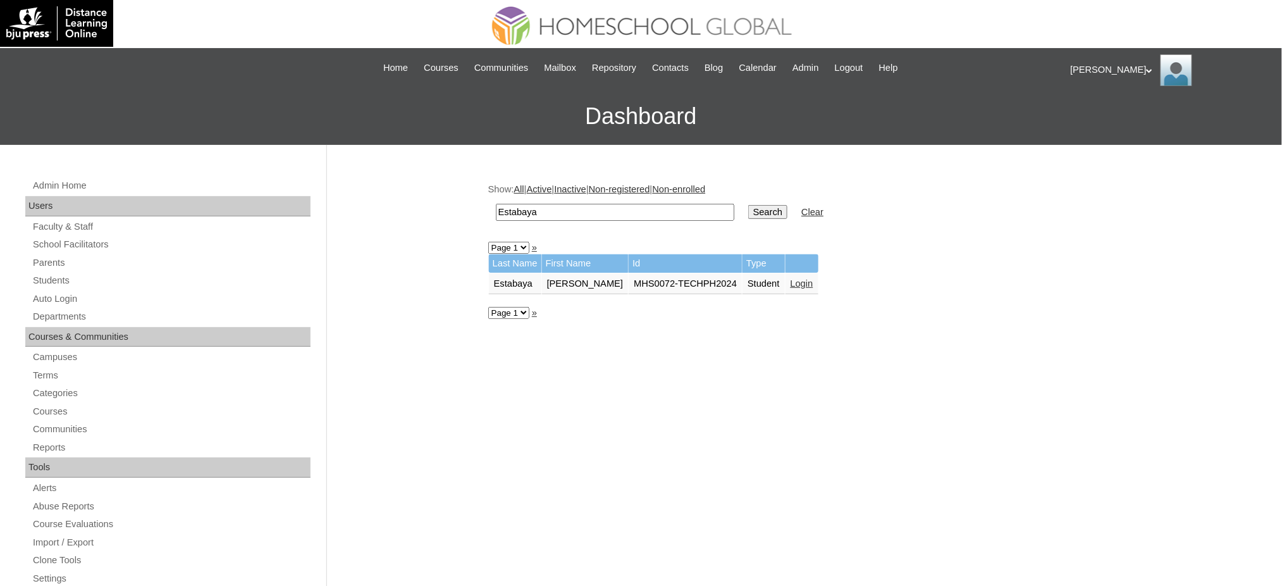
click at [791, 280] on link "Login" at bounding box center [802, 283] width 23 height 10
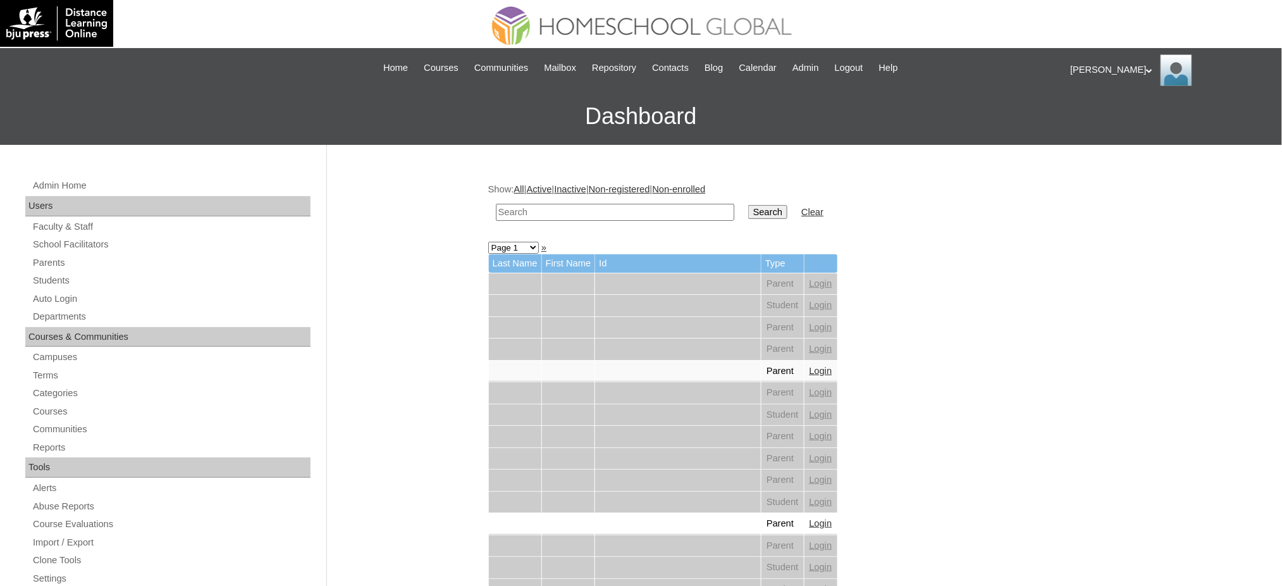
click at [607, 218] on input "text" at bounding box center [615, 212] width 238 height 17
paste input "Mishka"
type input "Mishka"
click at [748, 213] on input "Search" at bounding box center [767, 212] width 39 height 14
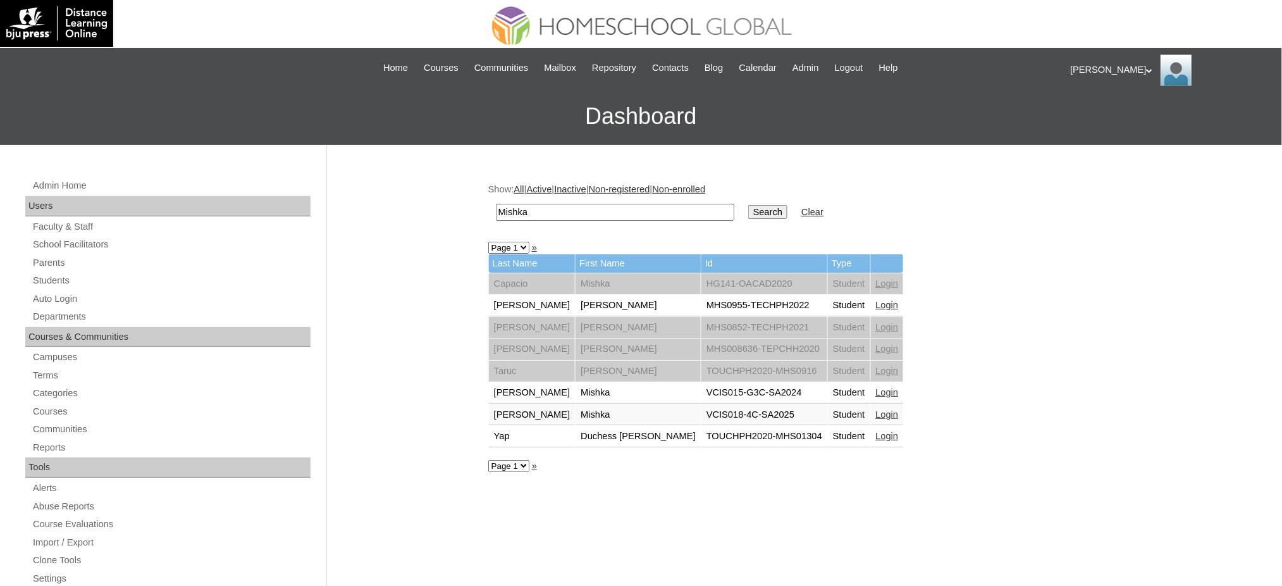
click at [876, 300] on link "Login" at bounding box center [887, 305] width 23 height 10
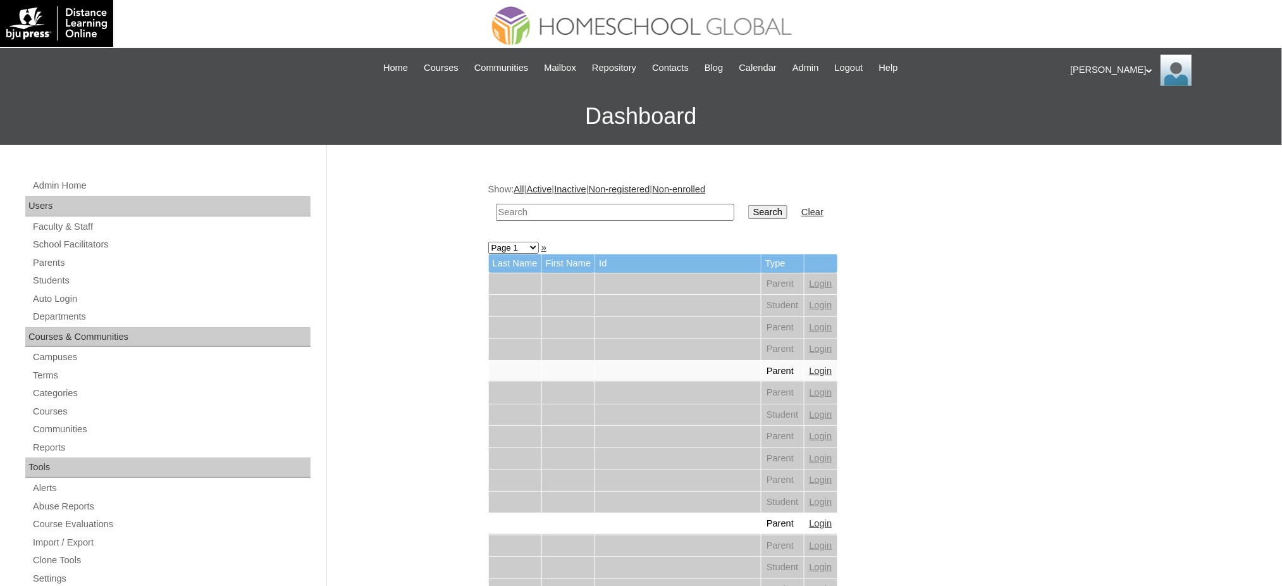
drag, startPoint x: 571, startPoint y: 211, endPoint x: 617, endPoint y: 218, distance: 47.2
click at [571, 212] on input "text" at bounding box center [615, 212] width 238 height 17
paste input "[PERSON_NAME]"
type input "Torralba"
click at [748, 209] on input "Search" at bounding box center [767, 212] width 39 height 14
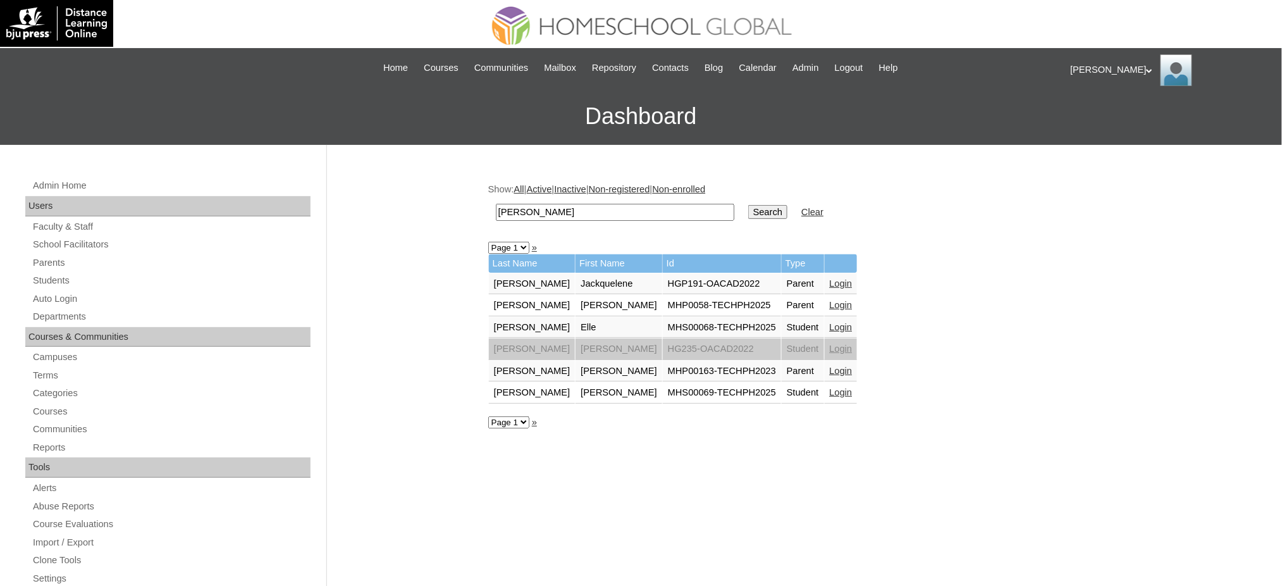
click at [830, 322] on link "Login" at bounding box center [841, 327] width 23 height 10
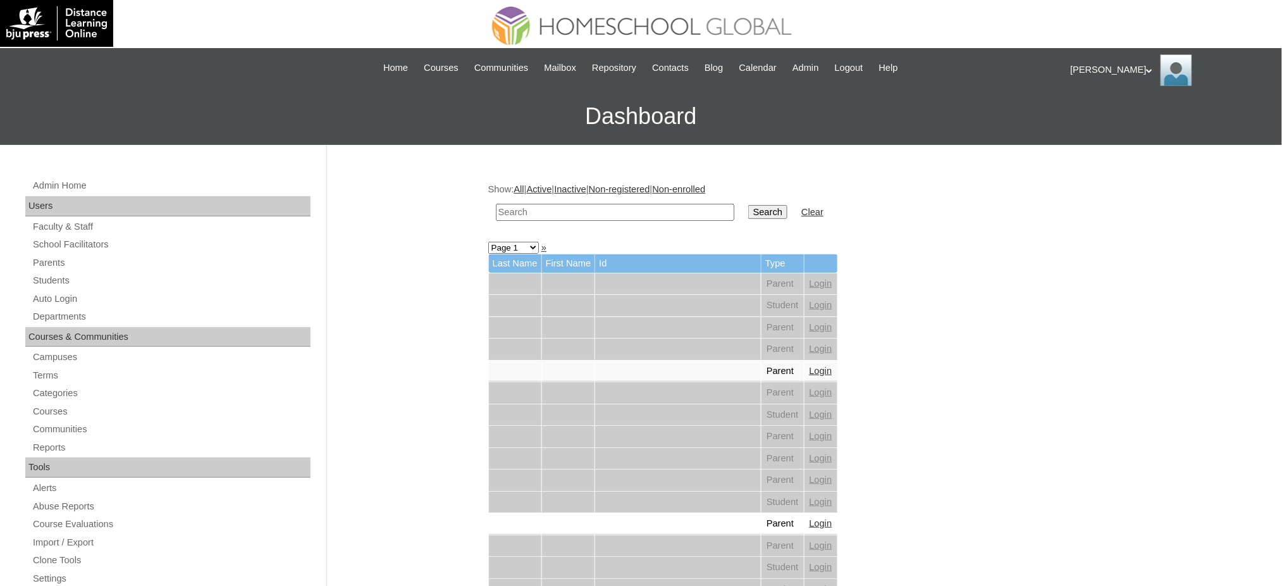
click at [586, 211] on input "text" at bounding box center [615, 212] width 238 height 17
paste input "[PERSON_NAME]"
type input "[PERSON_NAME]"
click at [748, 209] on input "Search" at bounding box center [767, 212] width 39 height 14
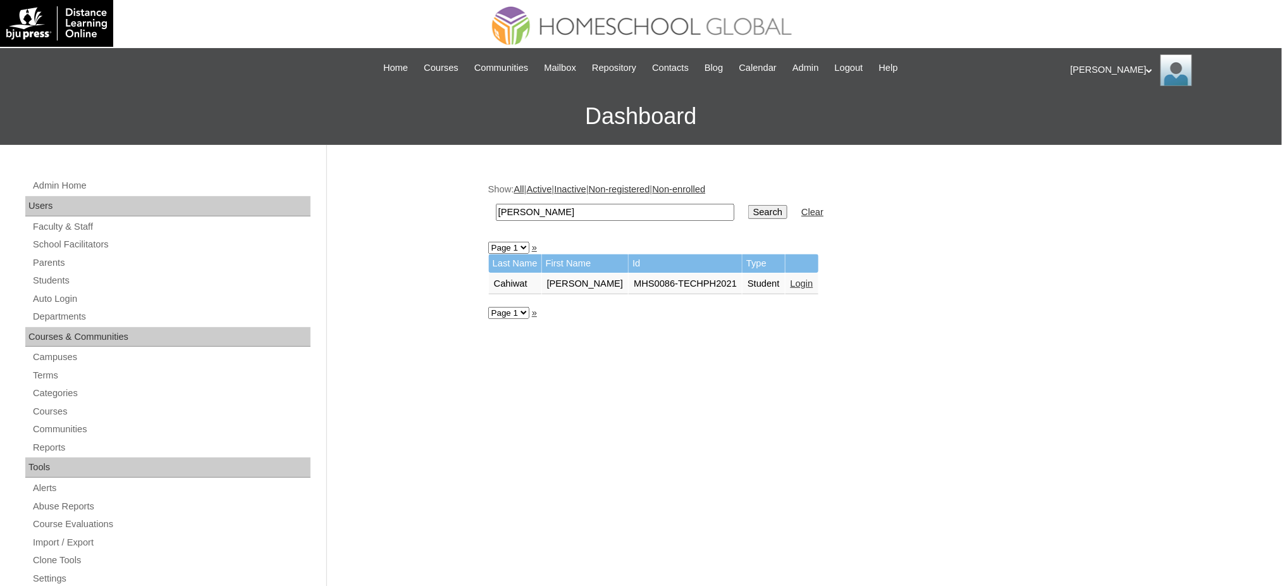
click at [791, 278] on link "Login" at bounding box center [802, 283] width 23 height 10
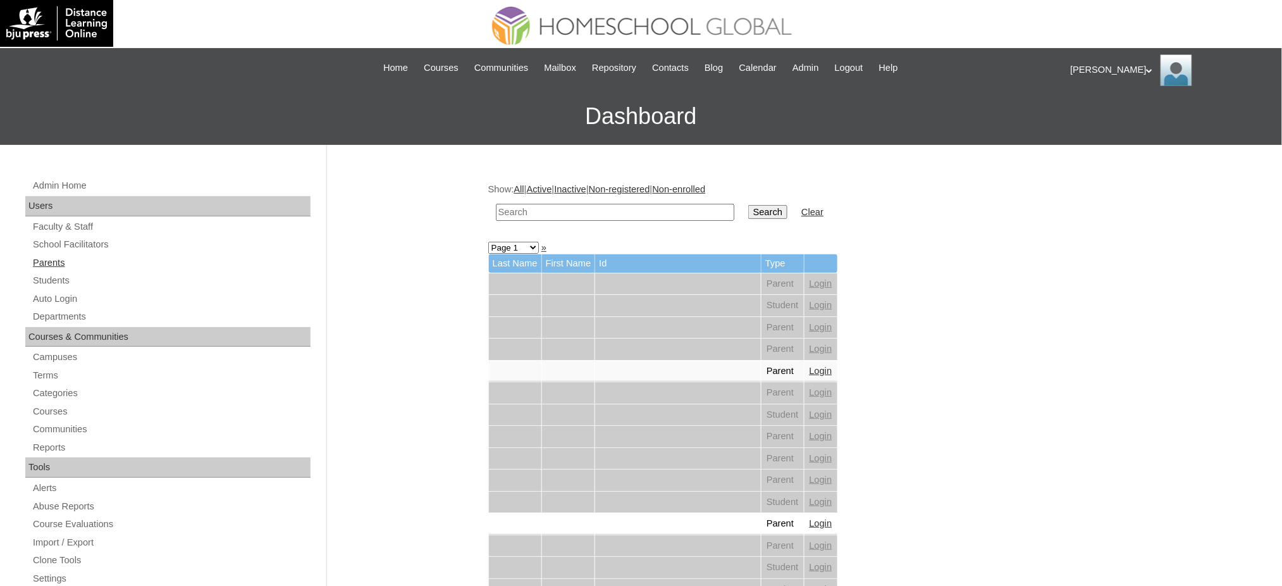
click at [63, 263] on link "Parents" at bounding box center [171, 263] width 279 height 16
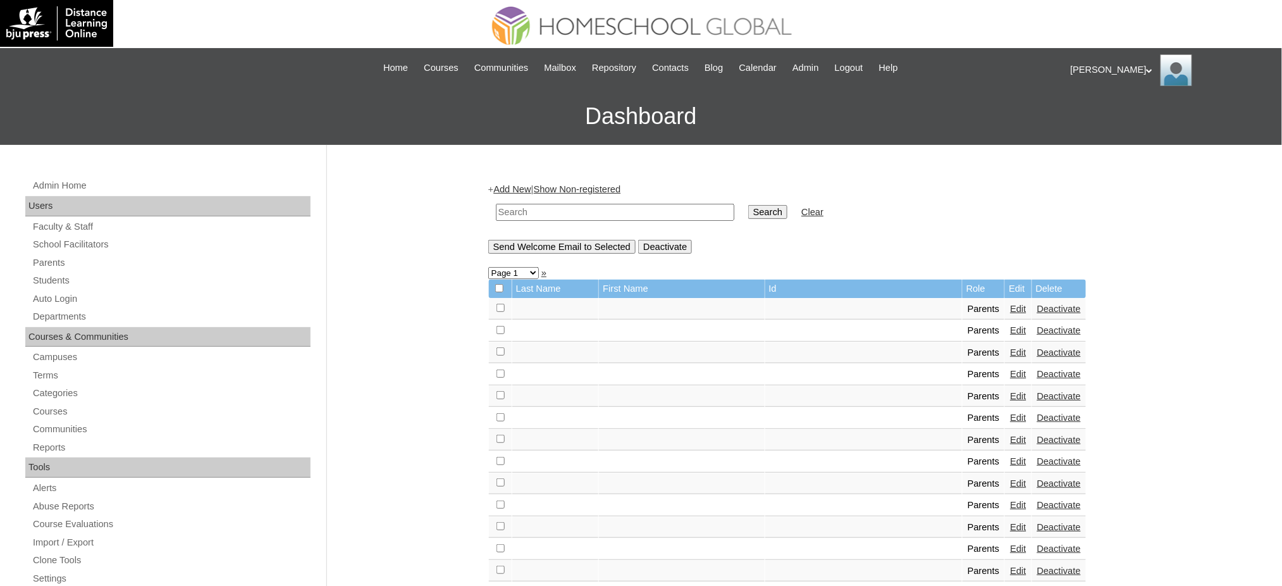
drag, startPoint x: 525, startPoint y: 208, endPoint x: 553, endPoint y: 214, distance: 28.4
click at [525, 209] on input "text" at bounding box center [615, 212] width 238 height 17
paste input "MHP00444-TECHPH2021"
type input "MHP00444-TECHPH2021"
click at [748, 213] on input "Search" at bounding box center [767, 212] width 39 height 14
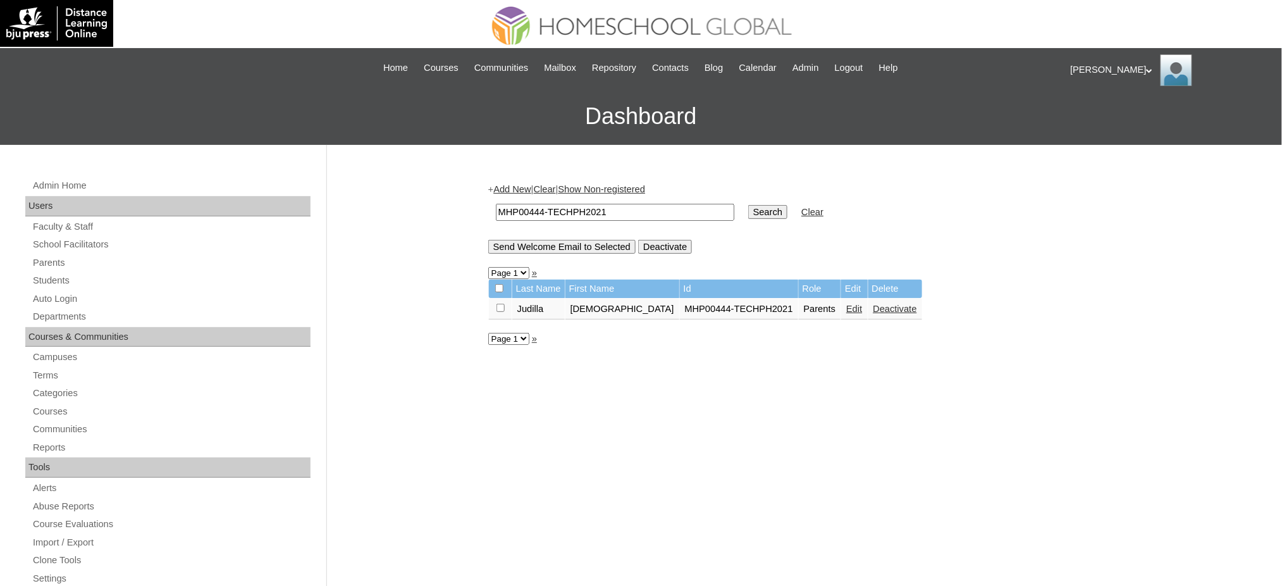
click at [846, 304] on link "Edit" at bounding box center [854, 309] width 16 height 10
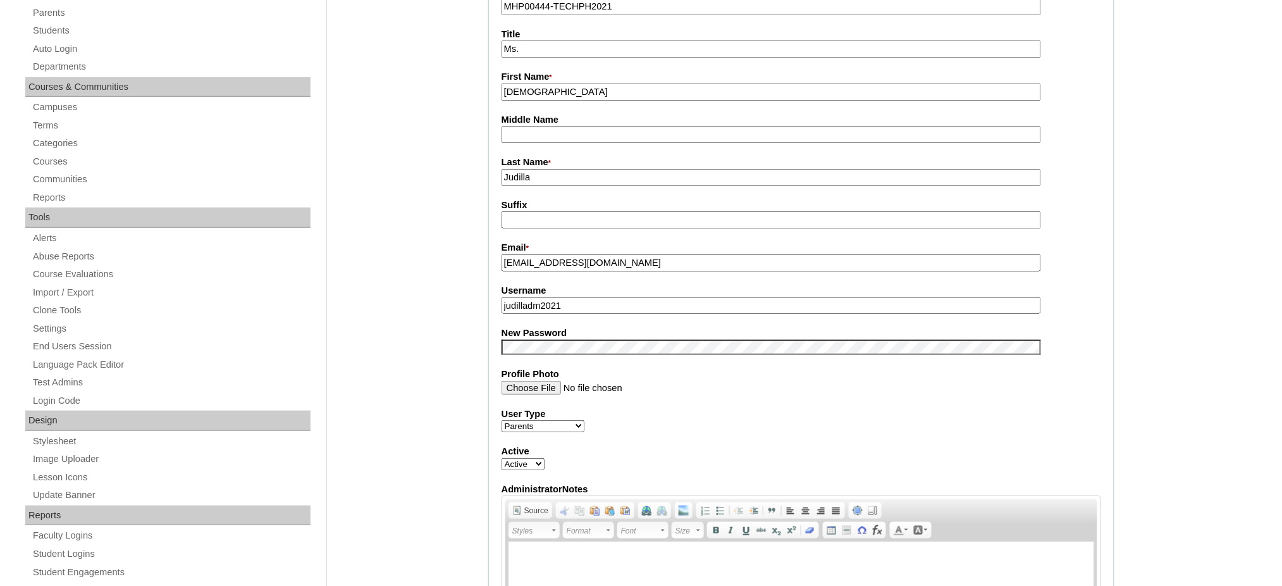
scroll to position [253, 0]
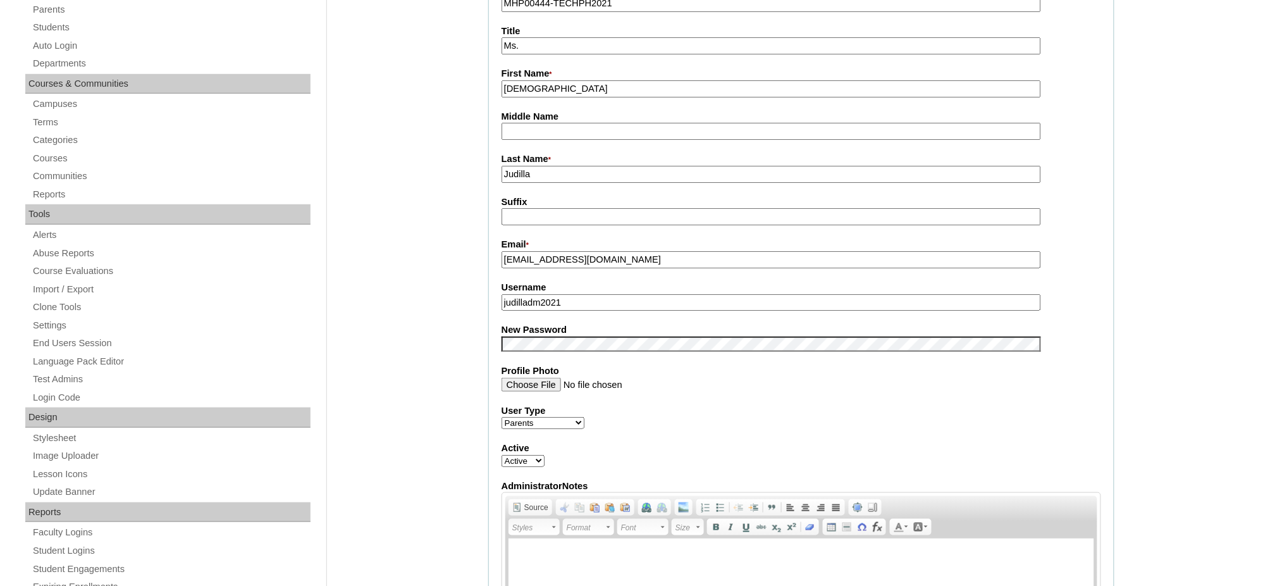
click at [568, 301] on input "judilladm2021" at bounding box center [772, 302] width 540 height 17
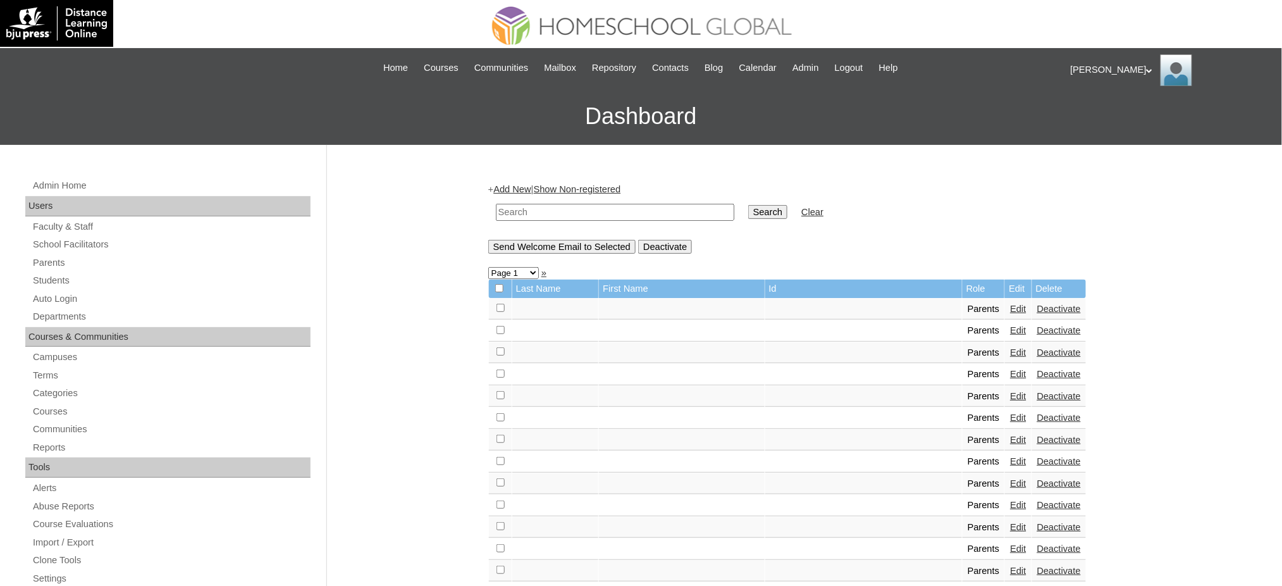
click at [551, 204] on input "text" at bounding box center [615, 212] width 238 height 17
paste input "MHP00444-TECHPH2021"
type input "MHP00444-TECHPH2021"
click at [748, 215] on input "Search" at bounding box center [767, 212] width 39 height 14
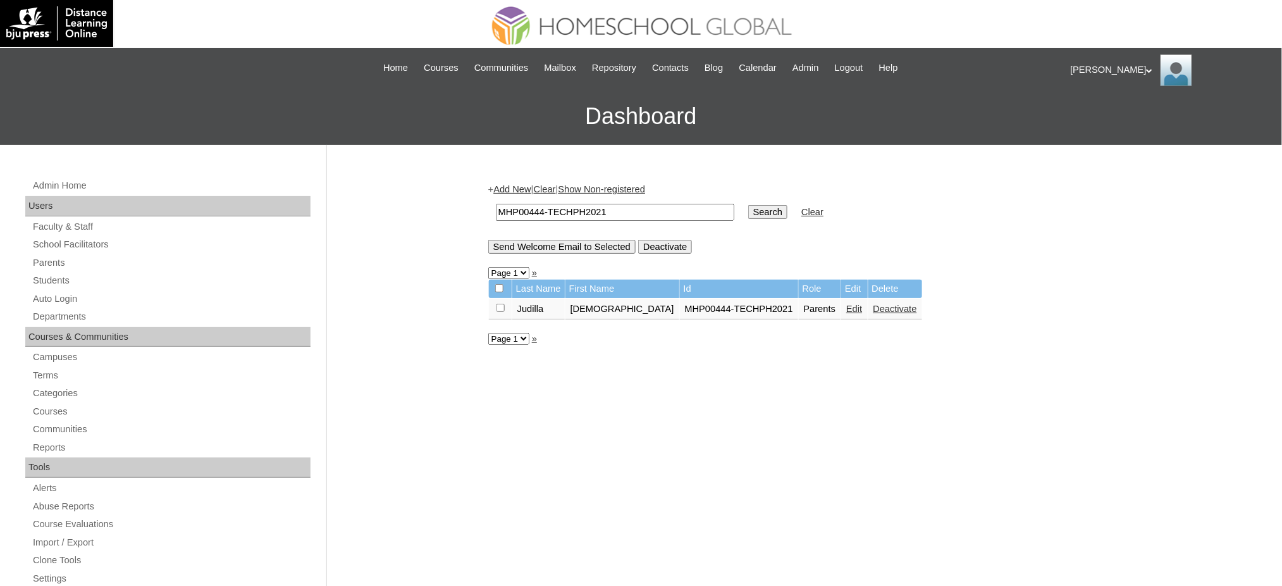
click at [846, 304] on link "Edit" at bounding box center [854, 309] width 16 height 10
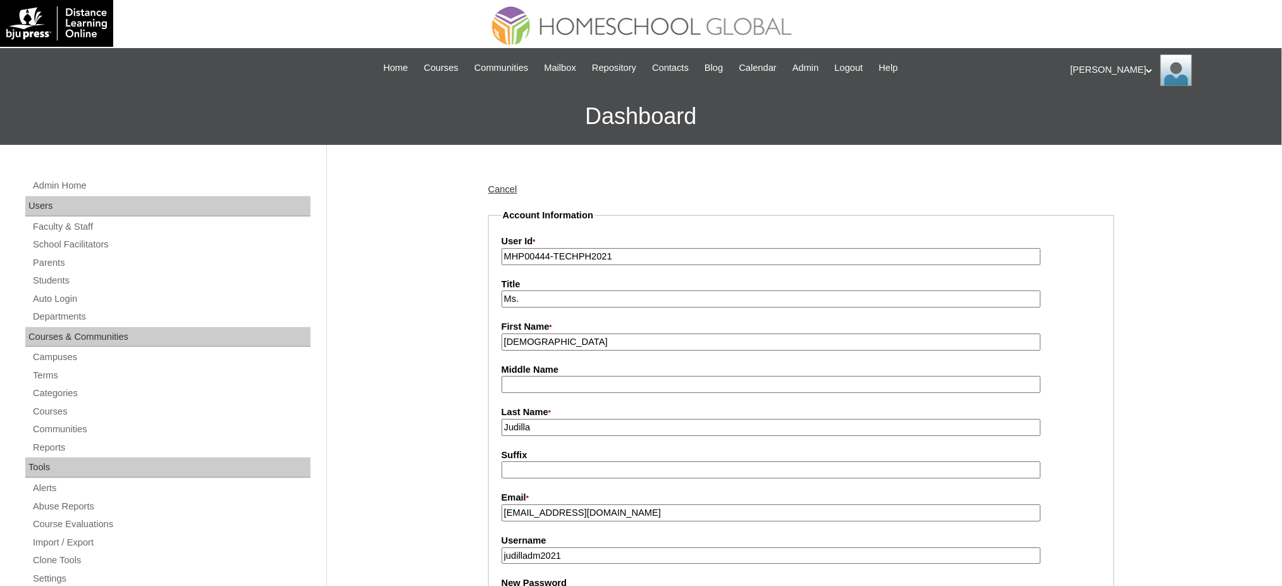
click at [563, 333] on input "[DEMOGRAPHIC_DATA]" at bounding box center [772, 341] width 540 height 17
paste input "[PERSON_NAME]"
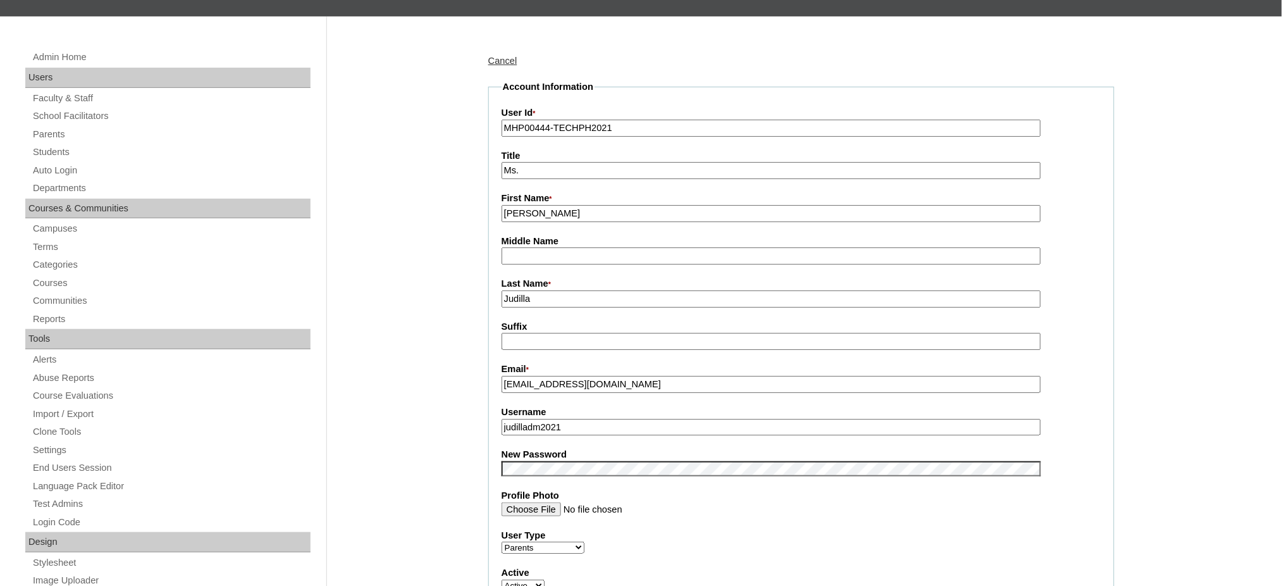
scroll to position [168, 0]
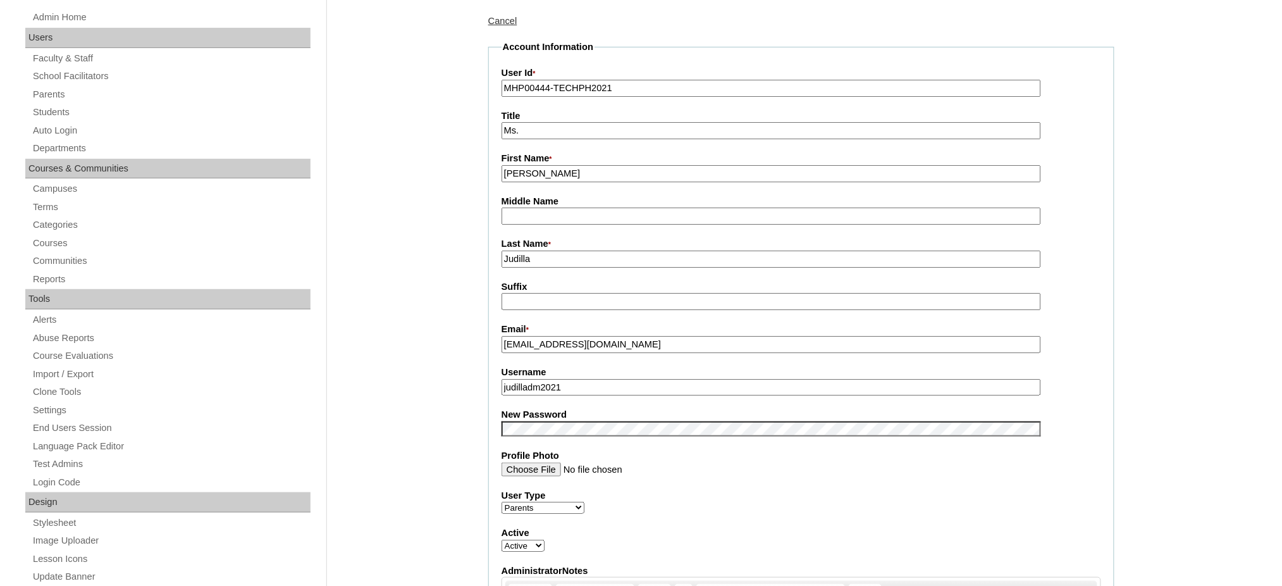
type input "[PERSON_NAME]"
click at [533, 253] on input "Judilla" at bounding box center [772, 259] width 540 height 17
paste input "[PERSON_NAME]"
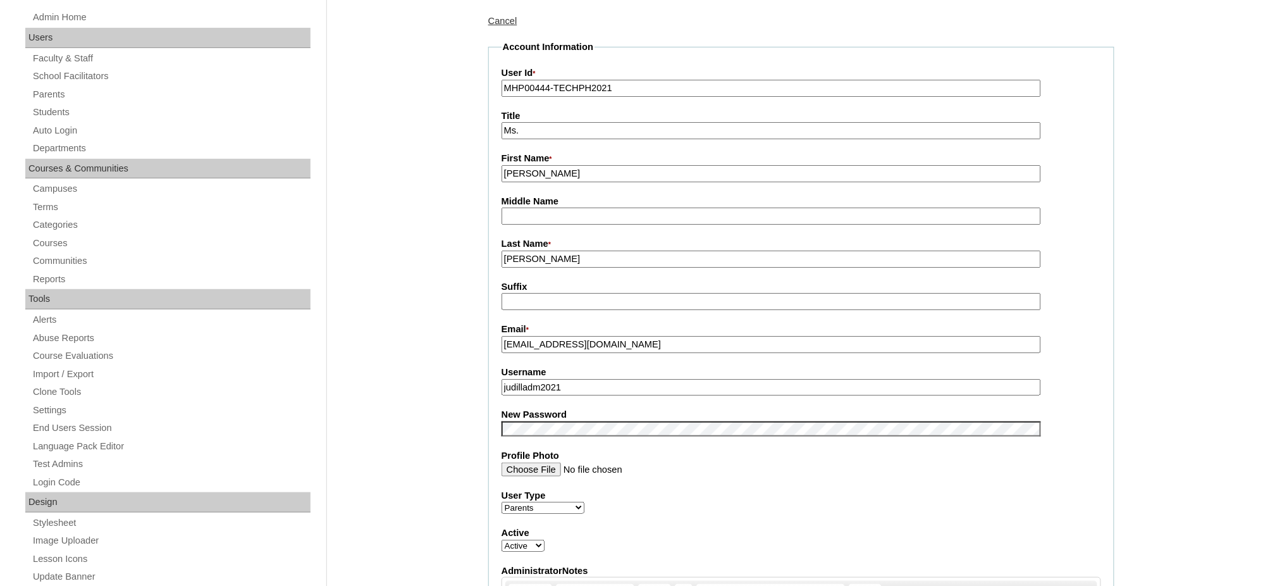
type input "[PERSON_NAME]"
click at [573, 381] on input "judilladm2021" at bounding box center [772, 387] width 540 height 17
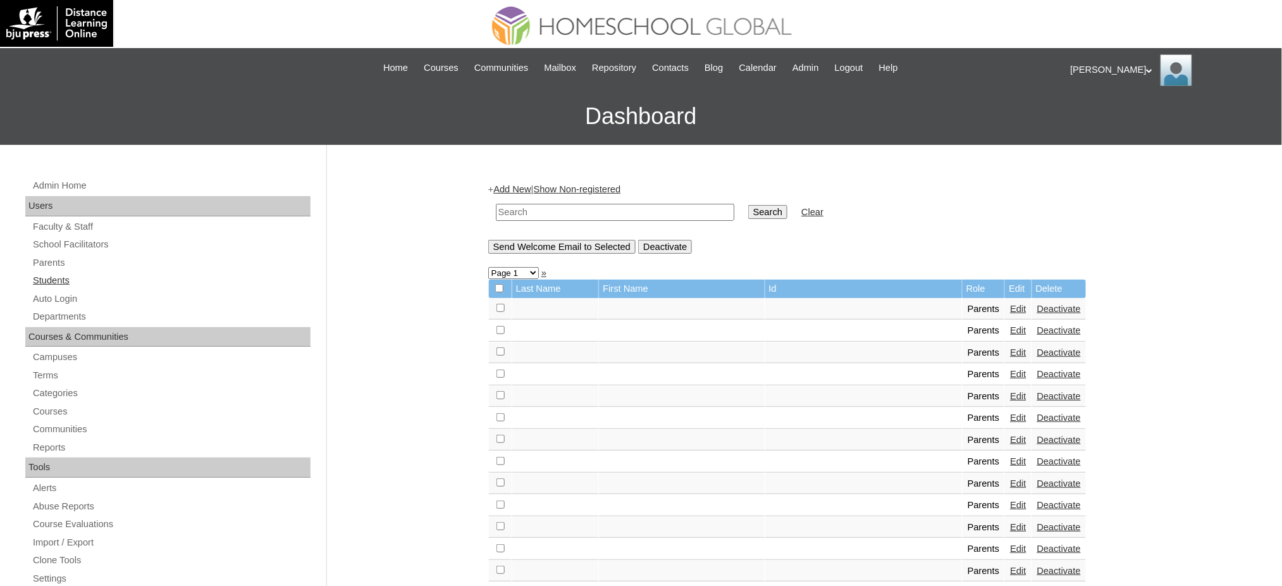
click at [65, 278] on link "Students" at bounding box center [171, 281] width 279 height 16
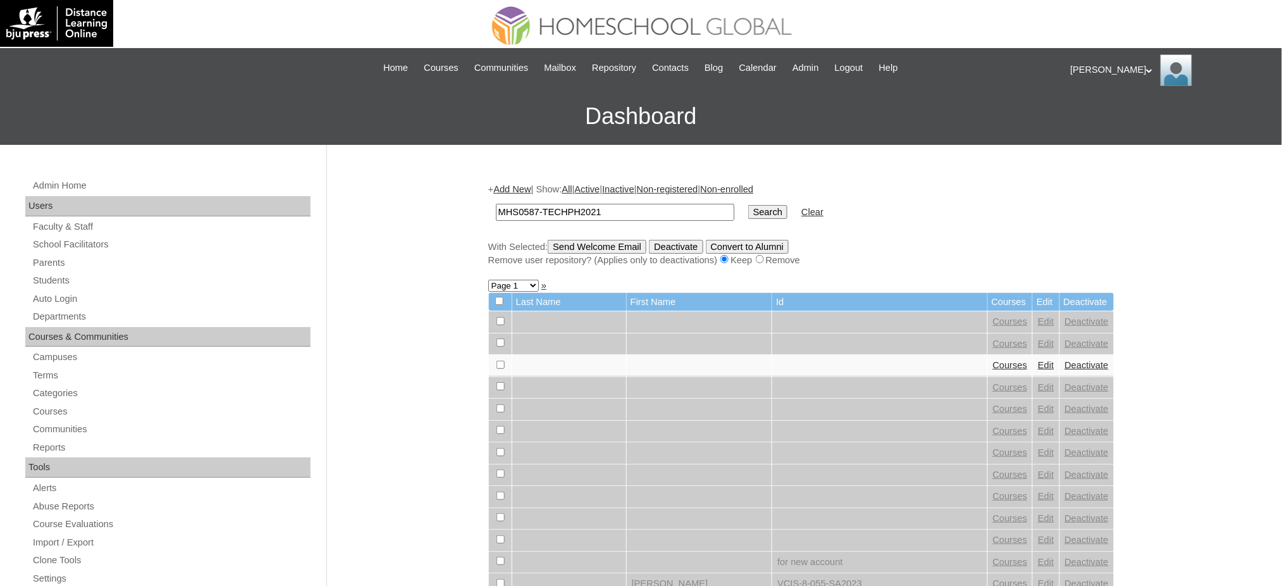
type input "MHS0587-TECHPH2021"
click at [748, 207] on input "Search" at bounding box center [767, 212] width 39 height 14
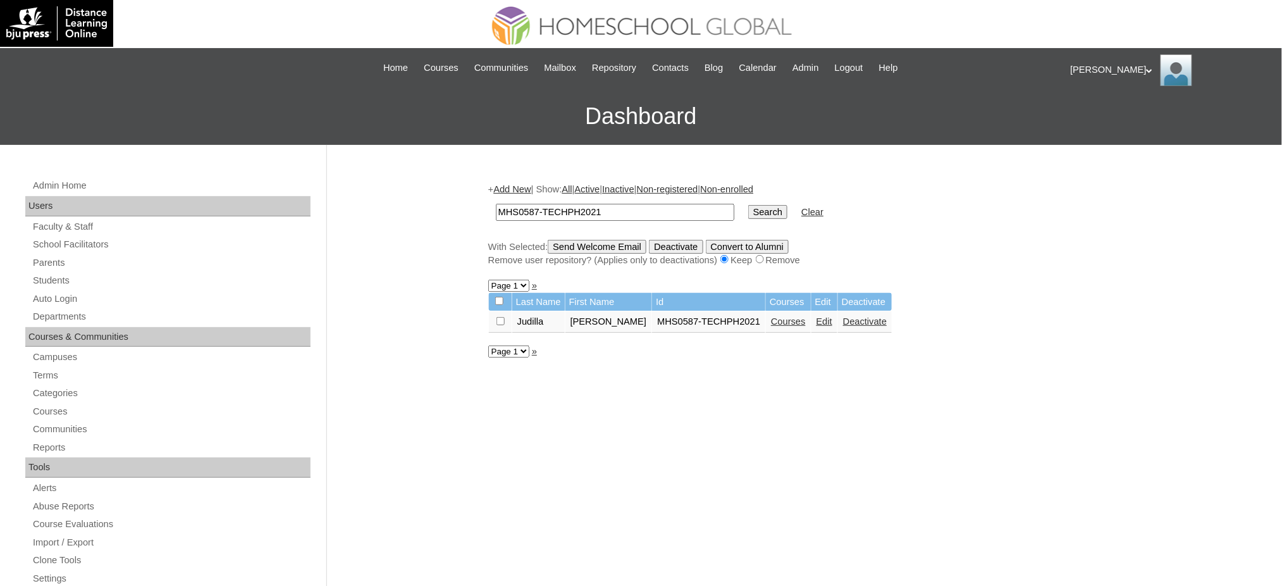
click at [817, 316] on link "Edit" at bounding box center [825, 321] width 16 height 10
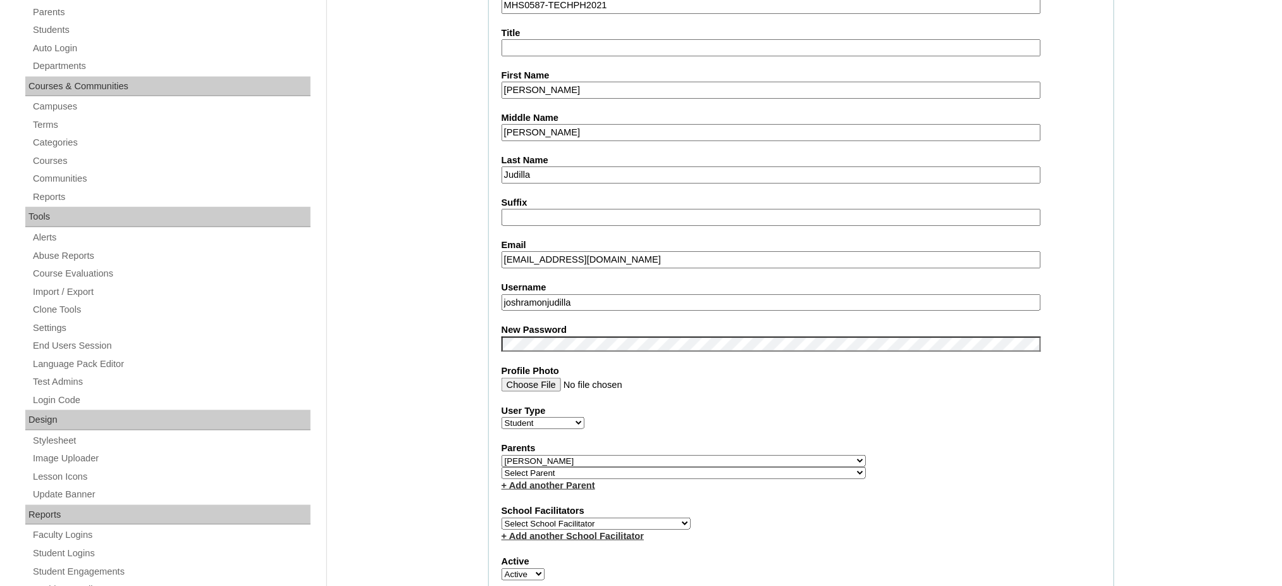
scroll to position [253, 0]
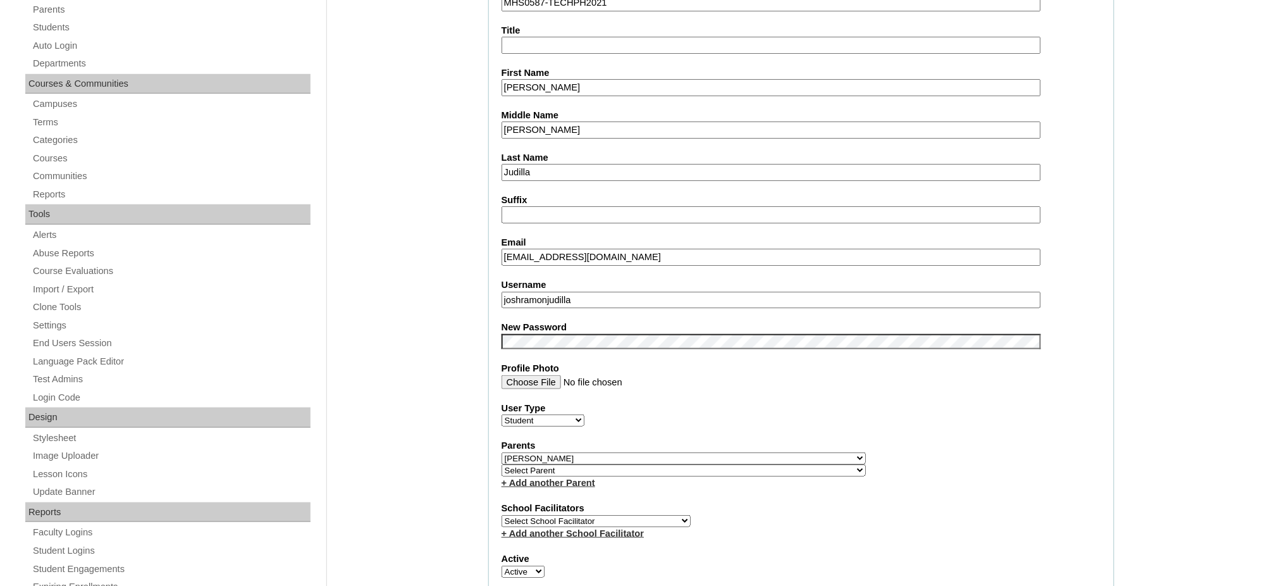
click at [564, 300] on fieldset "Account Information User Id MHS0587-TECHPH2021 Title First Name Josh Ramon Midd…" at bounding box center [801, 468] width 626 height 1024
click at [578, 292] on input "joshramonjudilla" at bounding box center [772, 300] width 540 height 17
click at [537, 80] on input "Josh Ramon" at bounding box center [772, 87] width 540 height 17
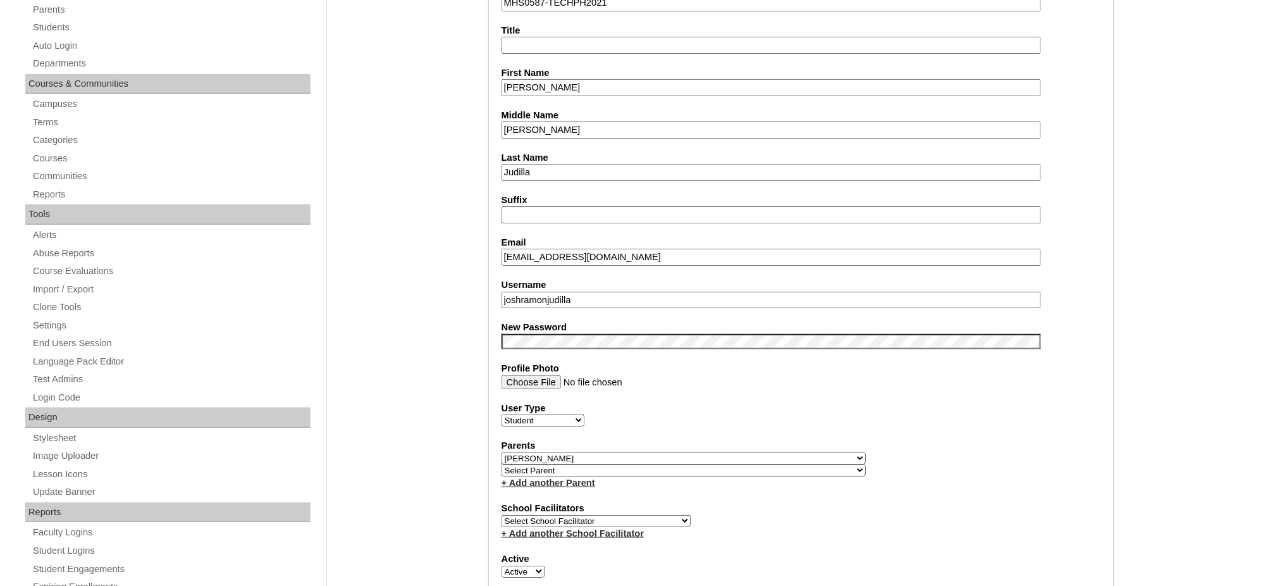
click at [537, 80] on input "Josh Ramon" at bounding box center [772, 87] width 540 height 17
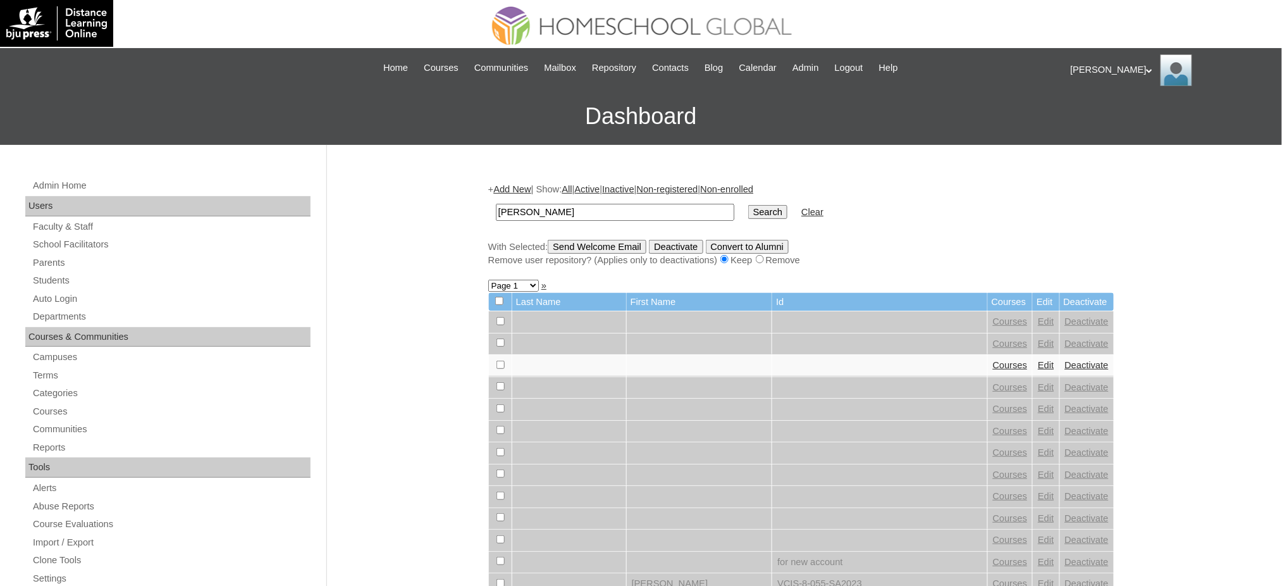
type input "[PERSON_NAME]"
click at [748, 206] on input "Search" at bounding box center [767, 212] width 39 height 14
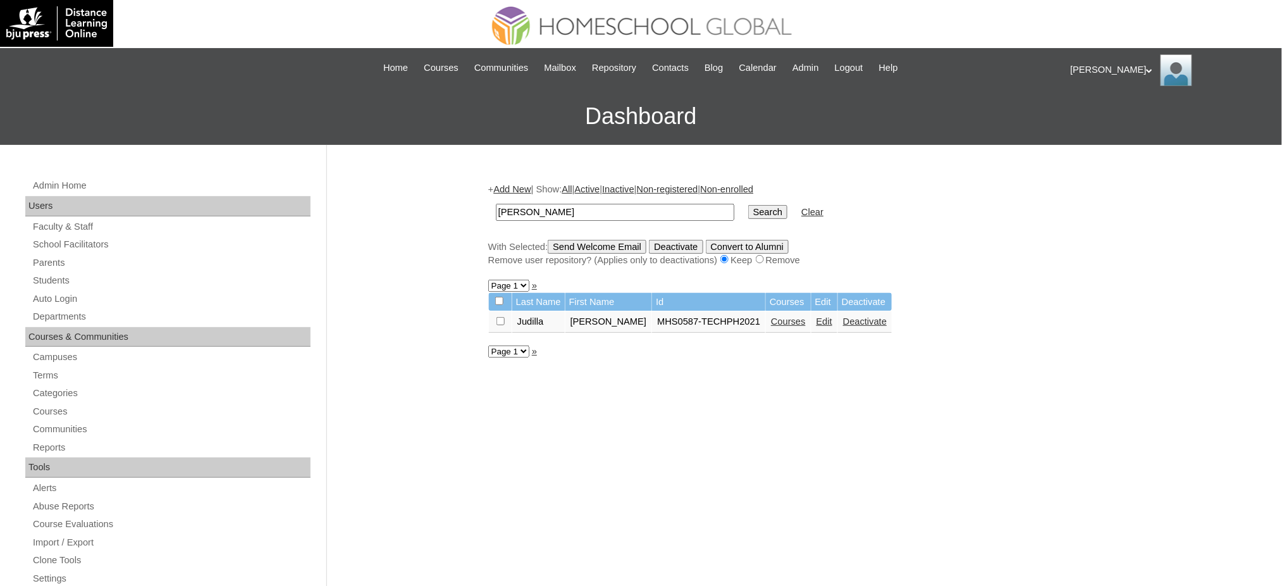
click at [771, 316] on link "Courses" at bounding box center [788, 321] width 35 height 10
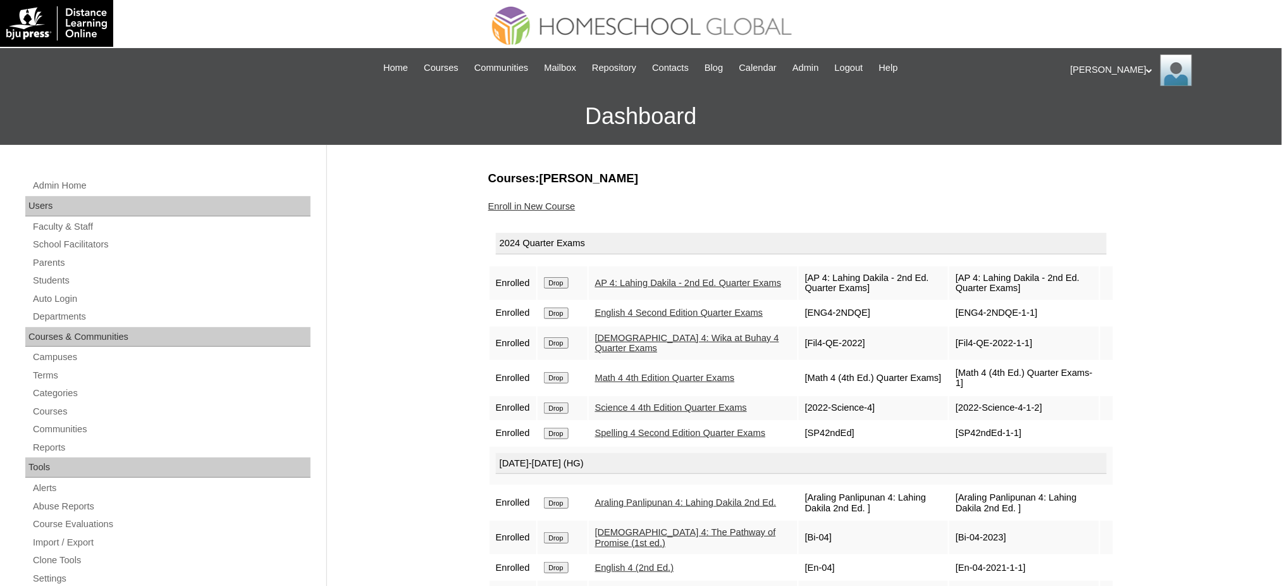
drag, startPoint x: 554, startPoint y: 280, endPoint x: 712, endPoint y: 56, distance: 274.0
click at [554, 280] on input "Drop" at bounding box center [556, 282] width 25 height 11
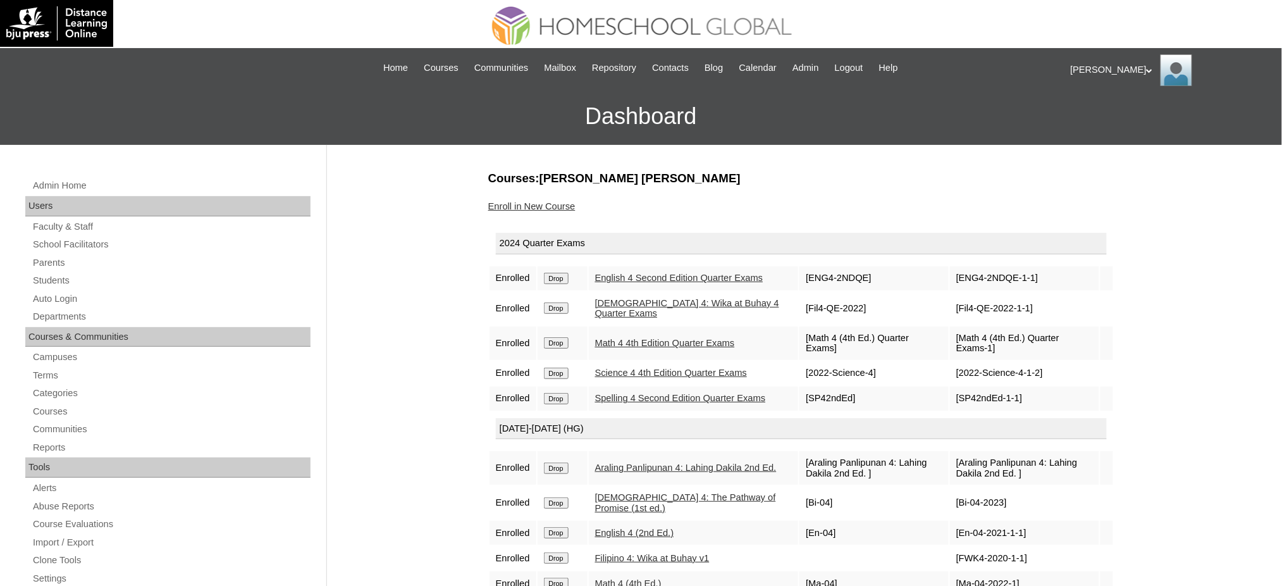
click at [565, 279] on input "Drop" at bounding box center [556, 278] width 25 height 11
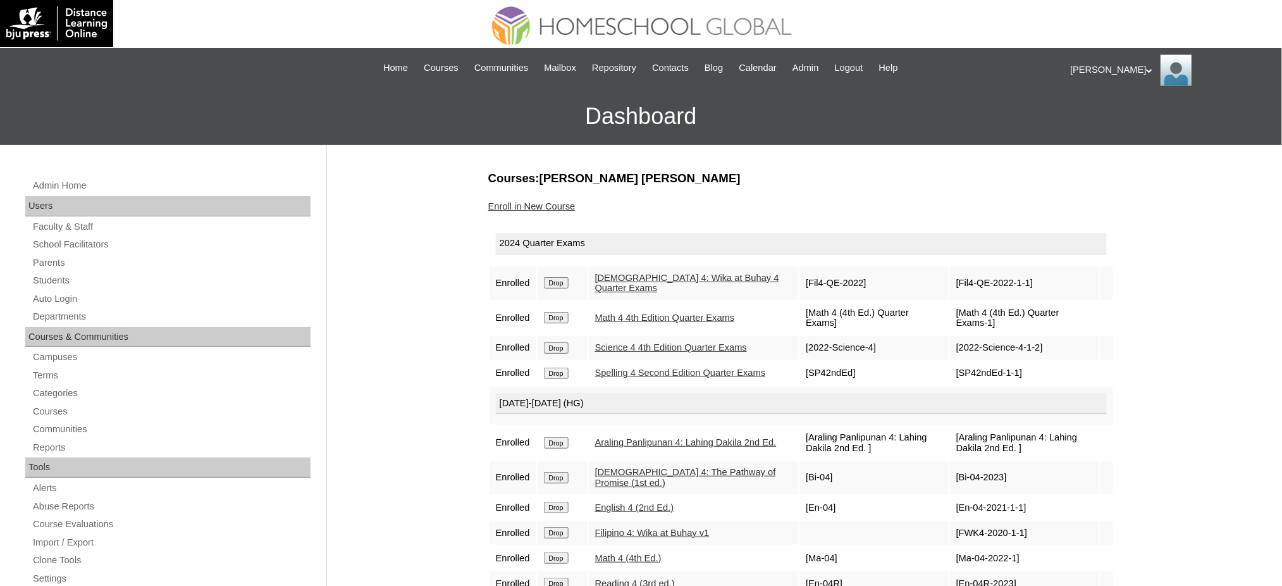
click at [560, 283] on input "Drop" at bounding box center [556, 282] width 25 height 11
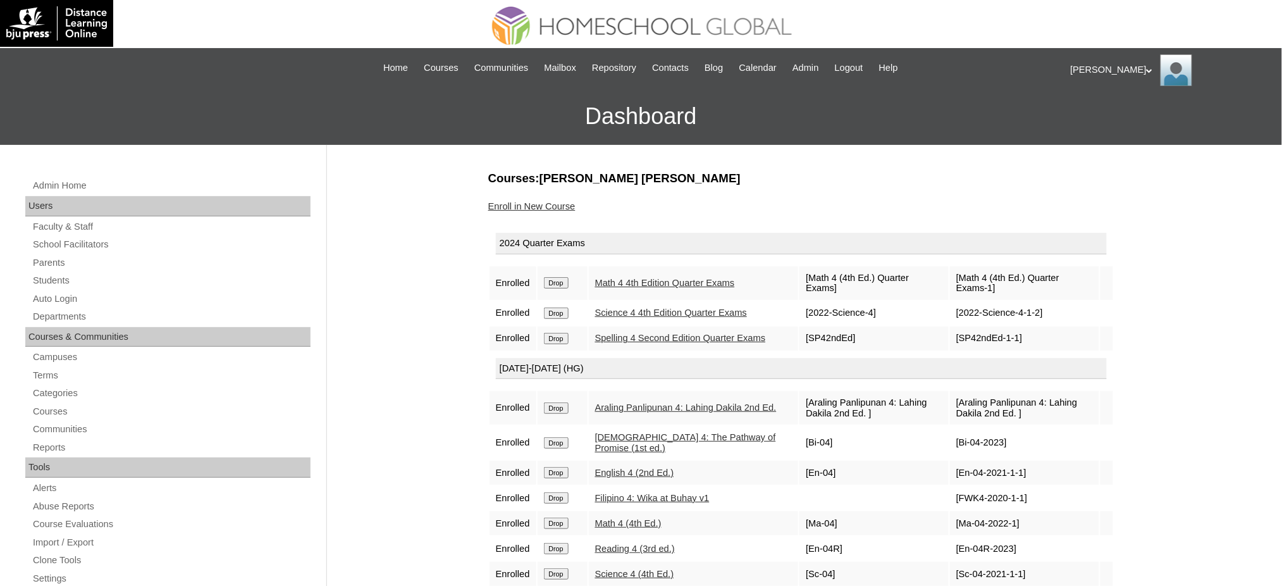
click at [564, 278] on input "Drop" at bounding box center [556, 282] width 25 height 11
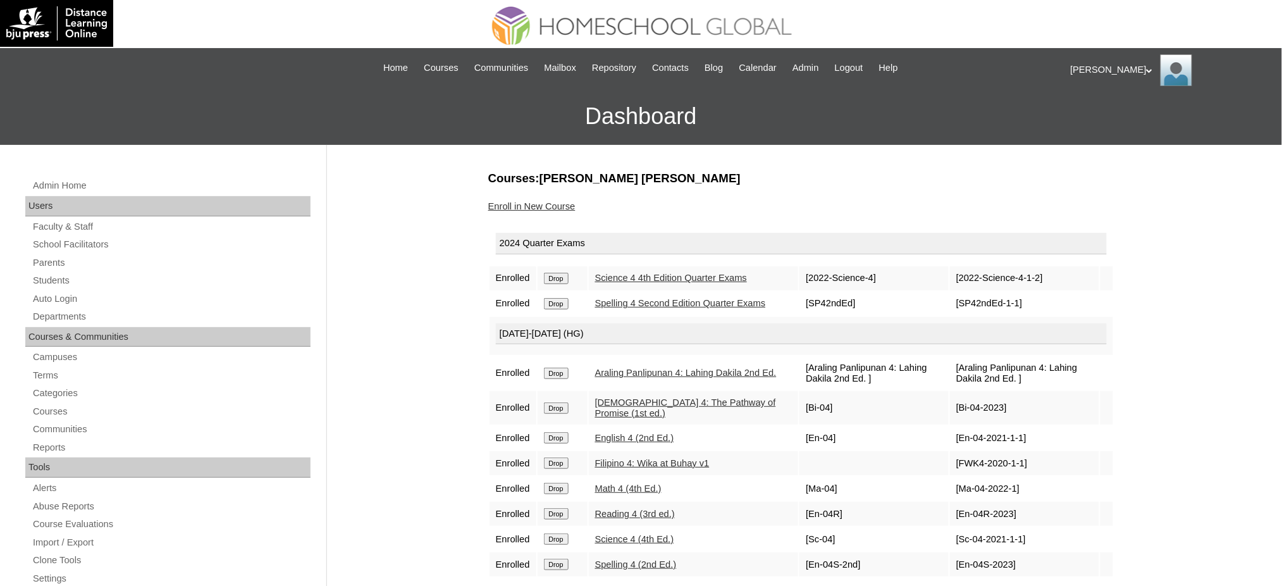
click at [554, 278] on input "Drop" at bounding box center [556, 278] width 25 height 11
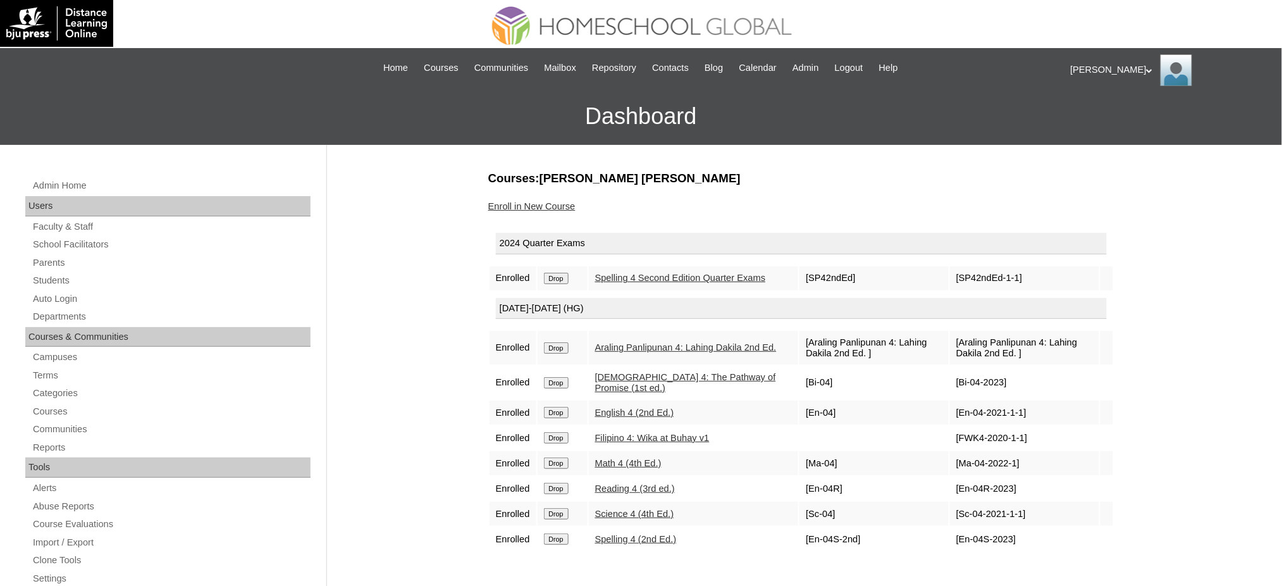
click at [562, 283] on input "Drop" at bounding box center [556, 278] width 25 height 11
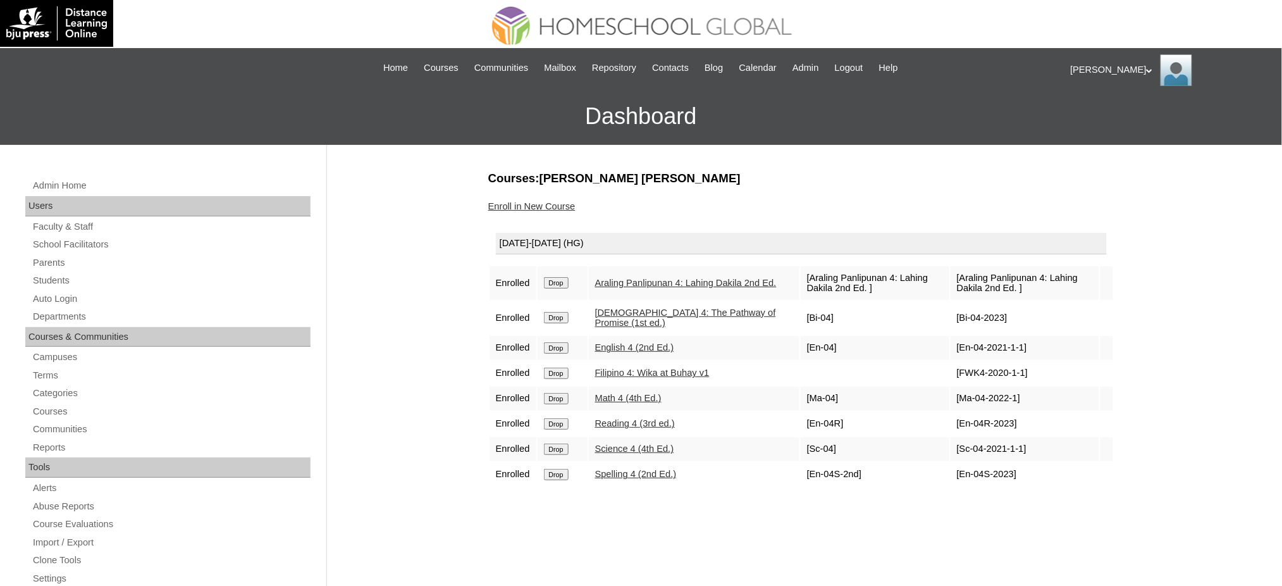
click at [559, 280] on input "Drop" at bounding box center [556, 282] width 25 height 11
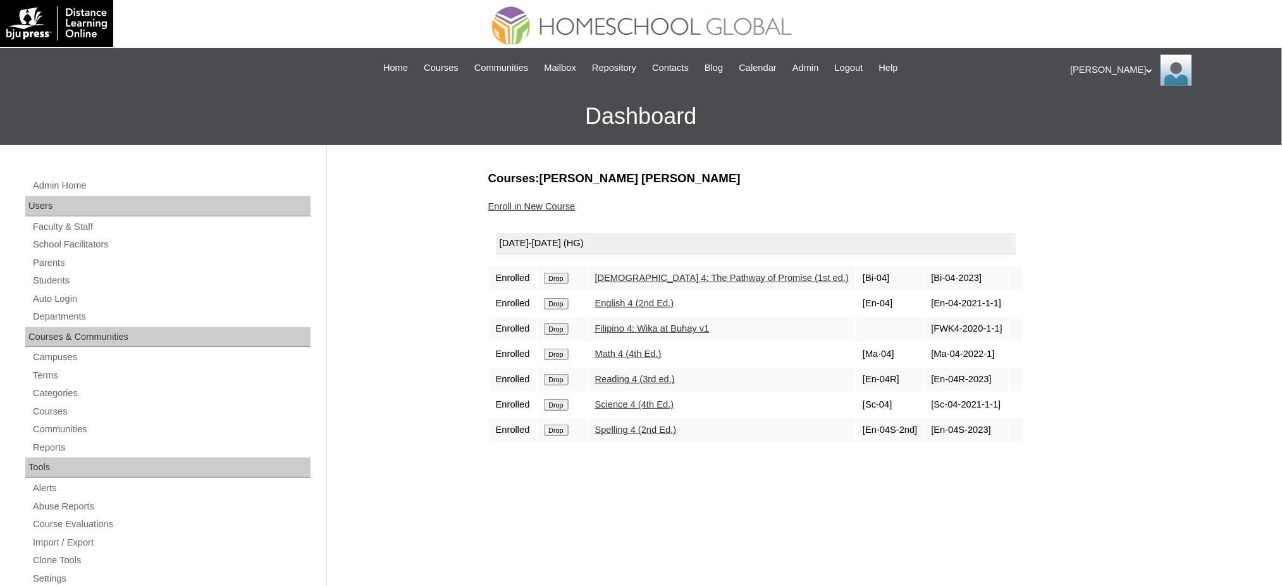
click at [562, 273] on input "Drop" at bounding box center [556, 278] width 25 height 11
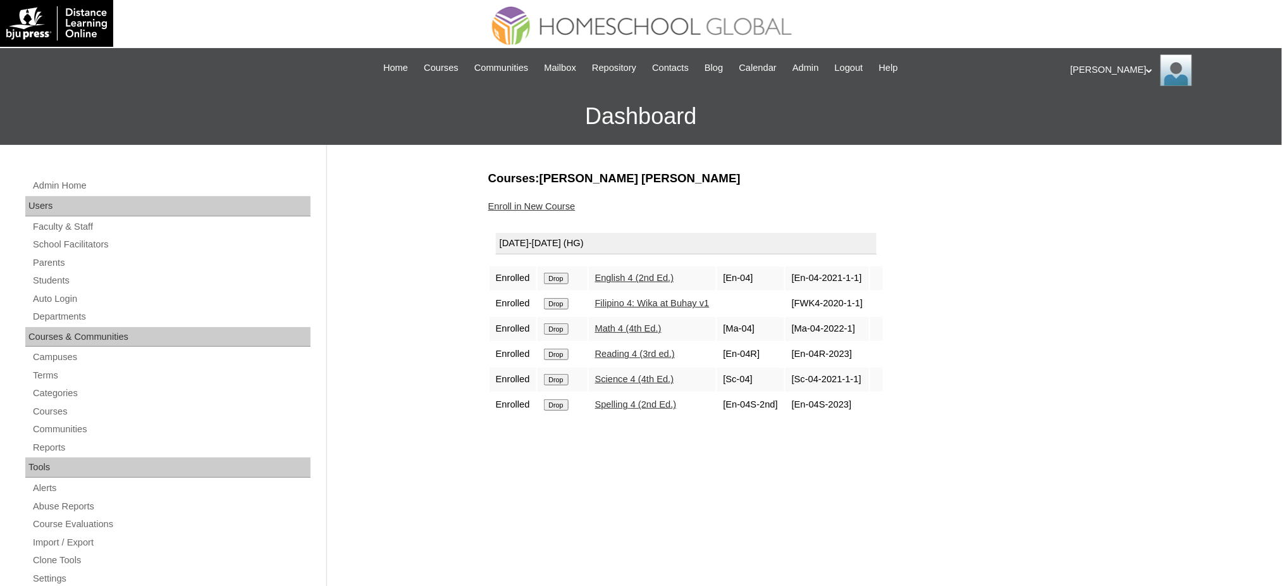
click at [559, 277] on input "Drop" at bounding box center [556, 278] width 25 height 11
click at [557, 279] on input "Drop" at bounding box center [556, 278] width 25 height 11
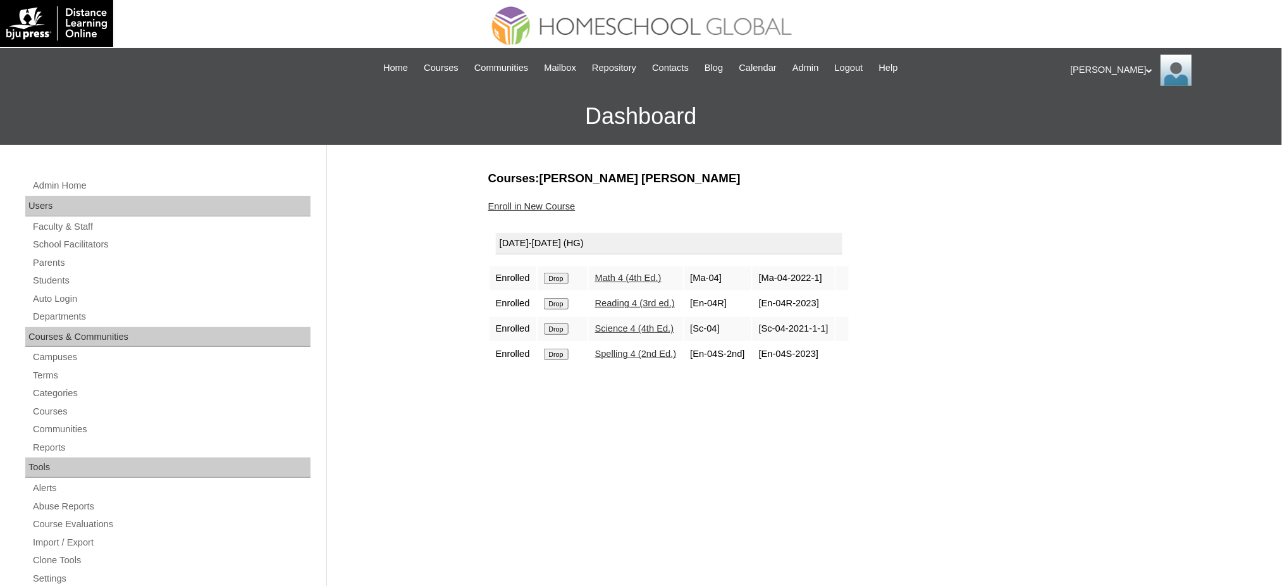
click at [560, 279] on input "Drop" at bounding box center [556, 278] width 25 height 11
click at [565, 276] on input "Drop" at bounding box center [556, 278] width 25 height 11
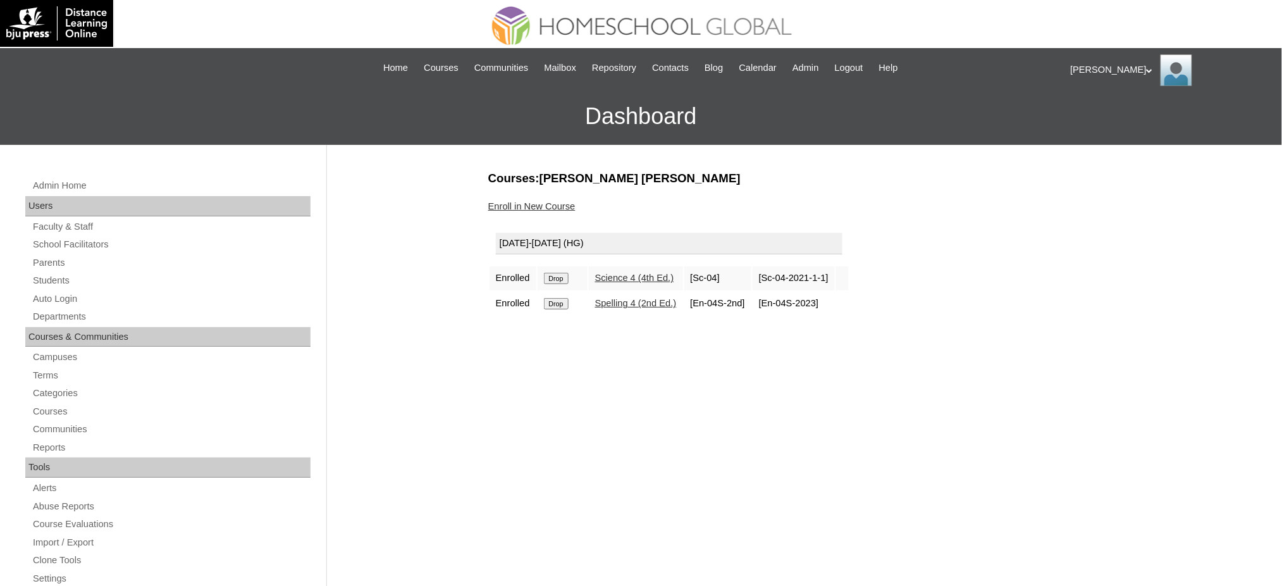
click at [568, 276] on input "Drop" at bounding box center [556, 278] width 25 height 11
click at [561, 273] on input "Drop" at bounding box center [556, 278] width 25 height 11
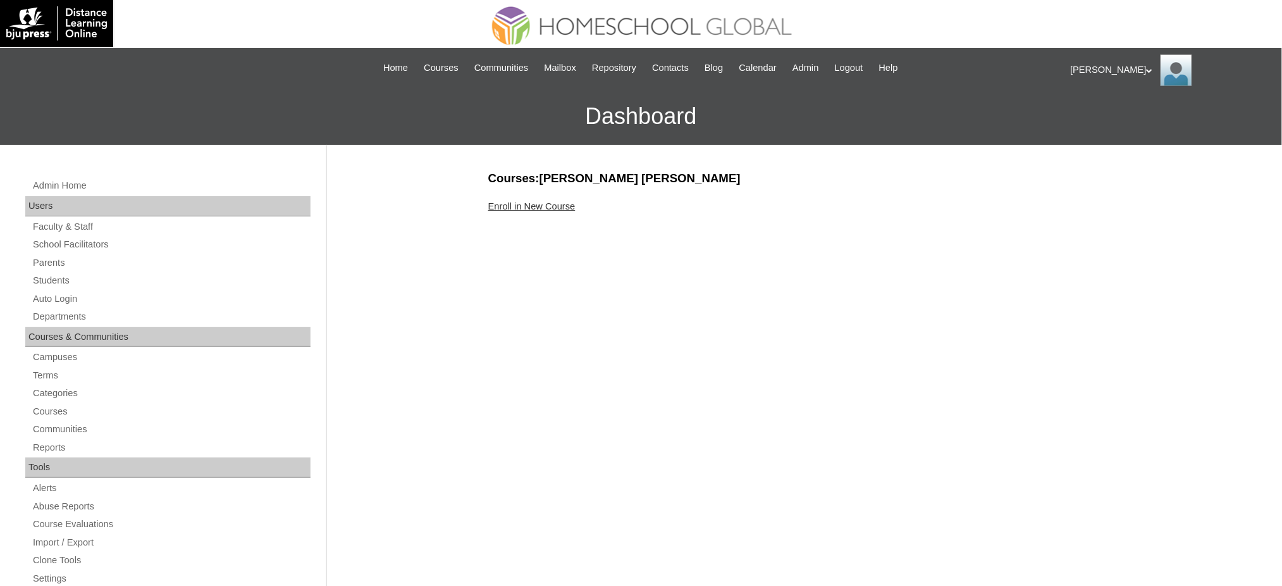
click at [501, 205] on link "Enroll in New Course" at bounding box center [531, 206] width 87 height 10
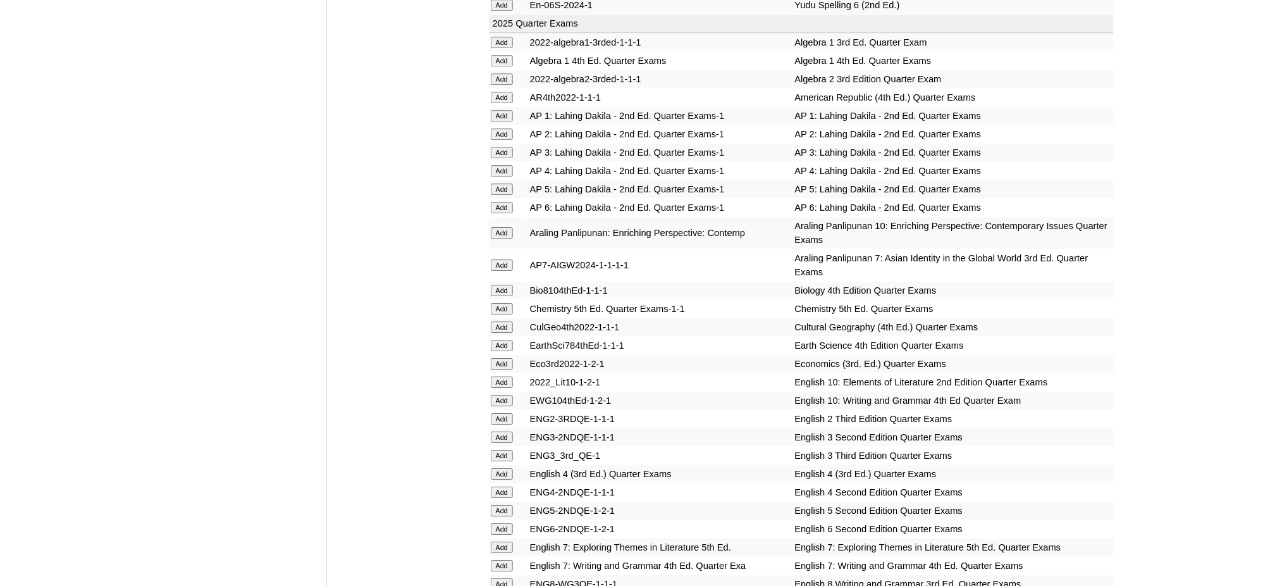
scroll to position [1265, 0]
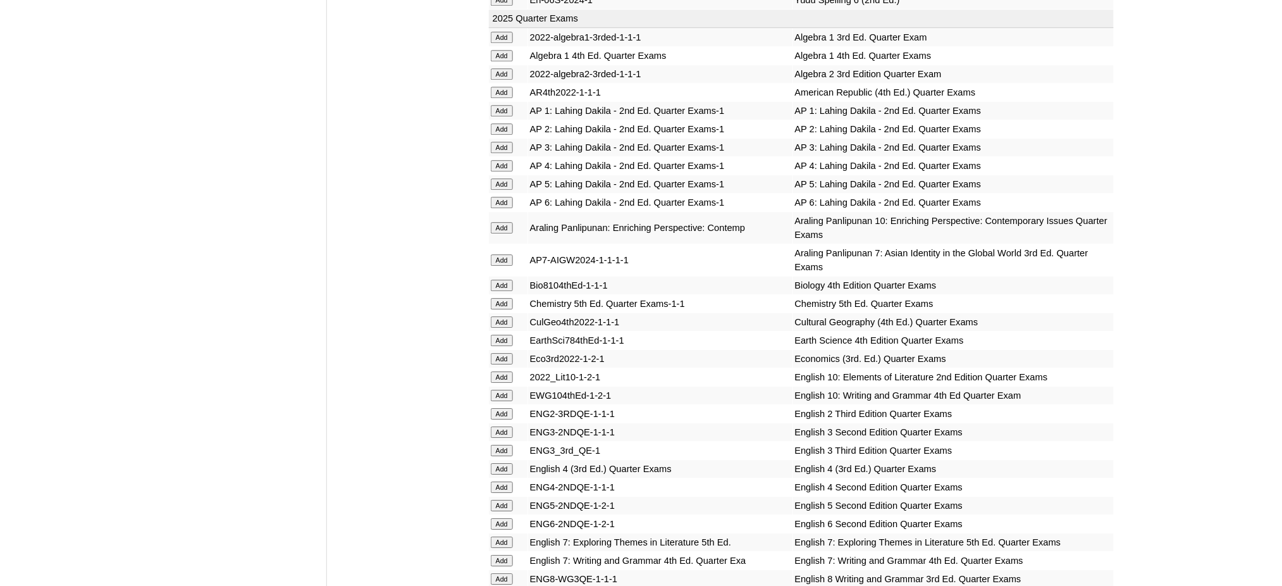
click at [495, 178] on input "Add" at bounding box center [502, 183] width 22 height 11
click at [499, 178] on input "Add" at bounding box center [502, 183] width 22 height 11
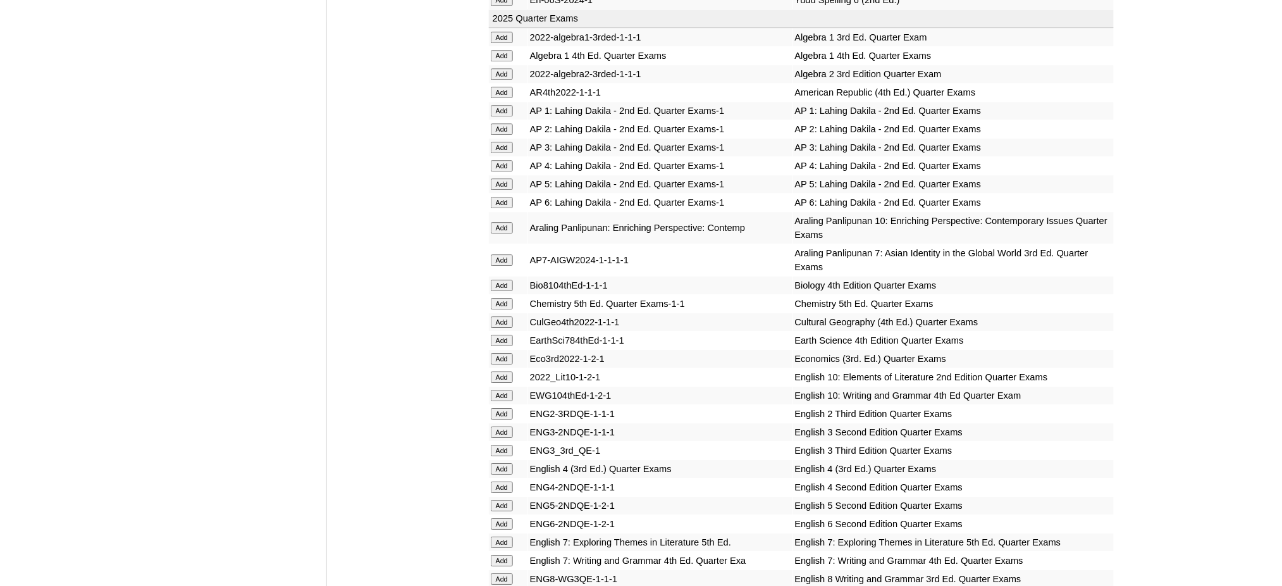
click at [507, 500] on input "Add" at bounding box center [502, 505] width 22 height 11
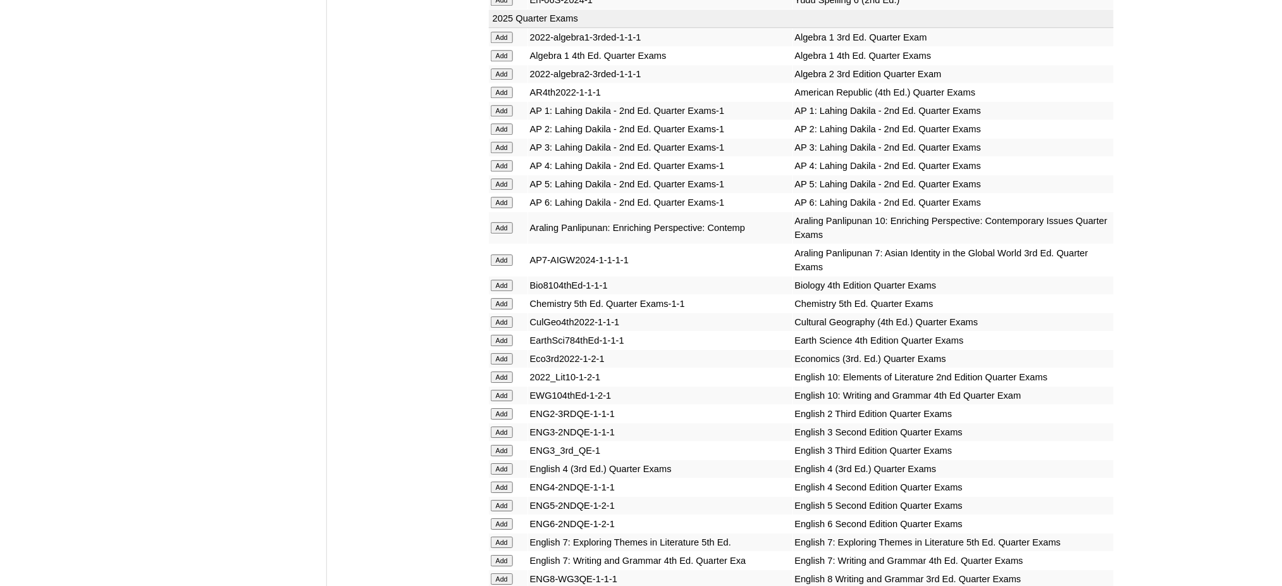
click at [507, 500] on input "Add" at bounding box center [502, 505] width 22 height 11
click at [504, 497] on td "Add" at bounding box center [508, 506] width 39 height 18
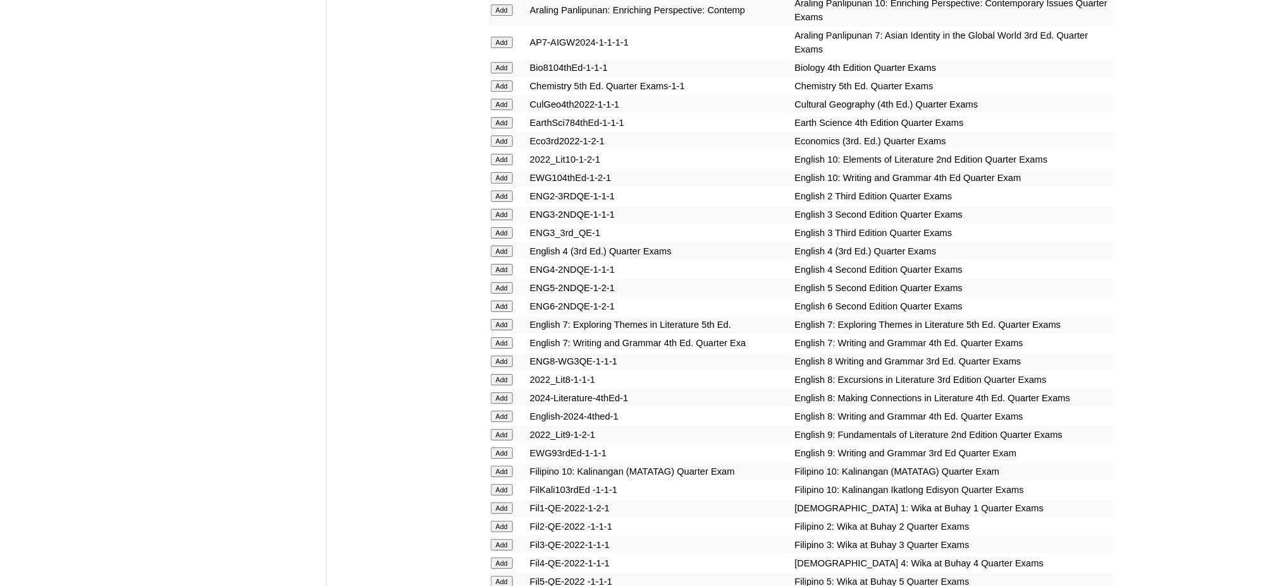
scroll to position [1602, 0]
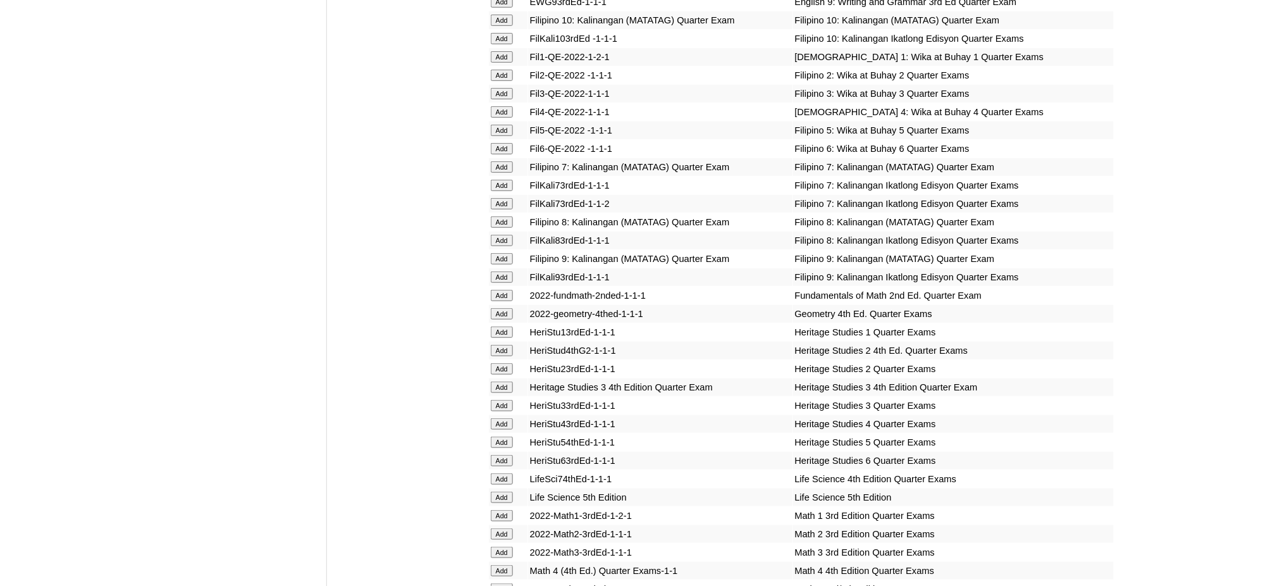
scroll to position [1940, 0]
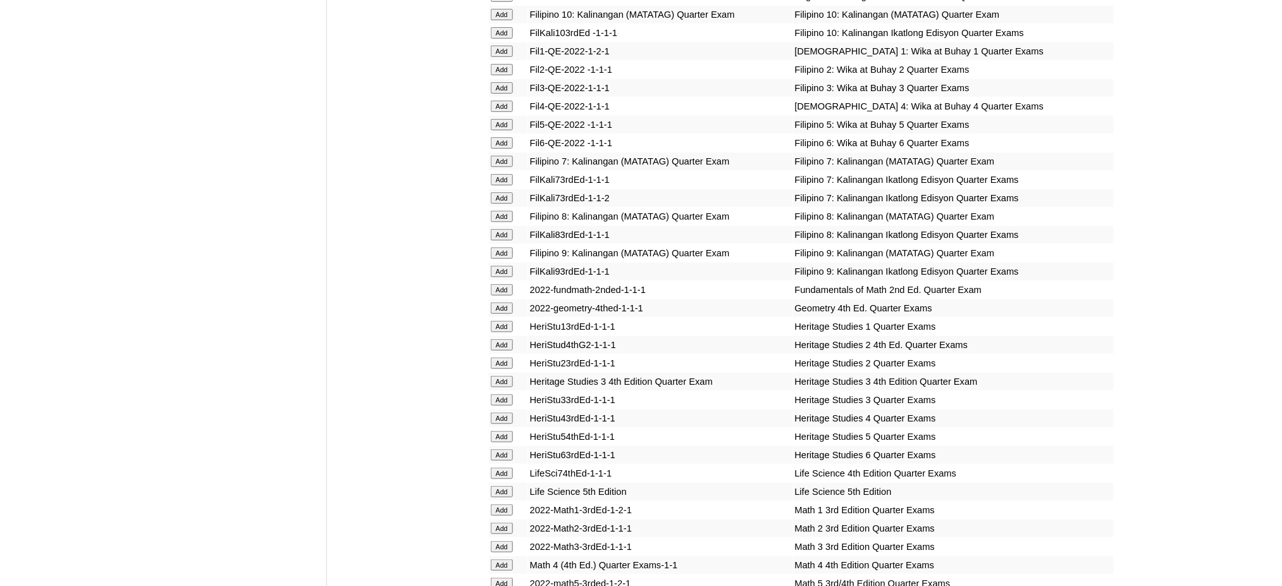
click at [503, 119] on input "Add" at bounding box center [502, 124] width 22 height 11
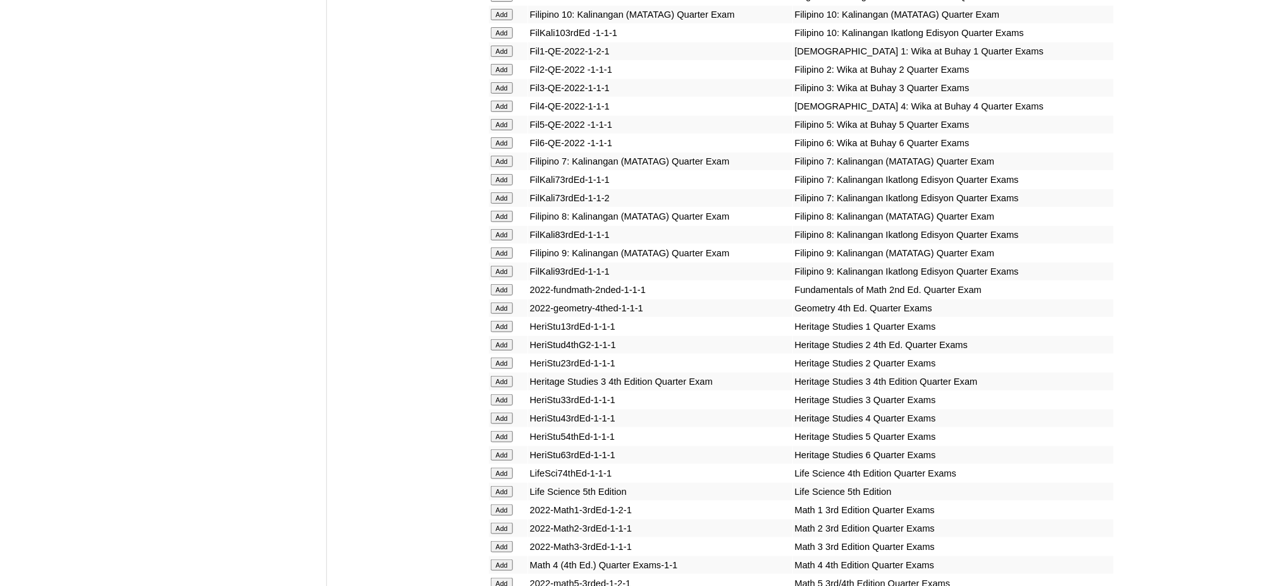
click at [503, 119] on input "Add" at bounding box center [502, 124] width 22 height 11
click at [494, 578] on input "Add" at bounding box center [502, 583] width 22 height 11
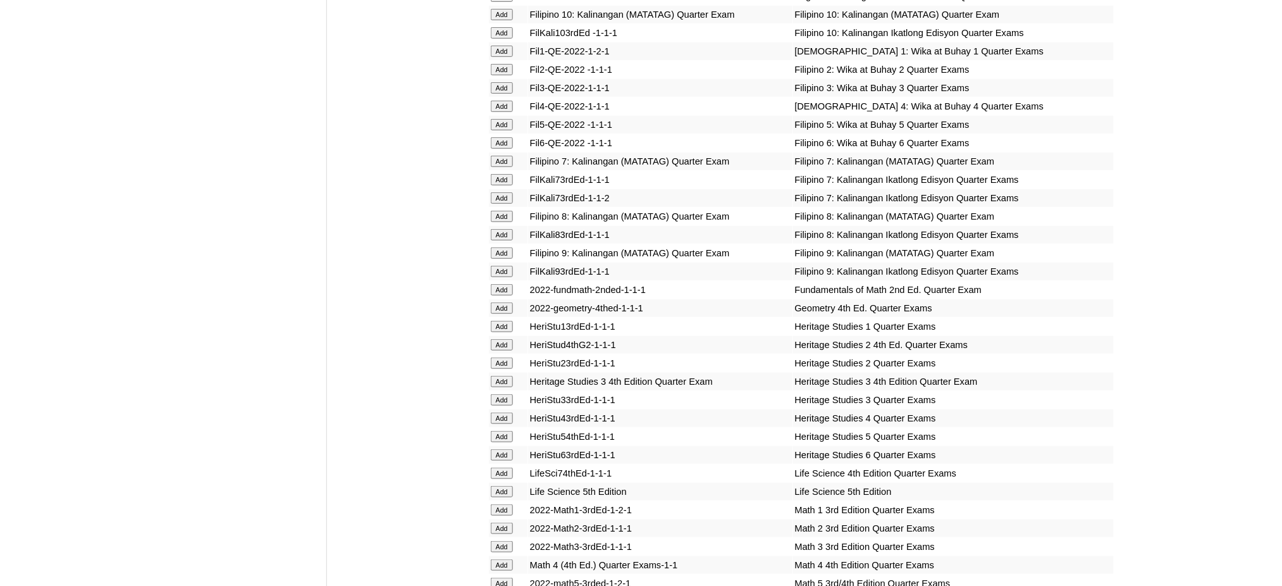
click at [494, 578] on input "Add" at bounding box center [502, 583] width 22 height 11
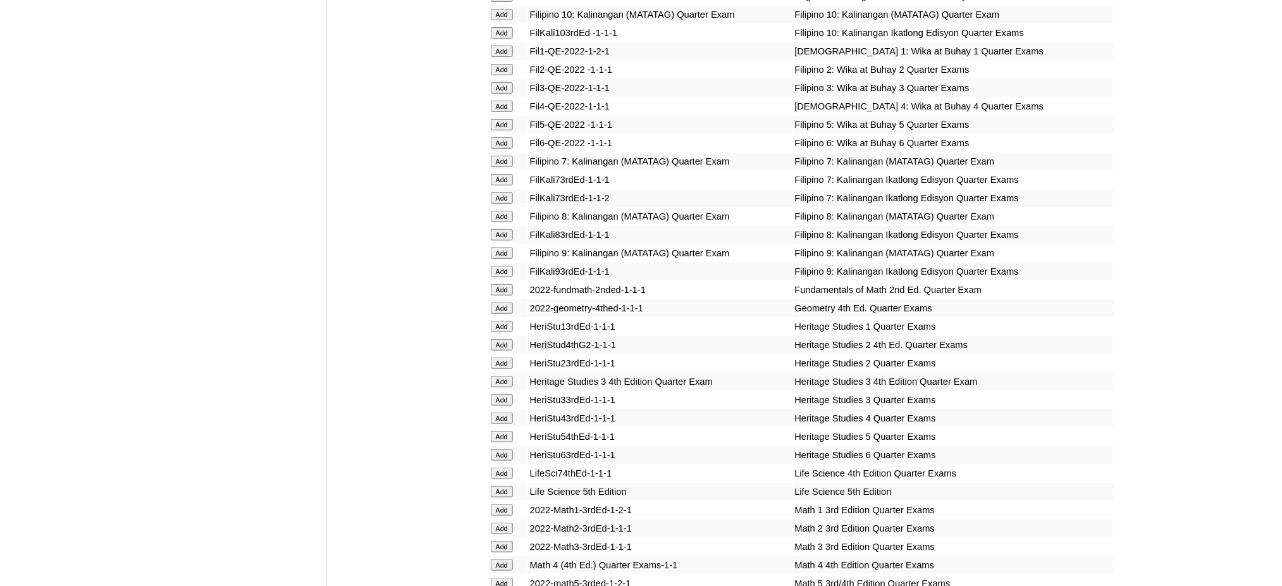
click at [494, 578] on input "Add" at bounding box center [502, 583] width 22 height 11
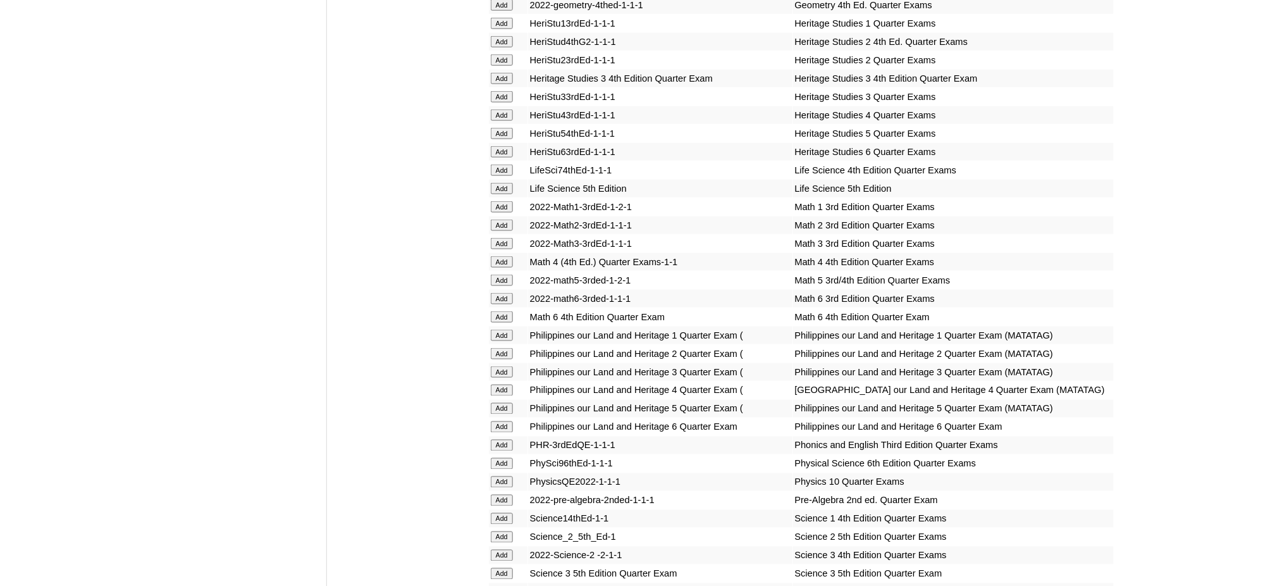
scroll to position [2277, 0]
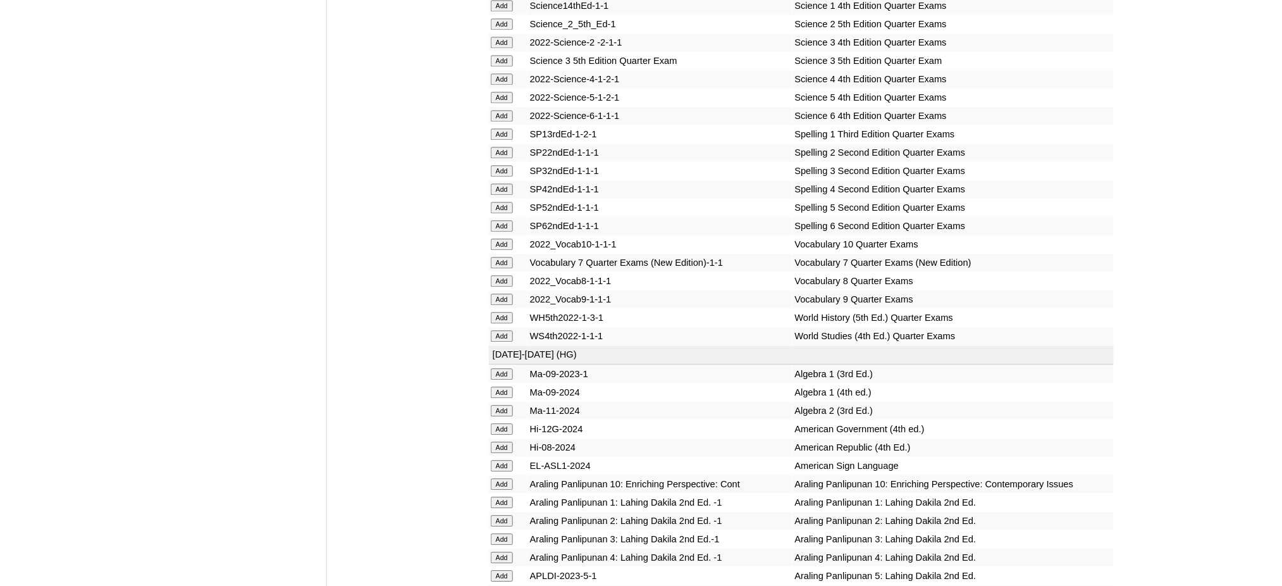
scroll to position [2784, 0]
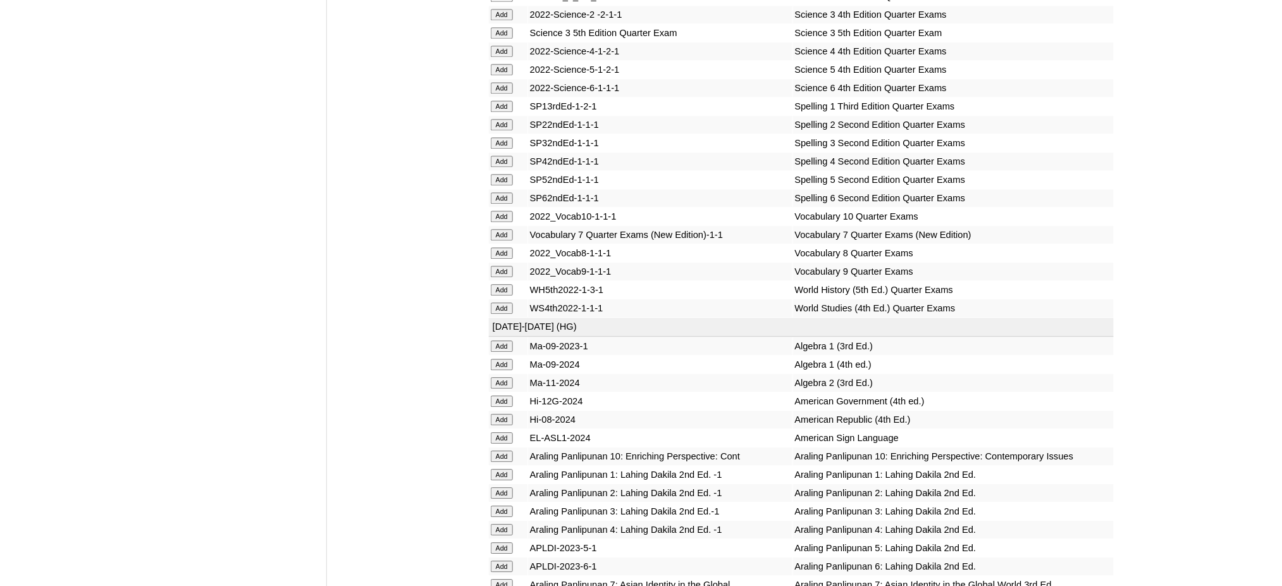
click at [507, 64] on input "Add" at bounding box center [502, 69] width 22 height 11
click at [494, 174] on input "Add" at bounding box center [502, 179] width 22 height 11
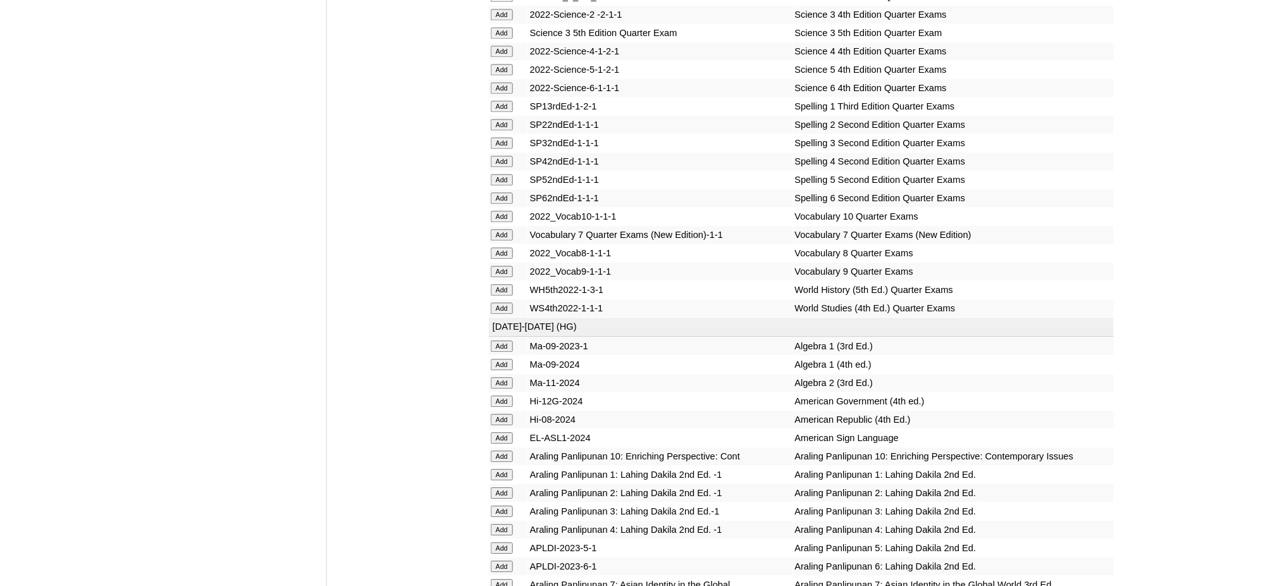
click at [494, 174] on input "Add" at bounding box center [502, 179] width 22 height 11
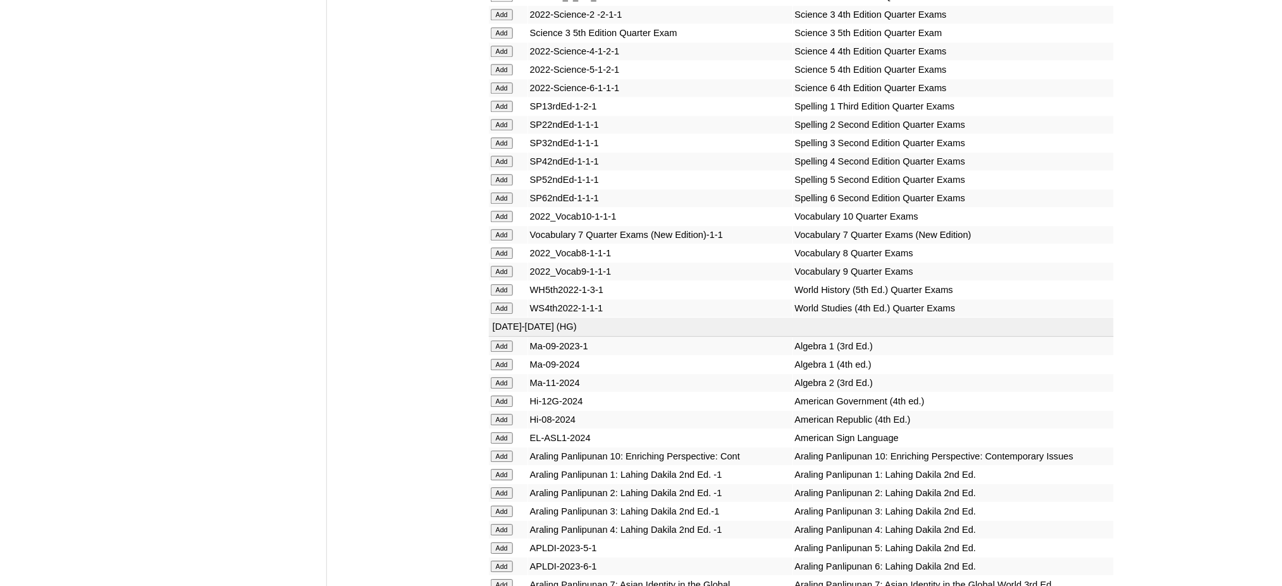
click at [494, 174] on input "Add" at bounding box center [502, 179] width 22 height 11
click at [502, 542] on input "Add" at bounding box center [502, 547] width 22 height 11
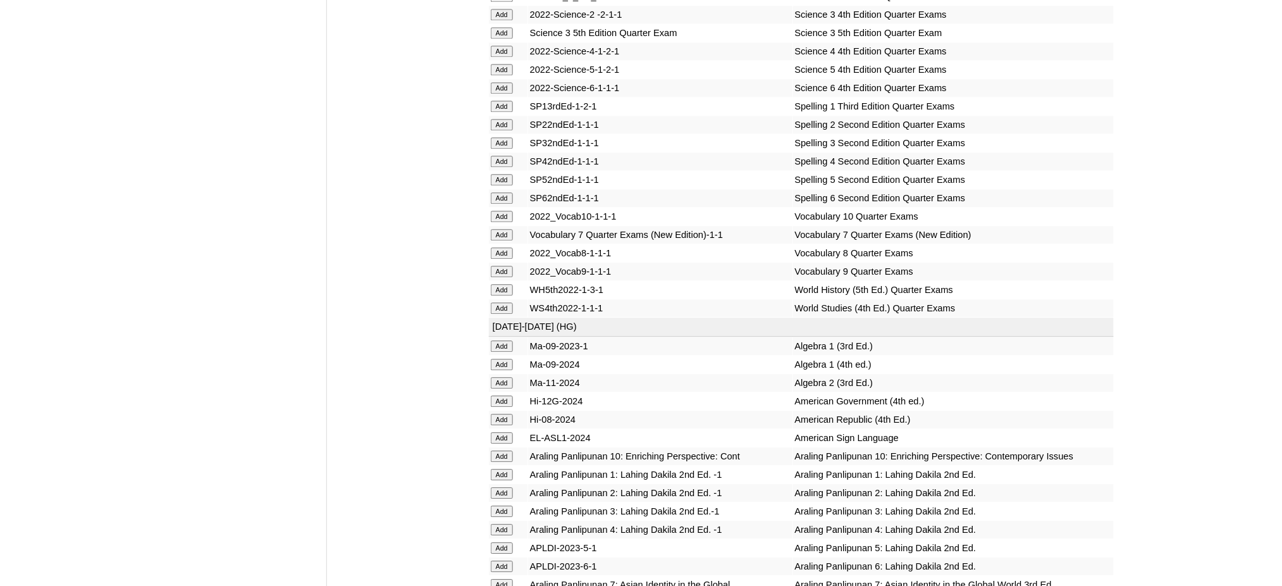
click at [502, 542] on input "Add" at bounding box center [502, 547] width 22 height 11
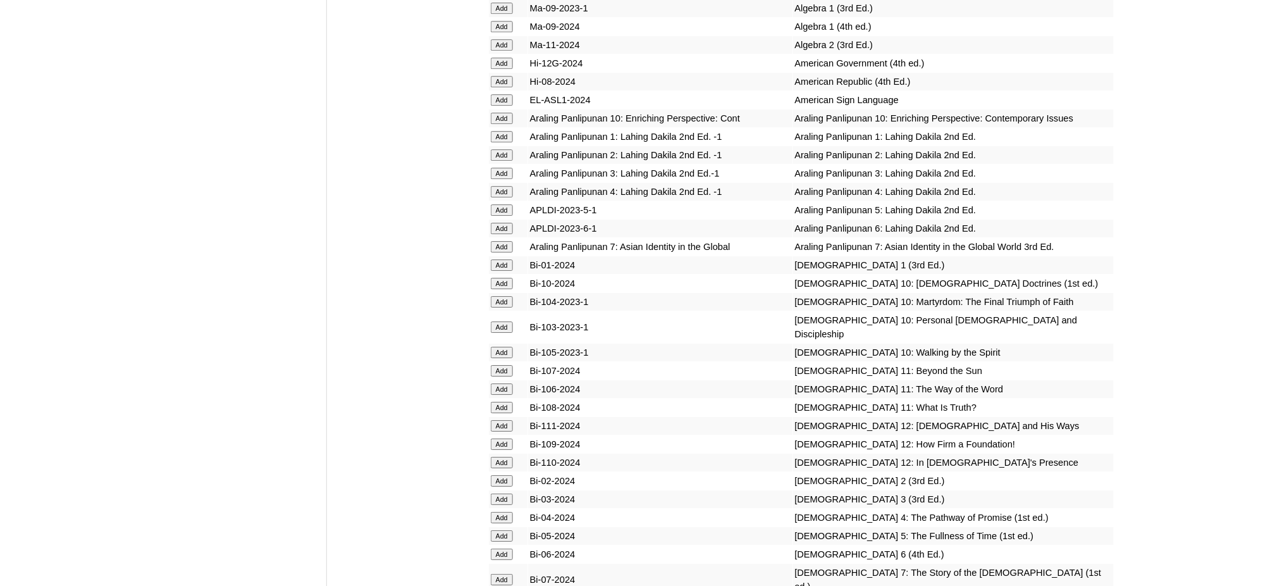
scroll to position [3290, 0]
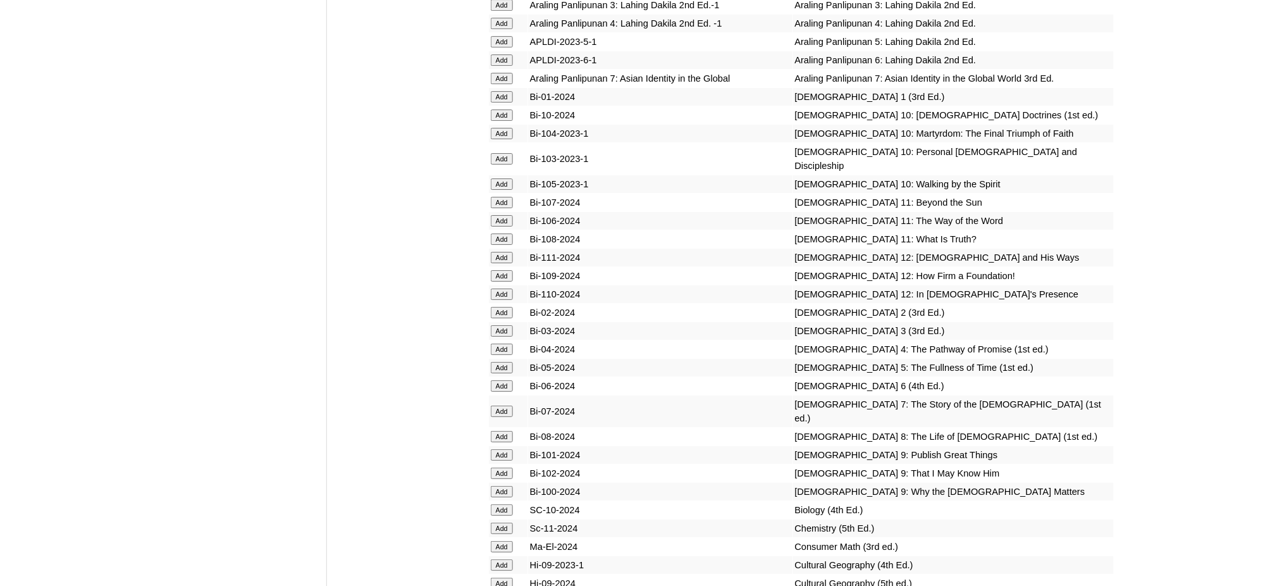
click at [502, 362] on input "Add" at bounding box center [502, 367] width 22 height 11
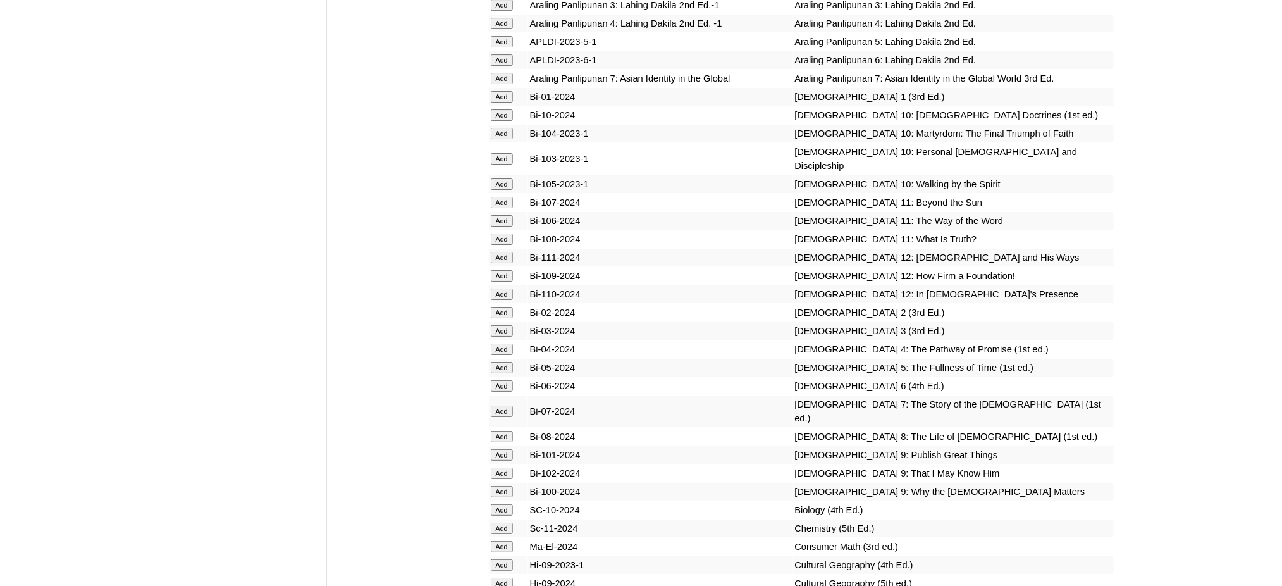
click at [502, 362] on input "Add" at bounding box center [502, 367] width 22 height 11
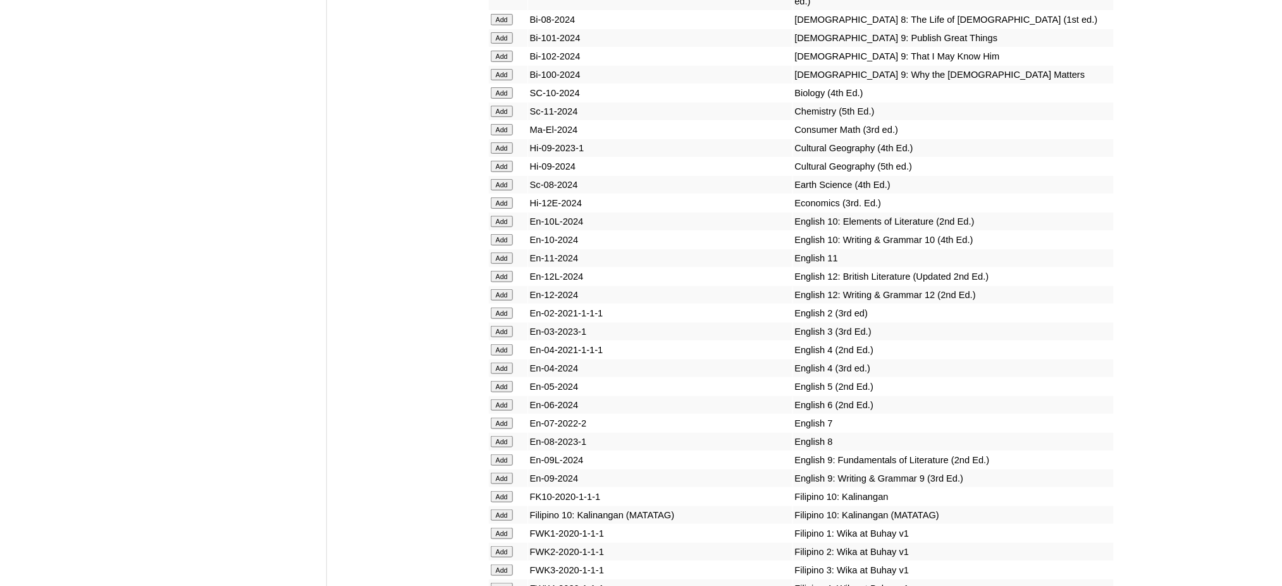
scroll to position [3711, 0]
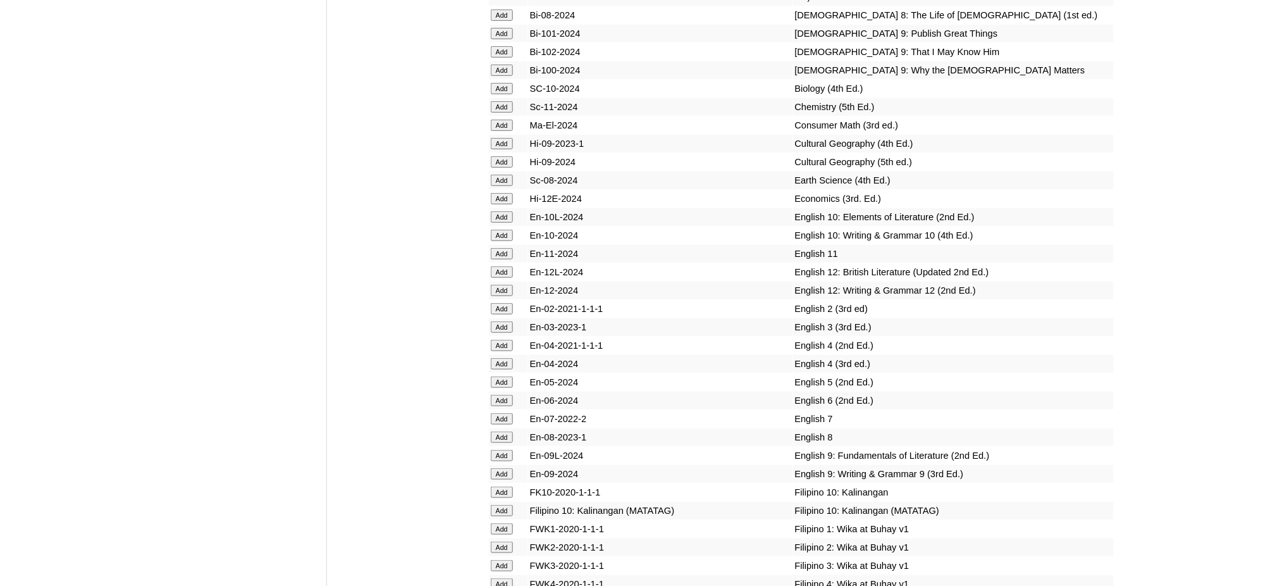
click at [495, 376] on input "Add" at bounding box center [502, 381] width 22 height 11
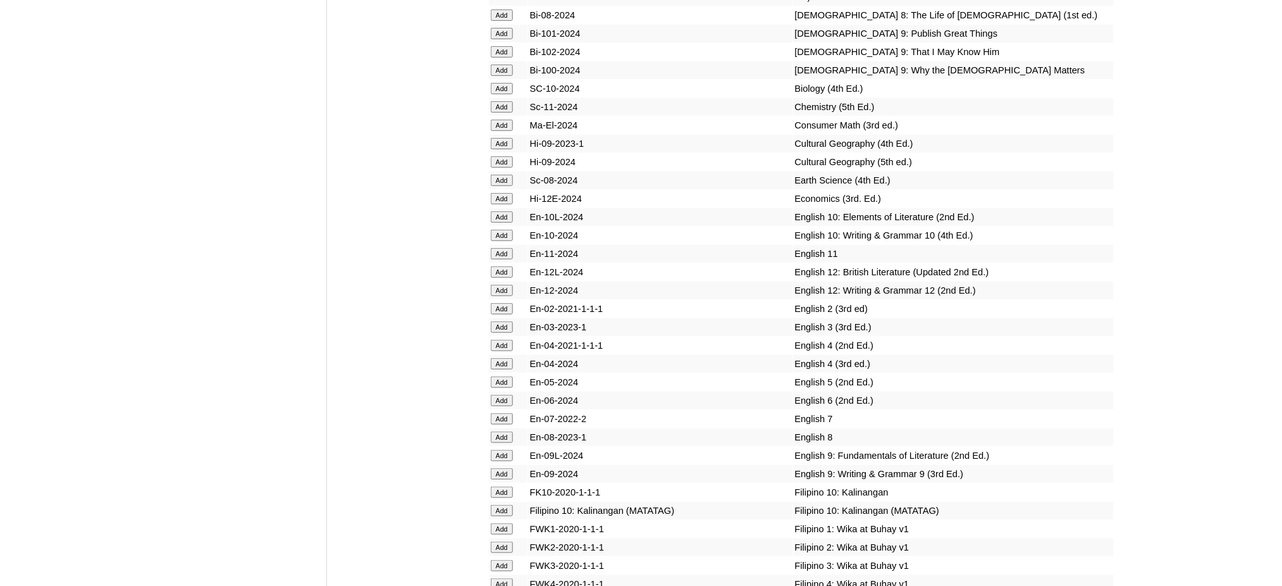
click at [495, 376] on input "Add" at bounding box center [502, 381] width 22 height 11
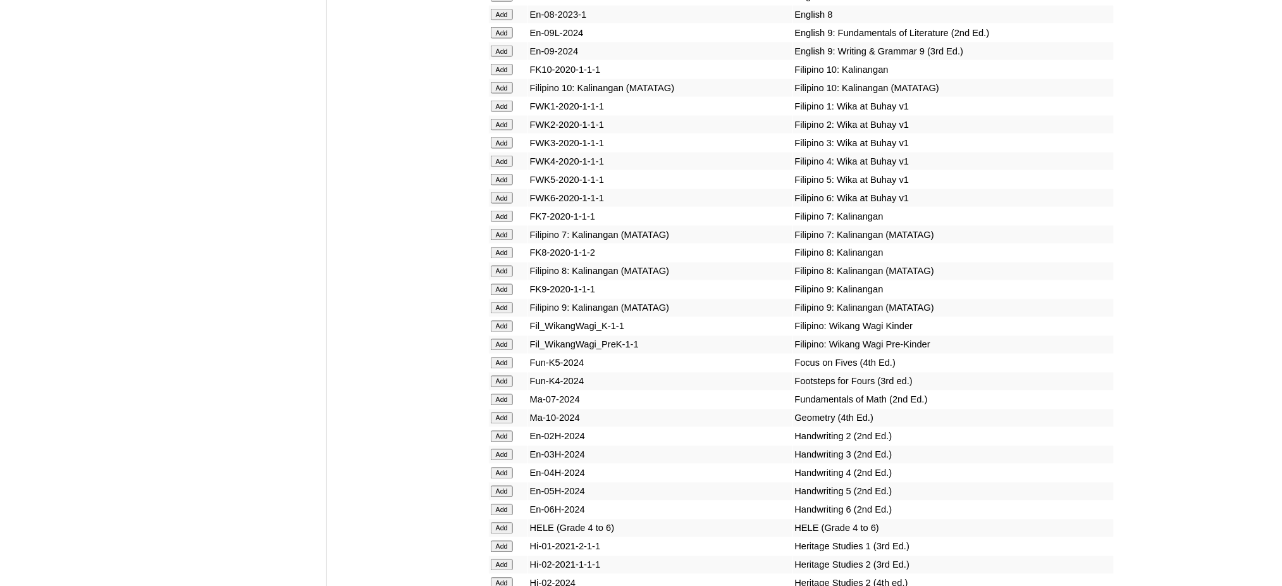
scroll to position [4133, 0]
click at [501, 175] on input "Add" at bounding box center [502, 180] width 22 height 11
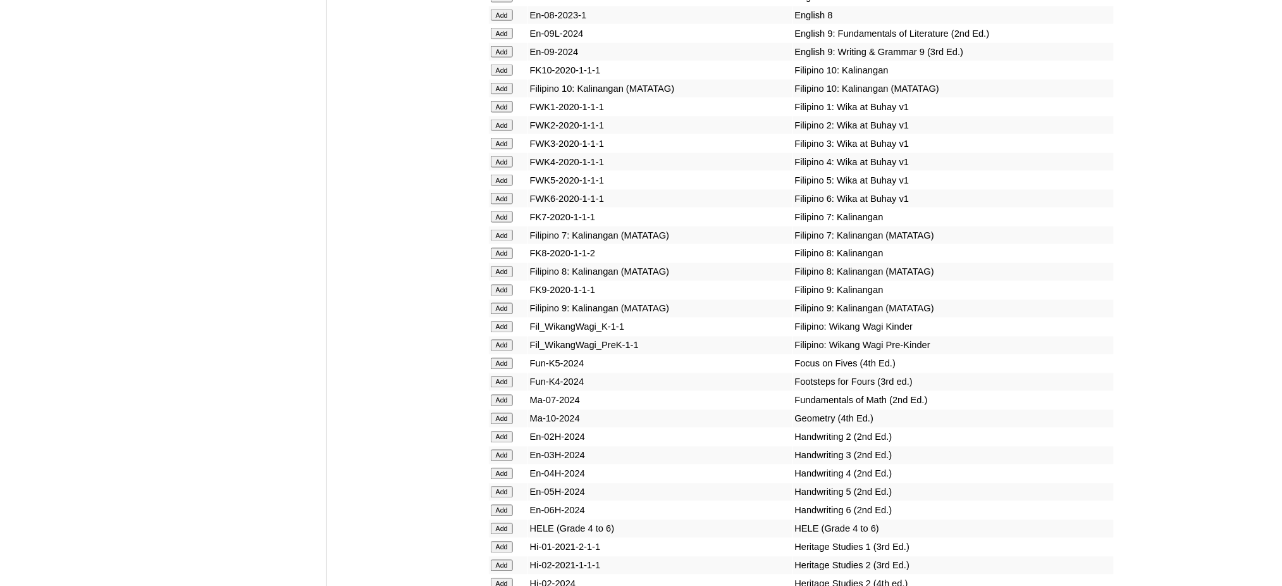
click at [501, 175] on input "Add" at bounding box center [502, 180] width 22 height 11
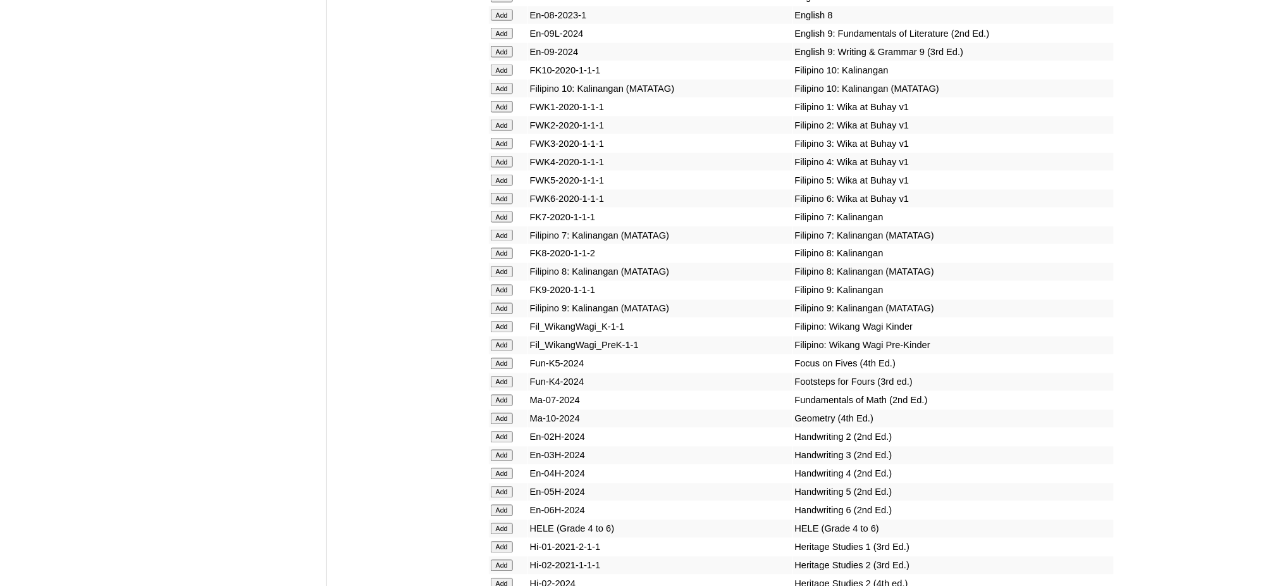
click at [495, 523] on input "Add" at bounding box center [502, 528] width 22 height 11
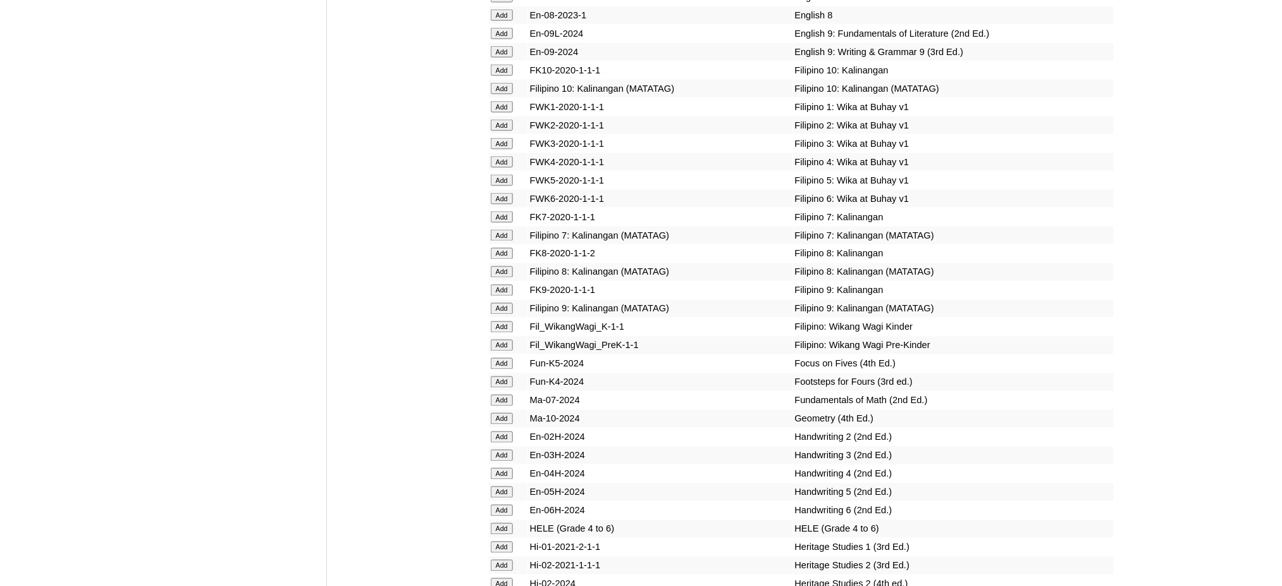
click at [495, 523] on input "Add" at bounding box center [502, 528] width 22 height 11
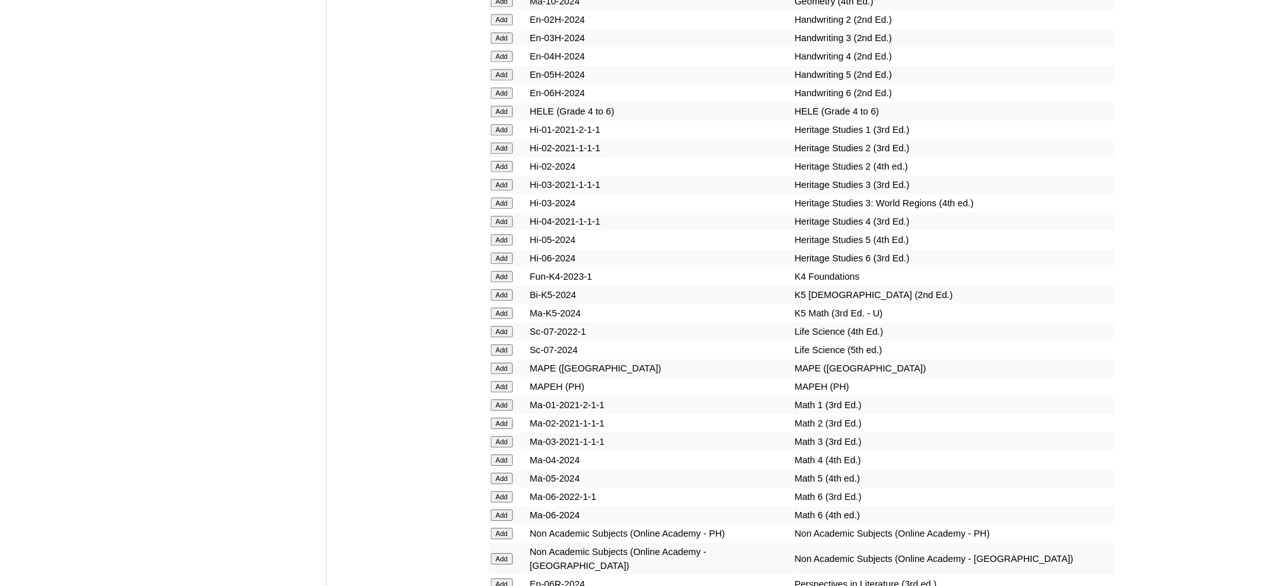
scroll to position [4555, 0]
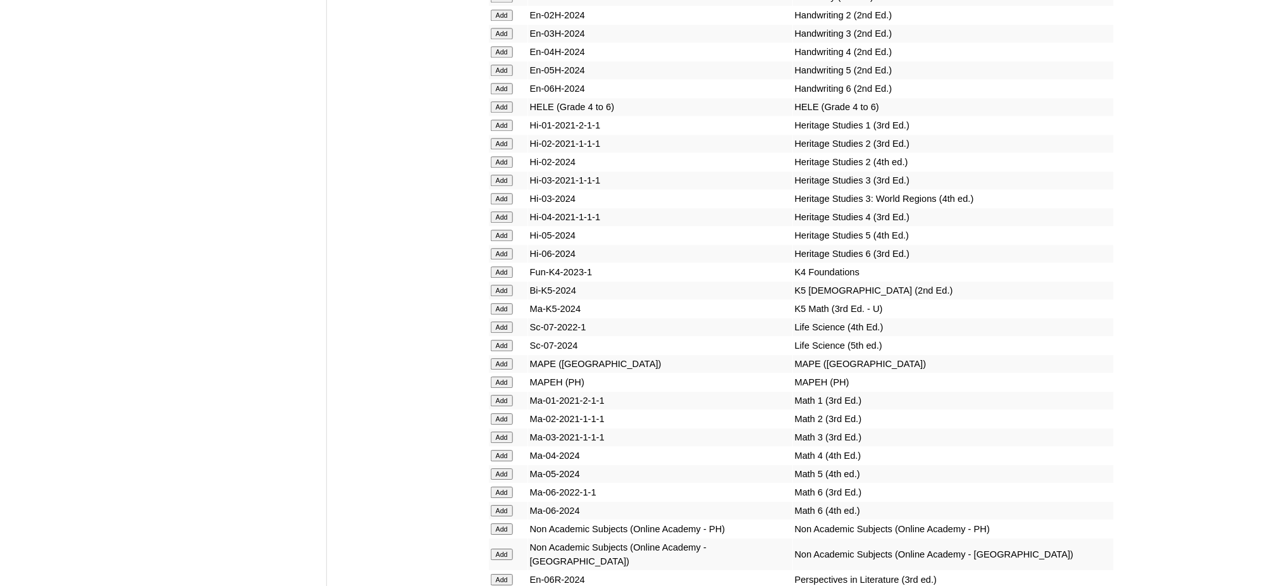
click at [502, 376] on input "Add" at bounding box center [502, 381] width 22 height 11
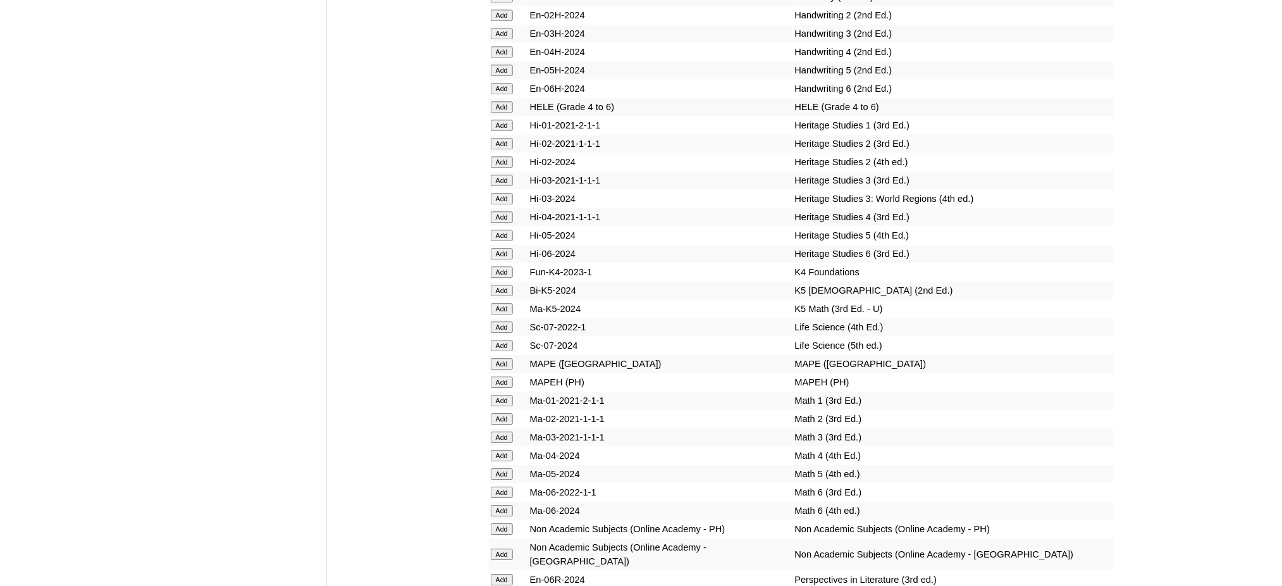
click at [502, 376] on input "Add" at bounding box center [502, 381] width 22 height 11
click at [509, 468] on input "Add" at bounding box center [502, 473] width 22 height 11
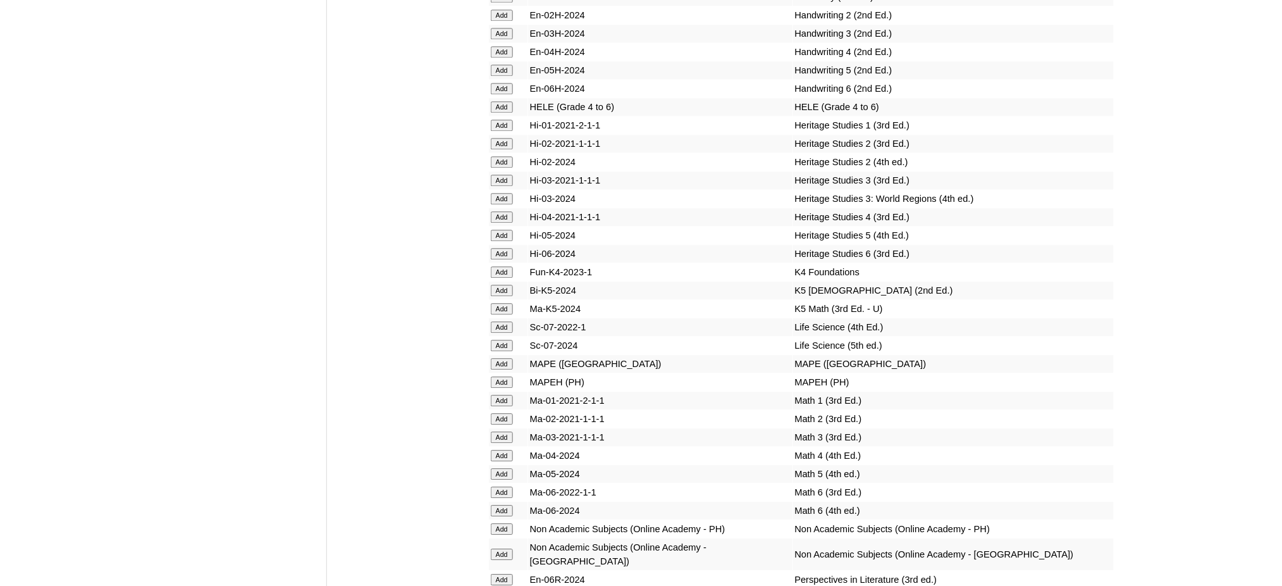
click at [509, 468] on input "Add" at bounding box center [502, 473] width 22 height 11
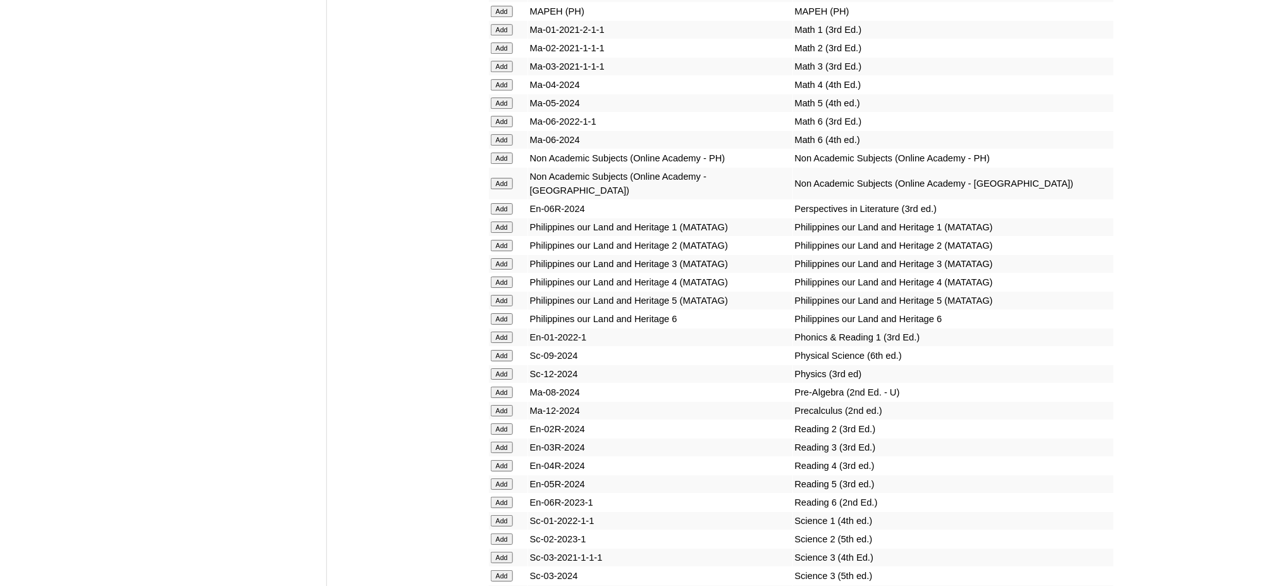
scroll to position [4976, 0]
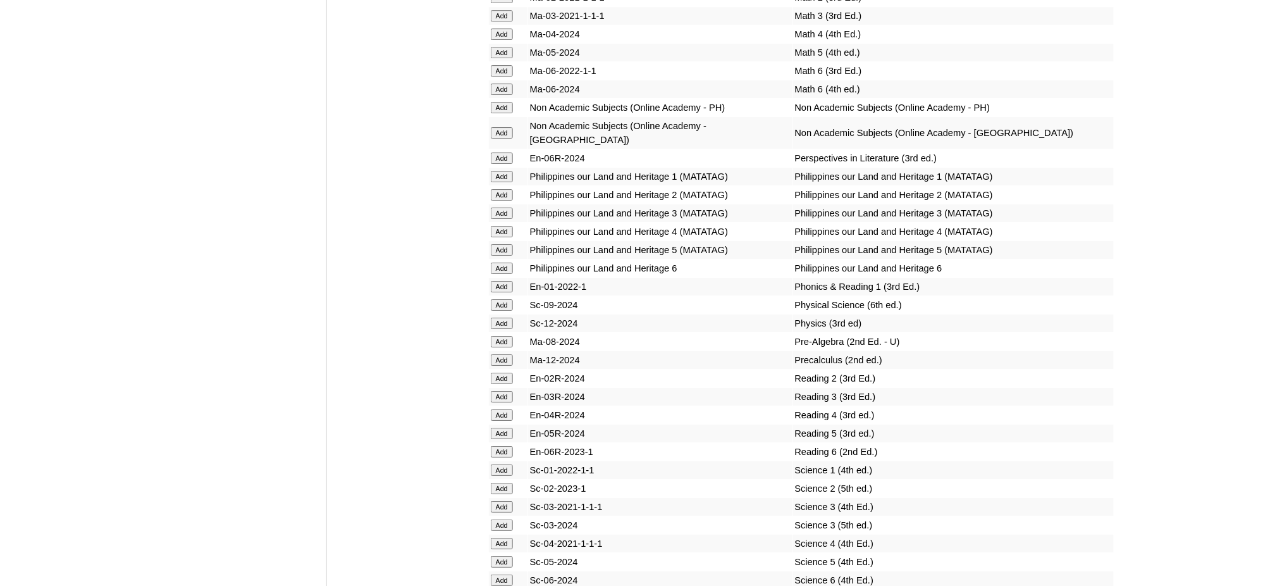
click at [509, 428] on input "Add" at bounding box center [502, 433] width 22 height 11
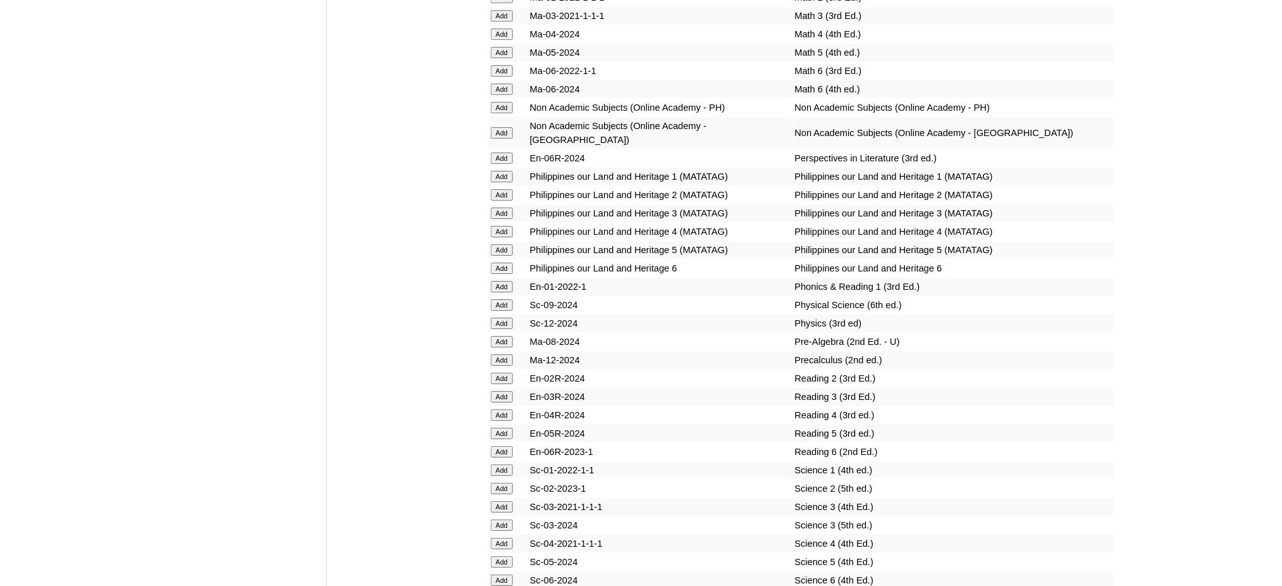
click at [501, 556] on input "Add" at bounding box center [502, 561] width 22 height 11
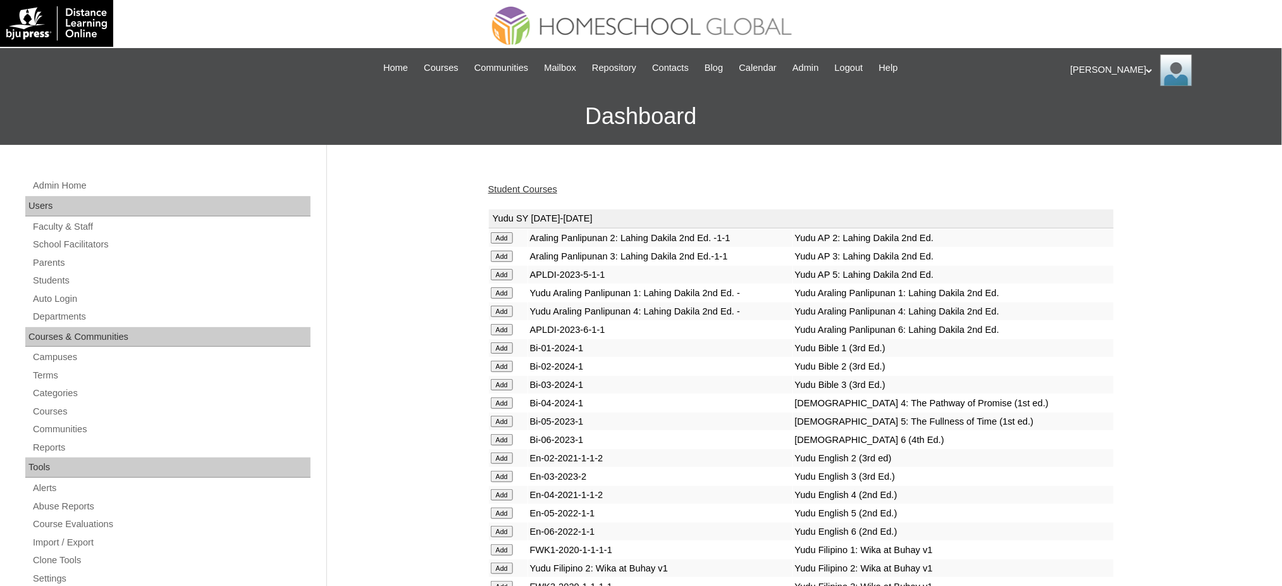
click at [523, 188] on link "Student Courses" at bounding box center [522, 189] width 69 height 10
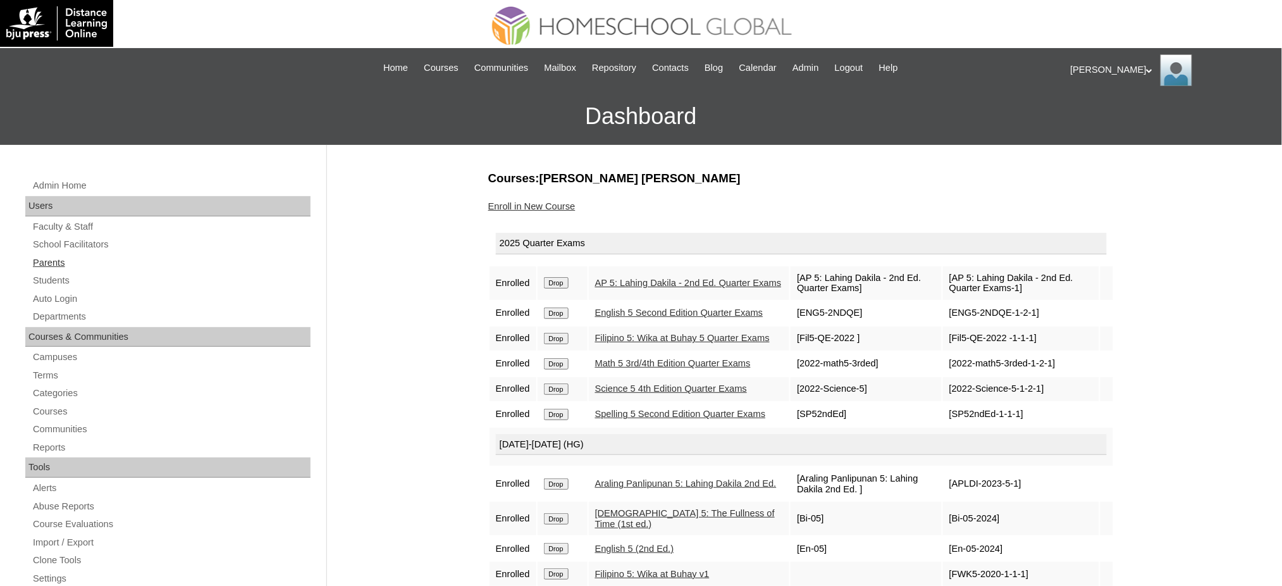
click at [42, 263] on link "Parents" at bounding box center [171, 263] width 279 height 16
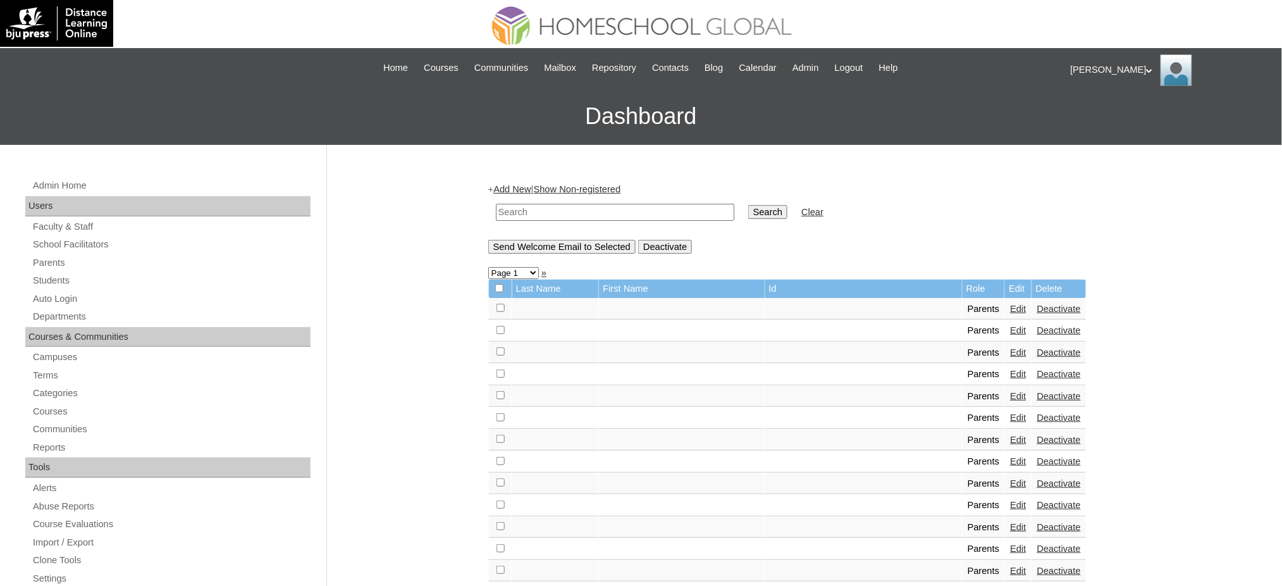
click at [545, 207] on input "text" at bounding box center [615, 212] width 238 height 17
paste input "MHP01204-TECHPH2020"
type input "MHP01204-TECHPH2020"
click at [748, 207] on input "Search" at bounding box center [767, 212] width 39 height 14
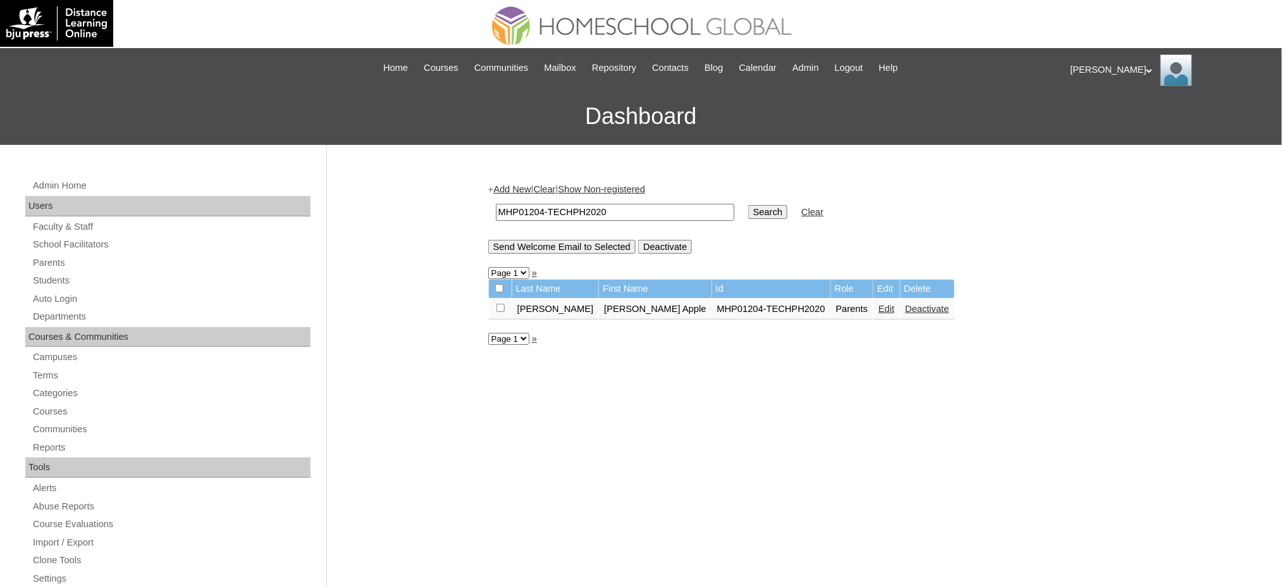
click at [874, 306] on td "Edit" at bounding box center [887, 310] width 26 height 22
click at [879, 307] on link "Edit" at bounding box center [887, 309] width 16 height 10
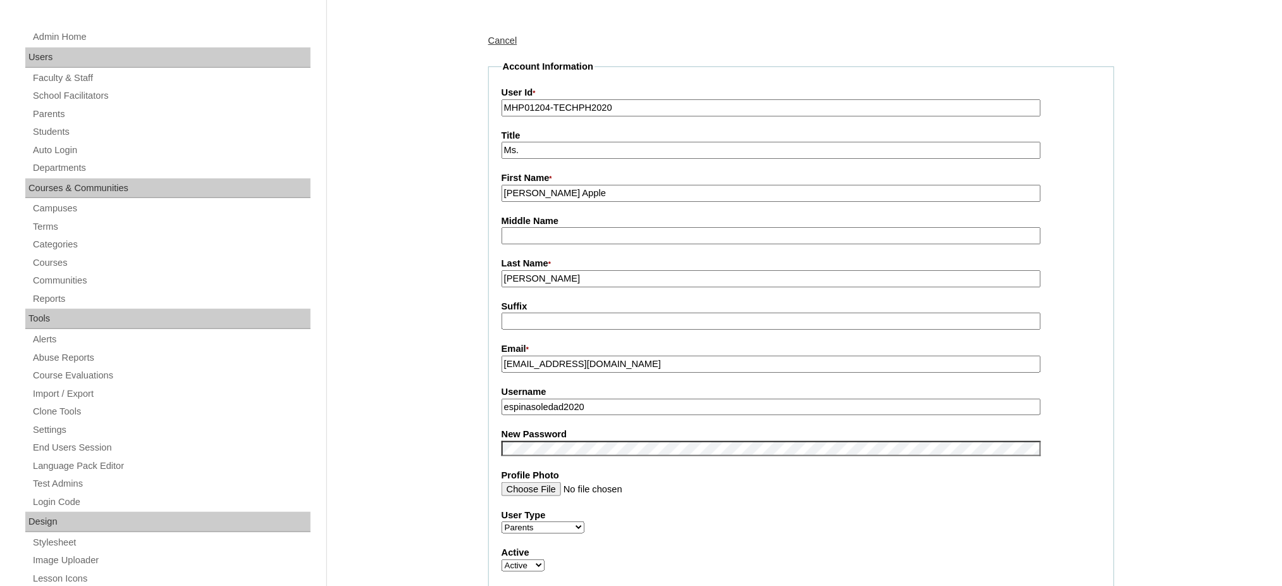
scroll to position [168, 0]
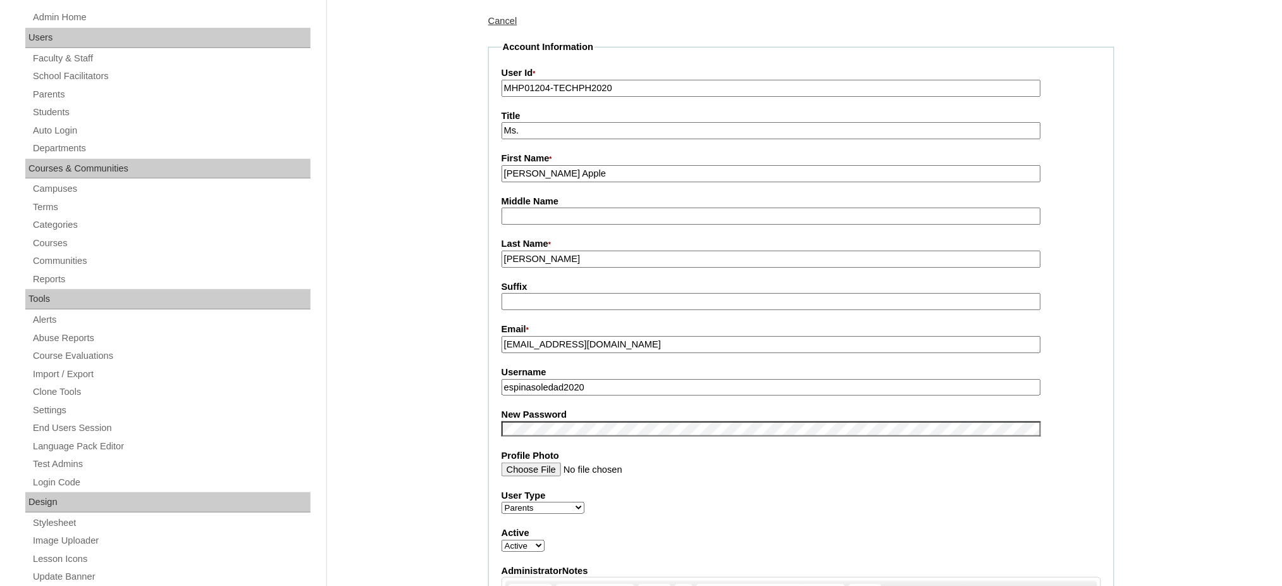
click at [573, 379] on input "espinasoledad2020" at bounding box center [772, 387] width 540 height 17
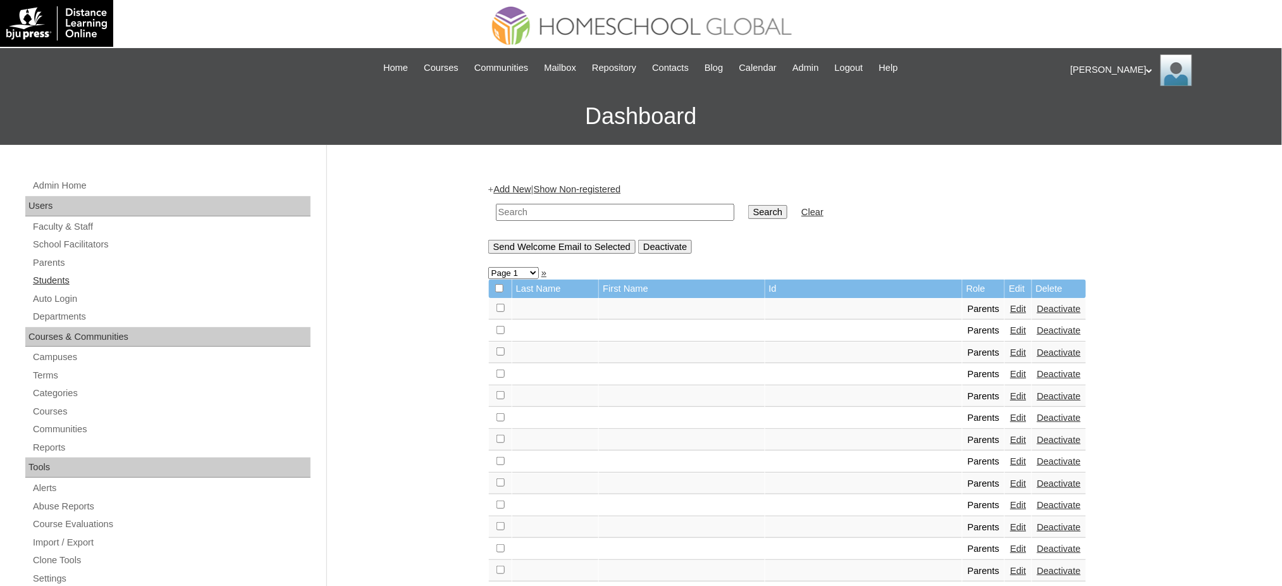
click at [62, 285] on link "Students" at bounding box center [171, 281] width 279 height 16
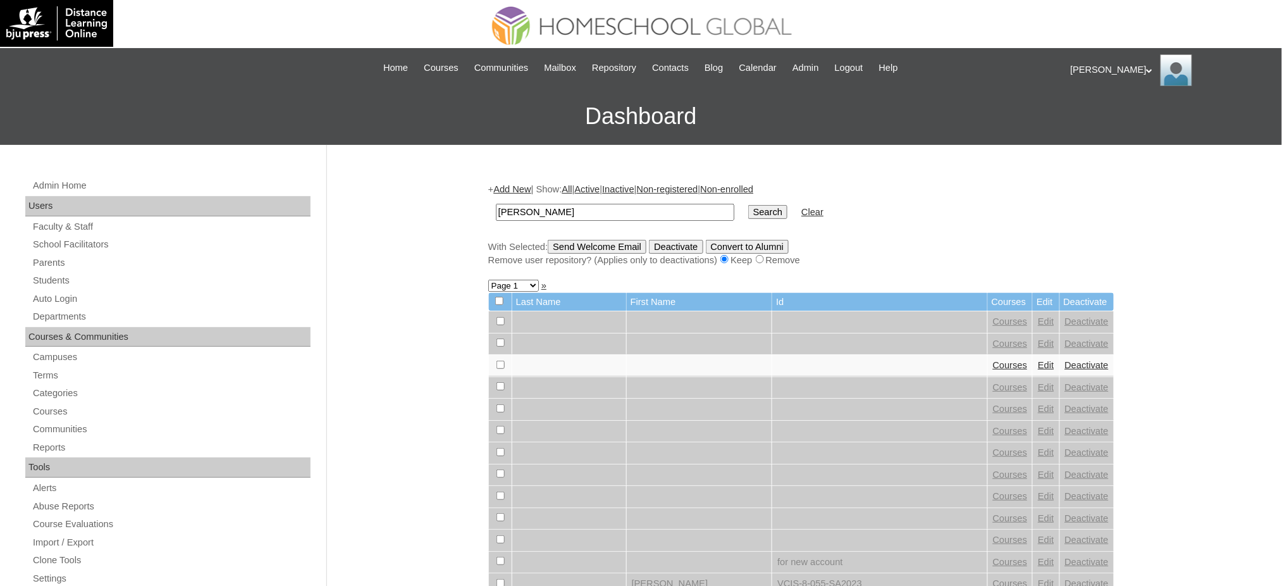
type input "[PERSON_NAME]"
click at [748, 209] on input "Search" at bounding box center [767, 212] width 39 height 14
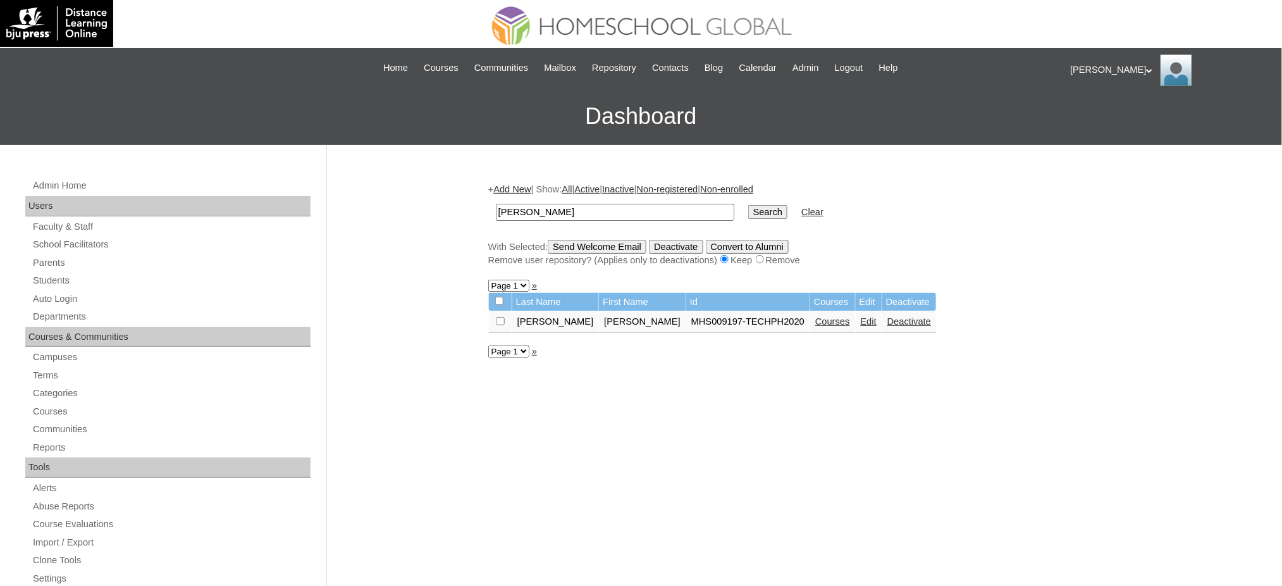
click at [861, 320] on link "Edit" at bounding box center [869, 321] width 16 height 10
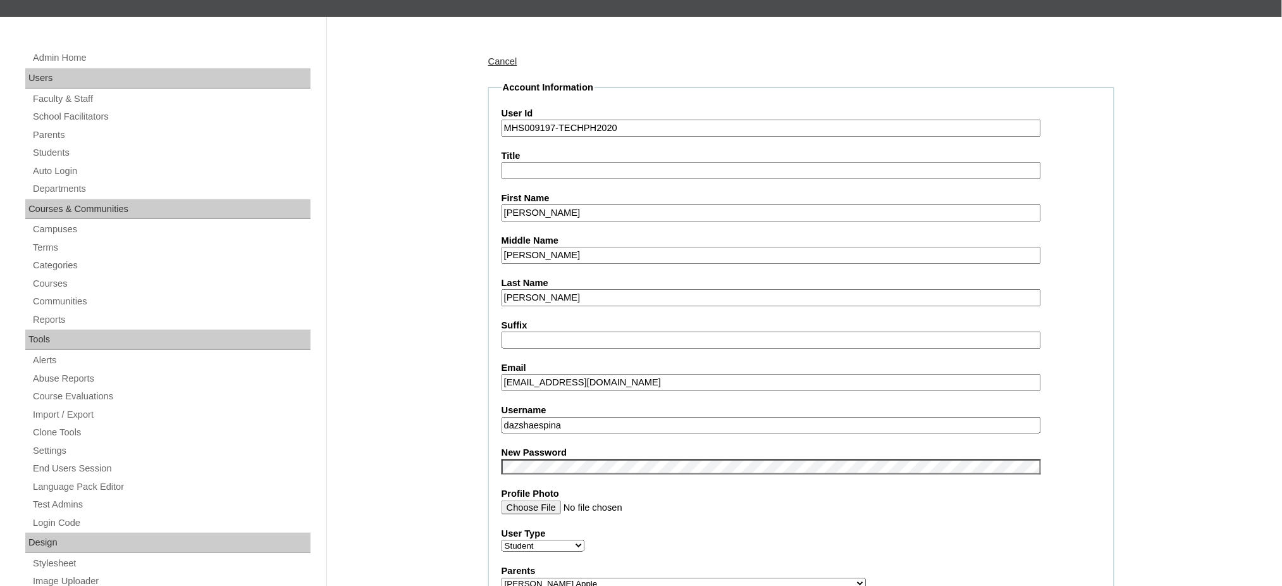
scroll to position [168, 0]
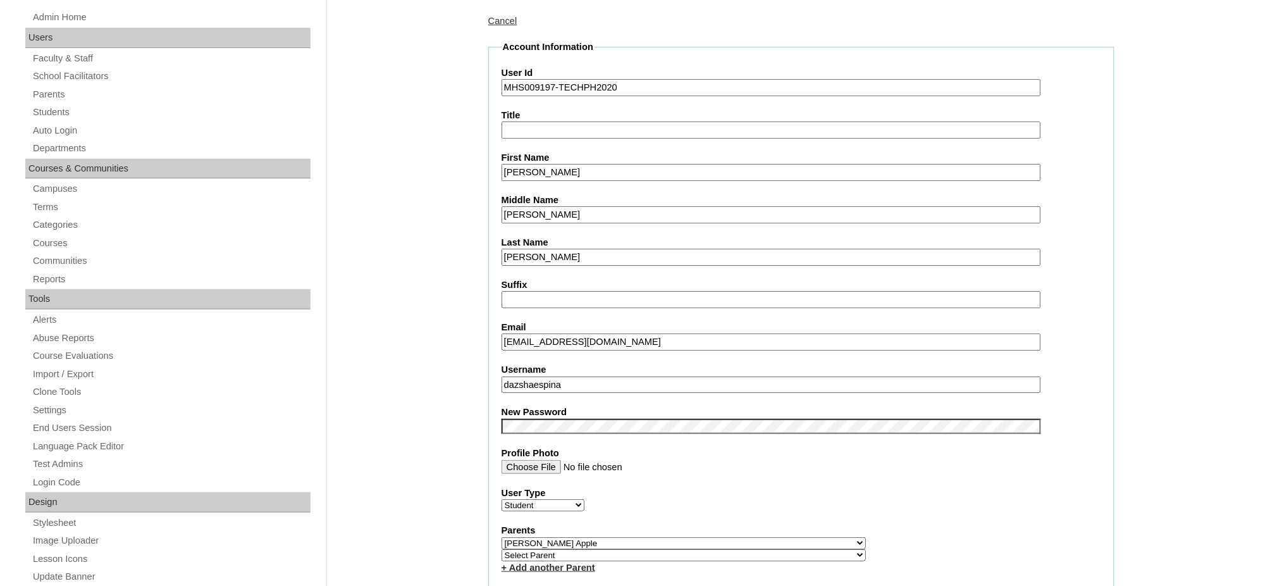
click at [550, 376] on input "dazshaespina" at bounding box center [772, 384] width 540 height 17
click at [565, 167] on input "Dazsha Aiyanna" at bounding box center [772, 172] width 540 height 17
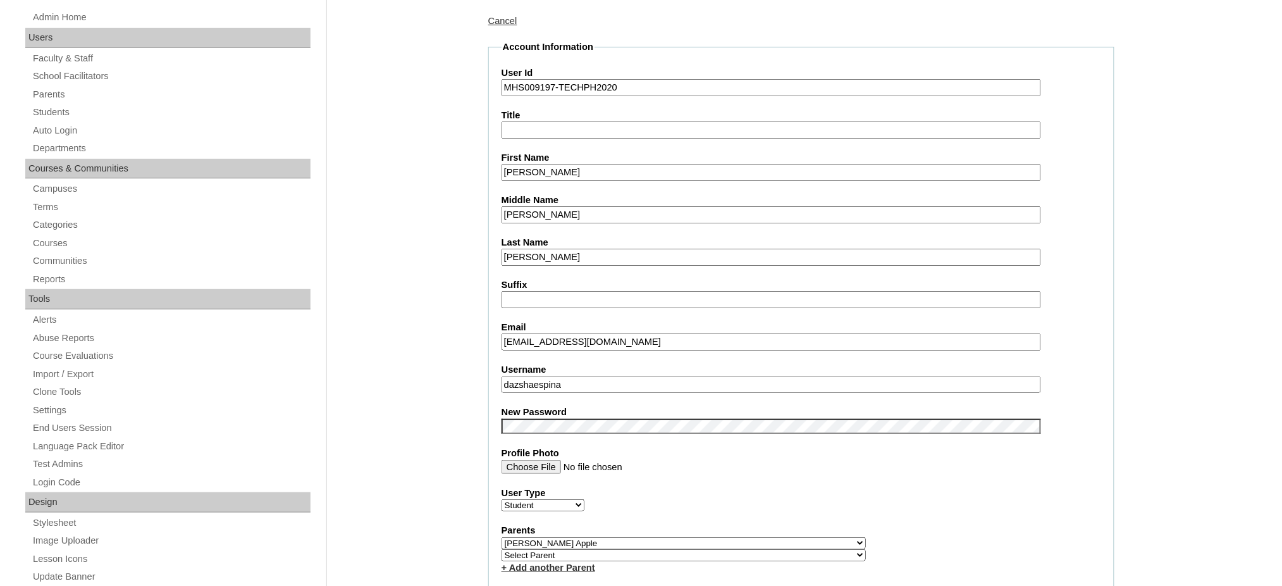
click at [565, 167] on input "Dazsha Aiyanna" at bounding box center [772, 172] width 540 height 17
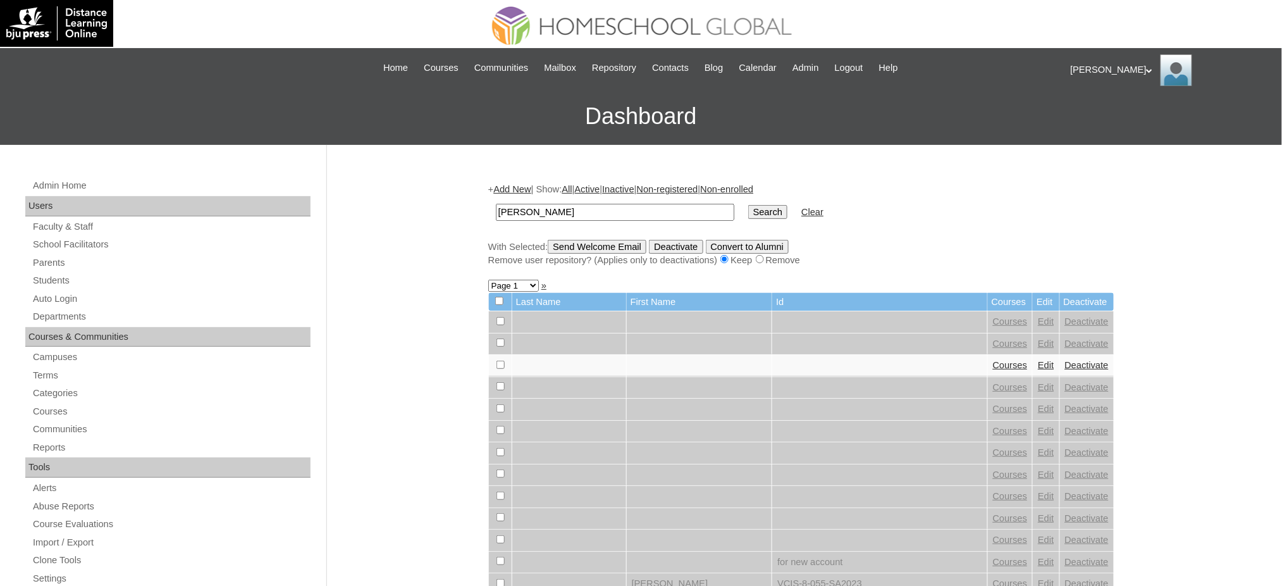
type input "[PERSON_NAME]"
click at [748, 209] on input "Search" at bounding box center [767, 212] width 39 height 14
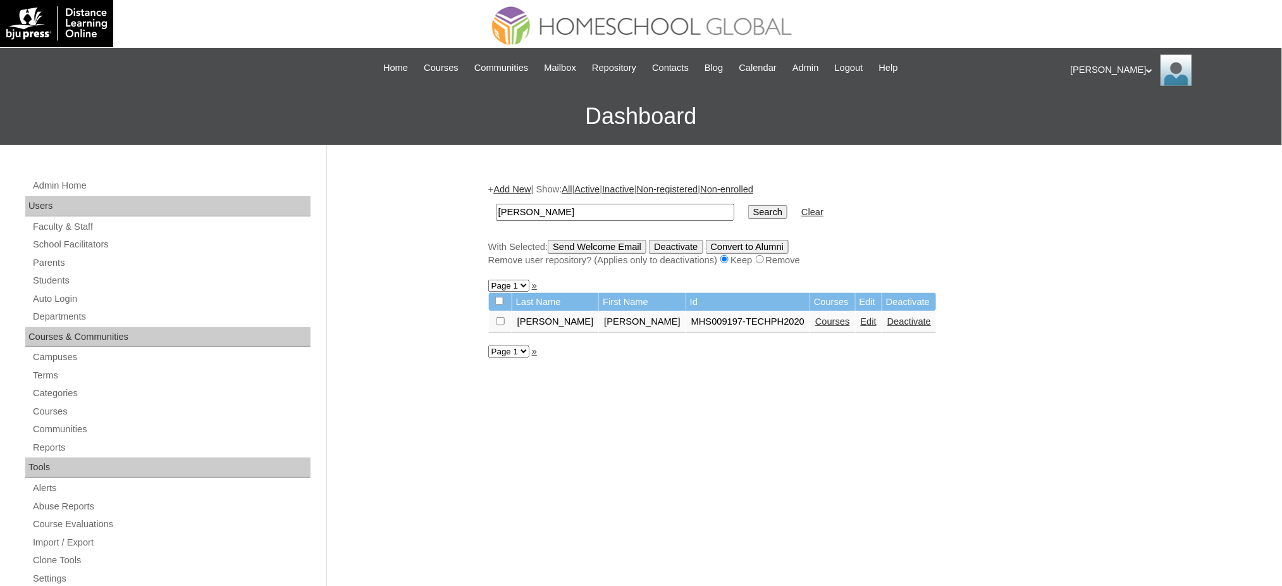
click at [810, 322] on td "Courses" at bounding box center [832, 322] width 45 height 22
click at [815, 316] on link "Courses" at bounding box center [832, 321] width 35 height 10
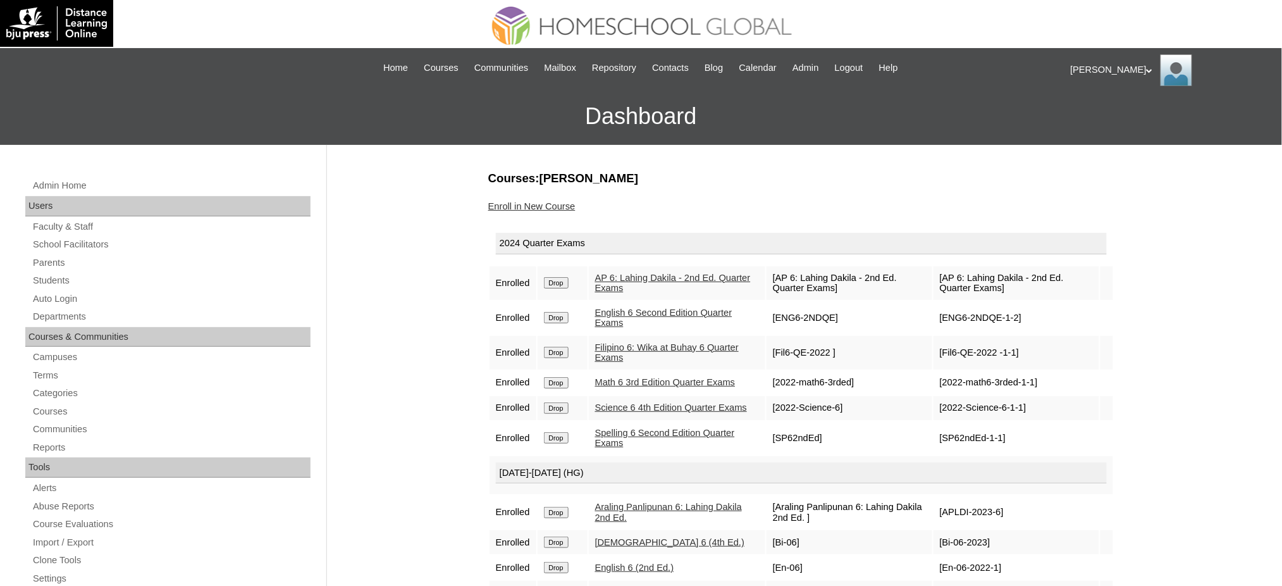
click at [559, 278] on input "Drop" at bounding box center [556, 282] width 25 height 11
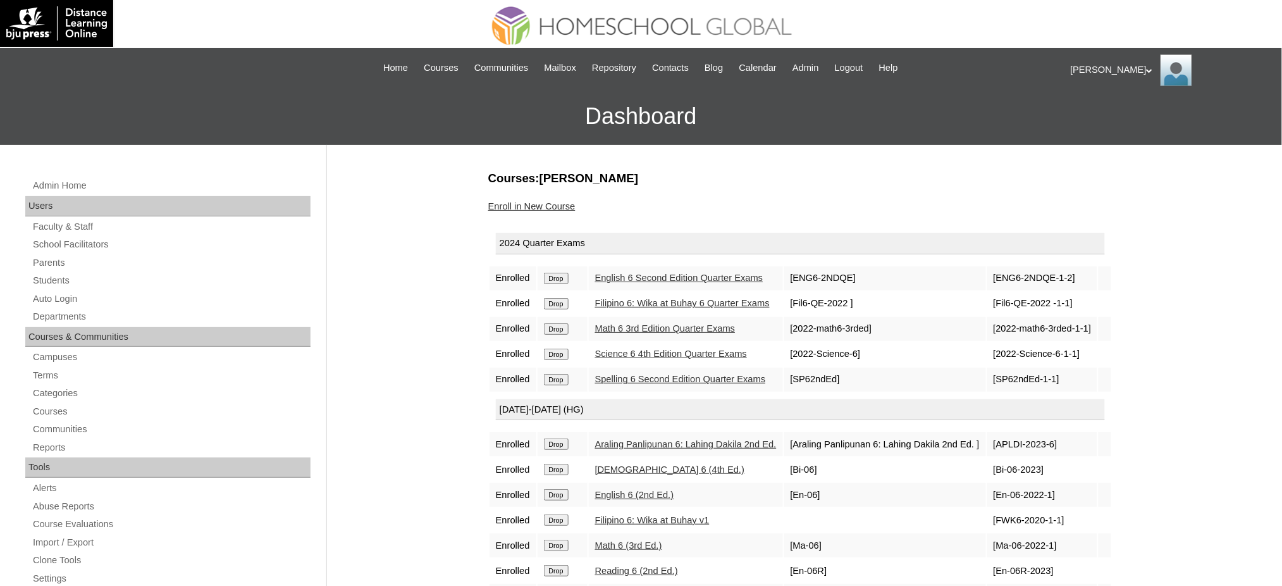
click at [562, 281] on td "Drop" at bounding box center [563, 278] width 50 height 24
click at [557, 274] on input "Drop" at bounding box center [556, 278] width 25 height 11
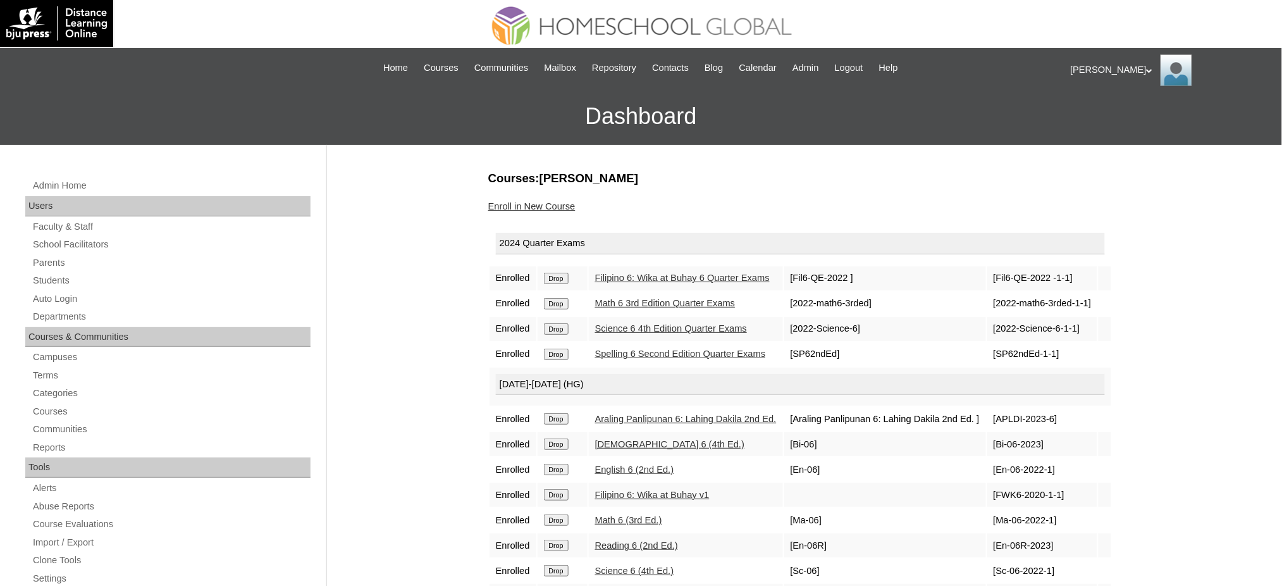
click at [558, 276] on input "Drop" at bounding box center [556, 278] width 25 height 11
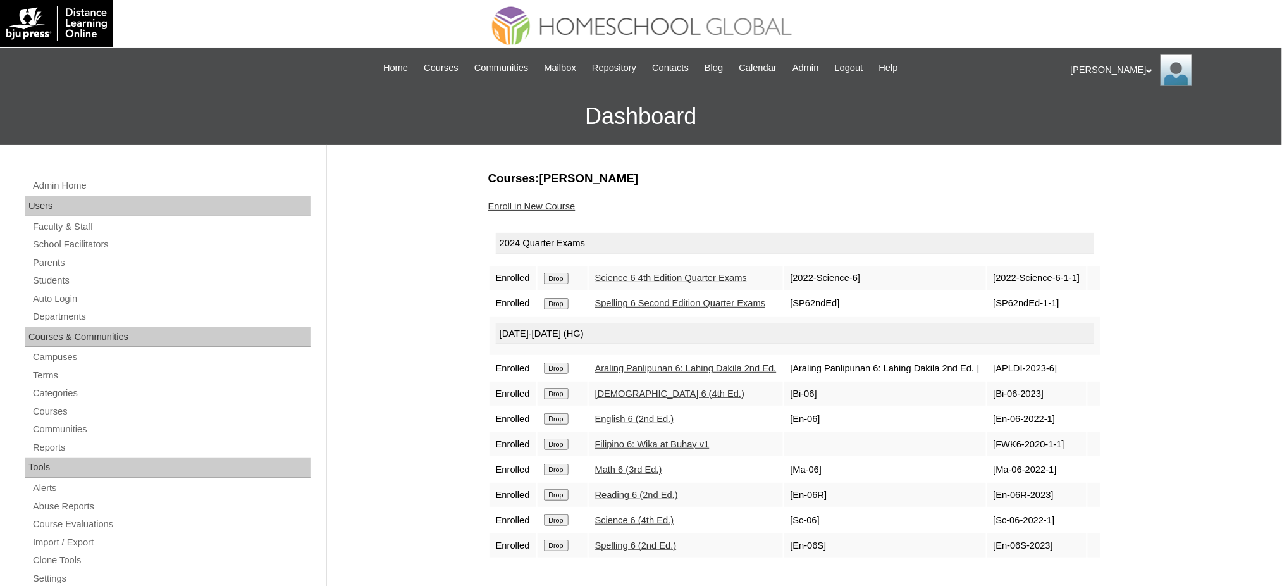
click at [557, 278] on input "Drop" at bounding box center [556, 278] width 25 height 11
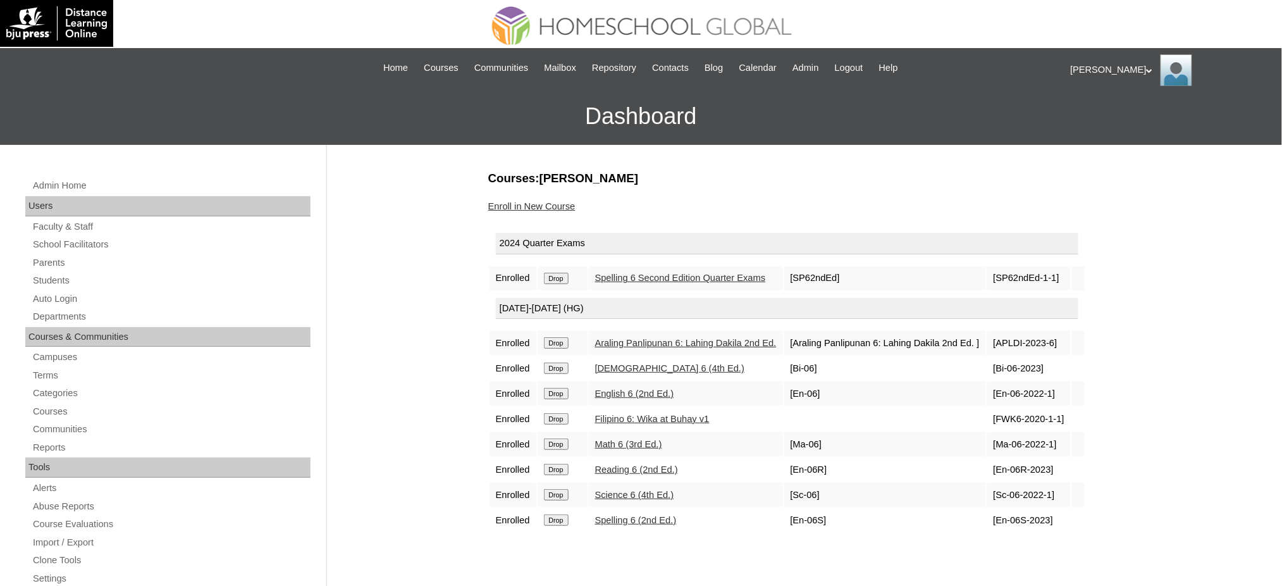
click at [569, 279] on input "Drop" at bounding box center [556, 278] width 25 height 11
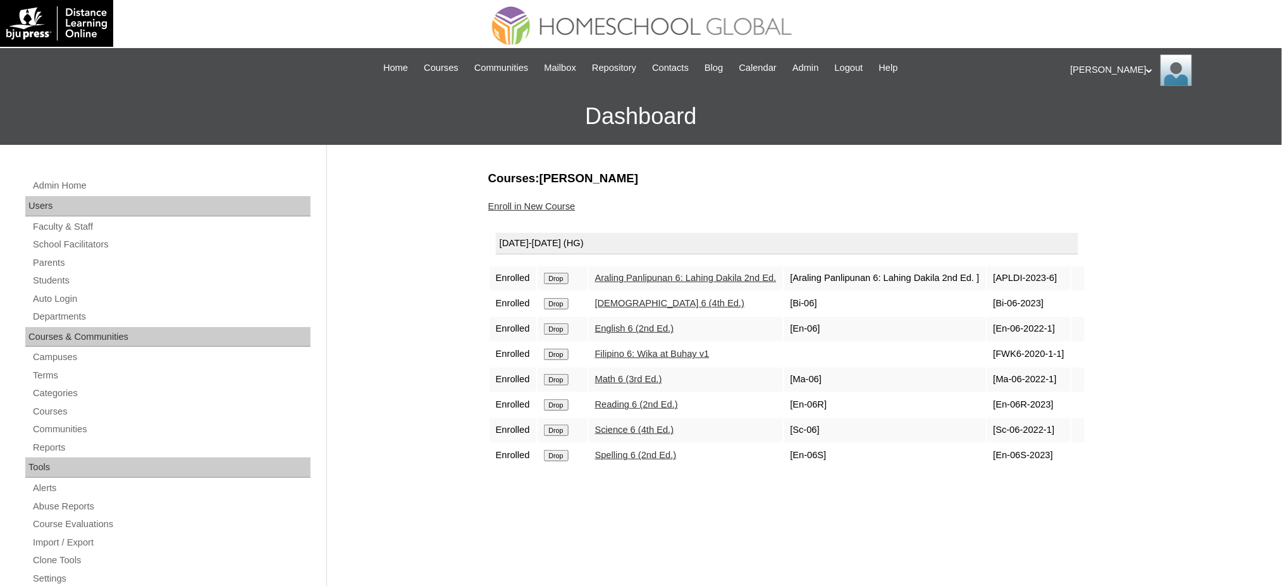
click at [559, 273] on input "Drop" at bounding box center [556, 278] width 25 height 11
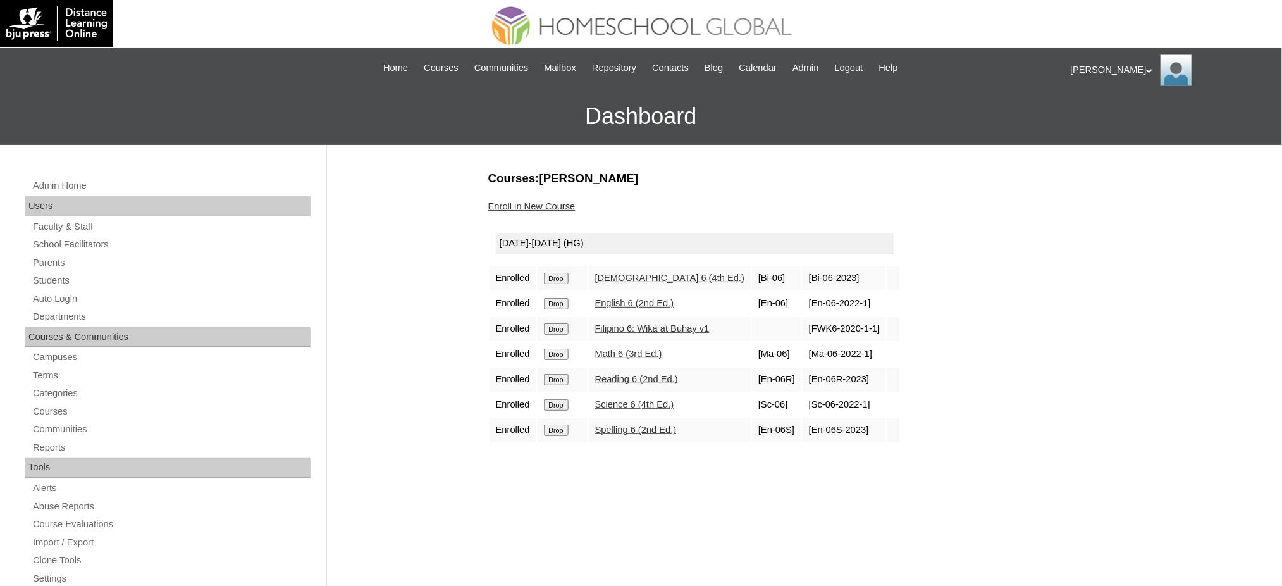
click at [544, 273] on input "Drop" at bounding box center [556, 278] width 25 height 11
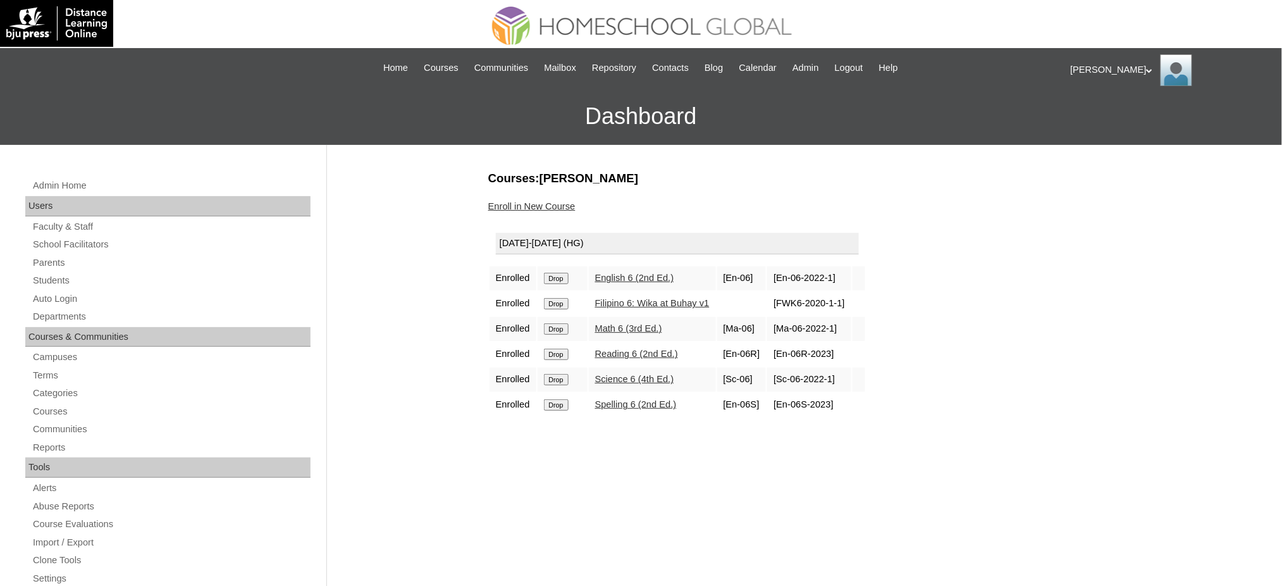
click at [562, 276] on input "Drop" at bounding box center [556, 278] width 25 height 11
click at [559, 276] on input "Drop" at bounding box center [556, 278] width 25 height 11
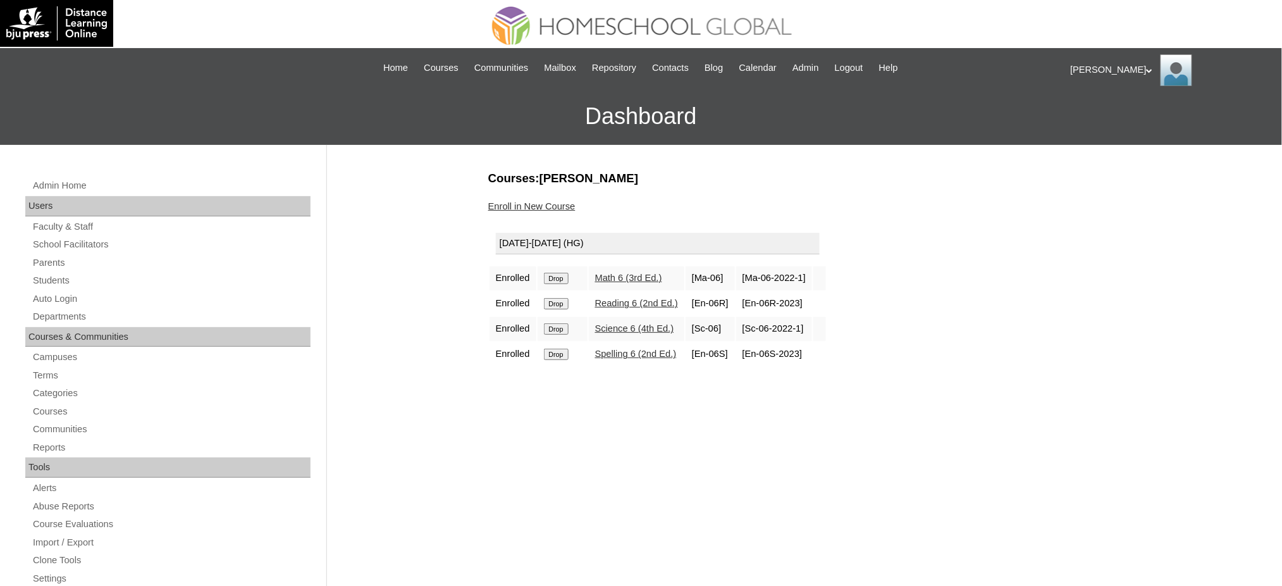
click at [563, 274] on input "Drop" at bounding box center [556, 278] width 25 height 11
click at [564, 273] on input "Drop" at bounding box center [556, 278] width 25 height 11
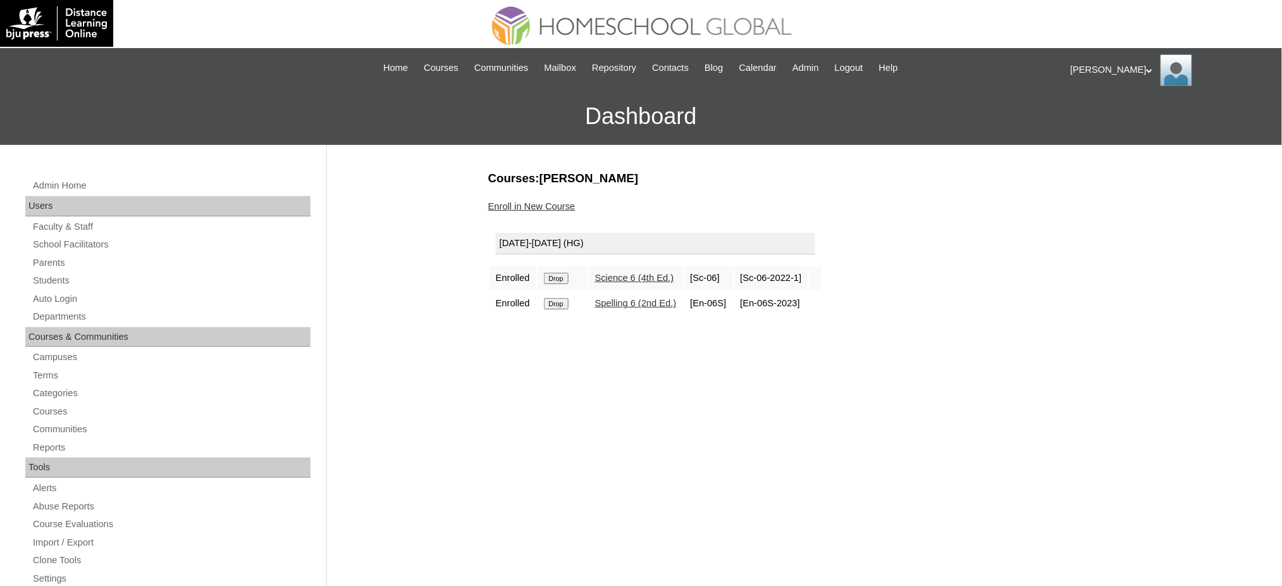
click at [559, 278] on input "Drop" at bounding box center [556, 278] width 25 height 11
click at [557, 278] on input "Drop" at bounding box center [556, 278] width 25 height 11
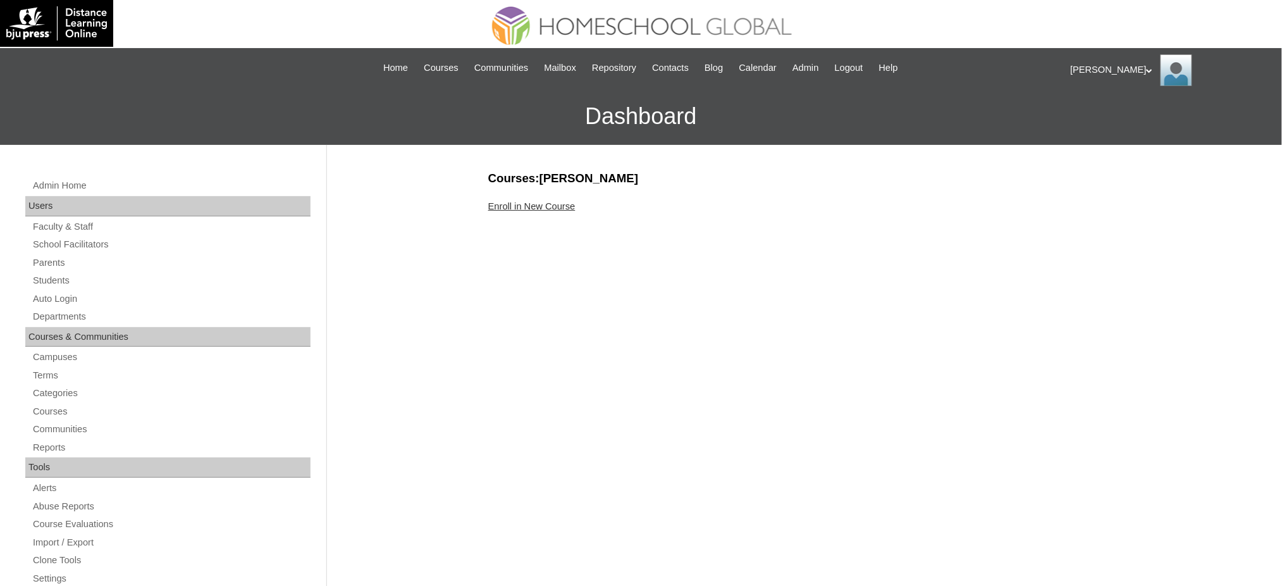
click at [529, 202] on link "Enroll in New Course" at bounding box center [531, 206] width 87 height 10
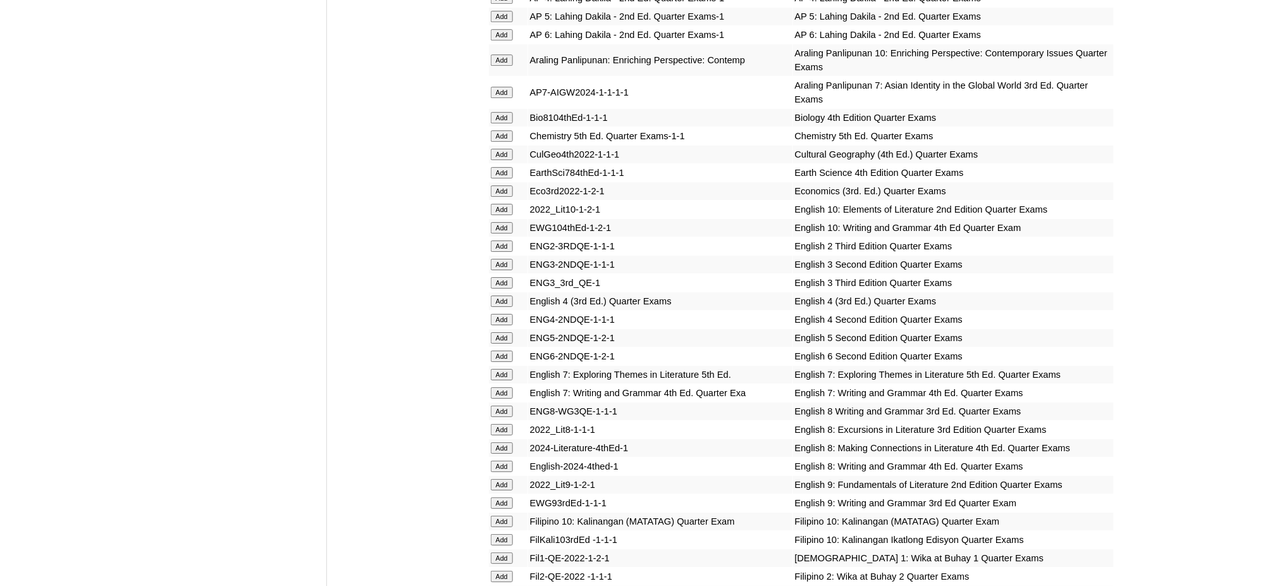
scroll to position [1434, 0]
click at [507, 86] on input "Add" at bounding box center [502, 91] width 22 height 11
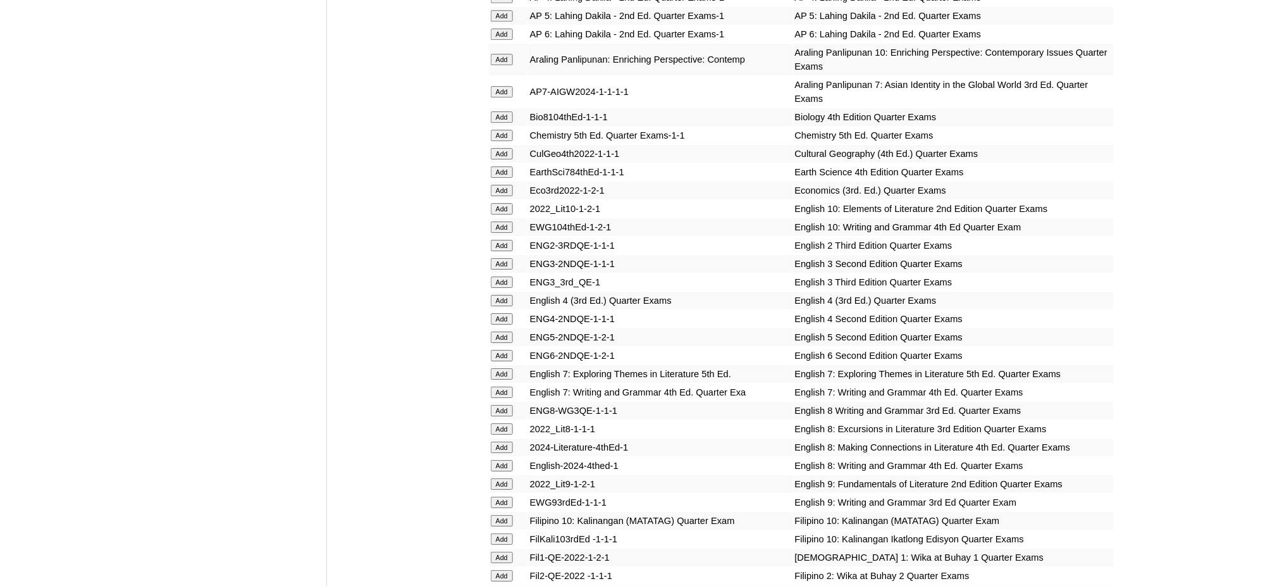
click at [507, 86] on input "Add" at bounding box center [502, 91] width 22 height 11
click at [497, 166] on input "Add" at bounding box center [502, 171] width 22 height 11
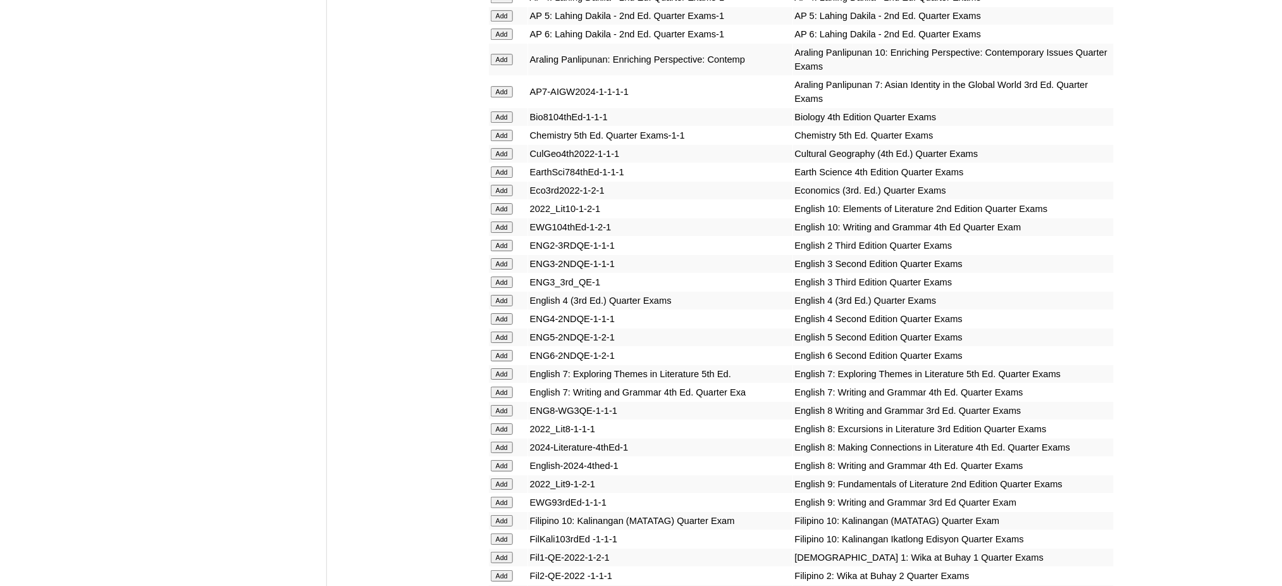
click at [497, 166] on input "Add" at bounding box center [502, 171] width 22 height 11
click at [504, 368] on input "Add" at bounding box center [502, 373] width 22 height 11
click at [504, 387] on input "Add" at bounding box center [502, 392] width 22 height 11
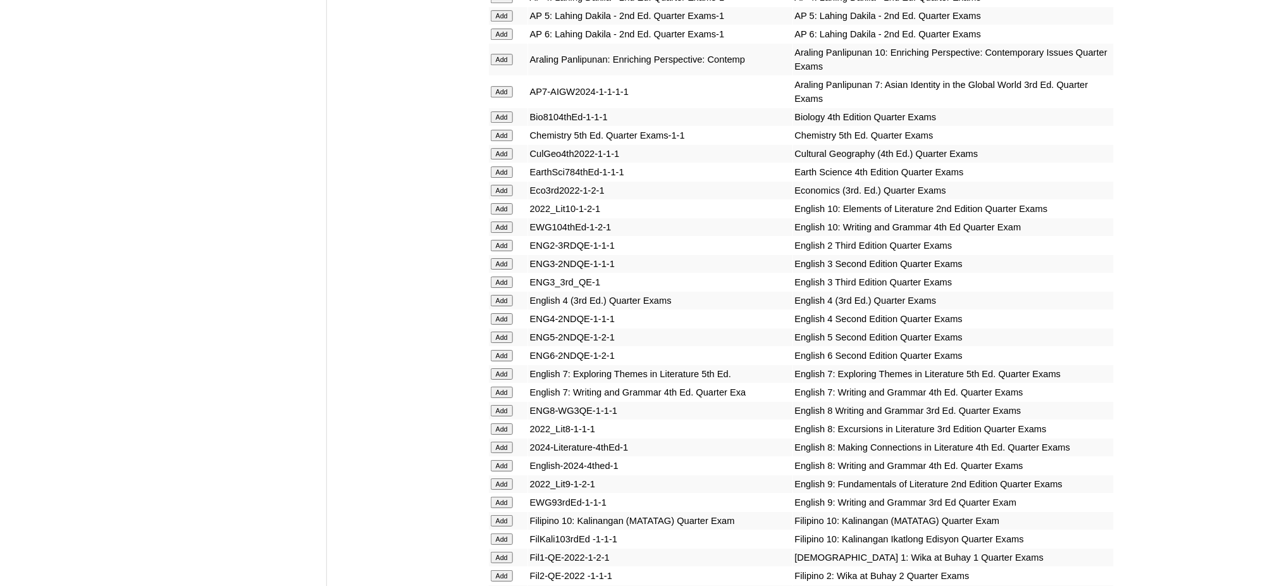
click at [504, 387] on input "Add" at bounding box center [502, 392] width 22 height 11
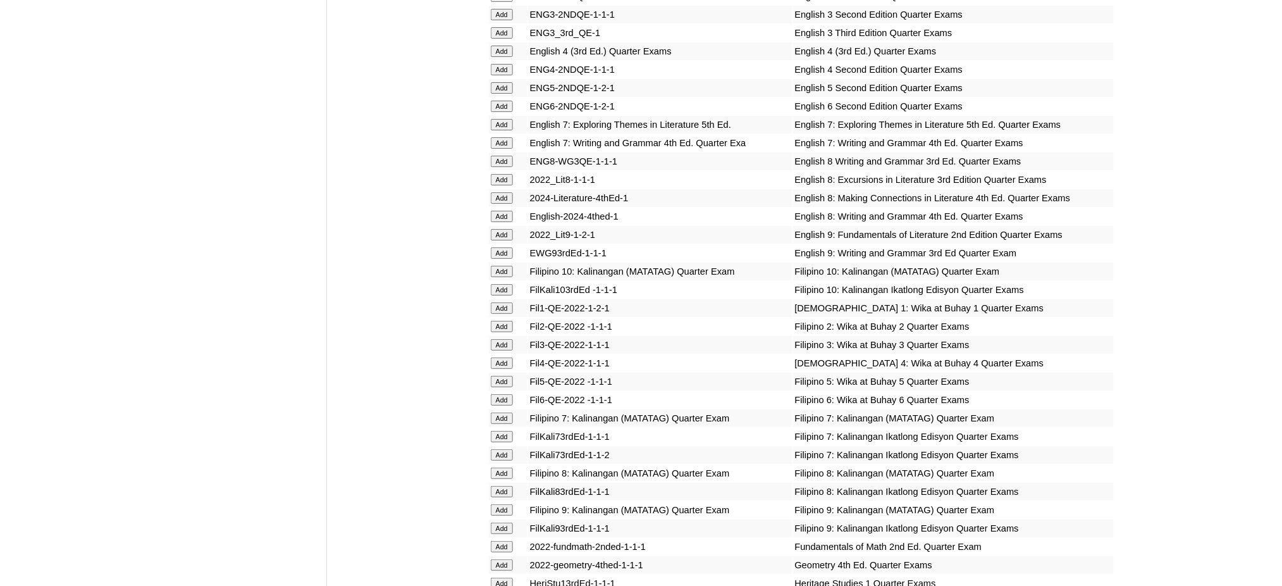
scroll to position [1687, 0]
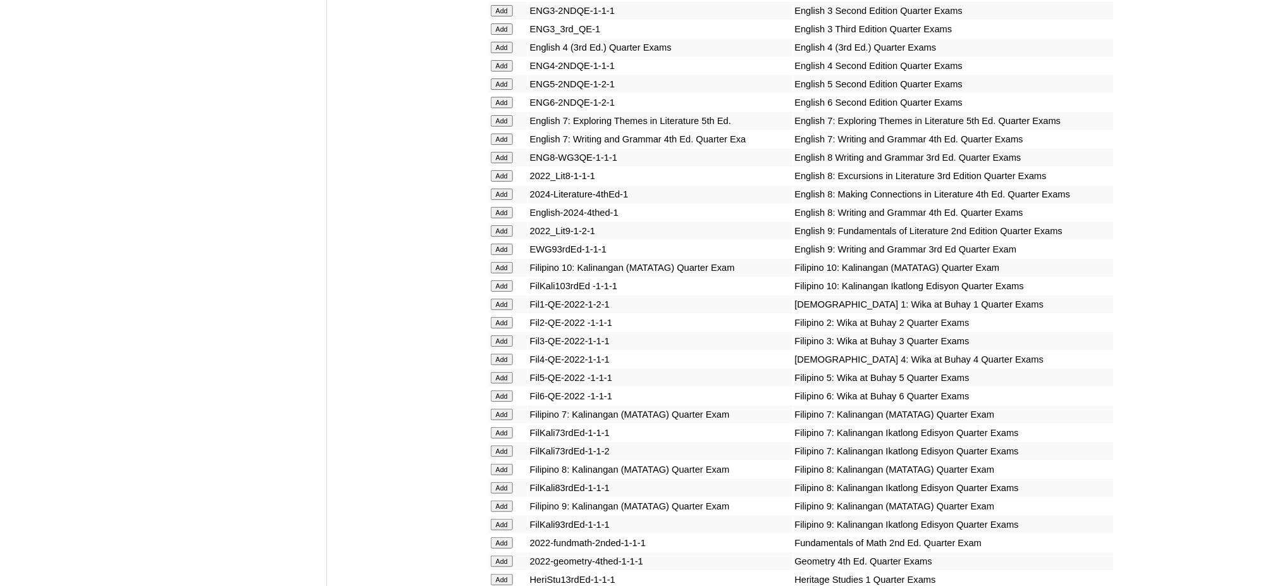
click at [509, 409] on input "Add" at bounding box center [502, 414] width 22 height 11
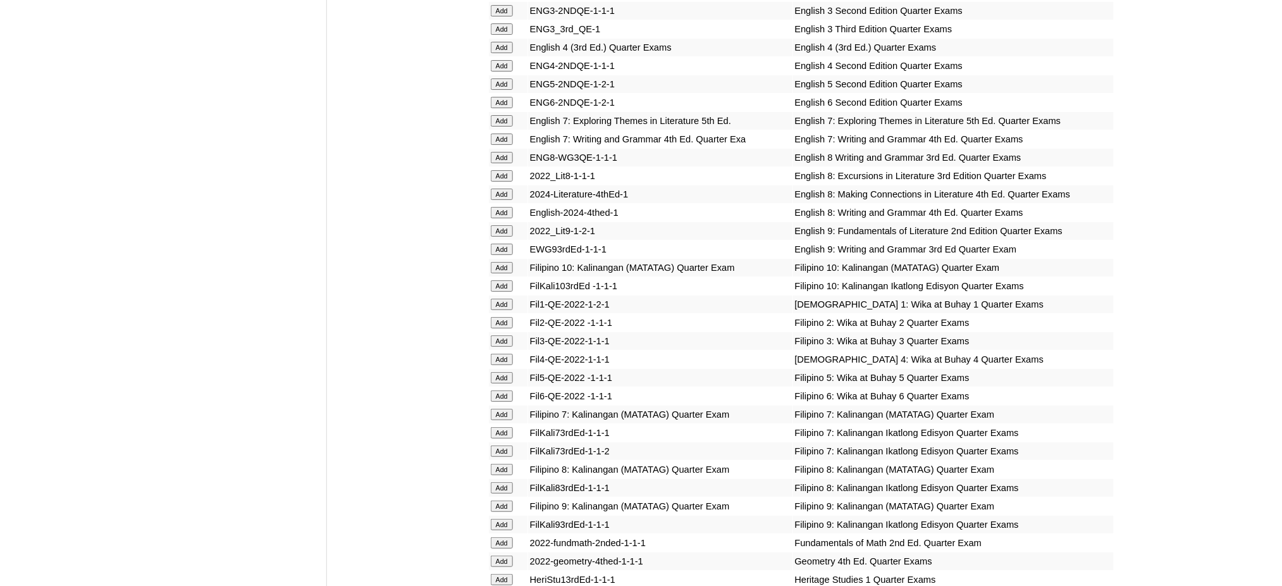
click at [509, 409] on input "Add" at bounding box center [502, 414] width 22 height 11
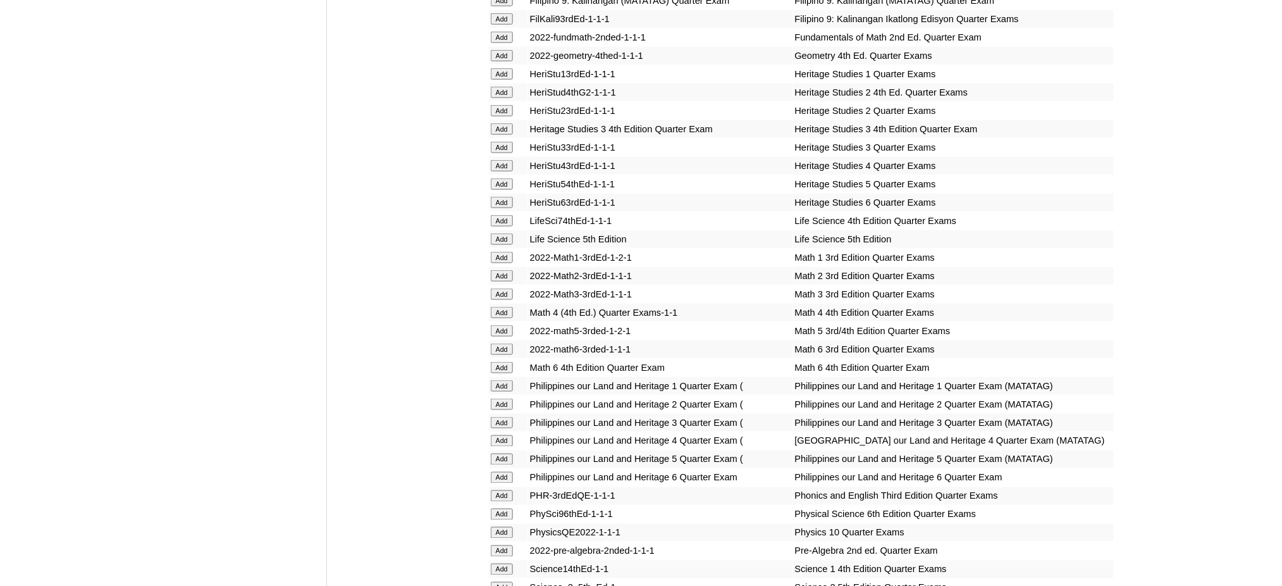
scroll to position [2193, 0]
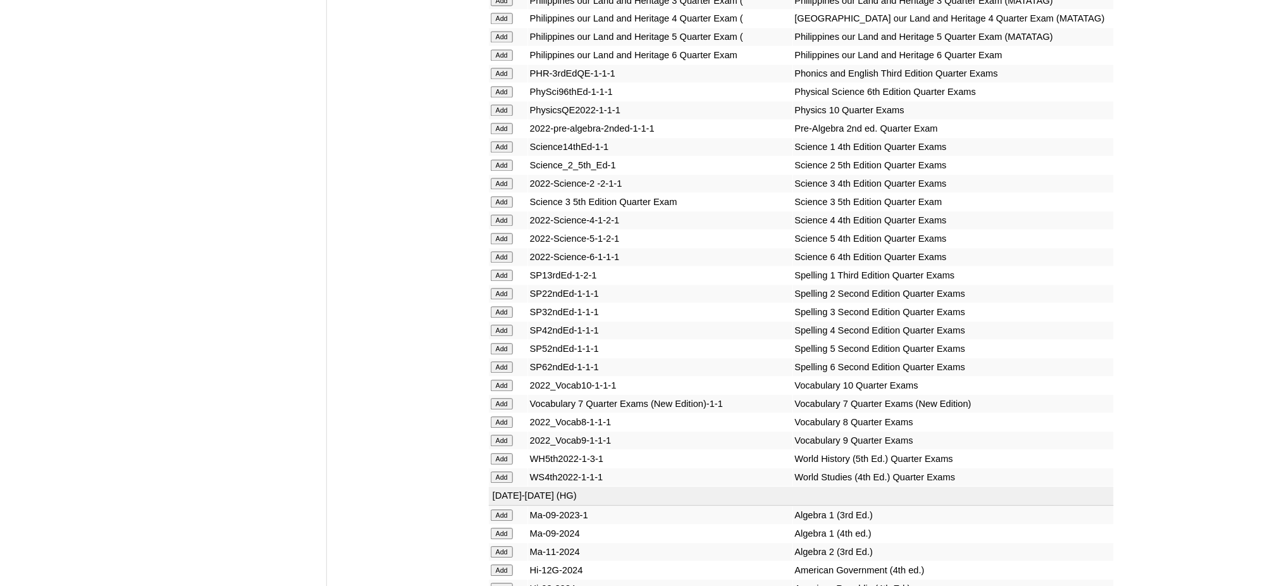
scroll to position [2615, 0]
click at [505, 123] on input "Add" at bounding box center [502, 128] width 22 height 11
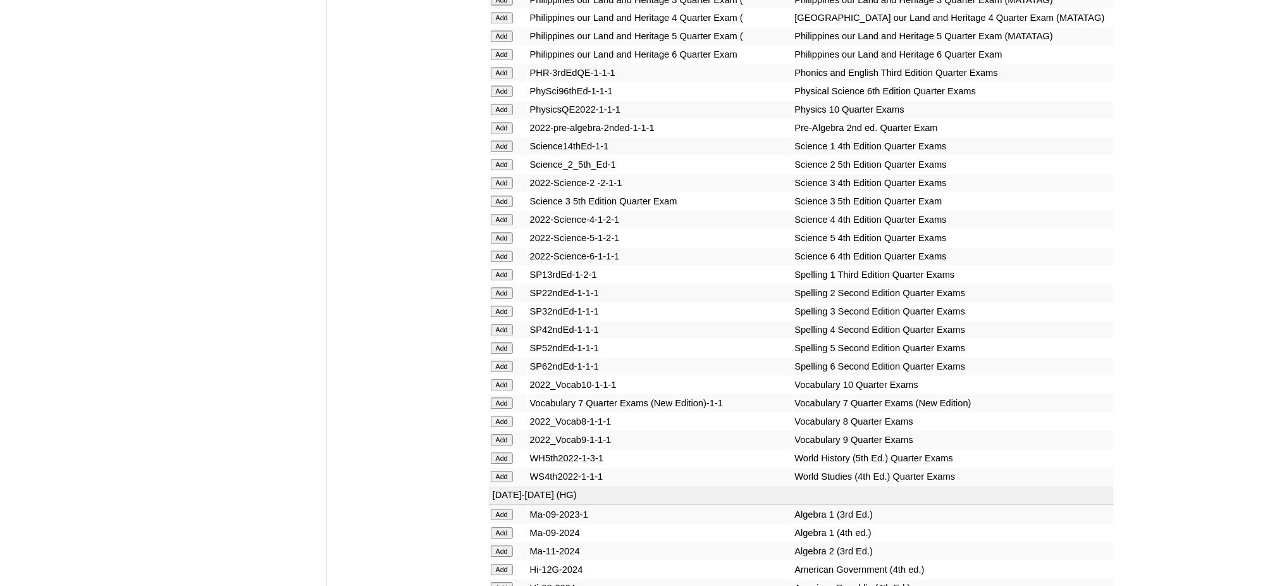
click at [506, 398] on input "Add" at bounding box center [502, 403] width 22 height 11
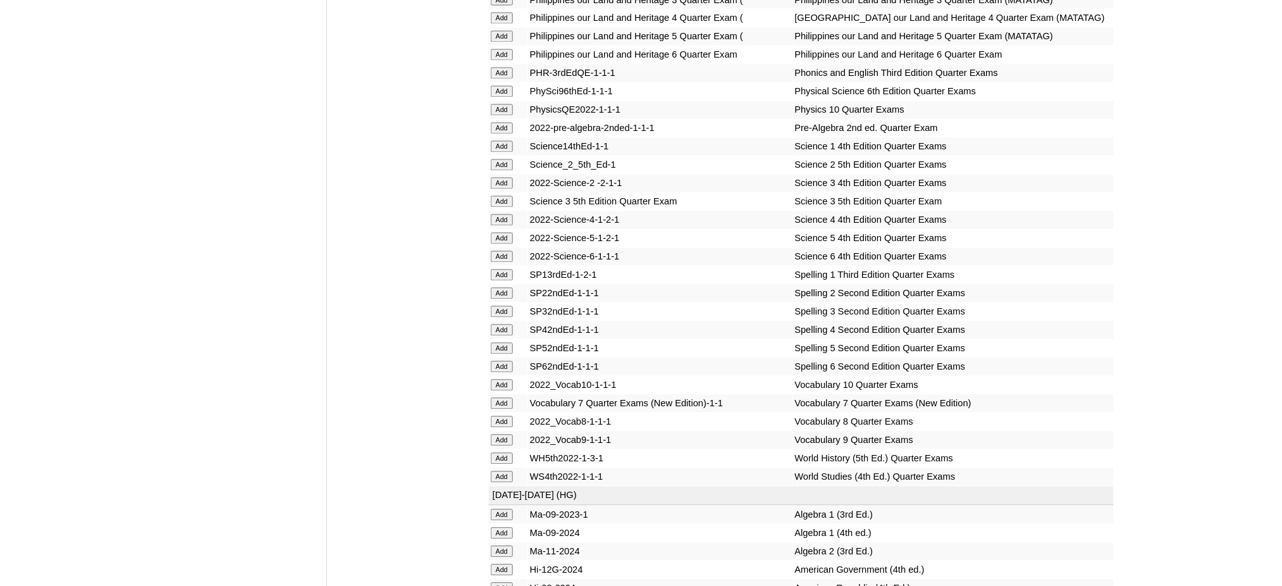
click at [506, 398] on input "Add" at bounding box center [502, 403] width 22 height 11
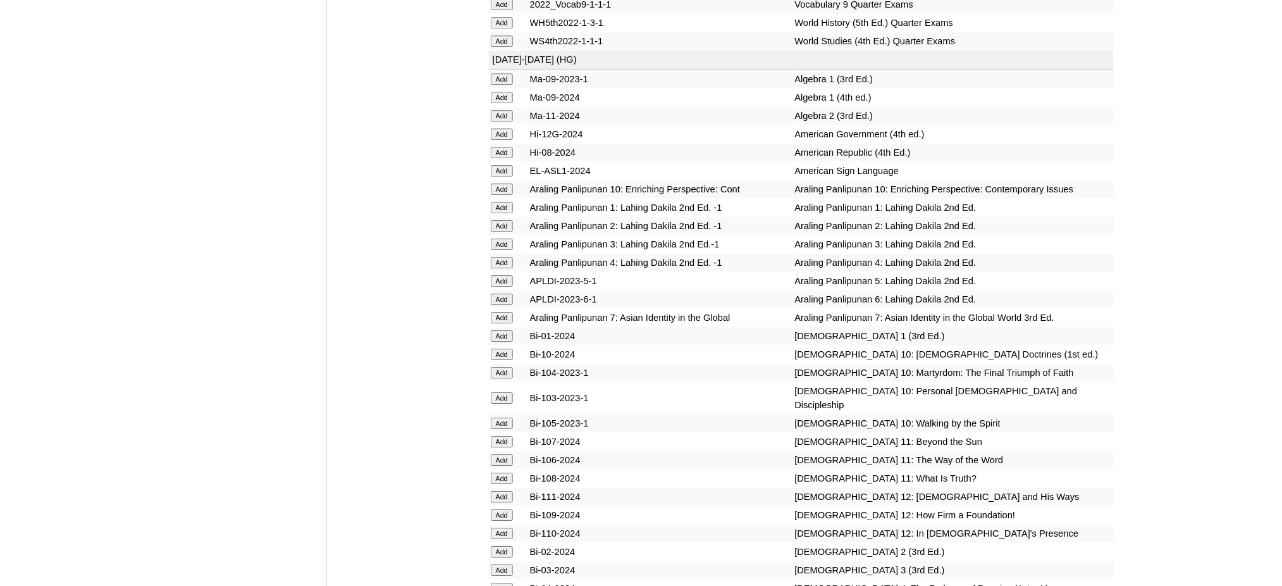
scroll to position [3121, 0]
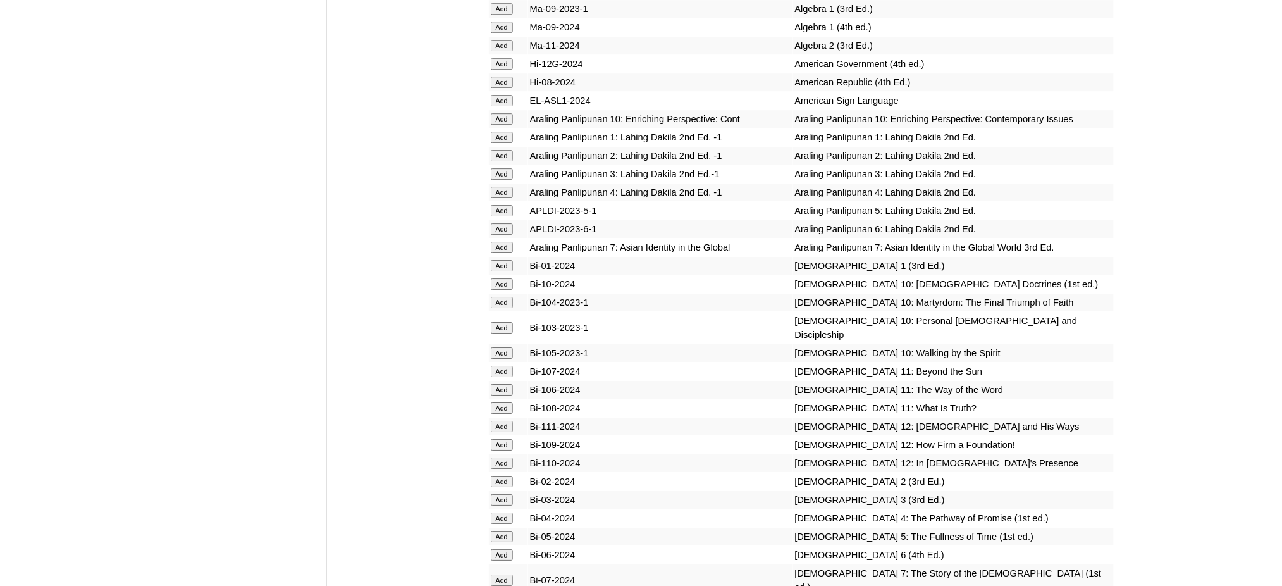
click at [504, 242] on input "Add" at bounding box center [502, 247] width 22 height 11
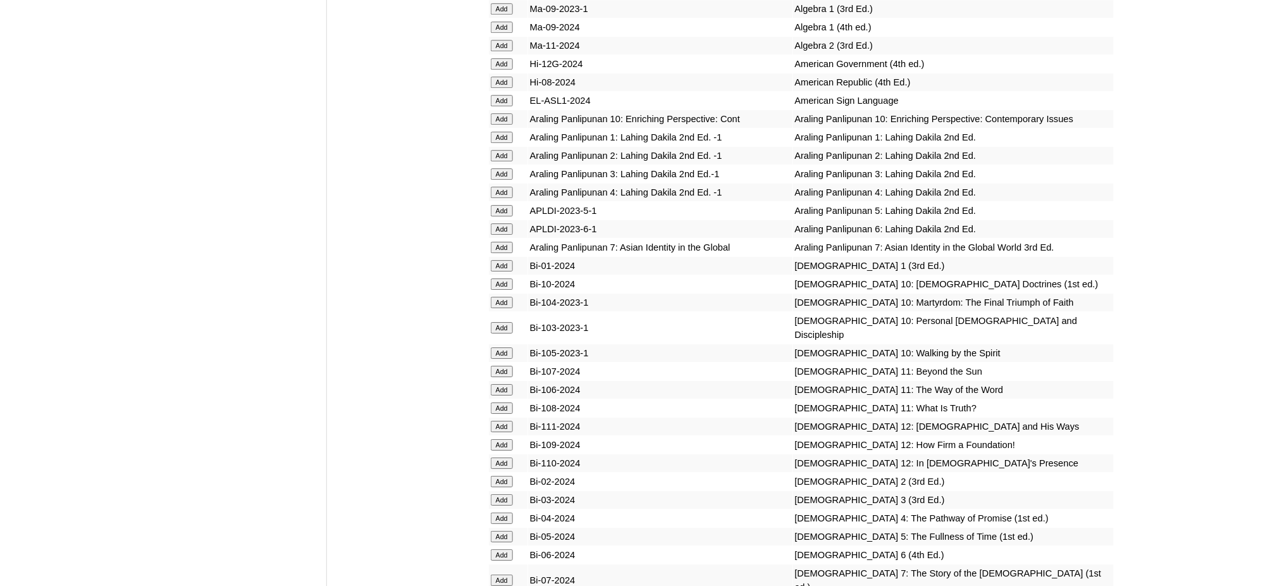
click at [504, 242] on input "Add" at bounding box center [502, 247] width 22 height 11
click at [505, 574] on input "Add" at bounding box center [502, 579] width 22 height 11
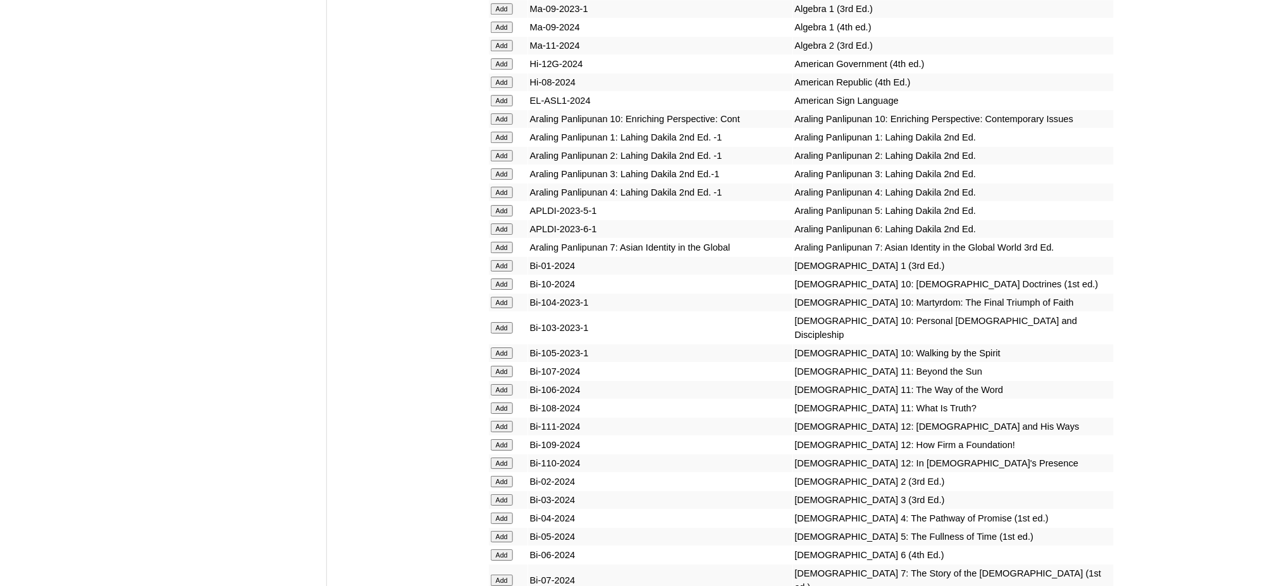
click at [505, 574] on input "Add" at bounding box center [502, 579] width 22 height 11
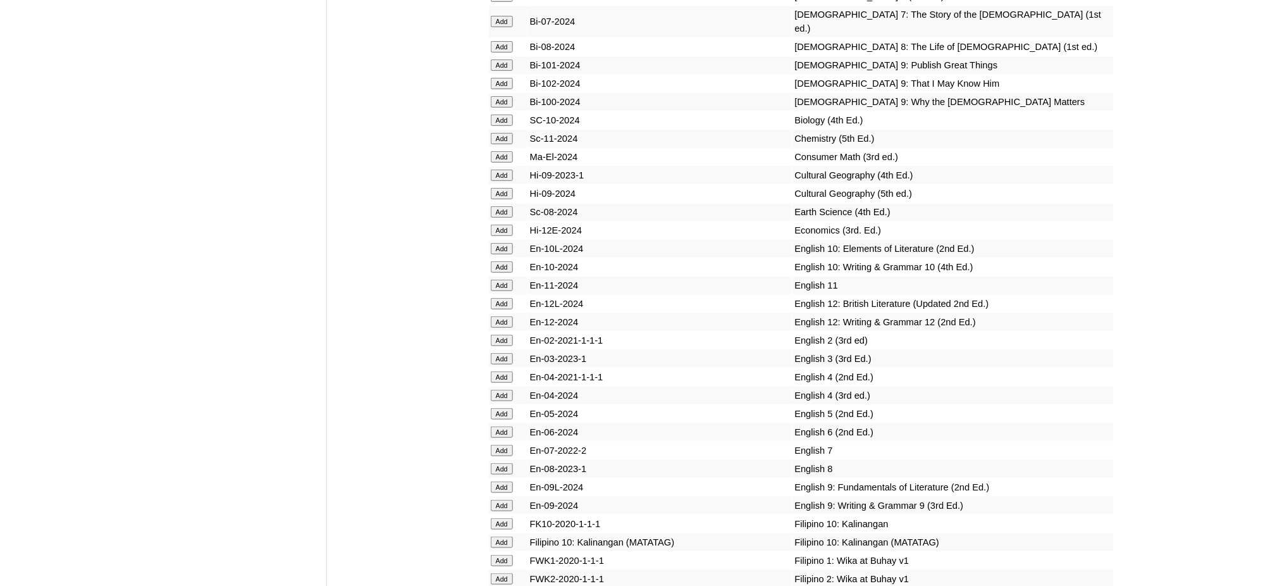
scroll to position [3711, 0]
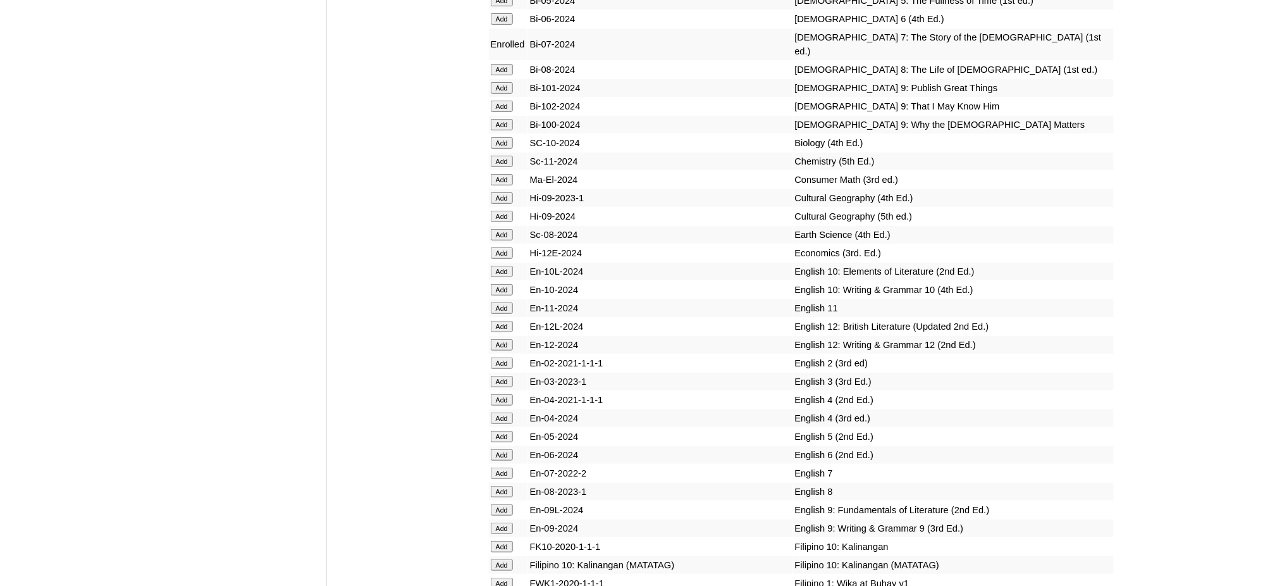
scroll to position [3711, 0]
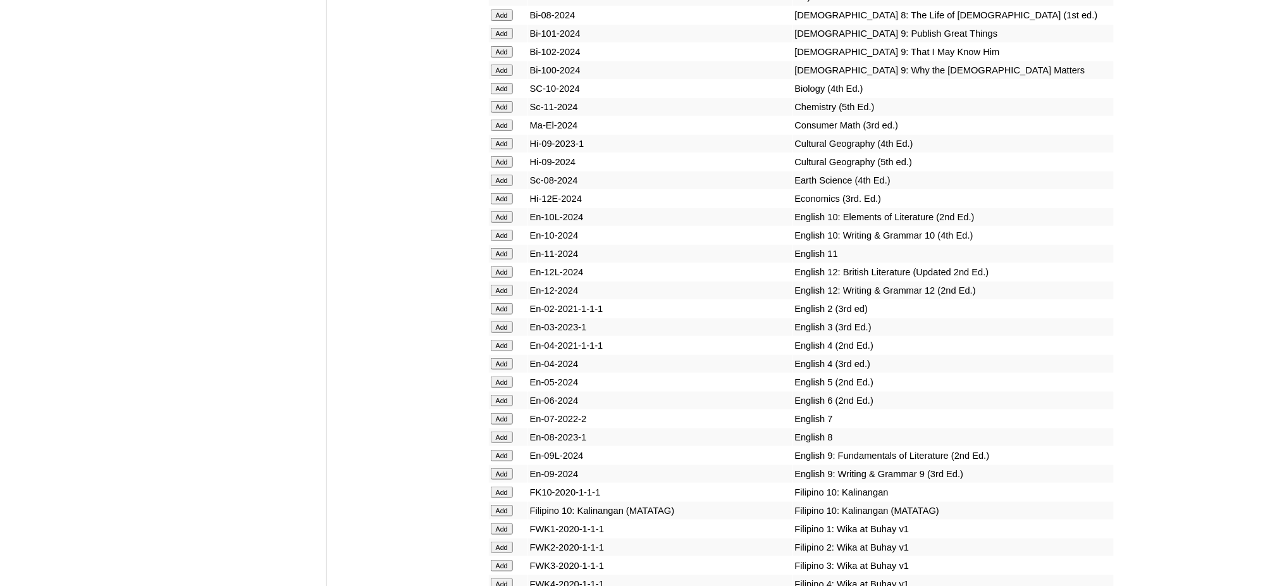
click at [505, 175] on input "Add" at bounding box center [502, 180] width 22 height 11
click at [499, 413] on input "Add" at bounding box center [502, 418] width 22 height 11
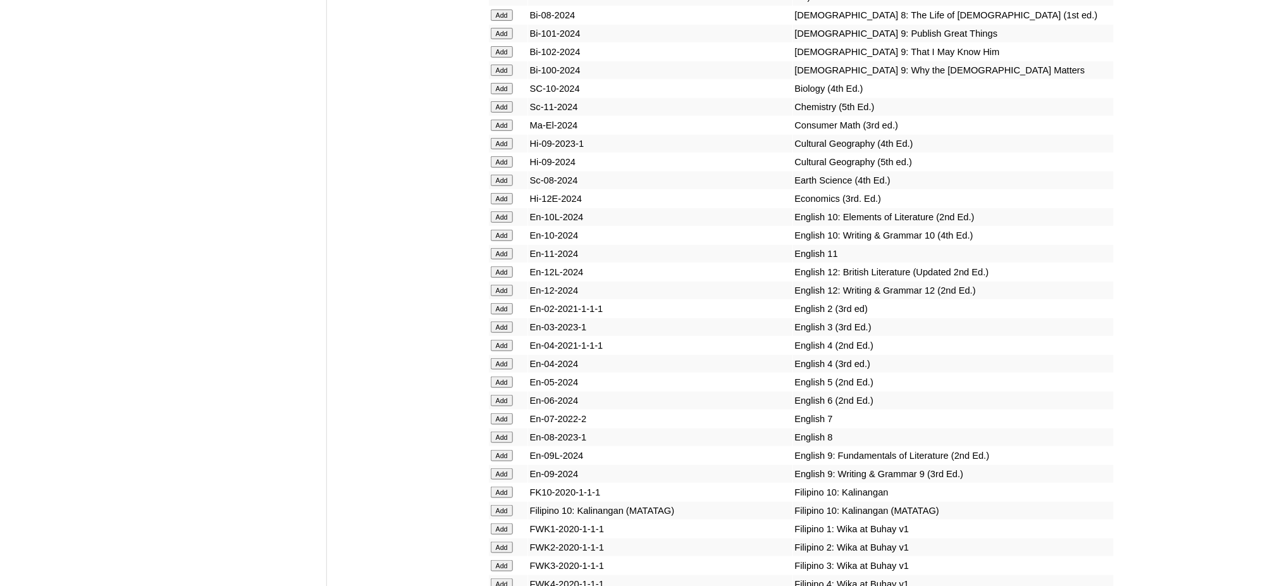
click at [499, 413] on input "Add" at bounding box center [502, 418] width 22 height 11
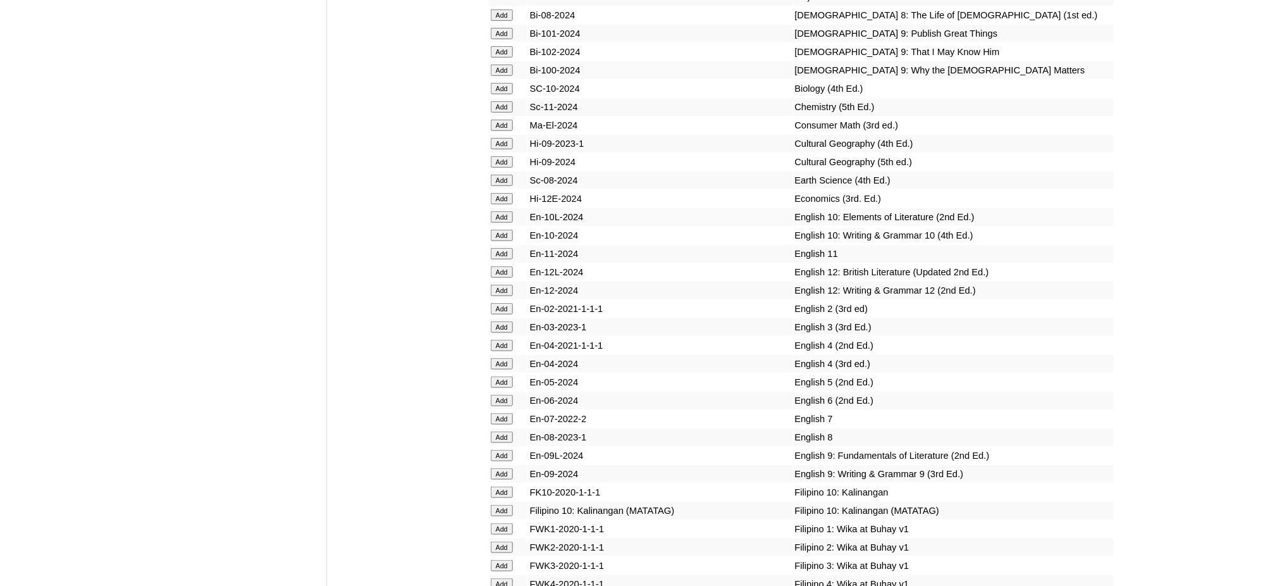
click at [499, 413] on input "Add" at bounding box center [502, 418] width 22 height 11
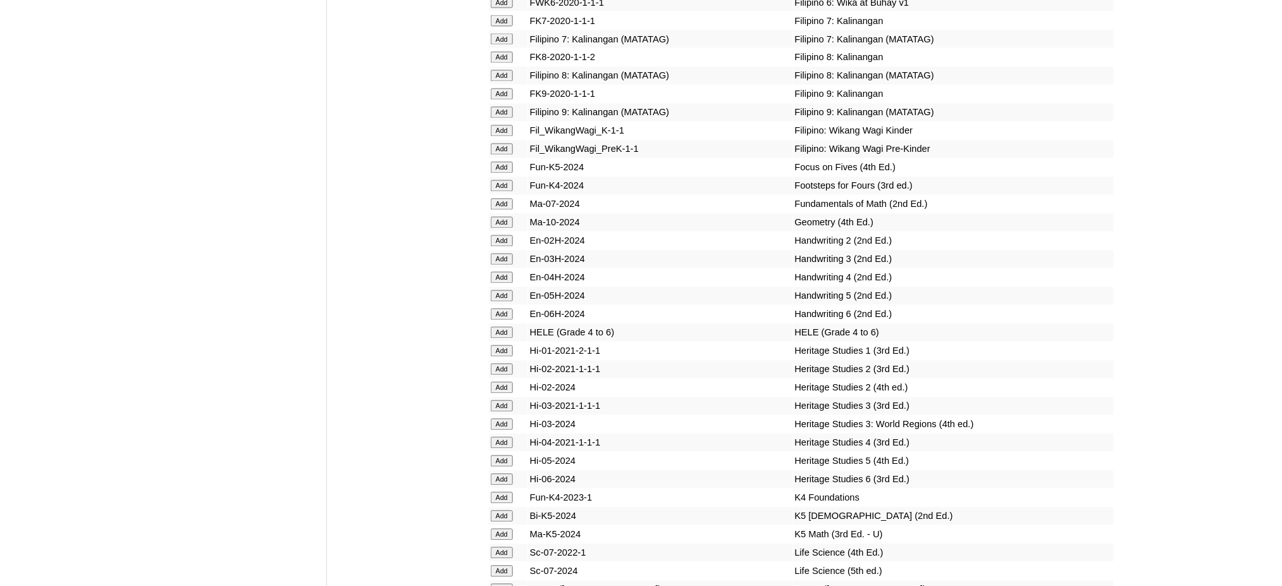
scroll to position [4386, 0]
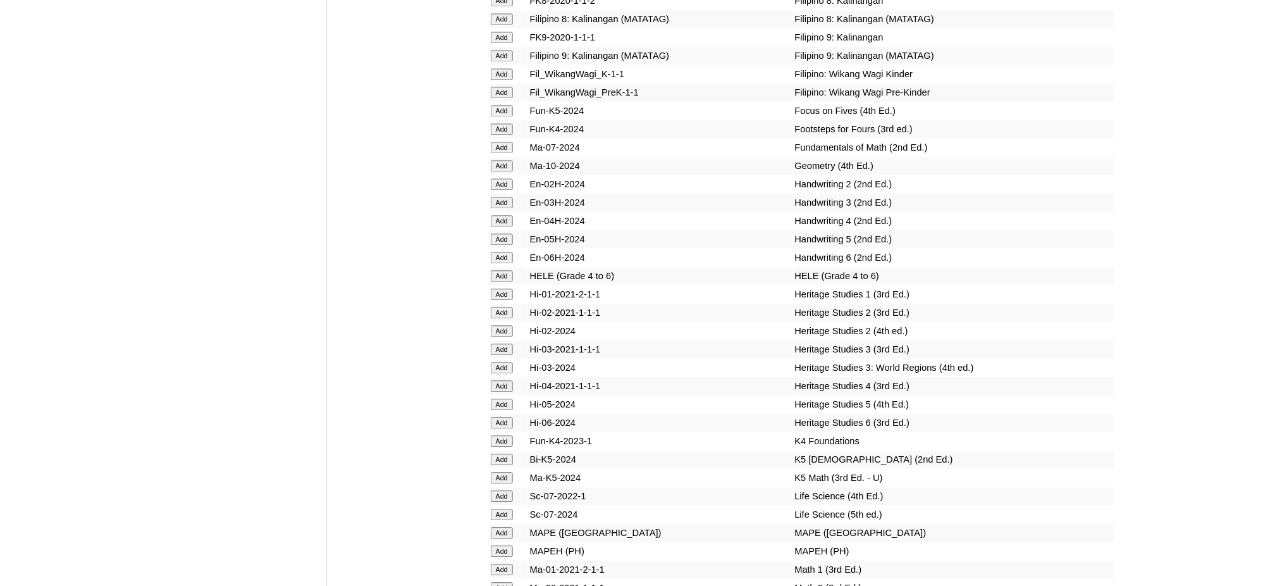
click at [509, 545] on input "Add" at bounding box center [502, 550] width 22 height 11
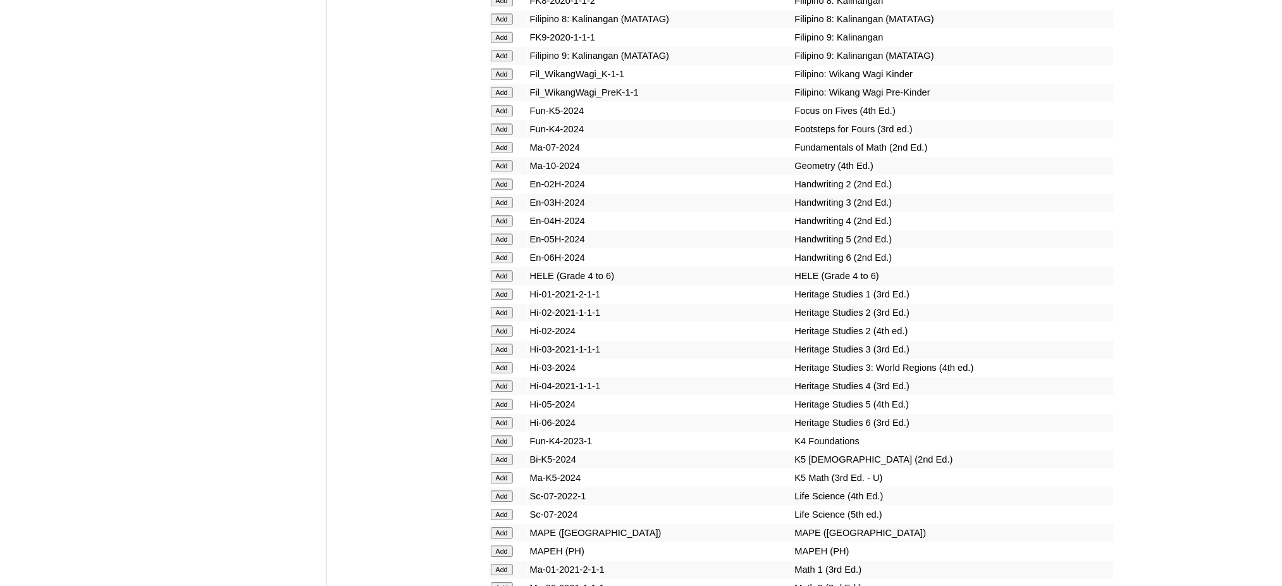
click at [509, 545] on input "Add" at bounding box center [502, 550] width 22 height 11
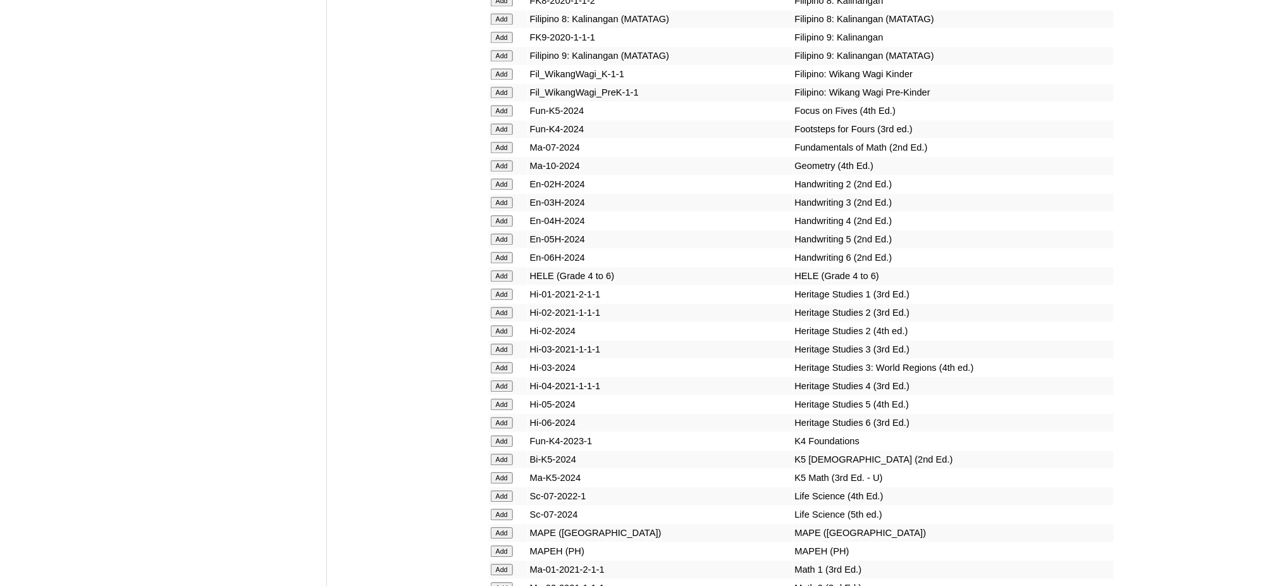
click at [509, 545] on input "Add" at bounding box center [502, 550] width 22 height 11
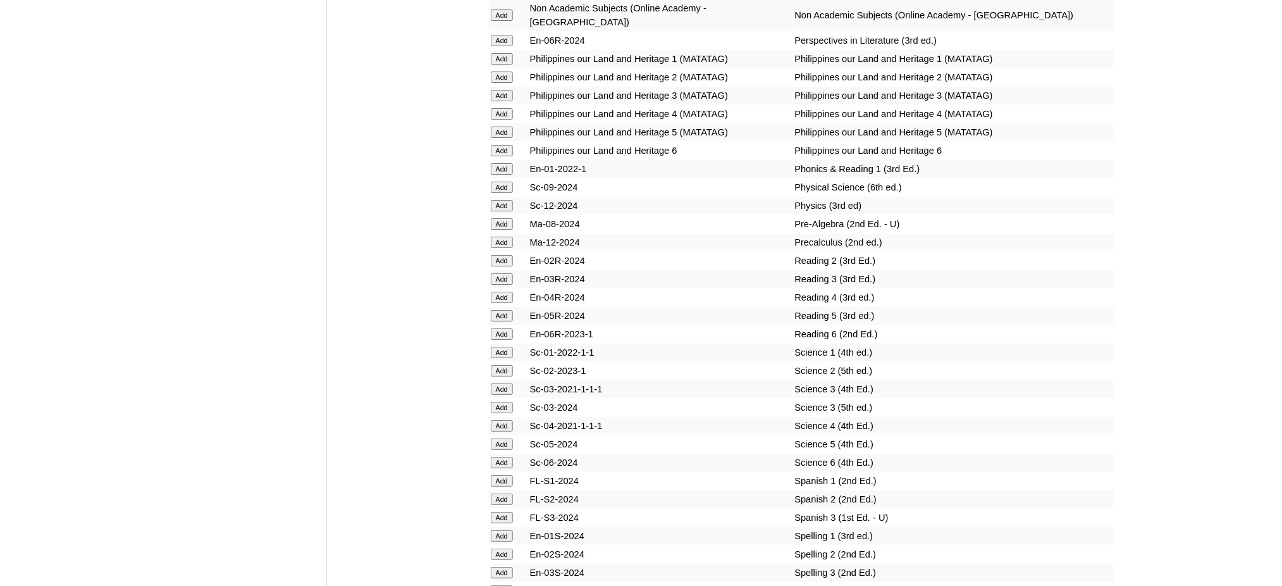
scroll to position [5145, 0]
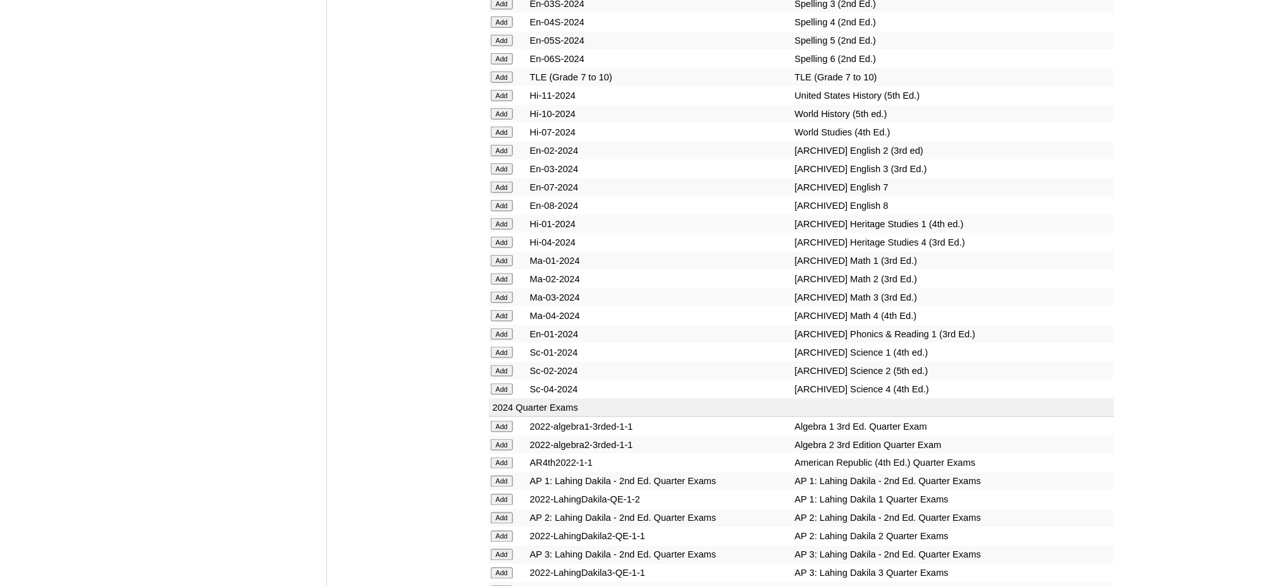
scroll to position [5325, 0]
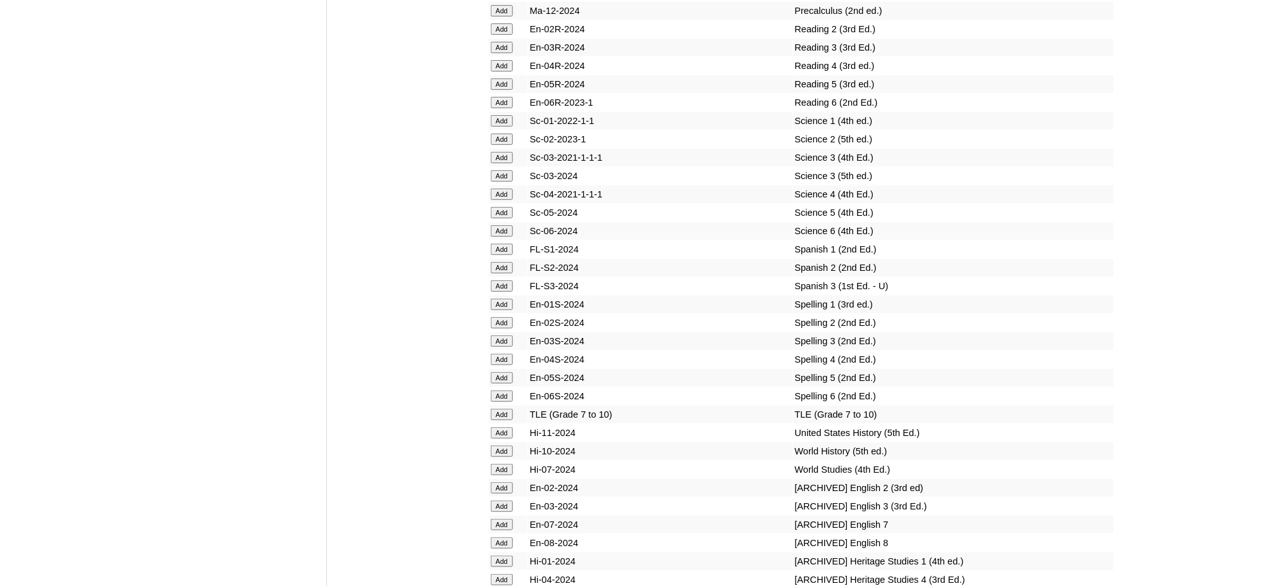
click at [502, 409] on input "Add" at bounding box center [502, 414] width 22 height 11
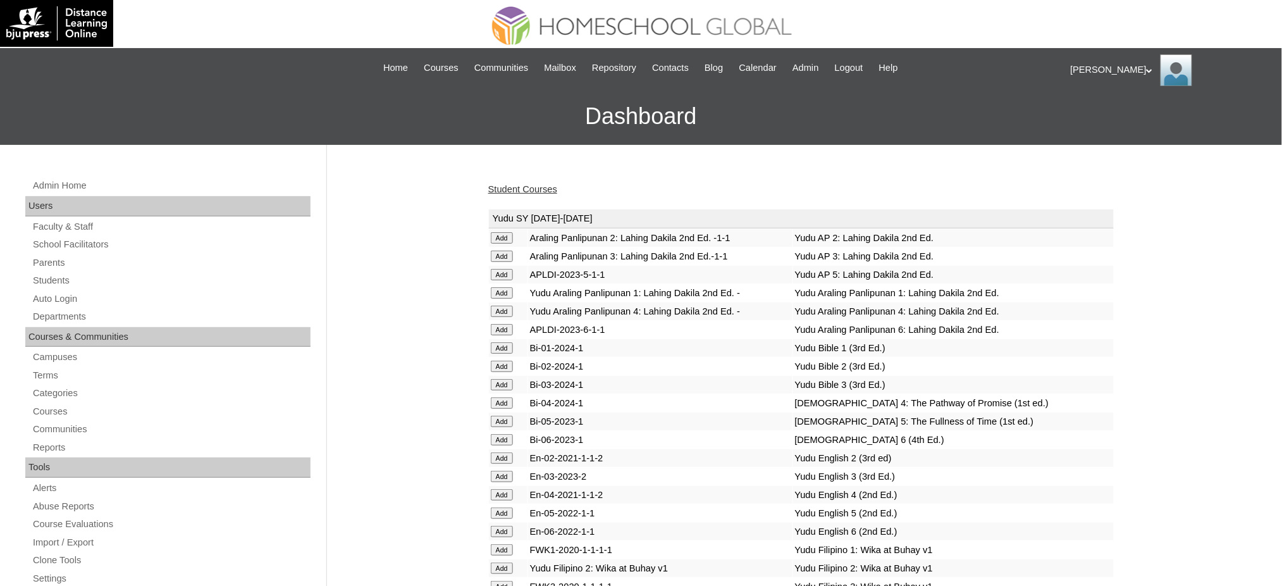
click at [533, 190] on link "Student Courses" at bounding box center [522, 189] width 69 height 10
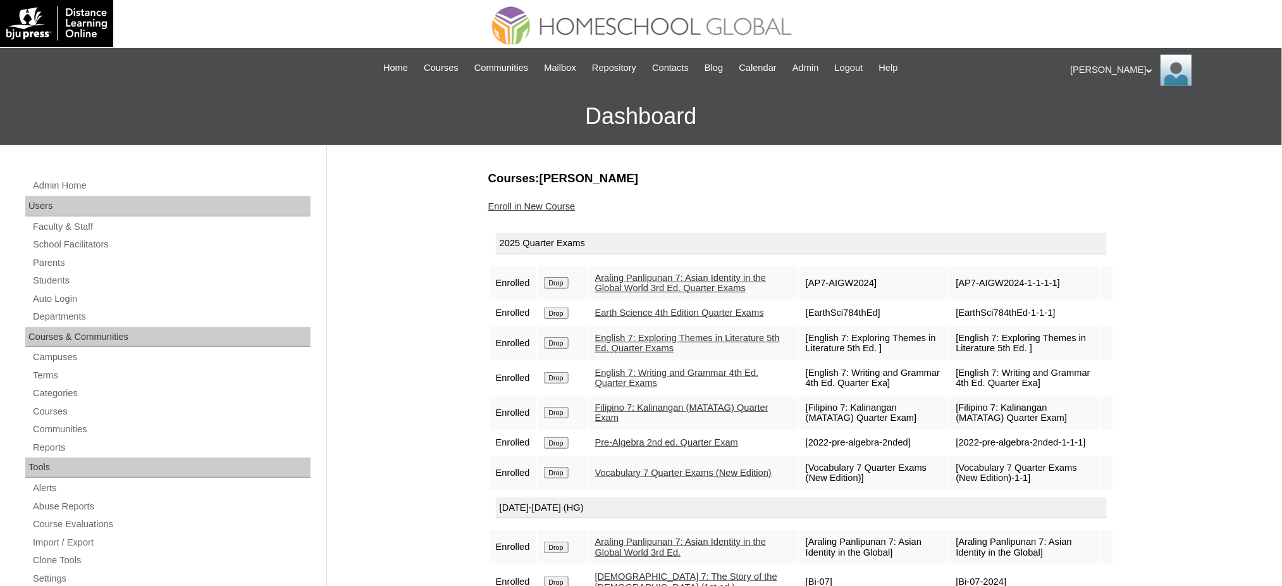
click at [550, 204] on link "Enroll in New Course" at bounding box center [531, 206] width 87 height 10
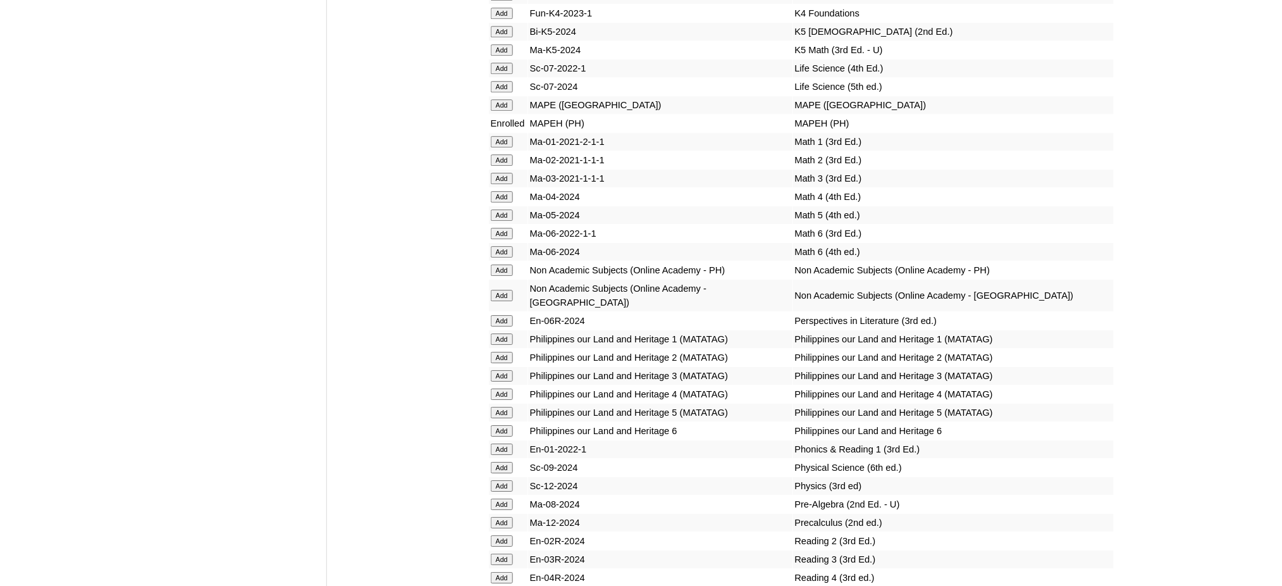
scroll to position [4892, 0]
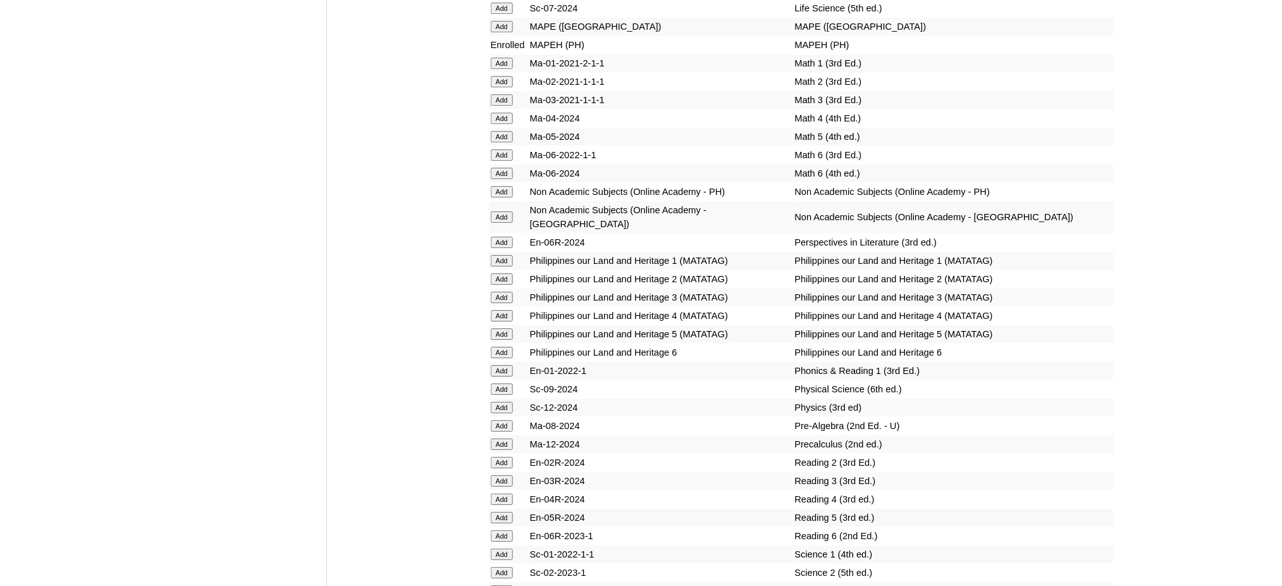
click at [505, 420] on input "Add" at bounding box center [502, 425] width 22 height 11
